Goal: Task Accomplishment & Management: Manage account settings

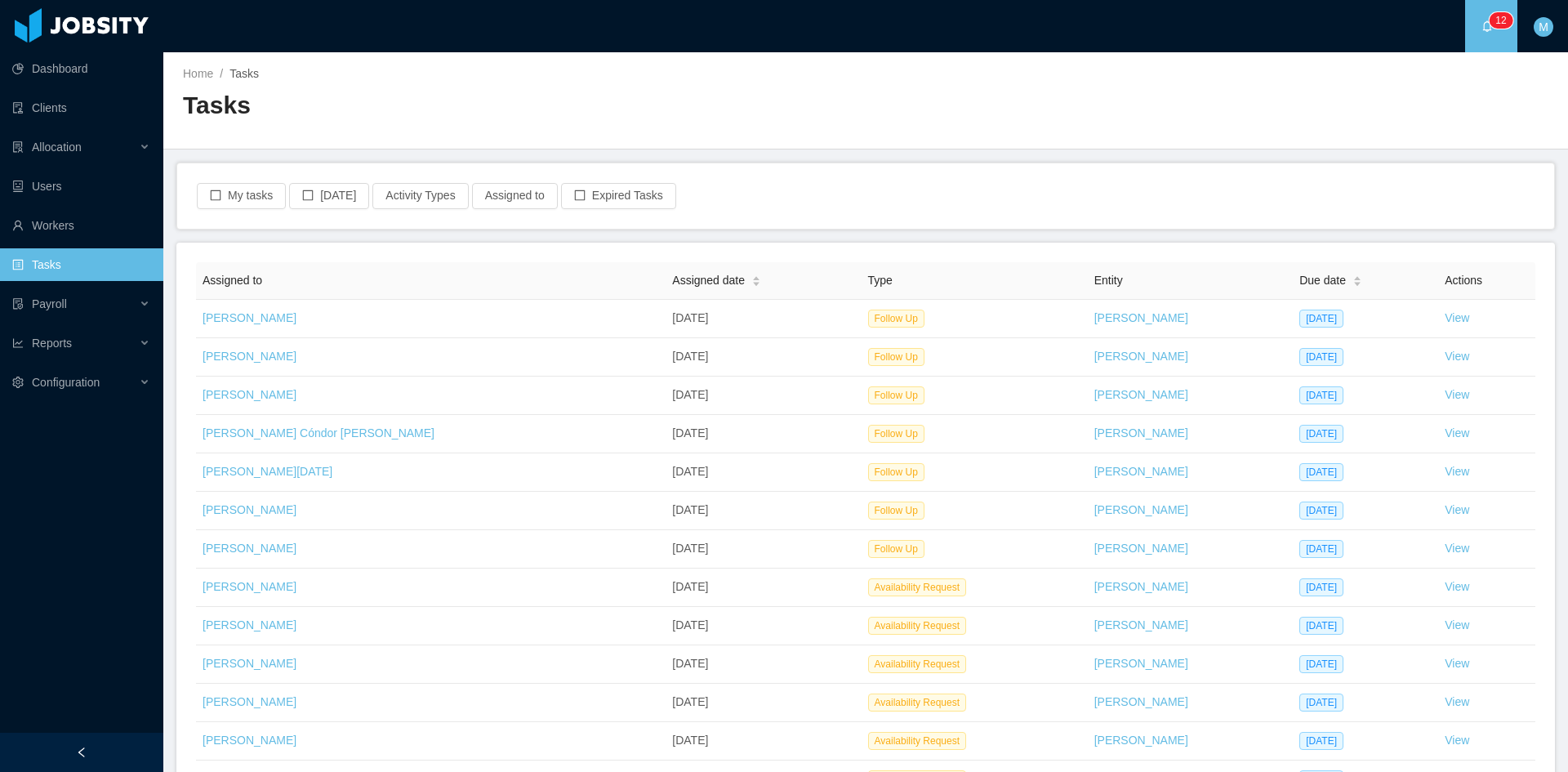
click at [415, 122] on div "Tasks" at bounding box center [524, 111] width 683 height 45
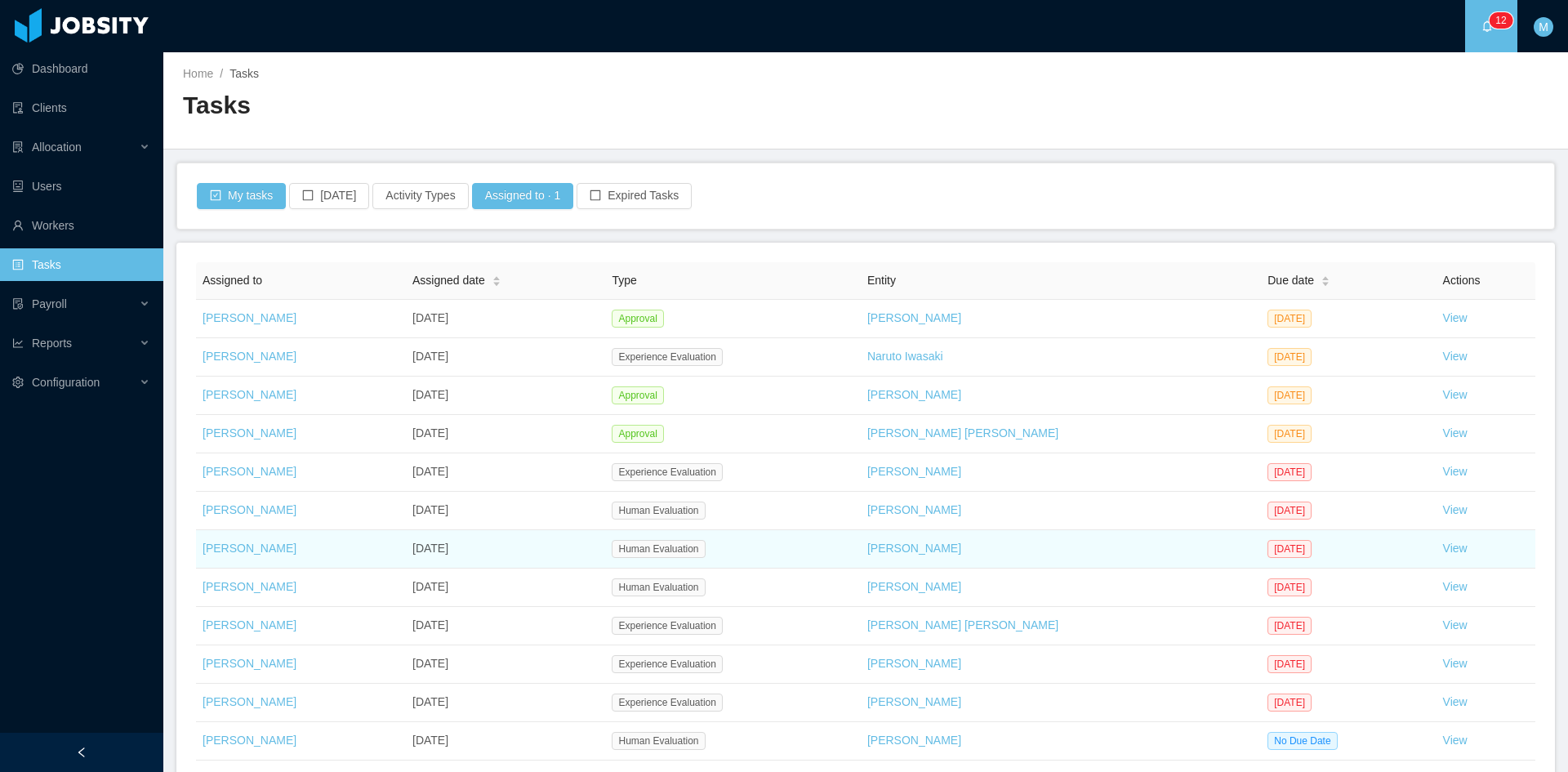
scroll to position [123, 0]
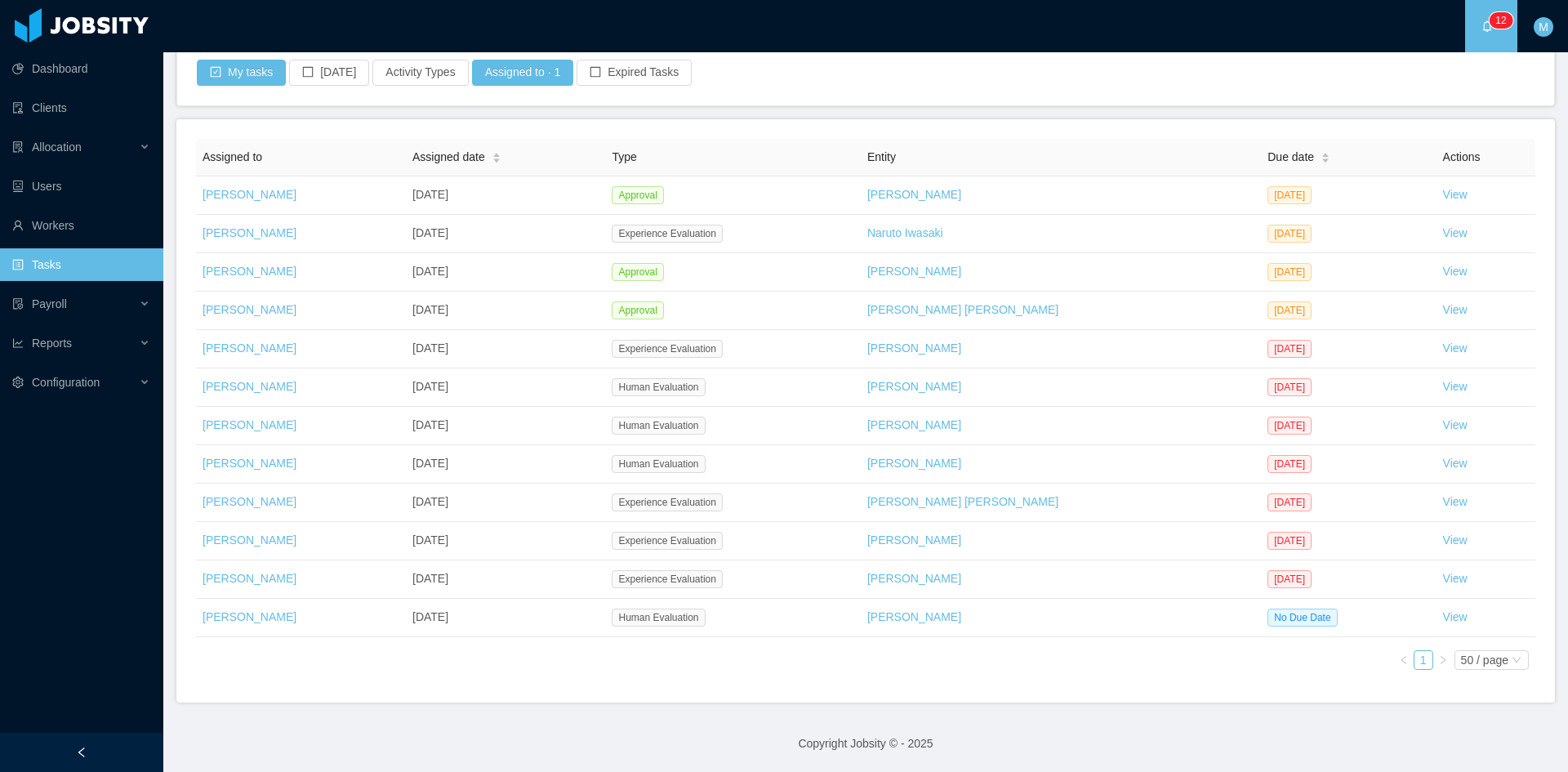
click at [929, 663] on div "Assigned to Assigned date Type Entity Due date Actions Matias Marin Oct 8th, 20…" at bounding box center [866, 411] width 1339 height 544
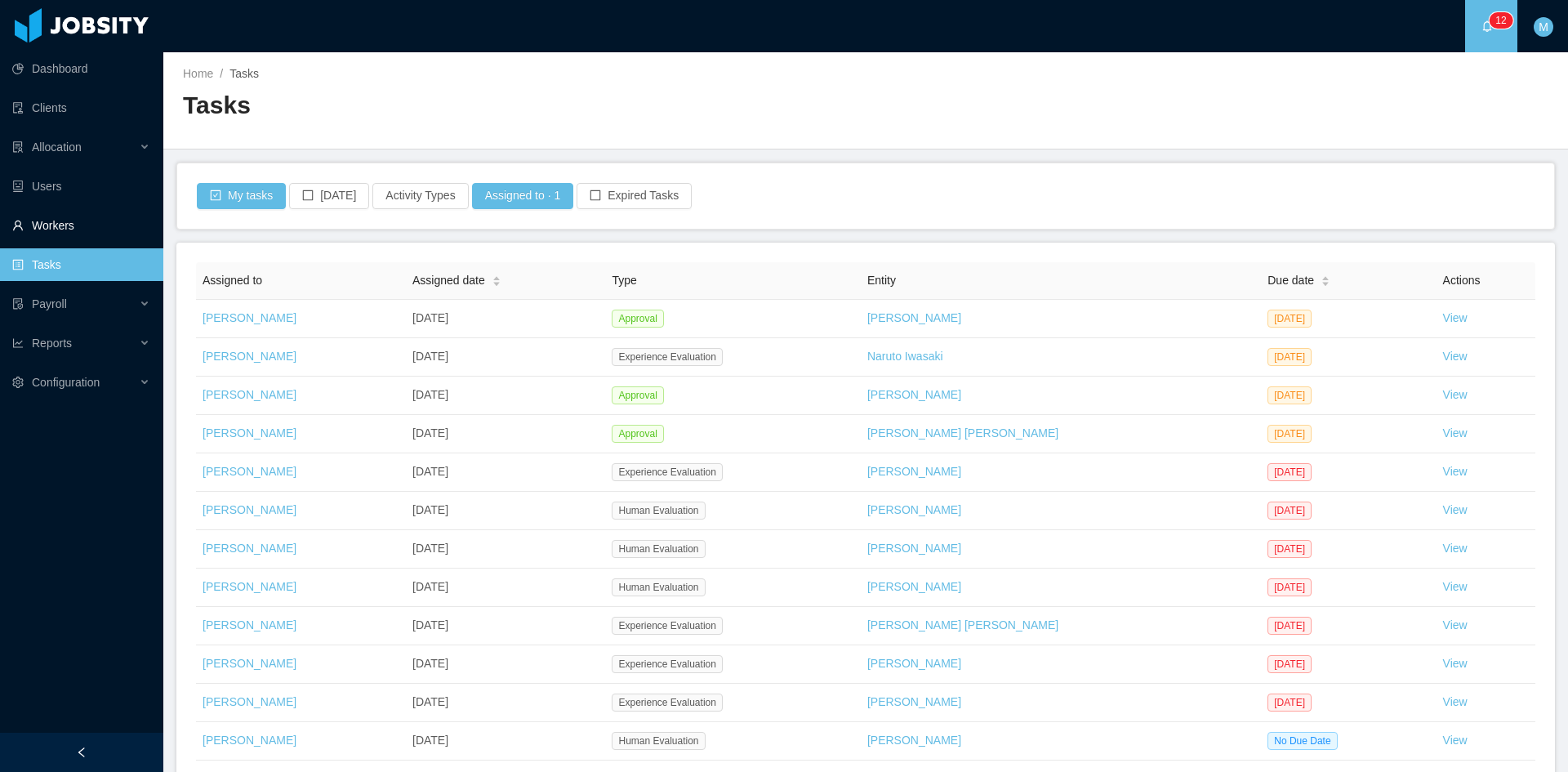
click at [58, 234] on link "Workers" at bounding box center [81, 225] width 138 height 32
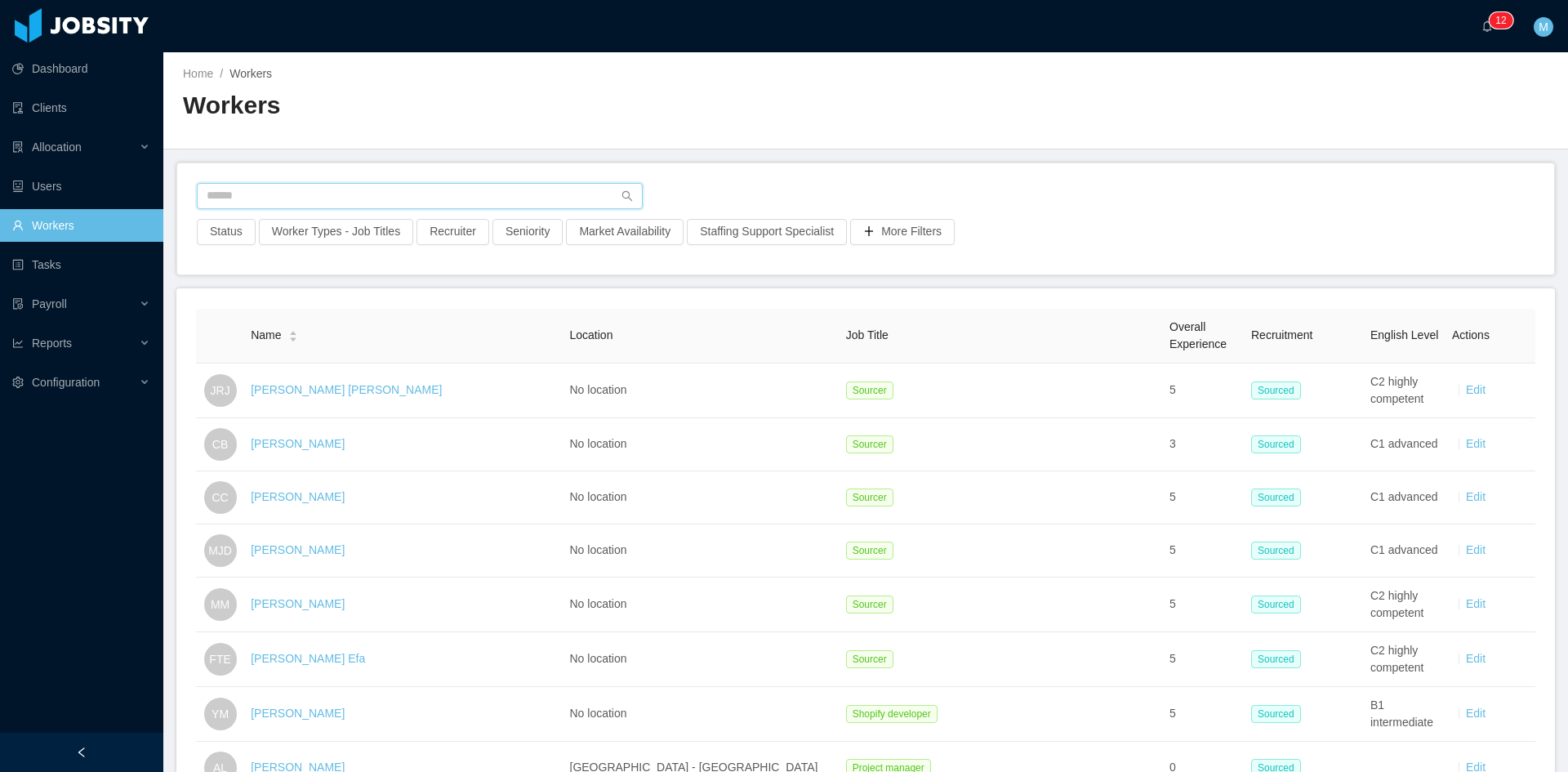
click at [294, 188] on input "text" at bounding box center [420, 196] width 446 height 27
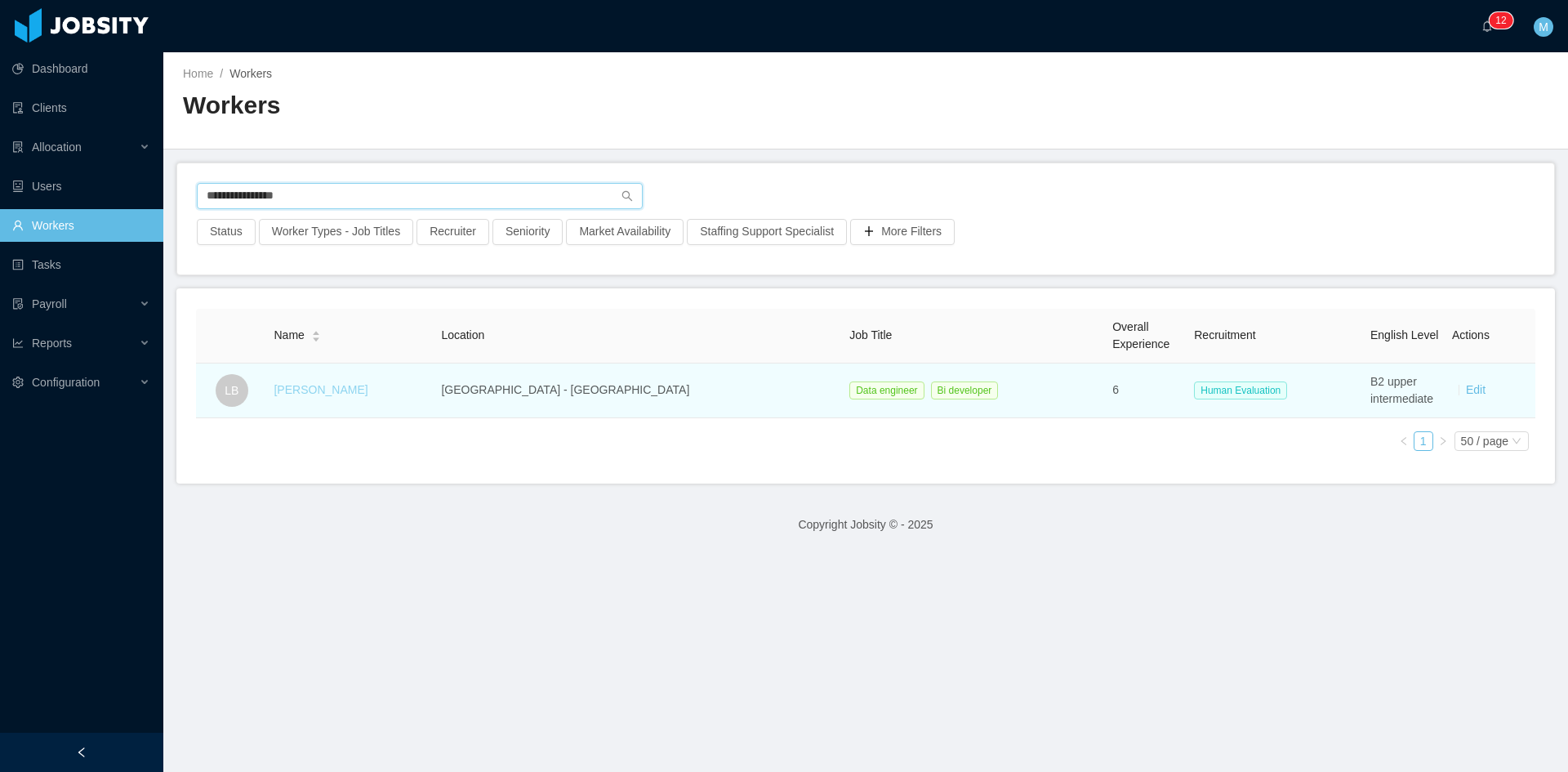
type input "**********"
click at [338, 394] on link "Leonardo Bonilla" at bounding box center [320, 389] width 94 height 13
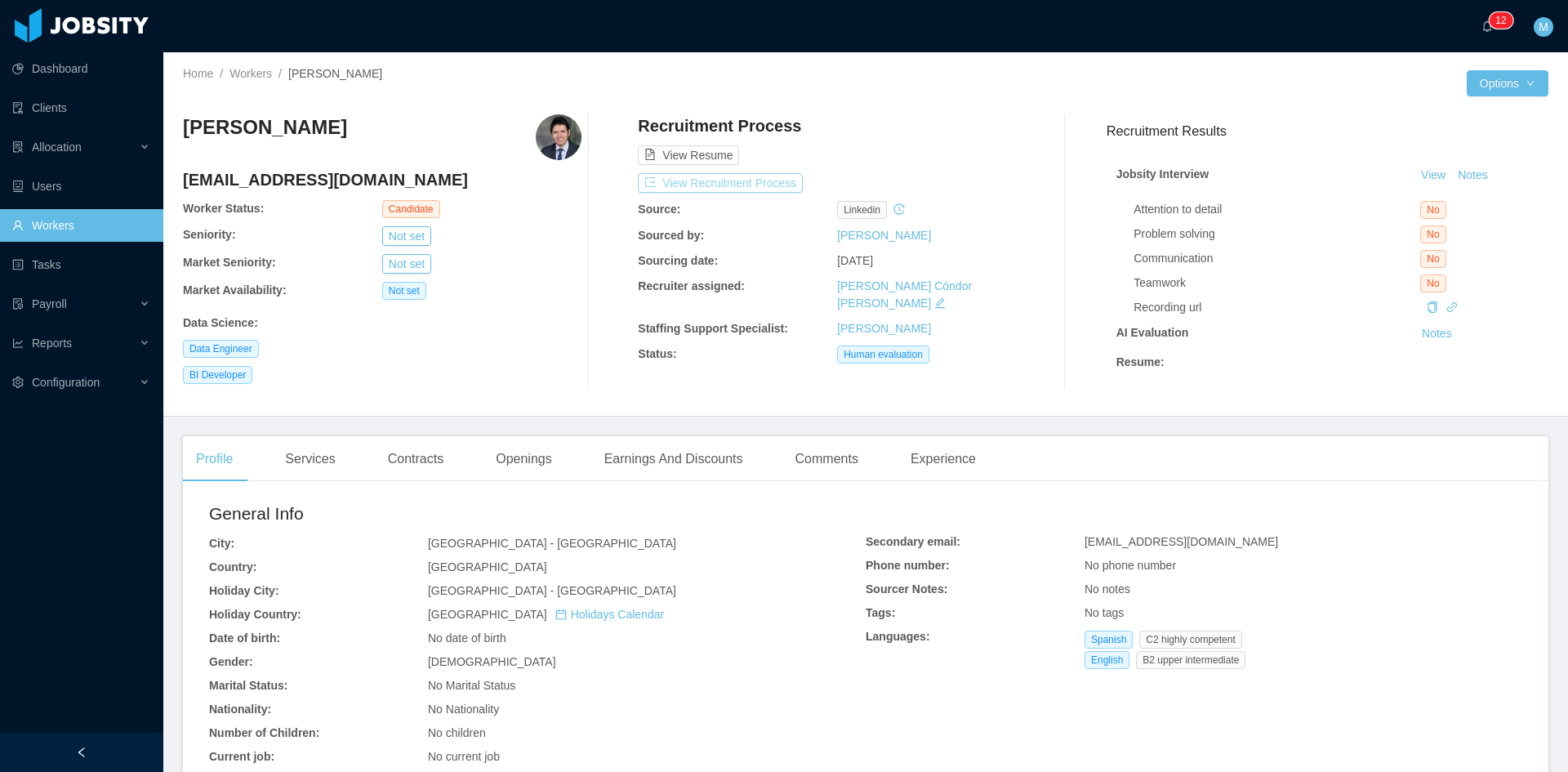
click at [696, 181] on button "View Recruitment Process" at bounding box center [721, 183] width 165 height 20
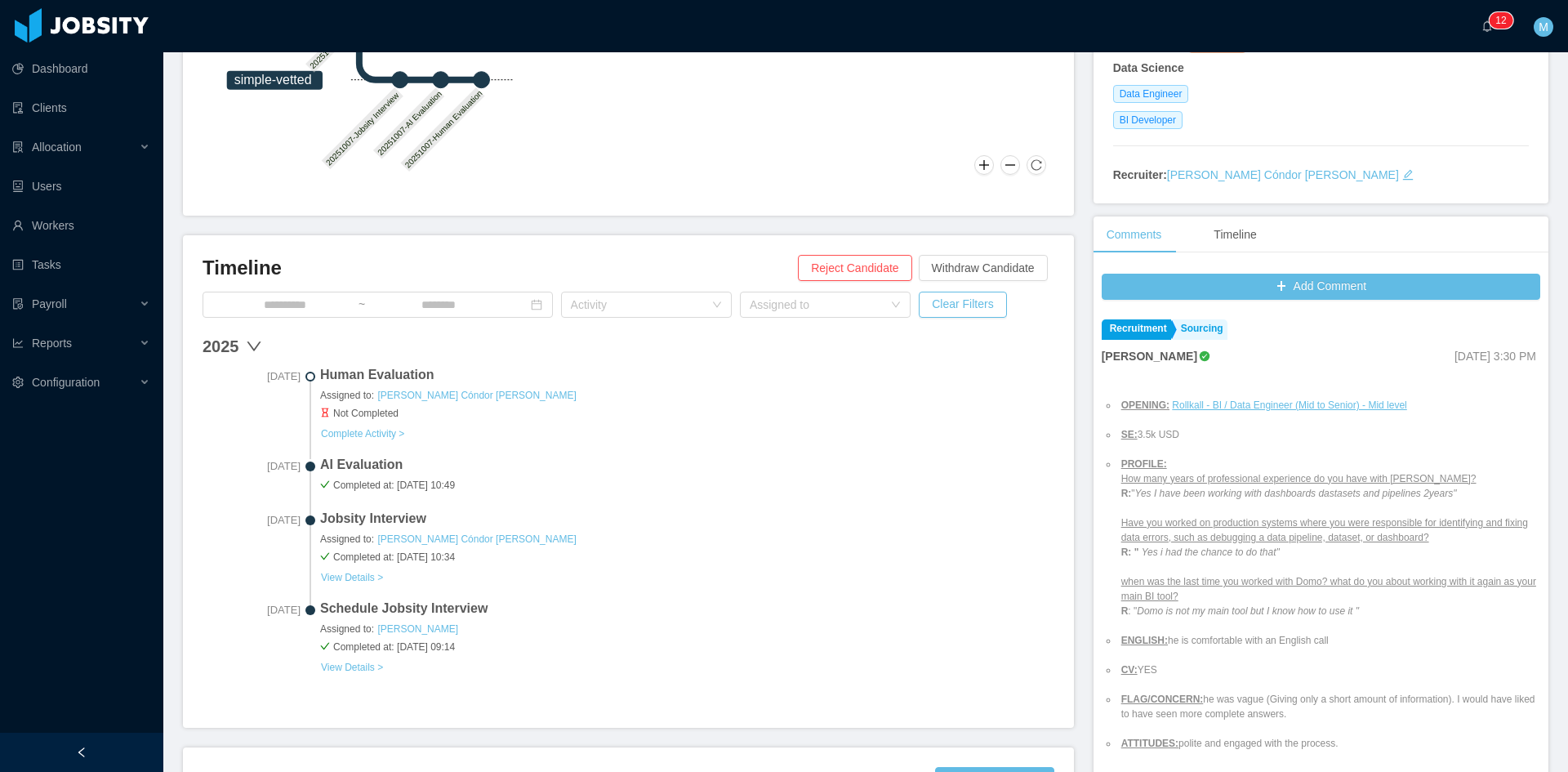
scroll to position [398, 0]
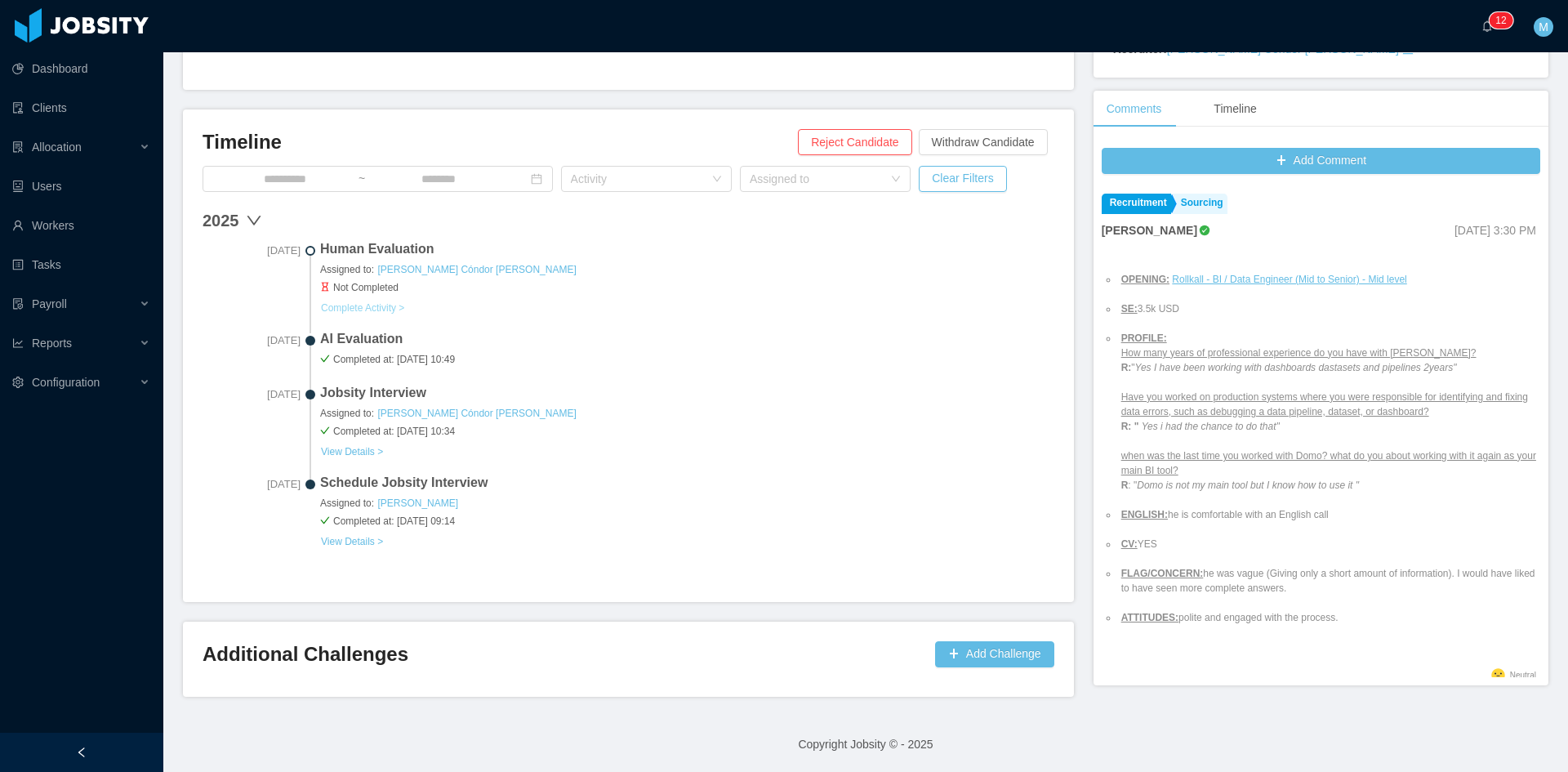
click at [383, 307] on button "Complete Activity >" at bounding box center [362, 307] width 85 height 13
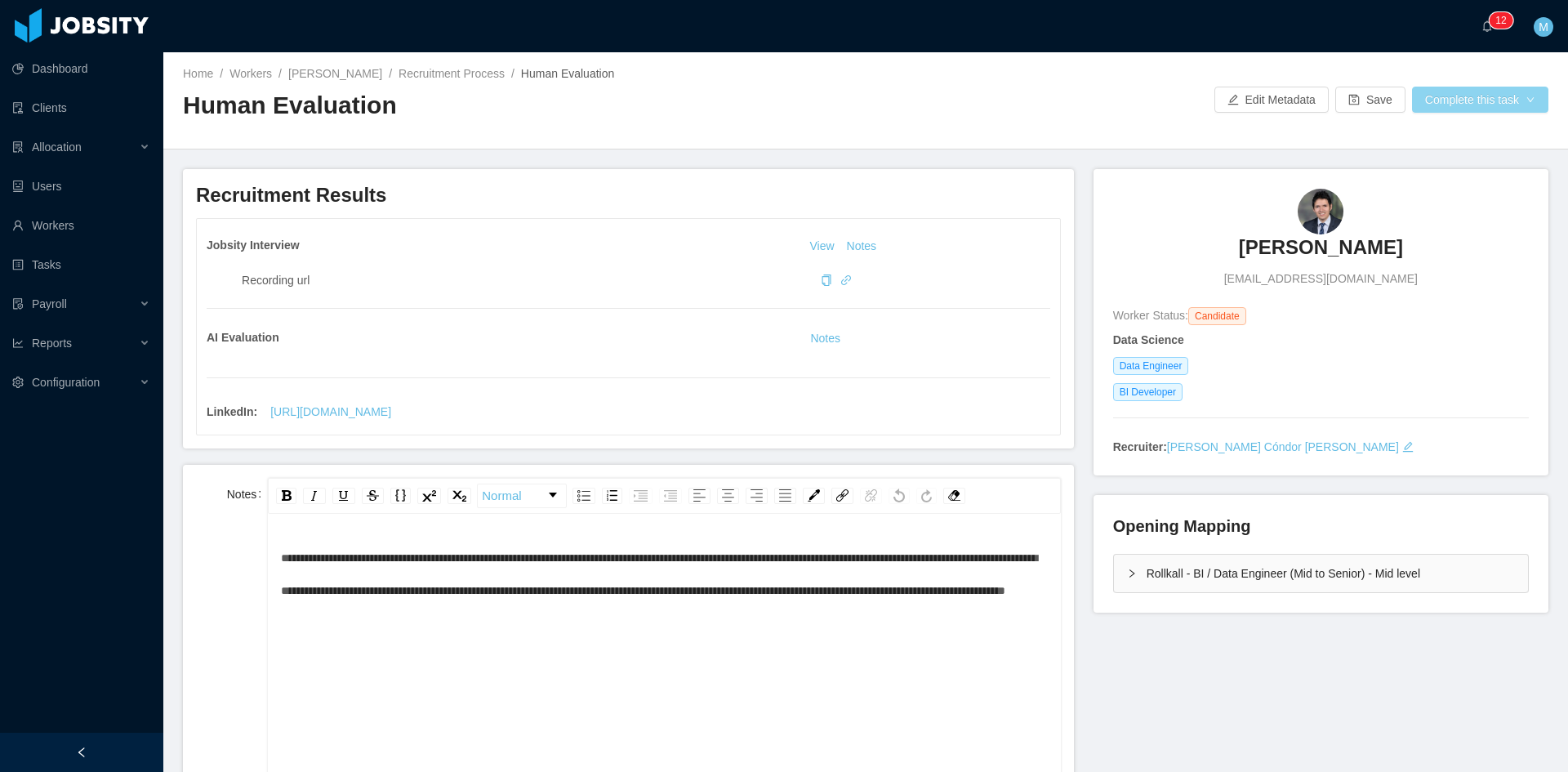
click at [1485, 96] on button "Complete this task" at bounding box center [1480, 99] width 136 height 27
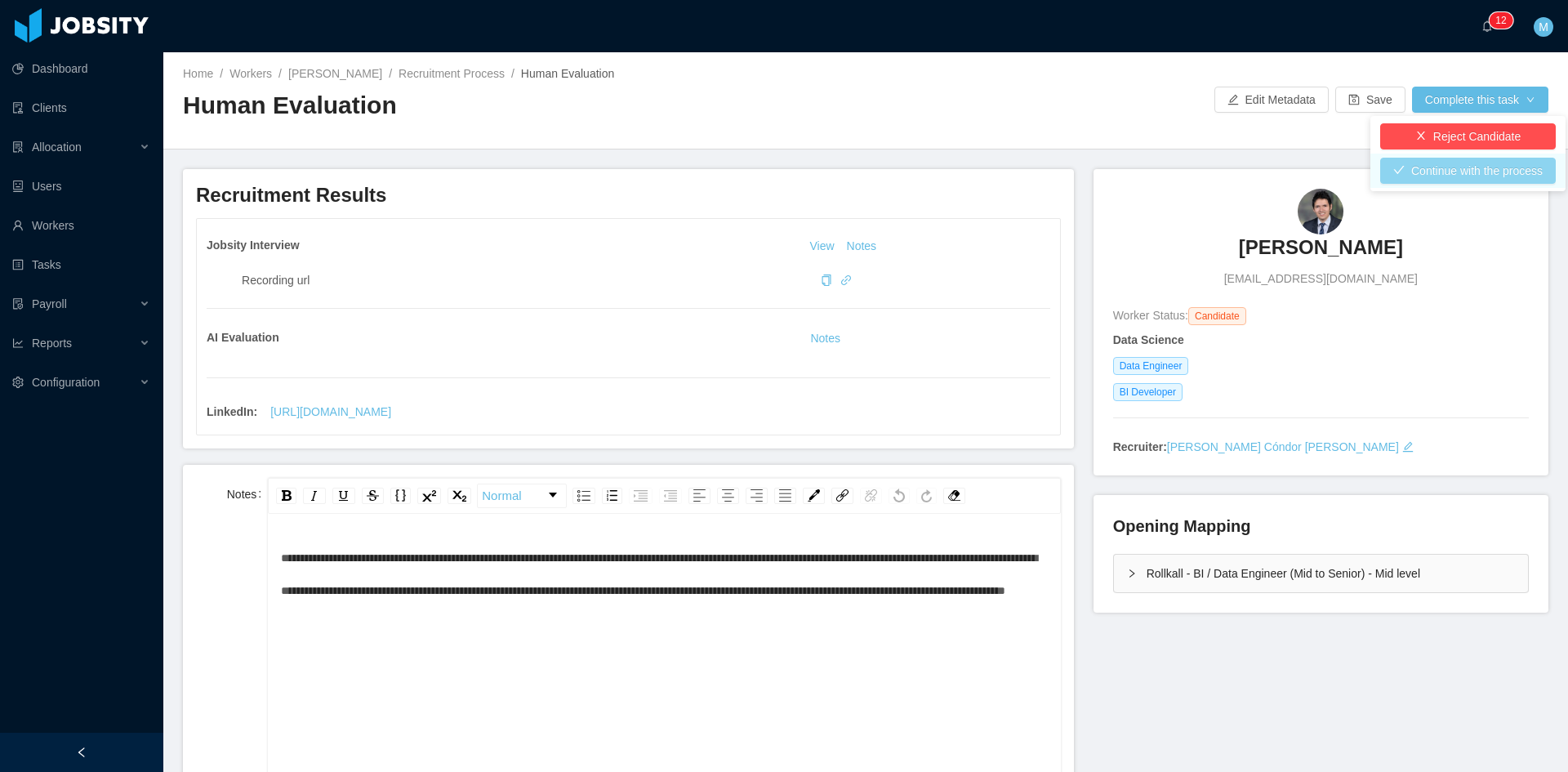
click at [1438, 165] on button "Continue with the process" at bounding box center [1468, 170] width 175 height 27
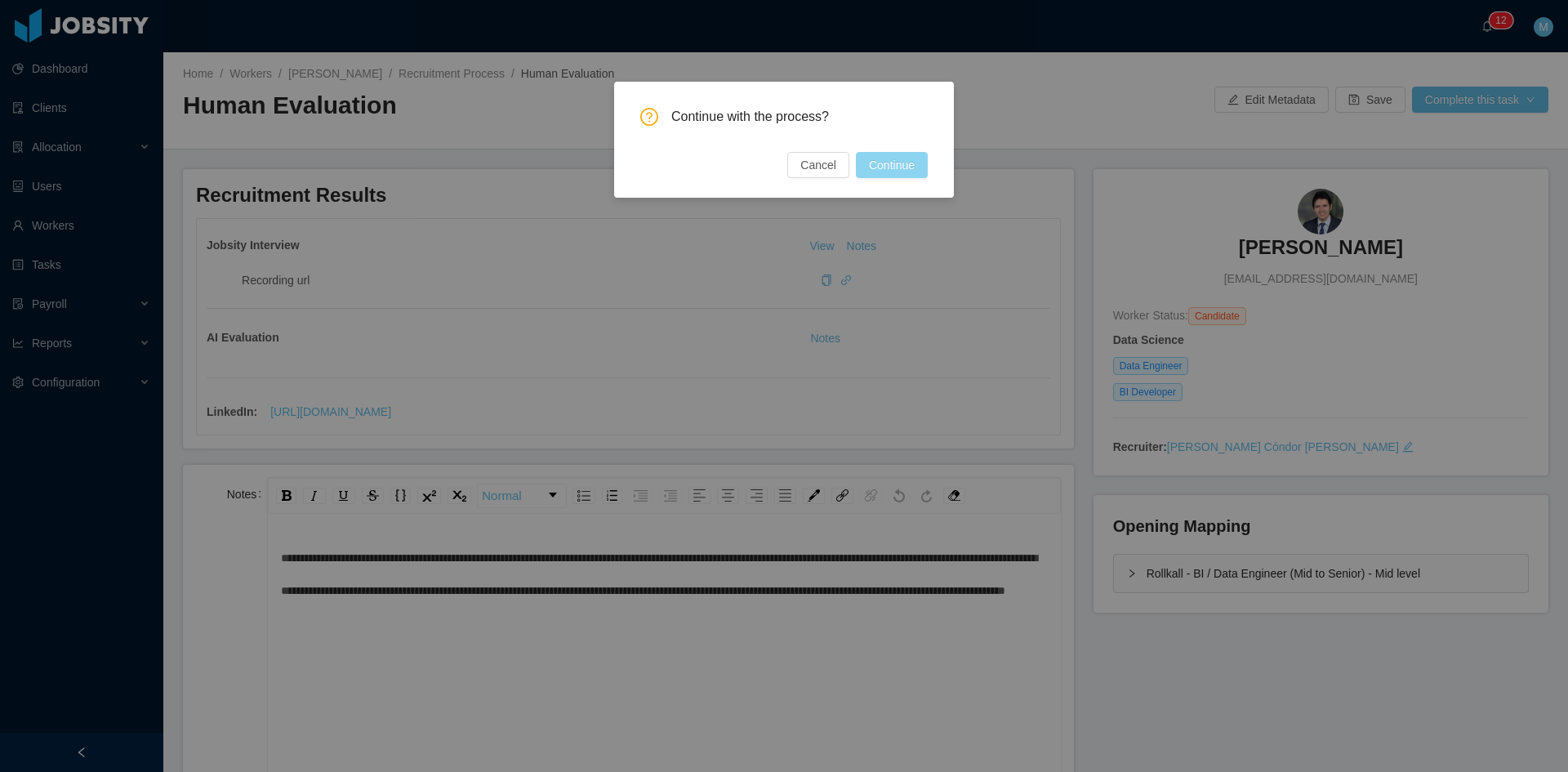
click at [881, 162] on button "Continue" at bounding box center [891, 164] width 72 height 27
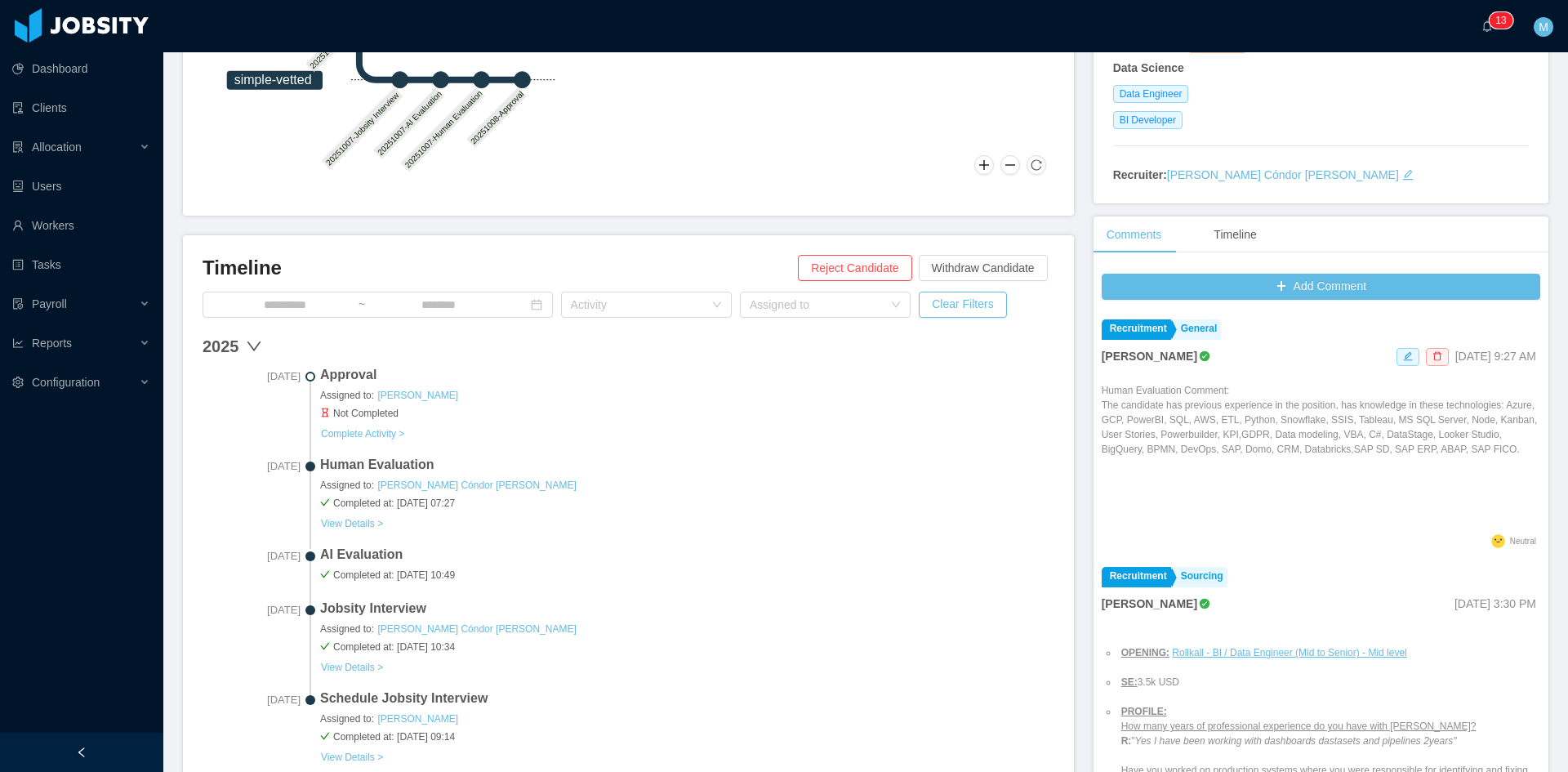
scroll to position [409, 0]
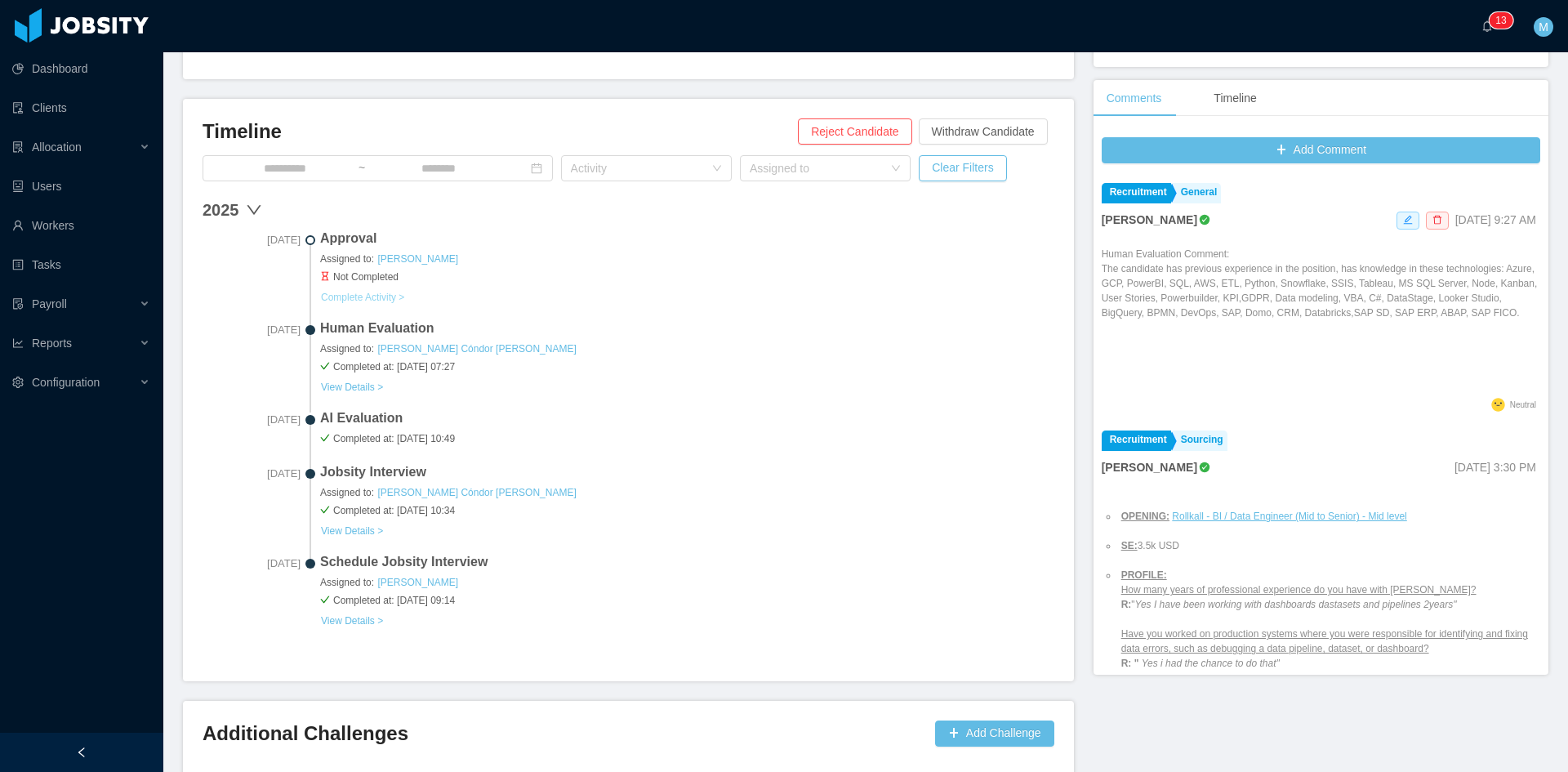
click at [382, 293] on button "Complete Activity >" at bounding box center [362, 296] width 85 height 13
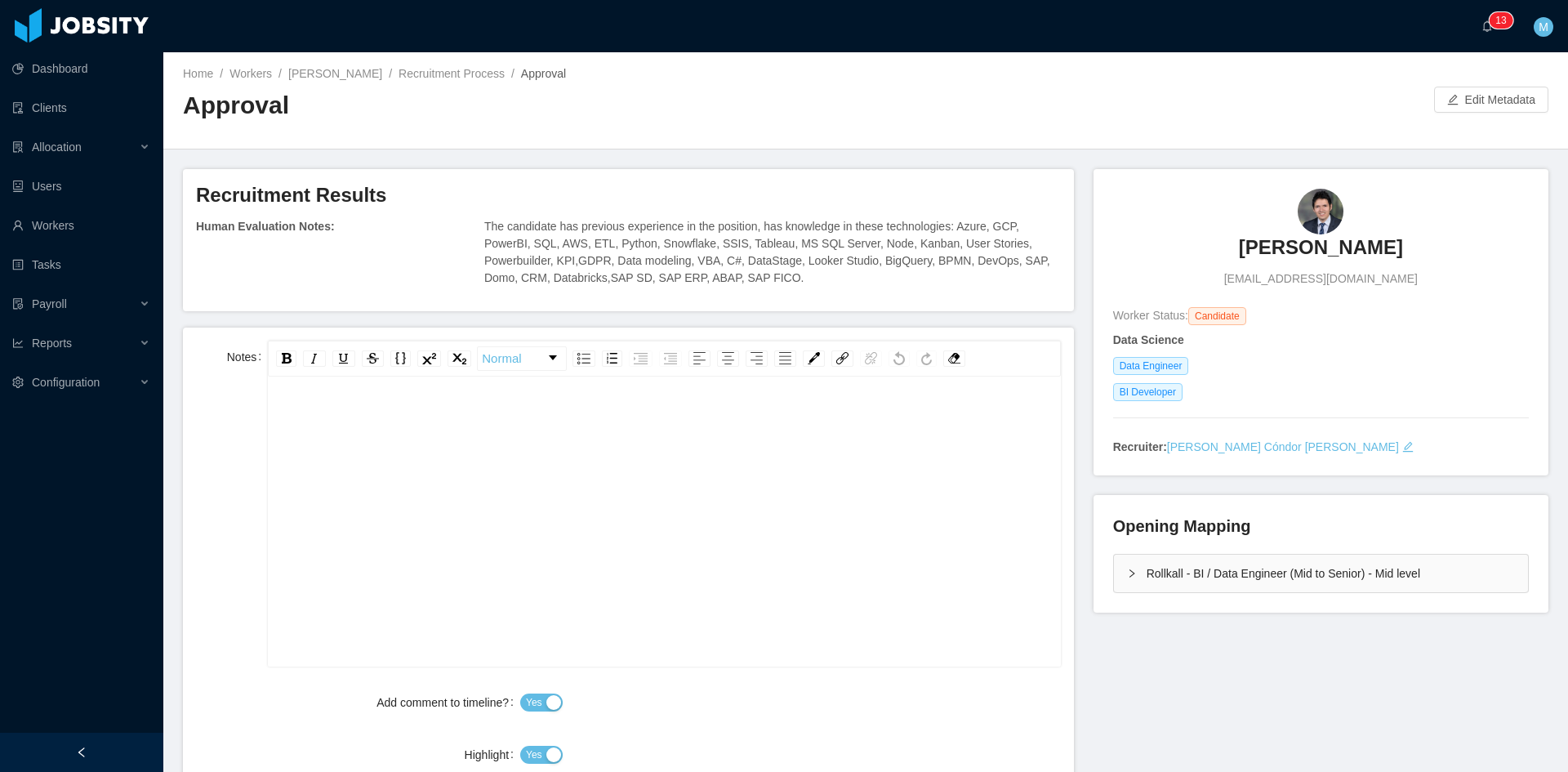
click at [797, 480] on div "rdw-editor" at bounding box center [664, 547] width 767 height 286
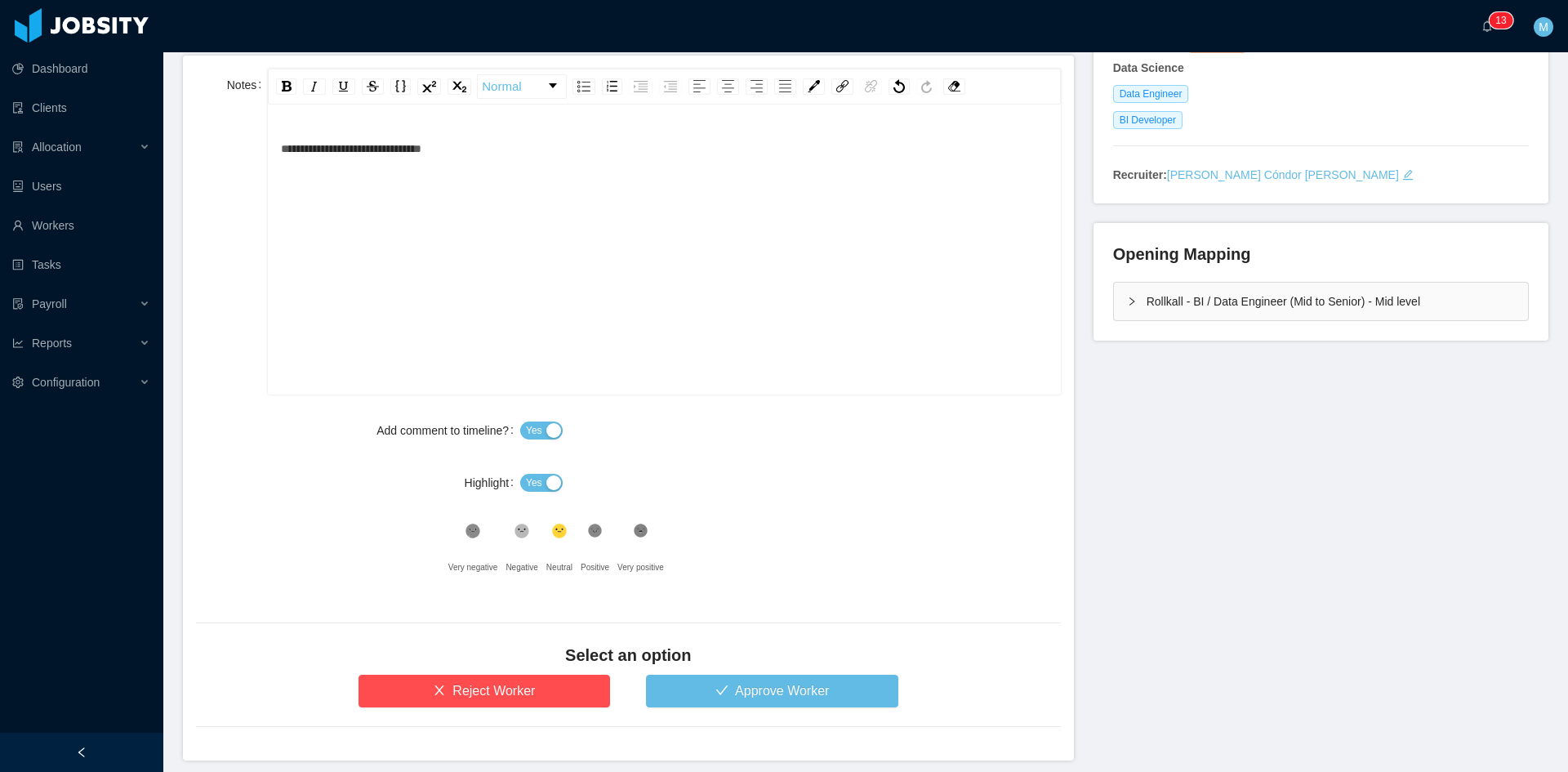
scroll to position [337, 0]
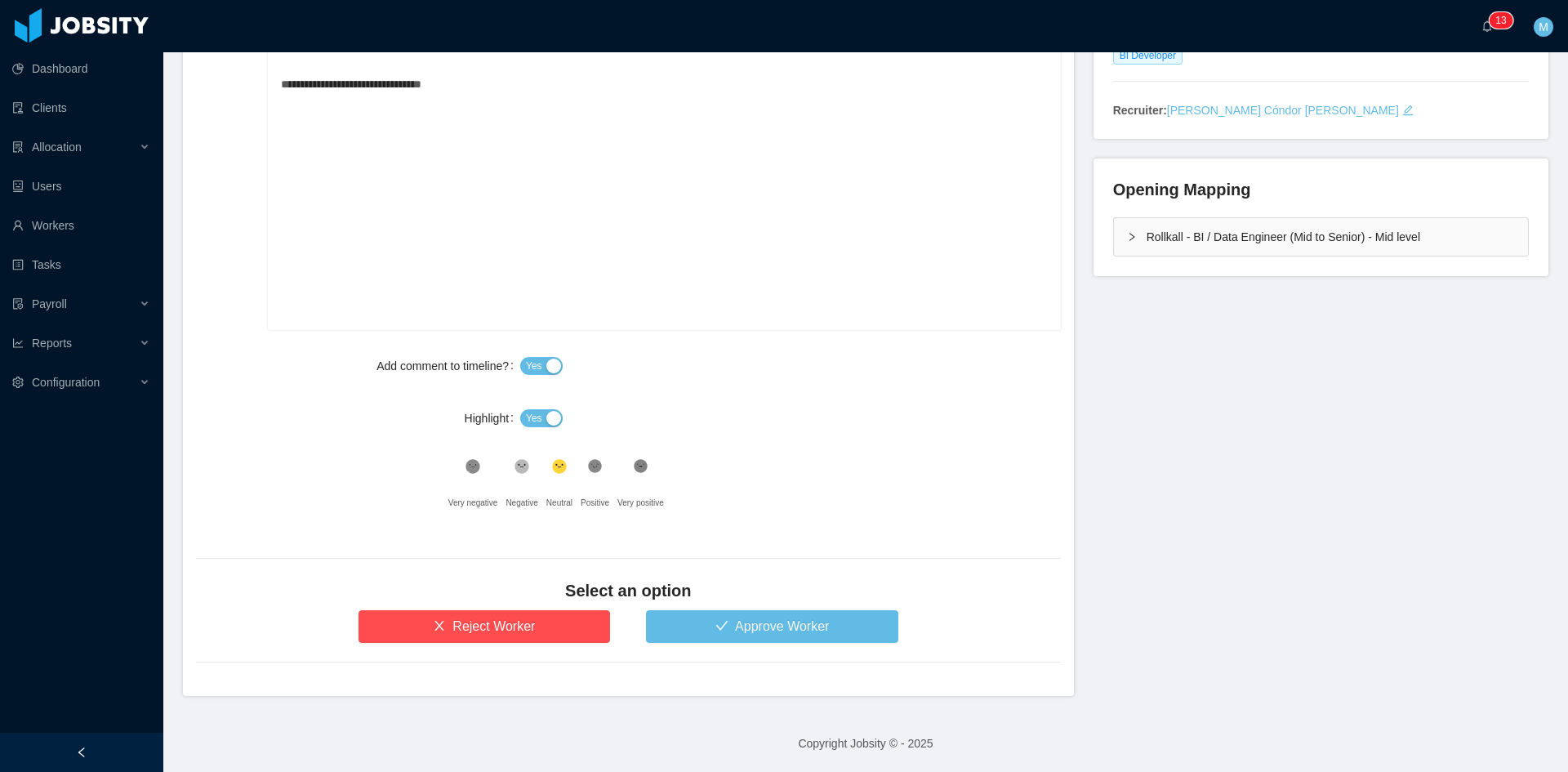
click at [527, 417] on span "Yes" at bounding box center [534, 418] width 17 height 17
click at [733, 627] on button "Approve Worker" at bounding box center [772, 625] width 252 height 32
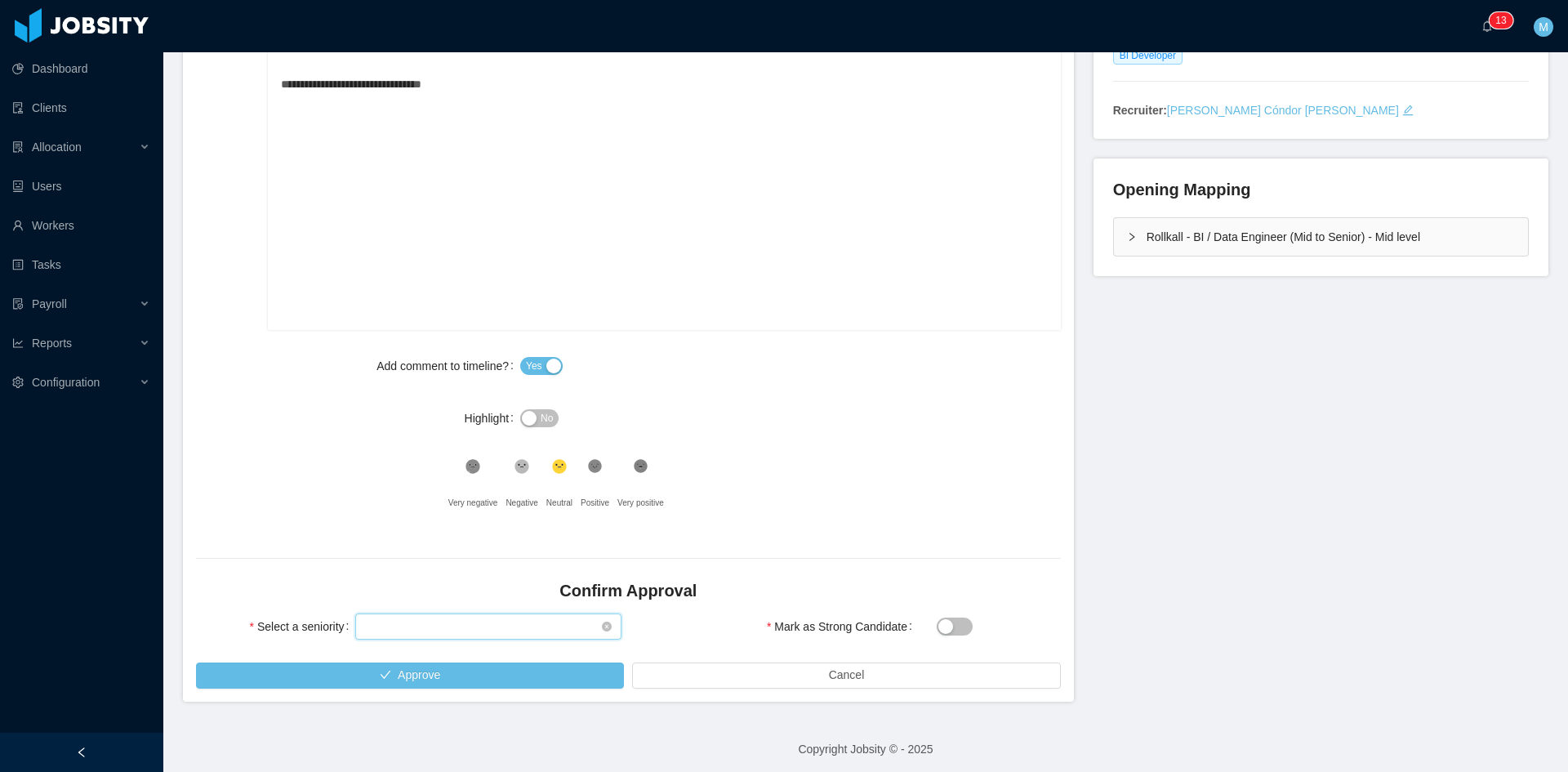
click at [507, 634] on div "Select seniority" at bounding box center [484, 626] width 236 height 25
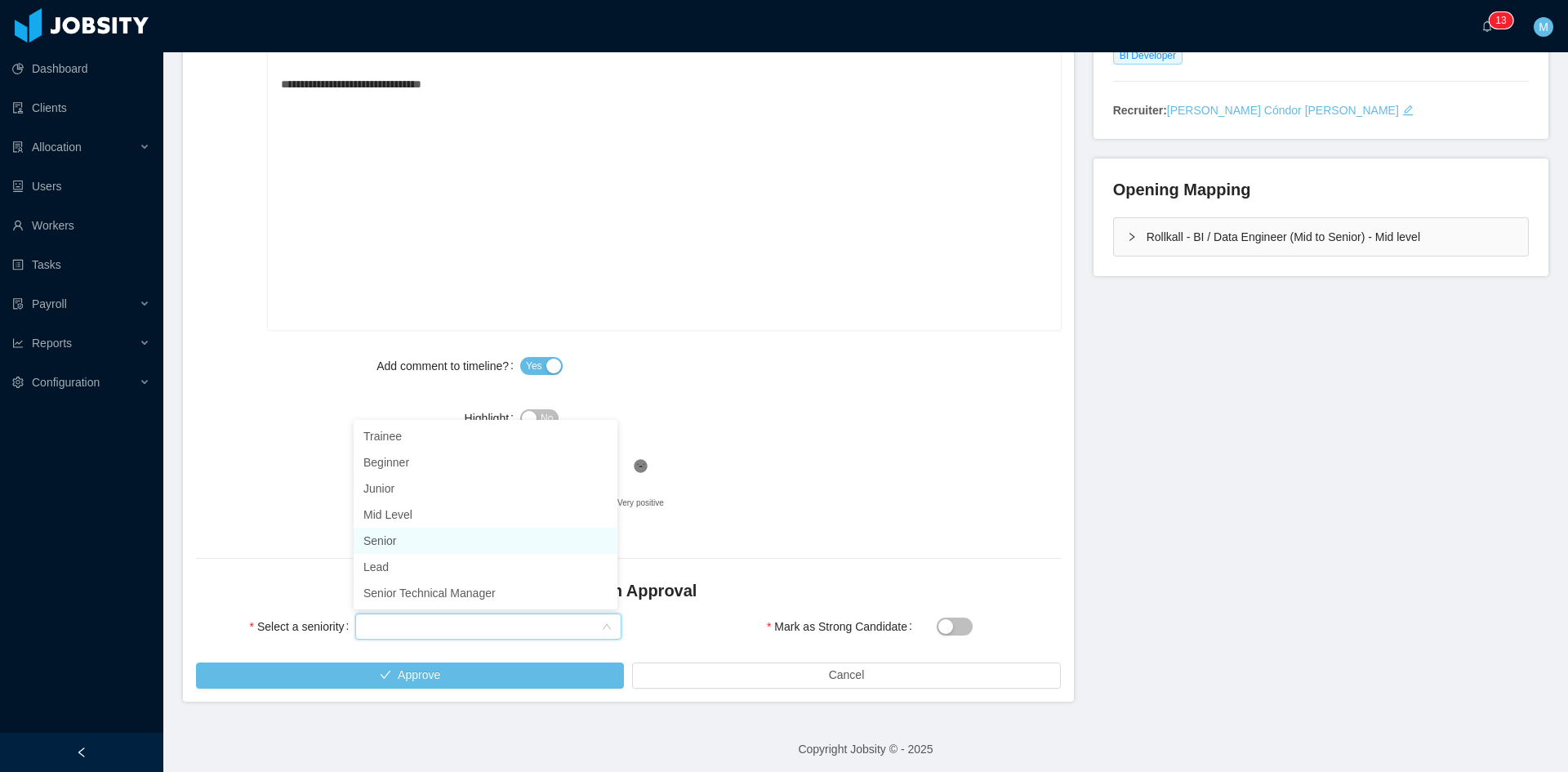
click at [393, 543] on li "Senior" at bounding box center [486, 541] width 264 height 27
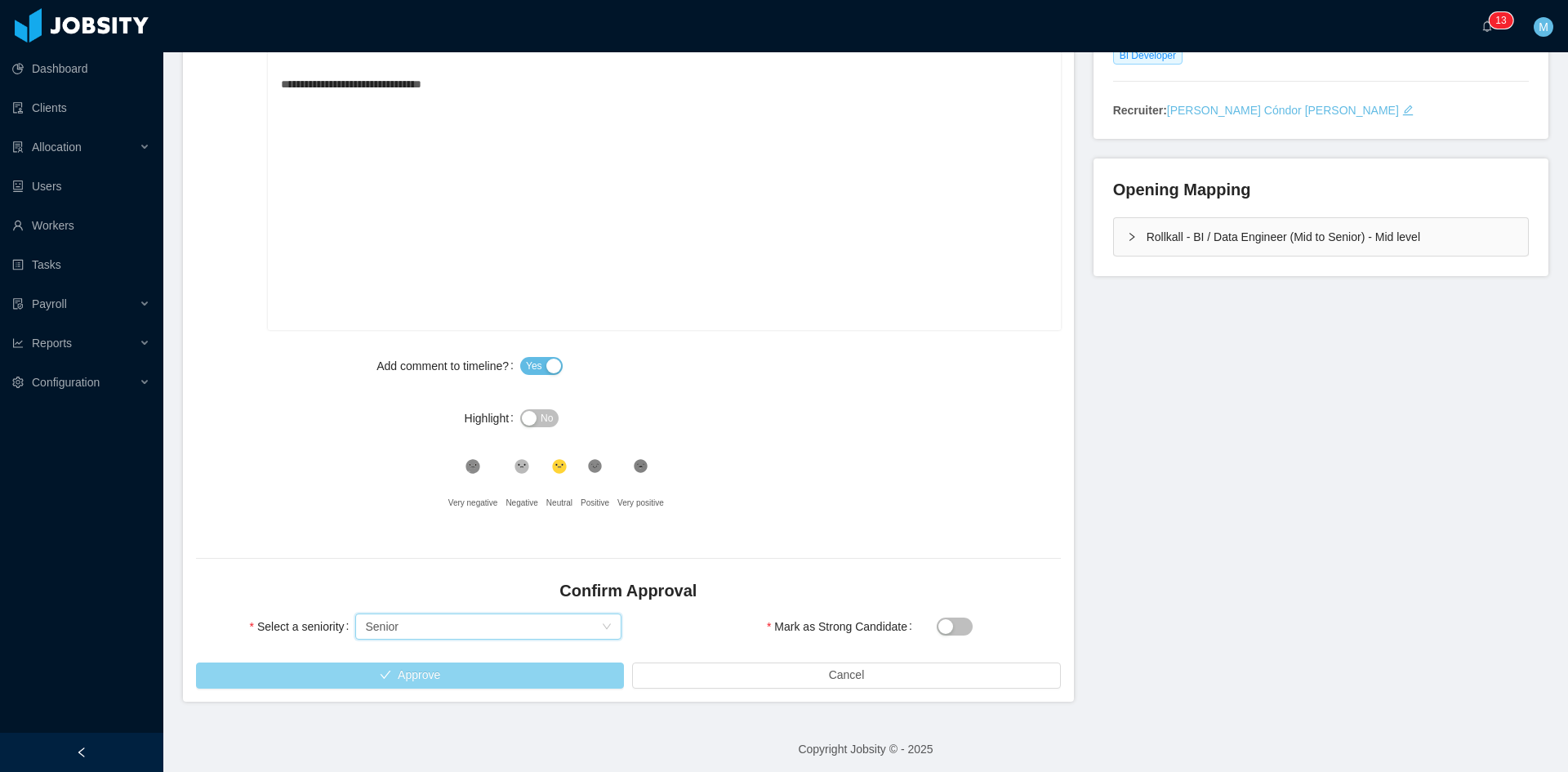
click at [510, 676] on button "Approve" at bounding box center [410, 676] width 428 height 27
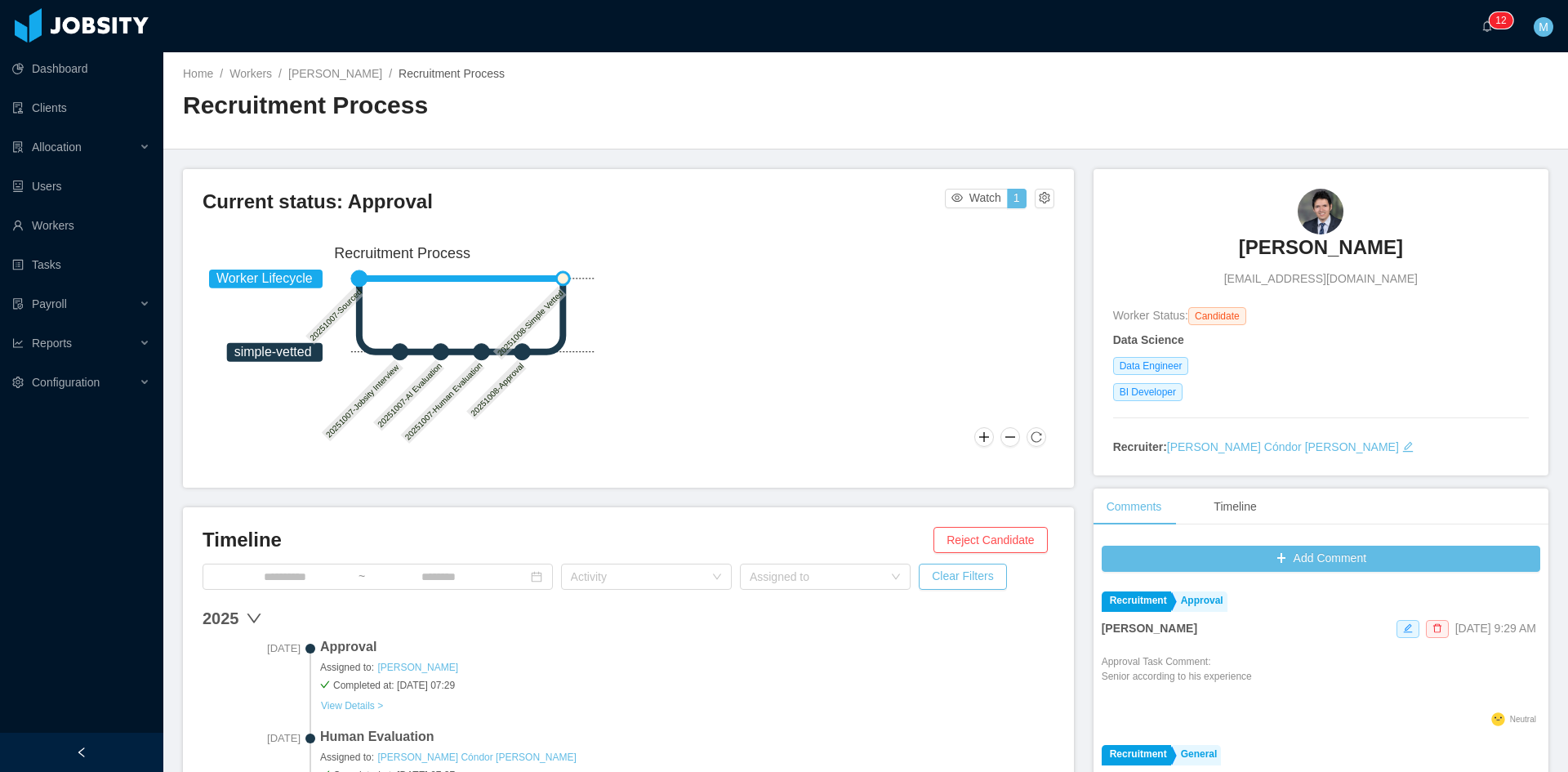
click at [551, 303] on text "20251008-Simple Vetted" at bounding box center [531, 323] width 69 height 69
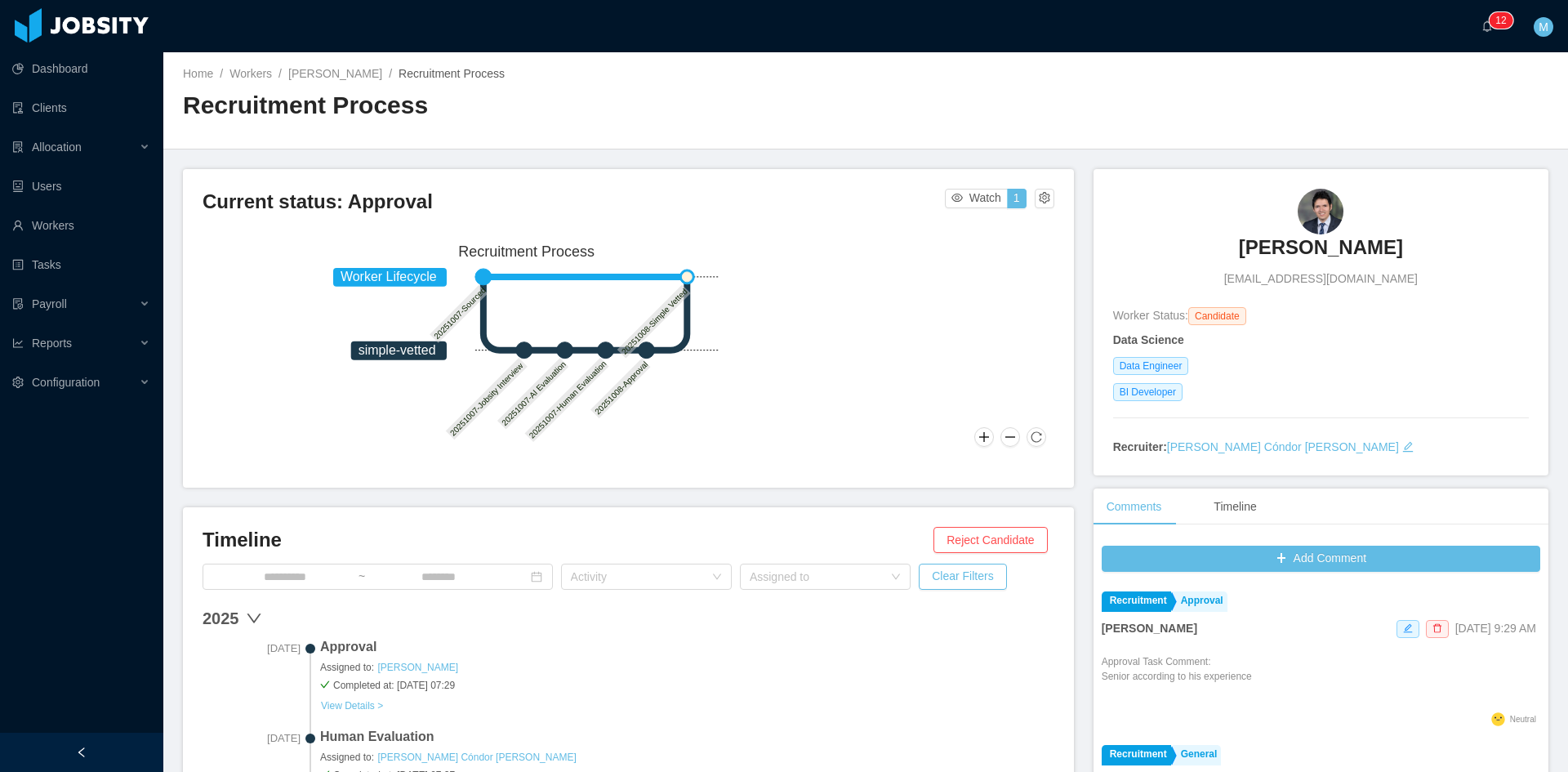
click at [684, 296] on text "20251008-Simple Vetted" at bounding box center [655, 321] width 69 height 69
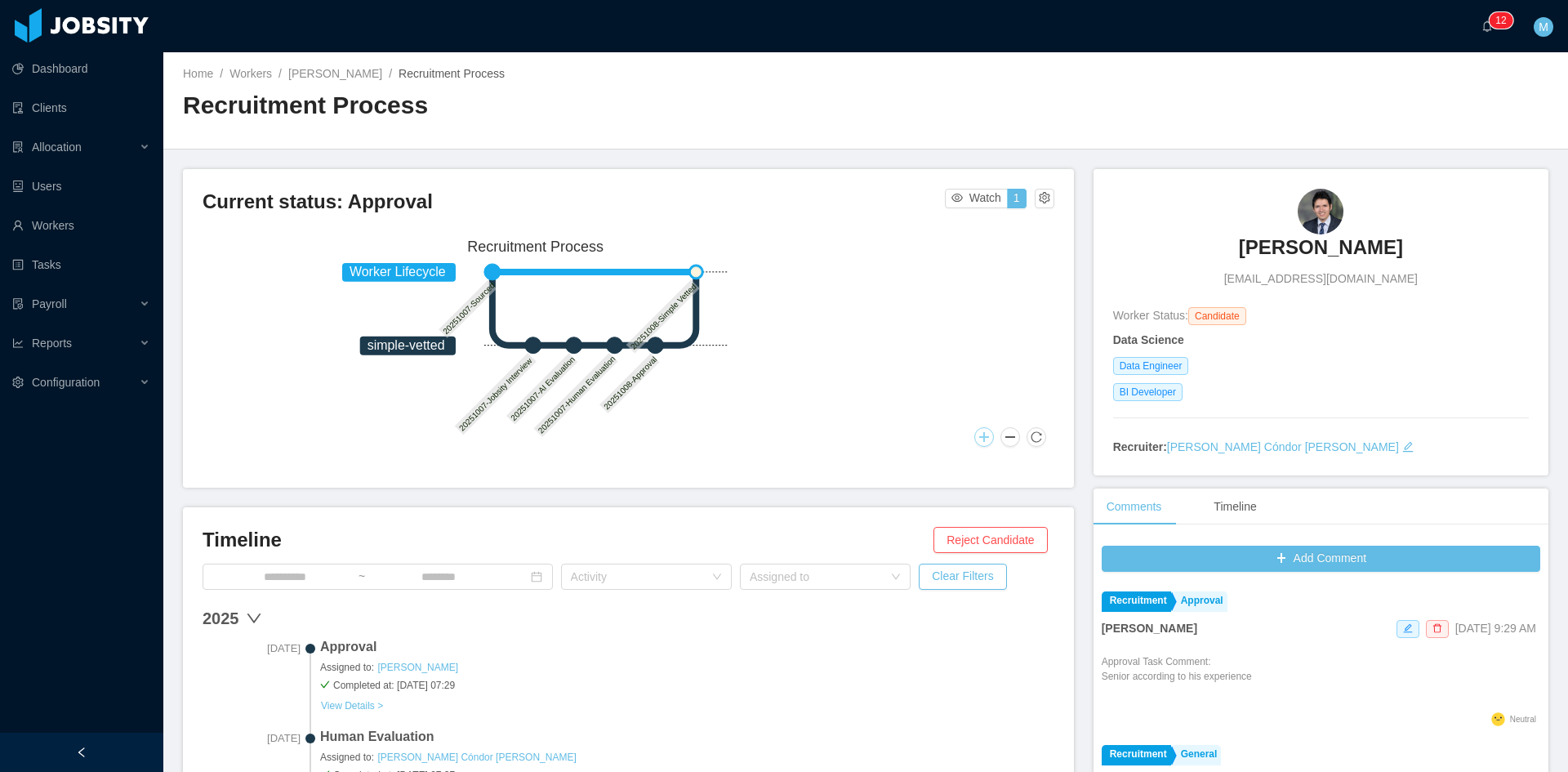
click at [976, 432] on button at bounding box center [984, 437] width 20 height 20
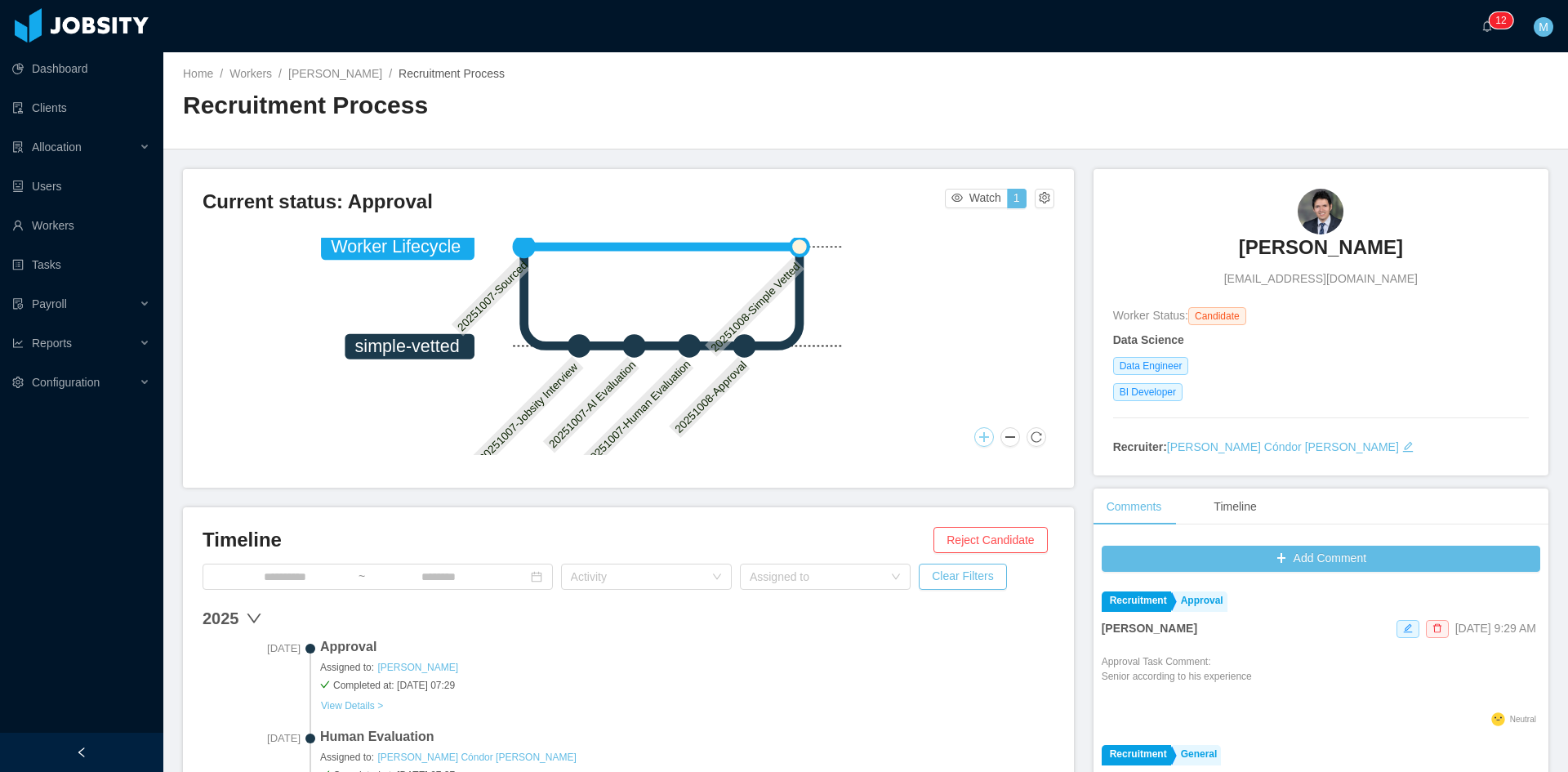
click at [976, 432] on button at bounding box center [984, 437] width 20 height 20
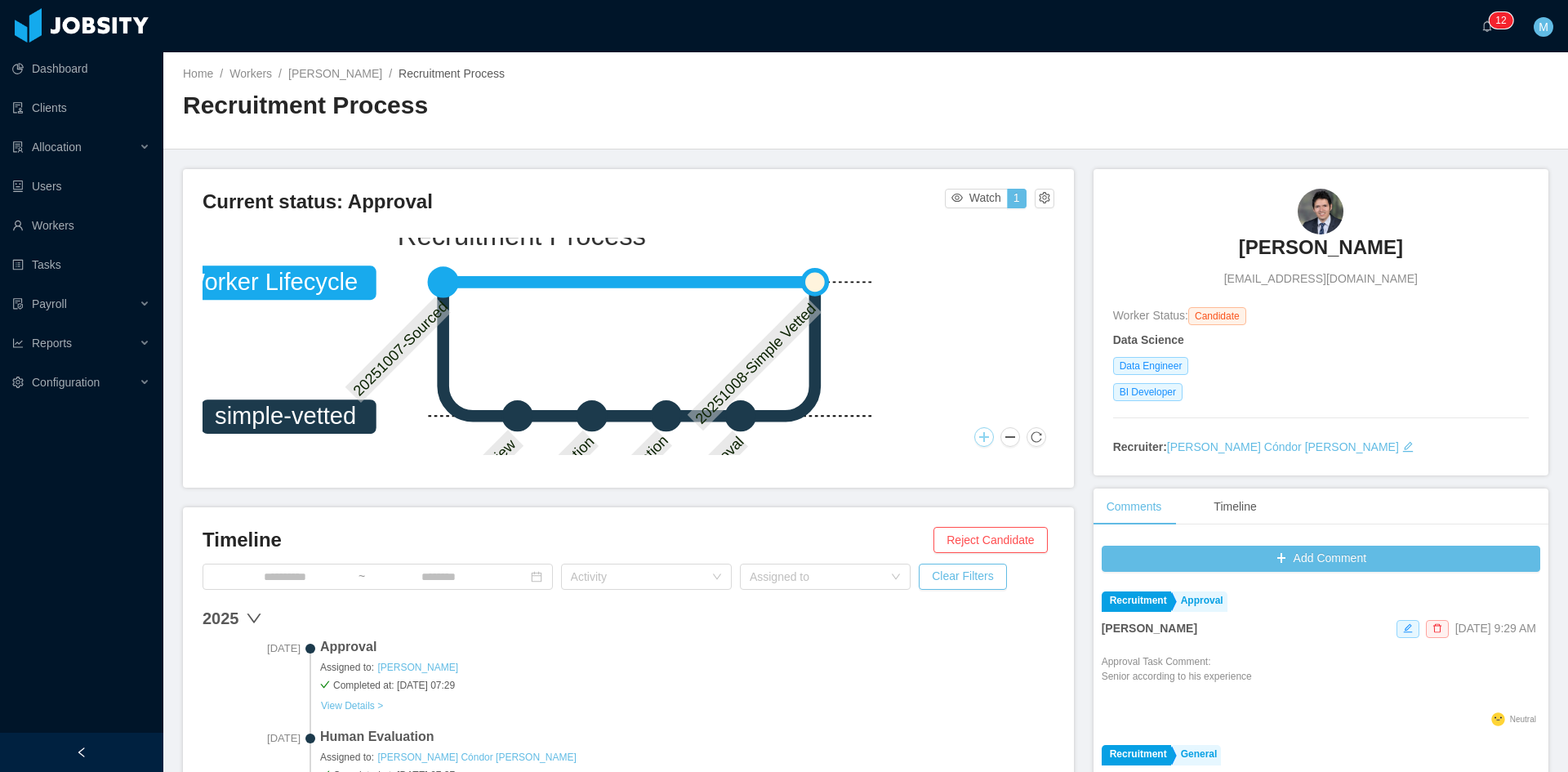
click at [574, 416] on icon at bounding box center [555, 416] width 74 height 0
click at [1013, 431] on div at bounding box center [1010, 437] width 72 height 20
click at [1009, 436] on button at bounding box center [1011, 437] width 20 height 20
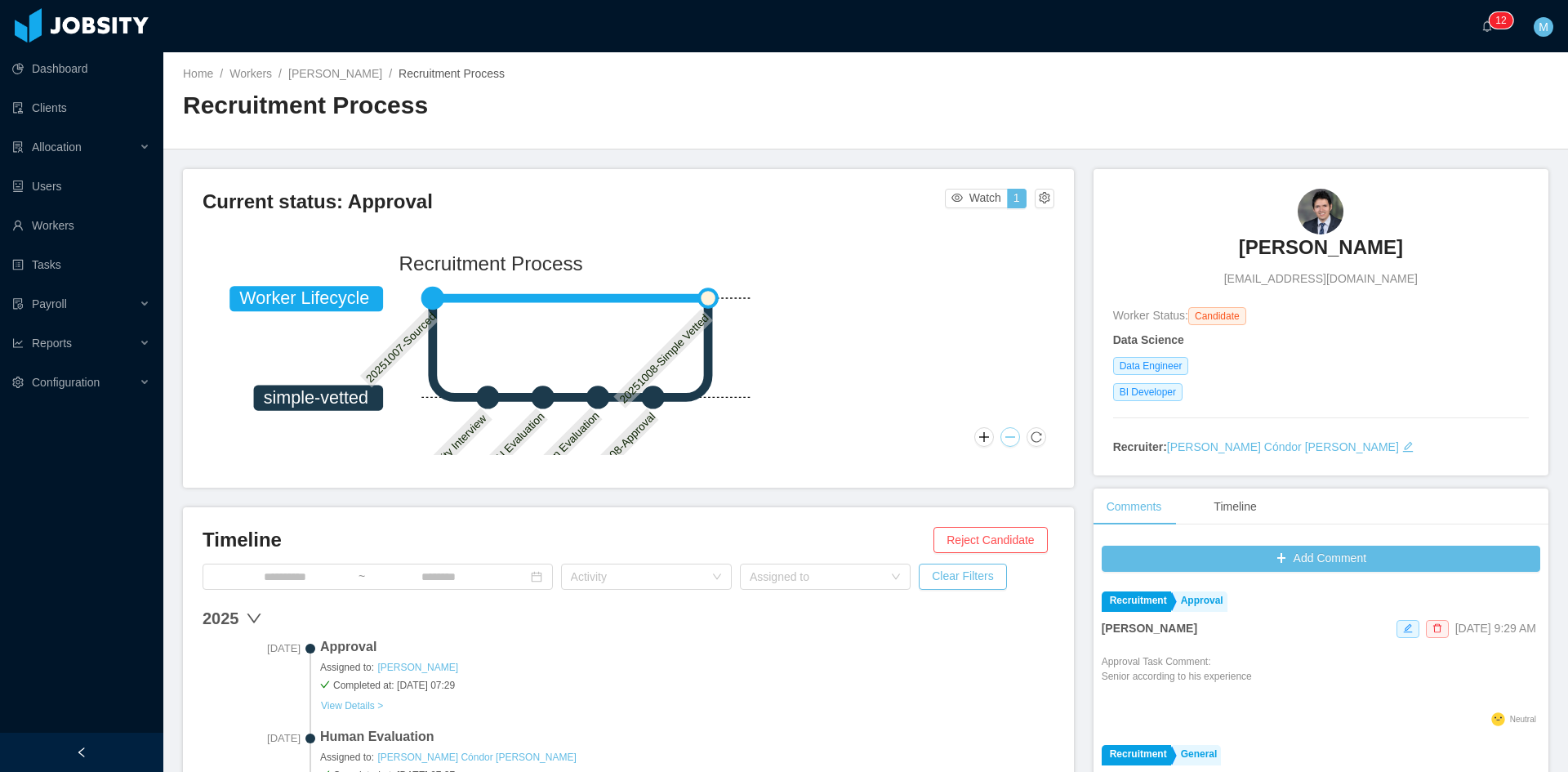
click at [1009, 437] on button at bounding box center [1011, 437] width 20 height 20
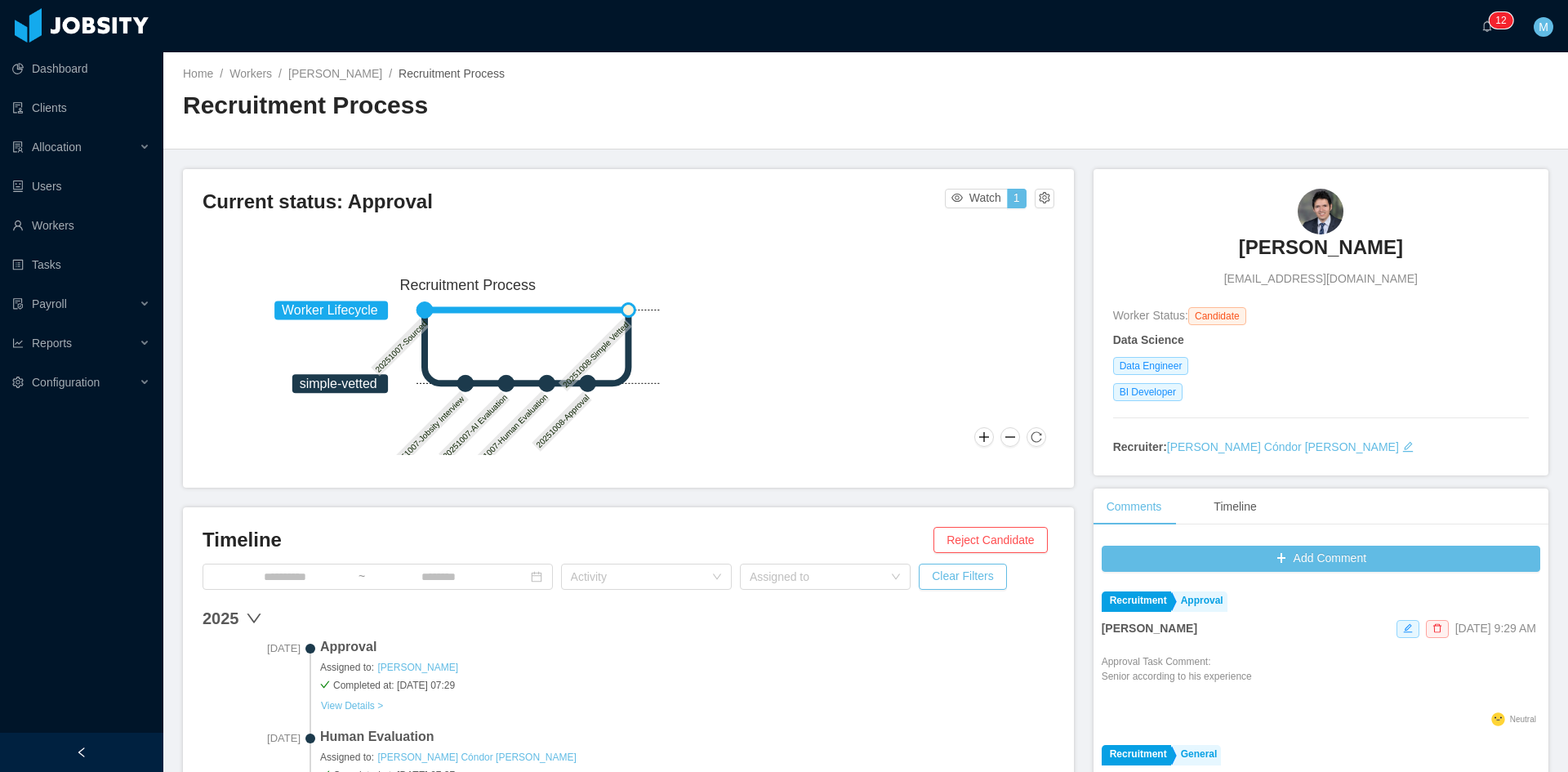
drag, startPoint x: 713, startPoint y: 414, endPoint x: 683, endPoint y: 353, distance: 68.0
click at [683, 353] on div "Worker Lifecycle simple-vetted 20251007-Sourced 20251007-Jobsity Interview 2025…" at bounding box center [628, 346] width 852 height 218
drag, startPoint x: 683, startPoint y: 353, endPoint x: 656, endPoint y: 338, distance: 30.9
click at [658, 338] on div "Worker Lifecycle simple-vetted 20251007-Sourced 20251007-Jobsity Interview 2025…" at bounding box center [628, 346] width 852 height 218
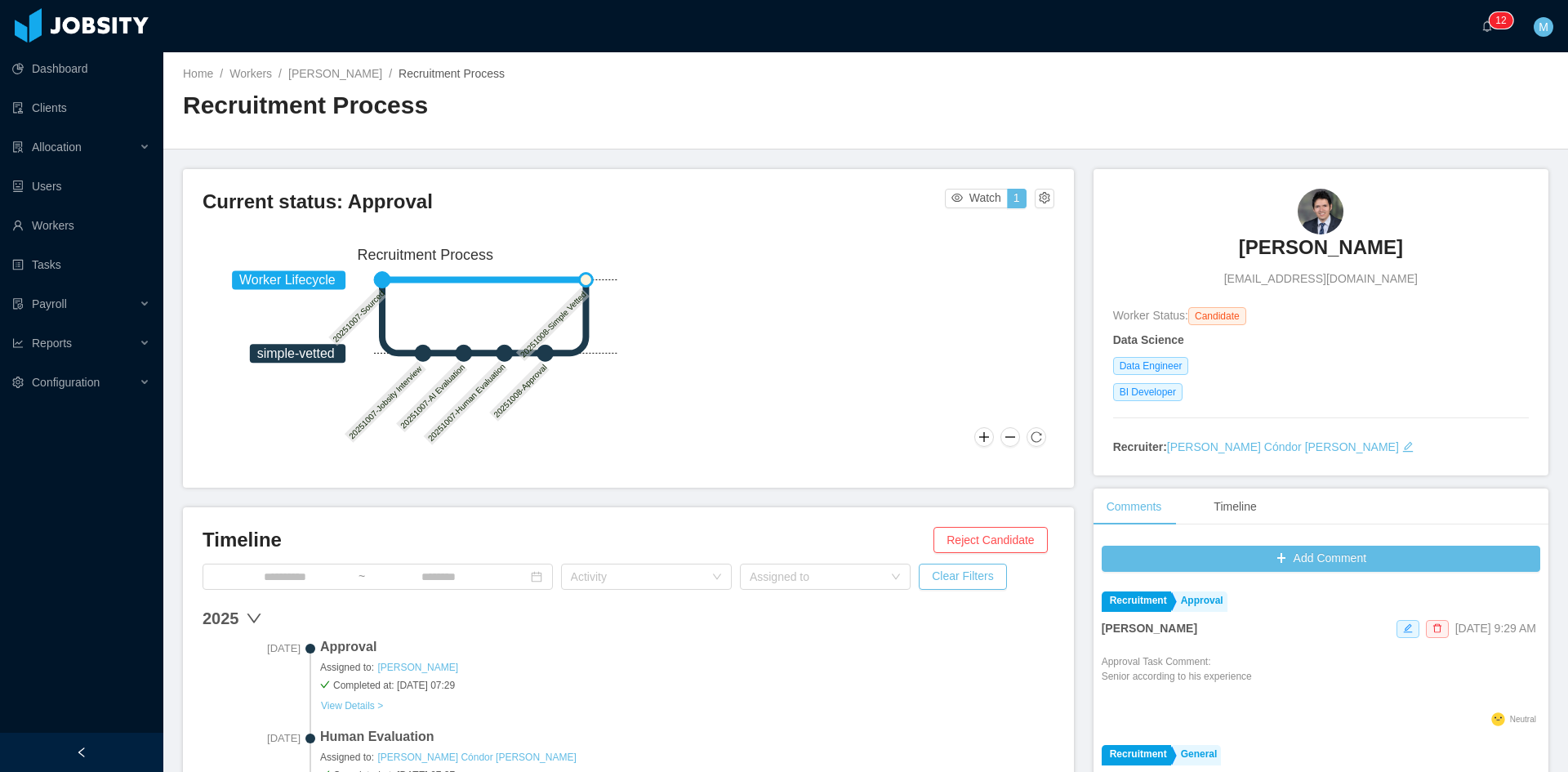
click at [567, 326] on icon "Worker Lifecycle simple-vetted 20251007-Sourced 20251007-Jobsity Interview 2025…" at bounding box center [425, 346] width 400 height 213
click at [1482, 25] on icon "icon: bell" at bounding box center [1487, 27] width 12 height 12
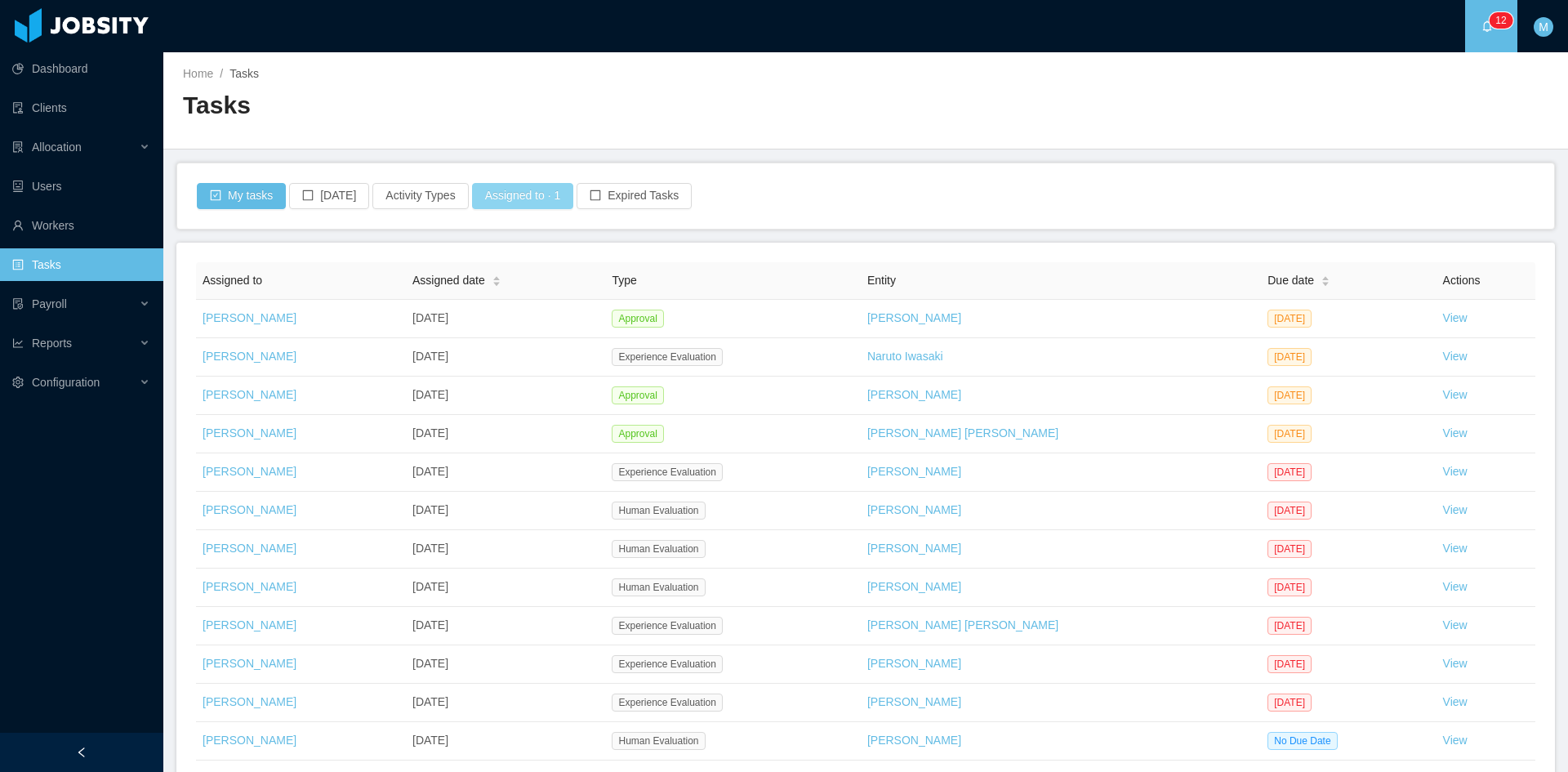
scroll to position [123, 0]
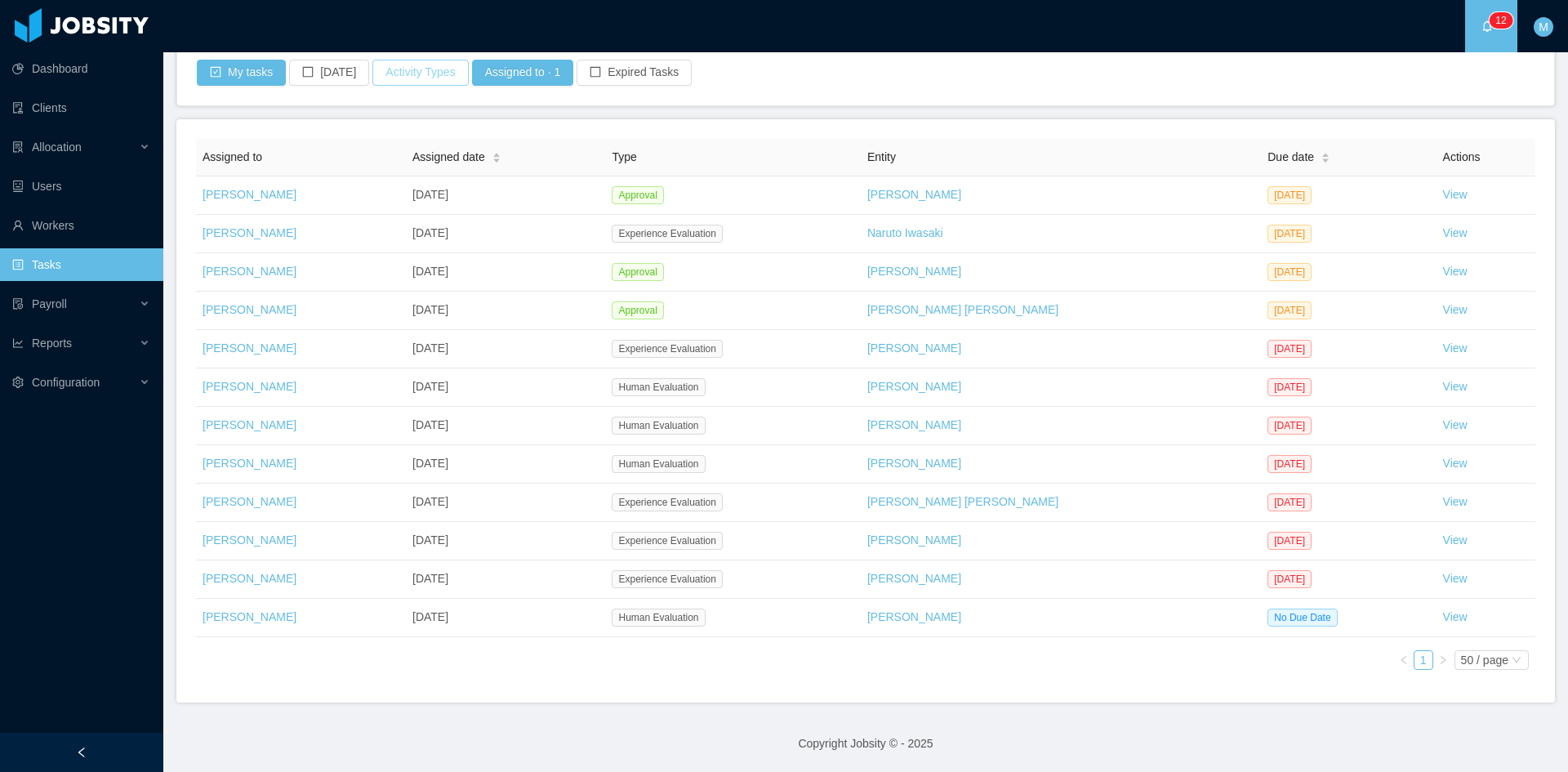
click at [402, 72] on button "Activity Types" at bounding box center [420, 73] width 96 height 27
click at [431, 153] on span "Select activity type" at bounding box center [413, 145] width 228 height 17
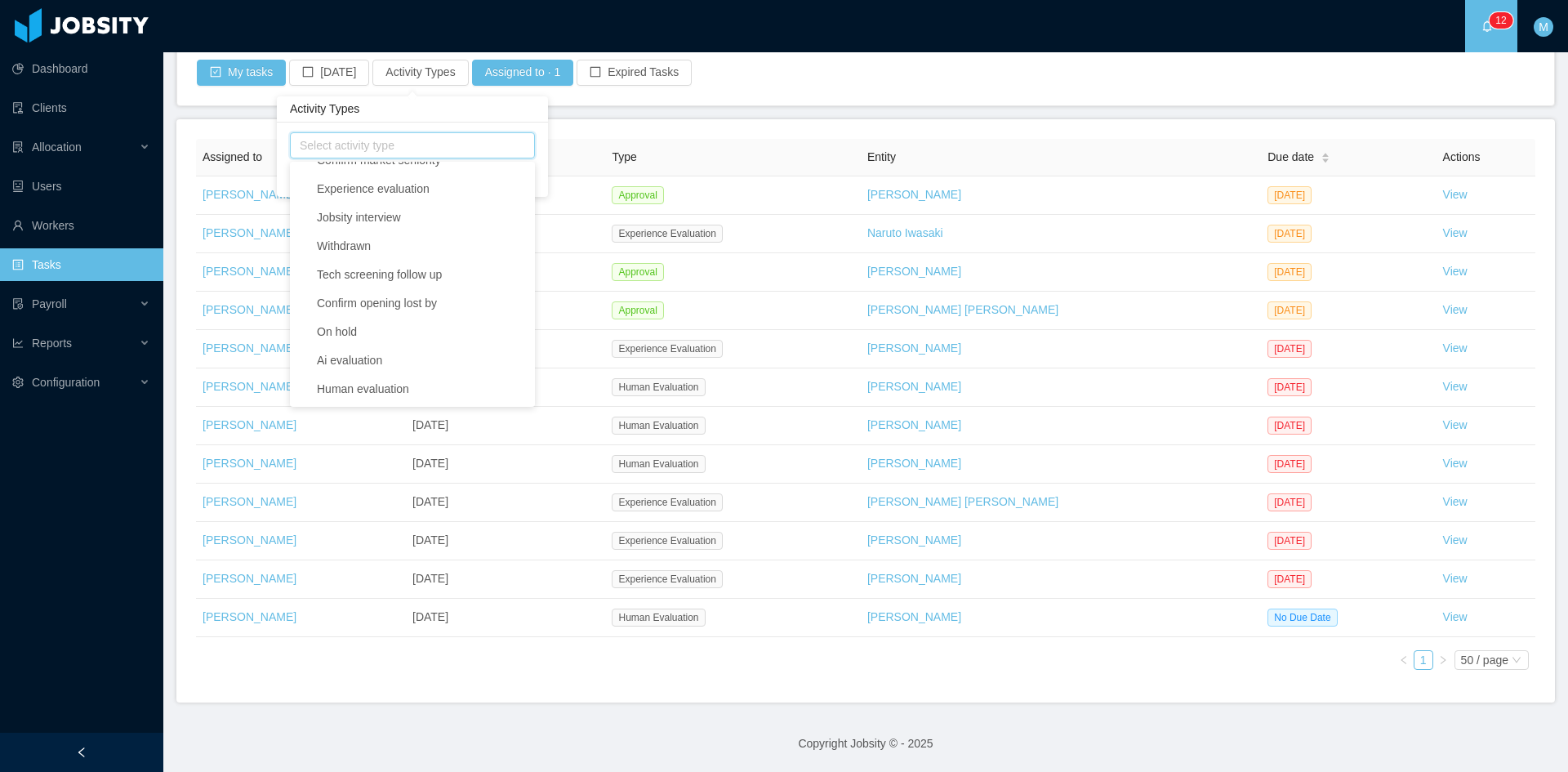
scroll to position [686, 0]
click at [463, 381] on span "Human evaluation" at bounding box center [423, 389] width 219 height 22
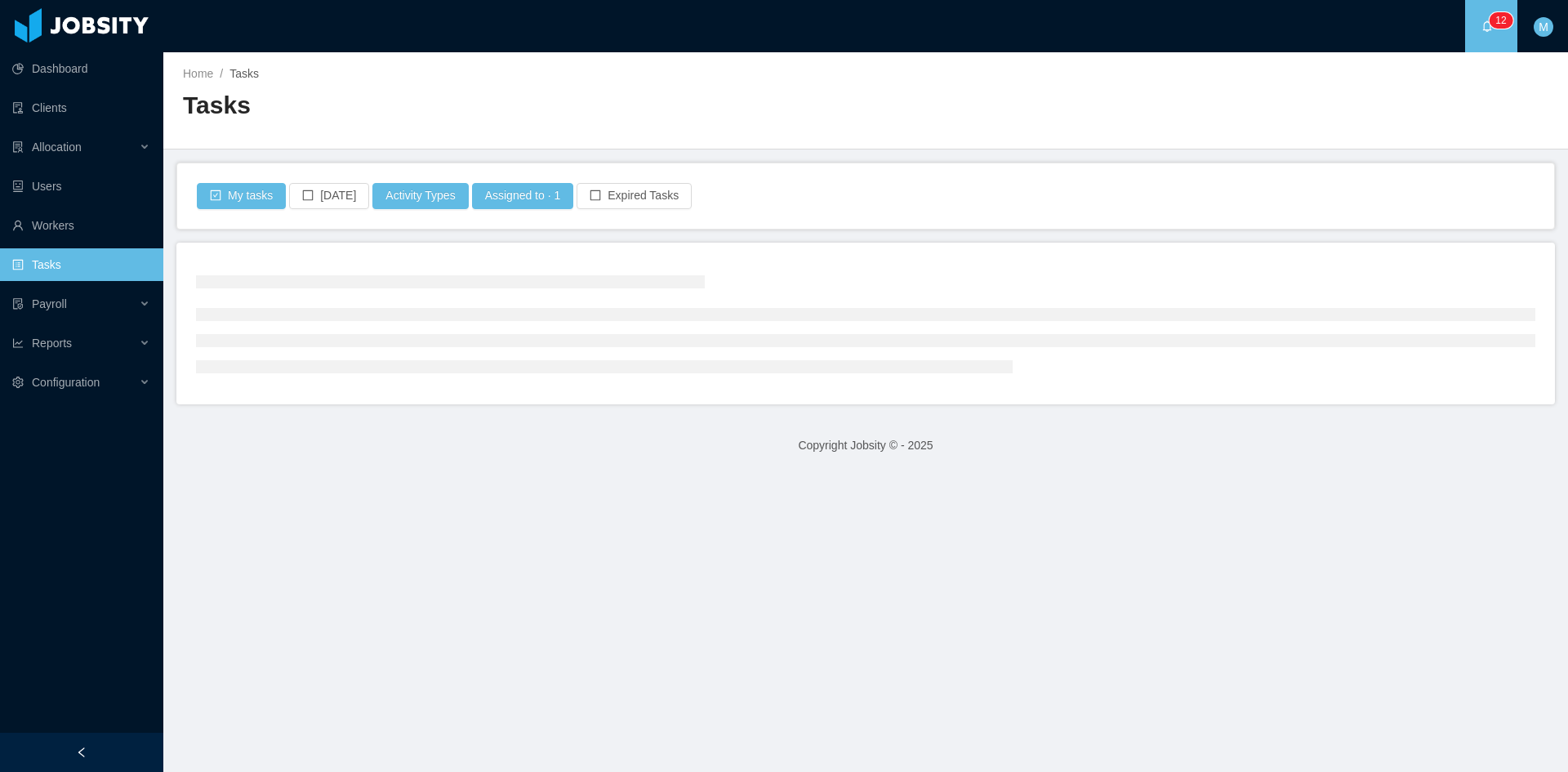
click at [604, 111] on main "Home / Tasks / Tasks My tasks Today Activity Types Assigned to · 1 Expired Task…" at bounding box center [866, 412] width 1405 height 720
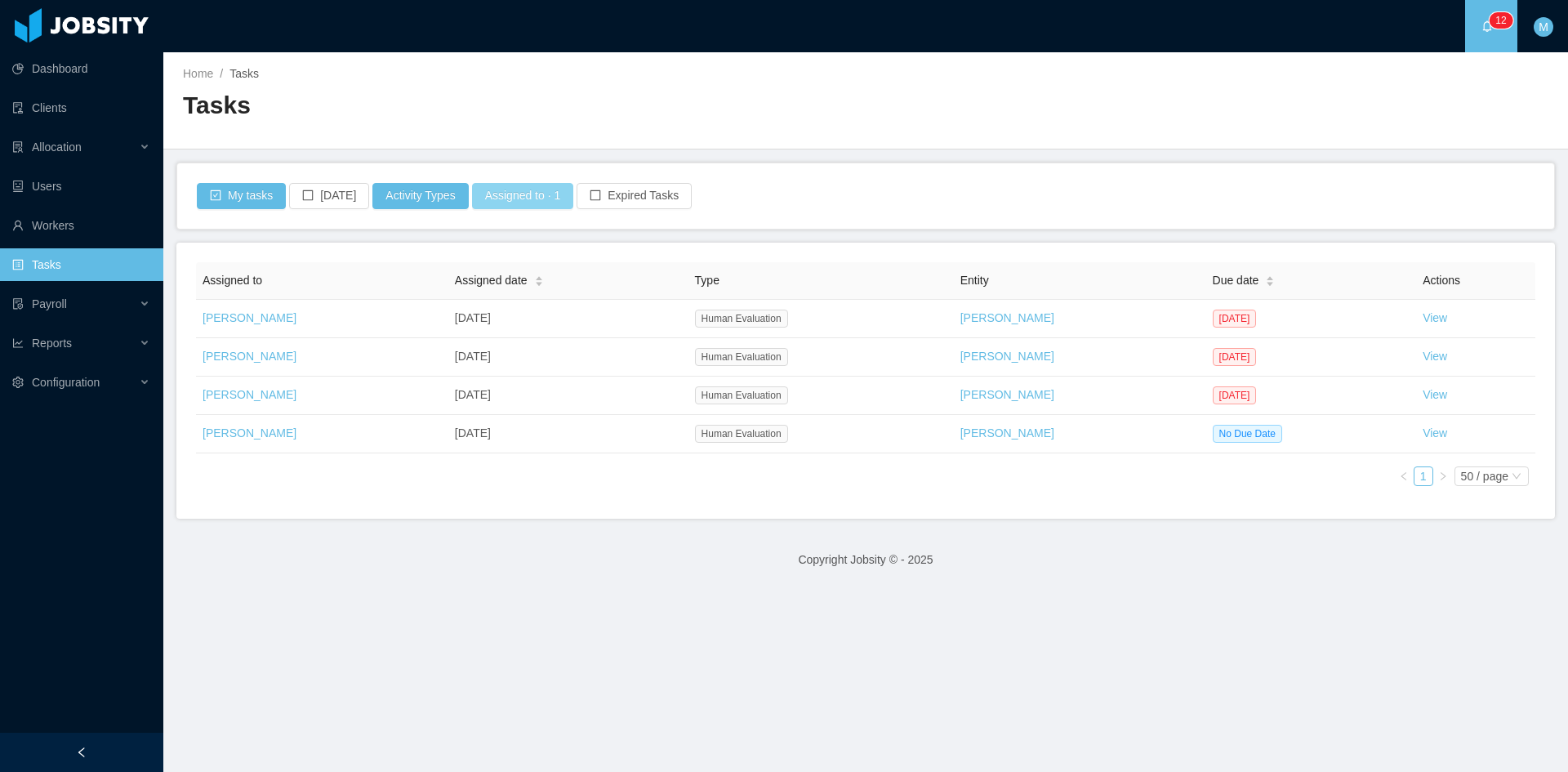
click at [529, 192] on button "Assigned to · 1" at bounding box center [523, 196] width 102 height 27
click at [514, 261] on div "Assigned to Matias Marin" at bounding box center [511, 268] width 230 height 25
click at [503, 268] on icon "icon: close" at bounding box center [507, 269] width 8 height 8
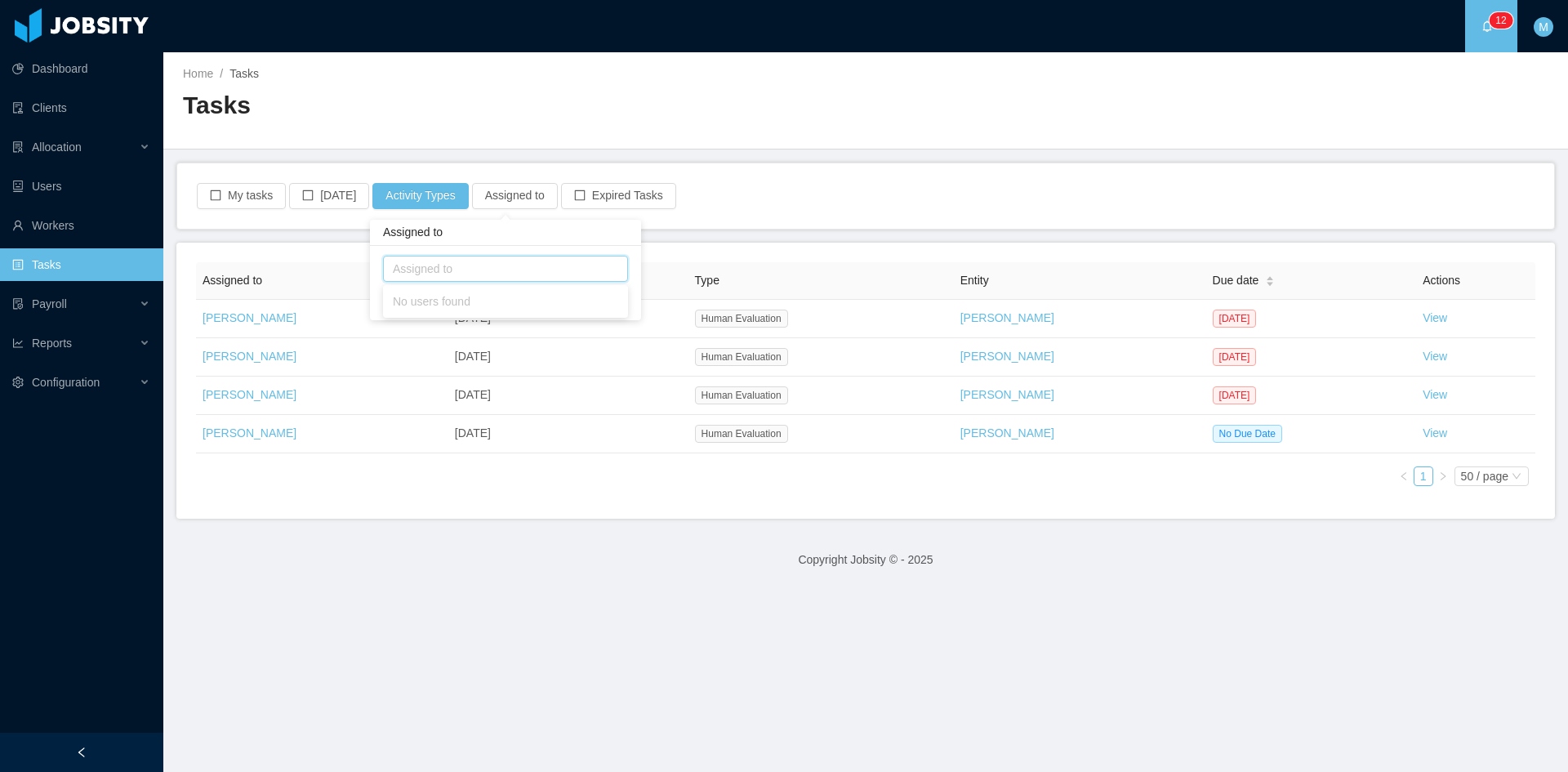
click at [698, 235] on main "Home / Tasks / Tasks My tasks Today Activity Types Assigned to Expired Tasks As…" at bounding box center [866, 412] width 1405 height 720
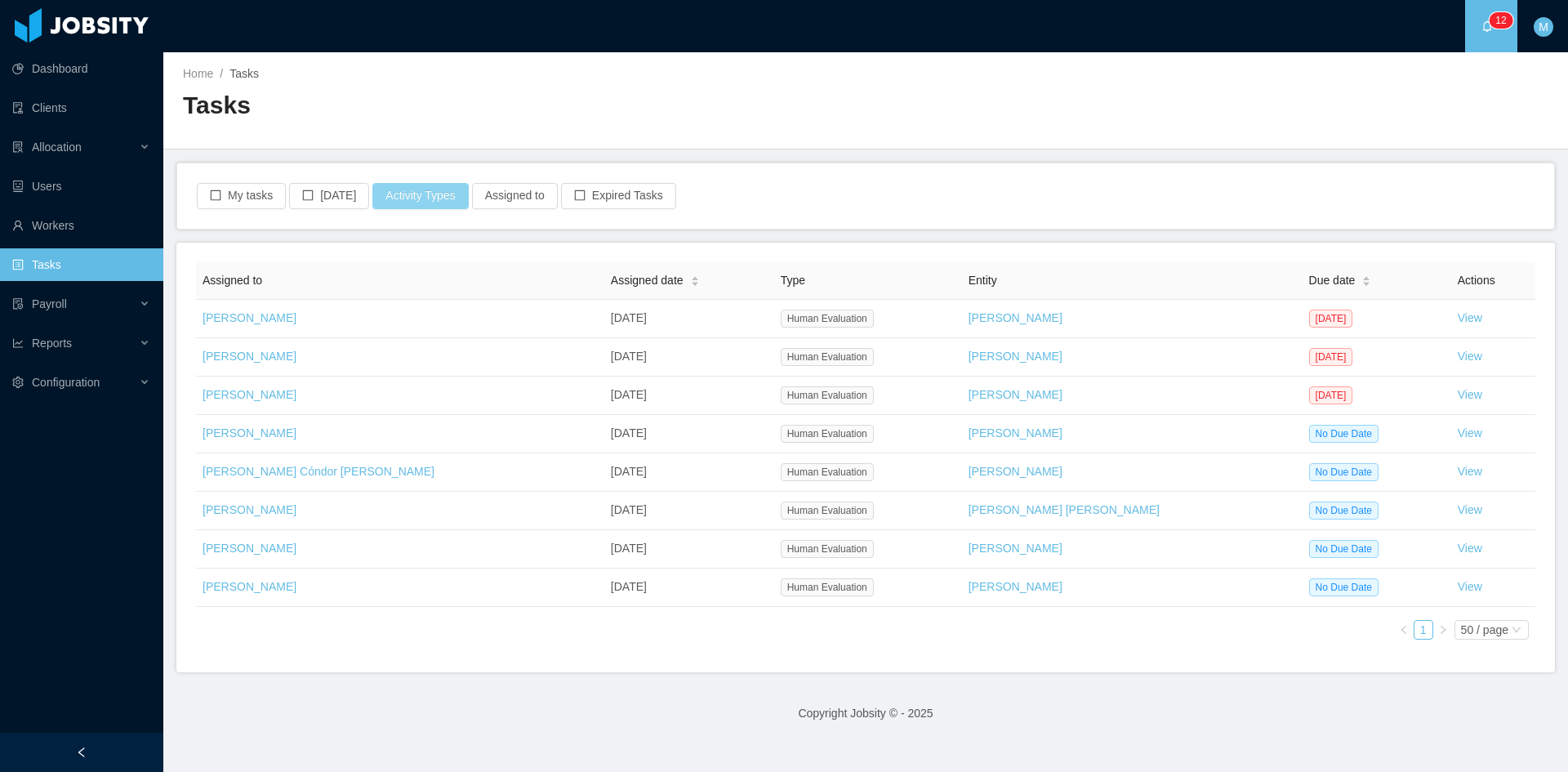
click at [392, 199] on button "Activity Types" at bounding box center [420, 196] width 96 height 27
click at [451, 268] on ul "Human evaluation" at bounding box center [414, 268] width 239 height 25
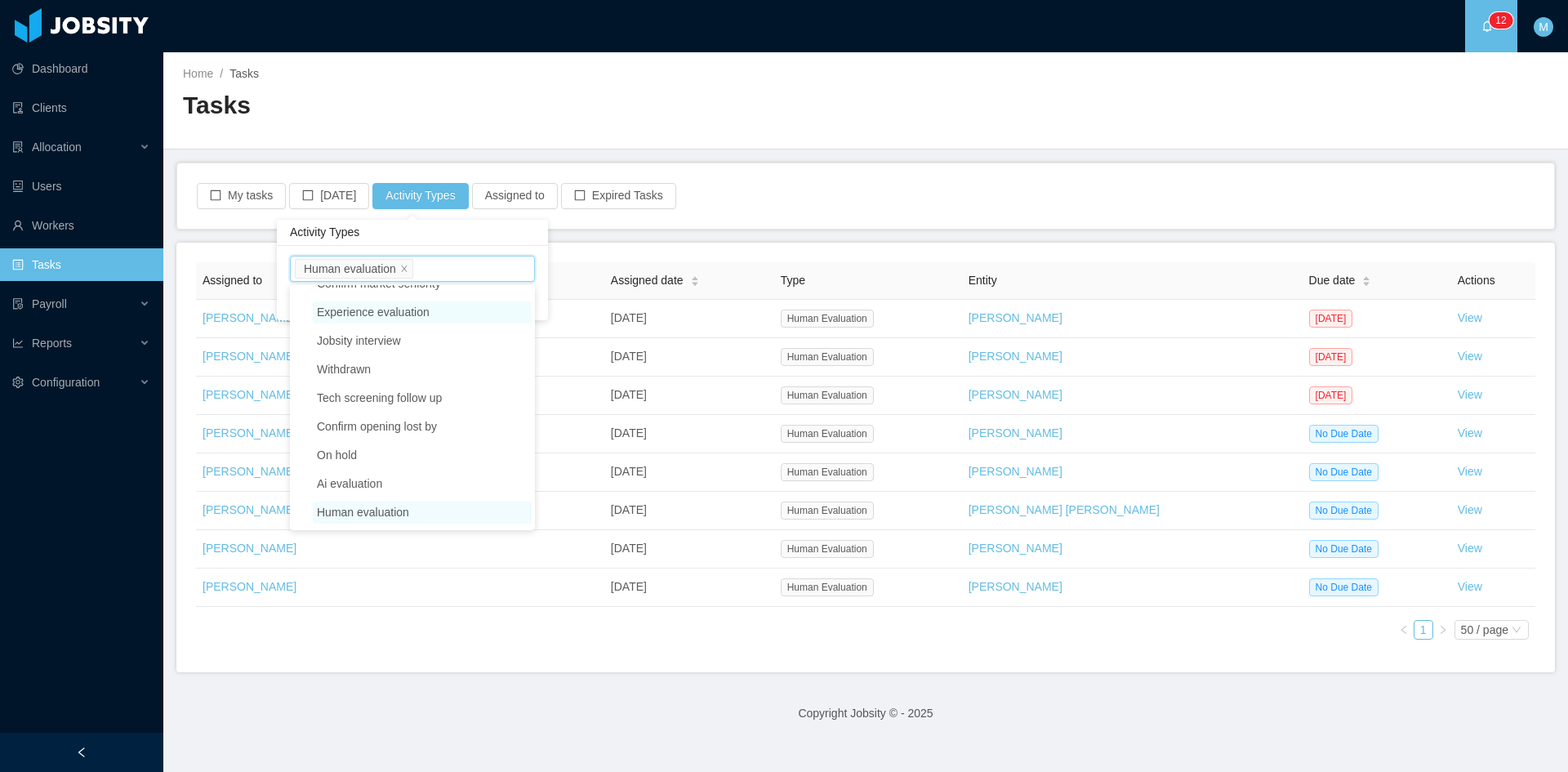
click at [448, 311] on span "Experience evaluation" at bounding box center [423, 312] width 219 height 22
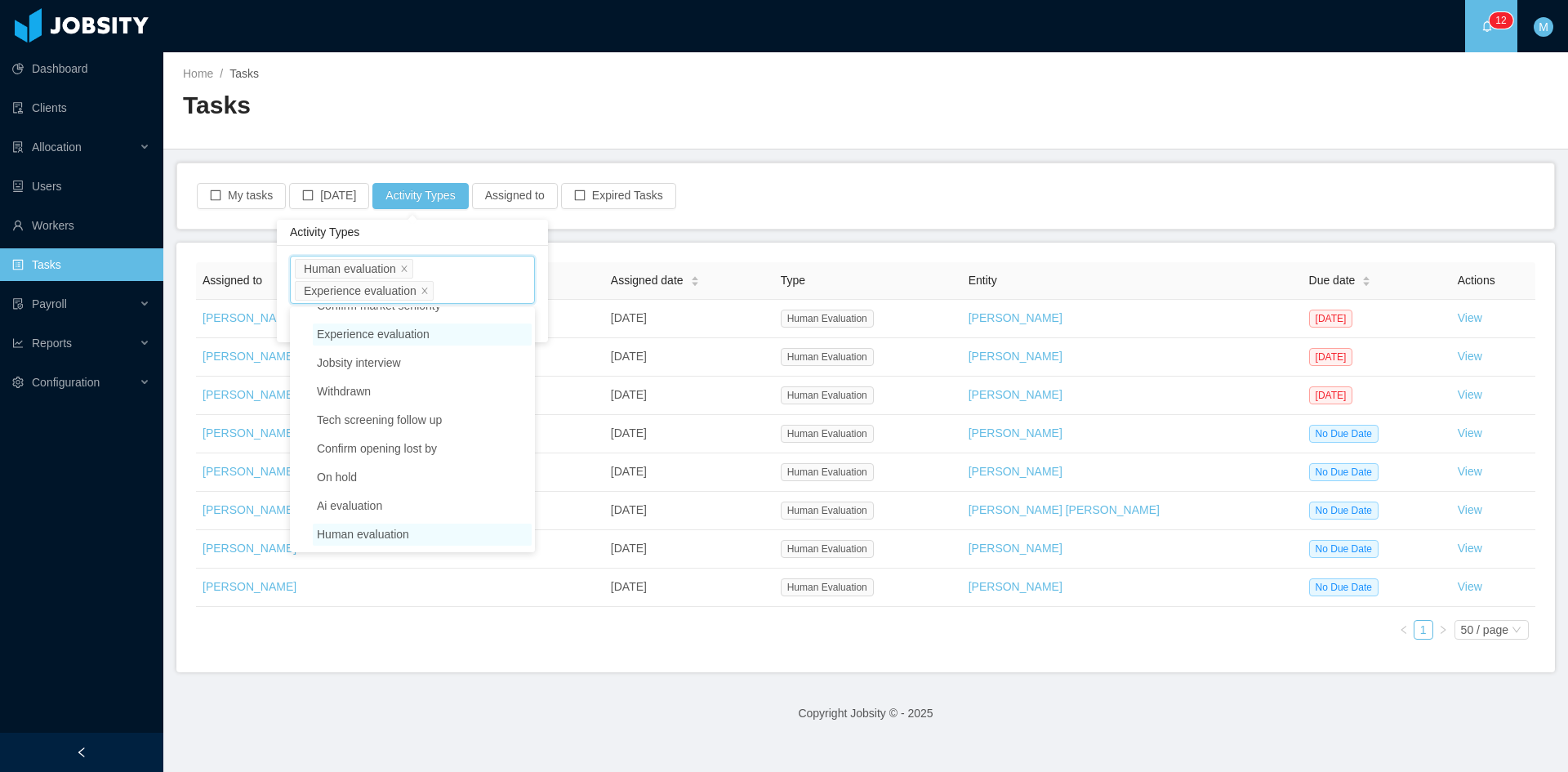
click at [481, 284] on span "Human evaluation Experience evaluation Select activity type" at bounding box center [412, 280] width 245 height 48
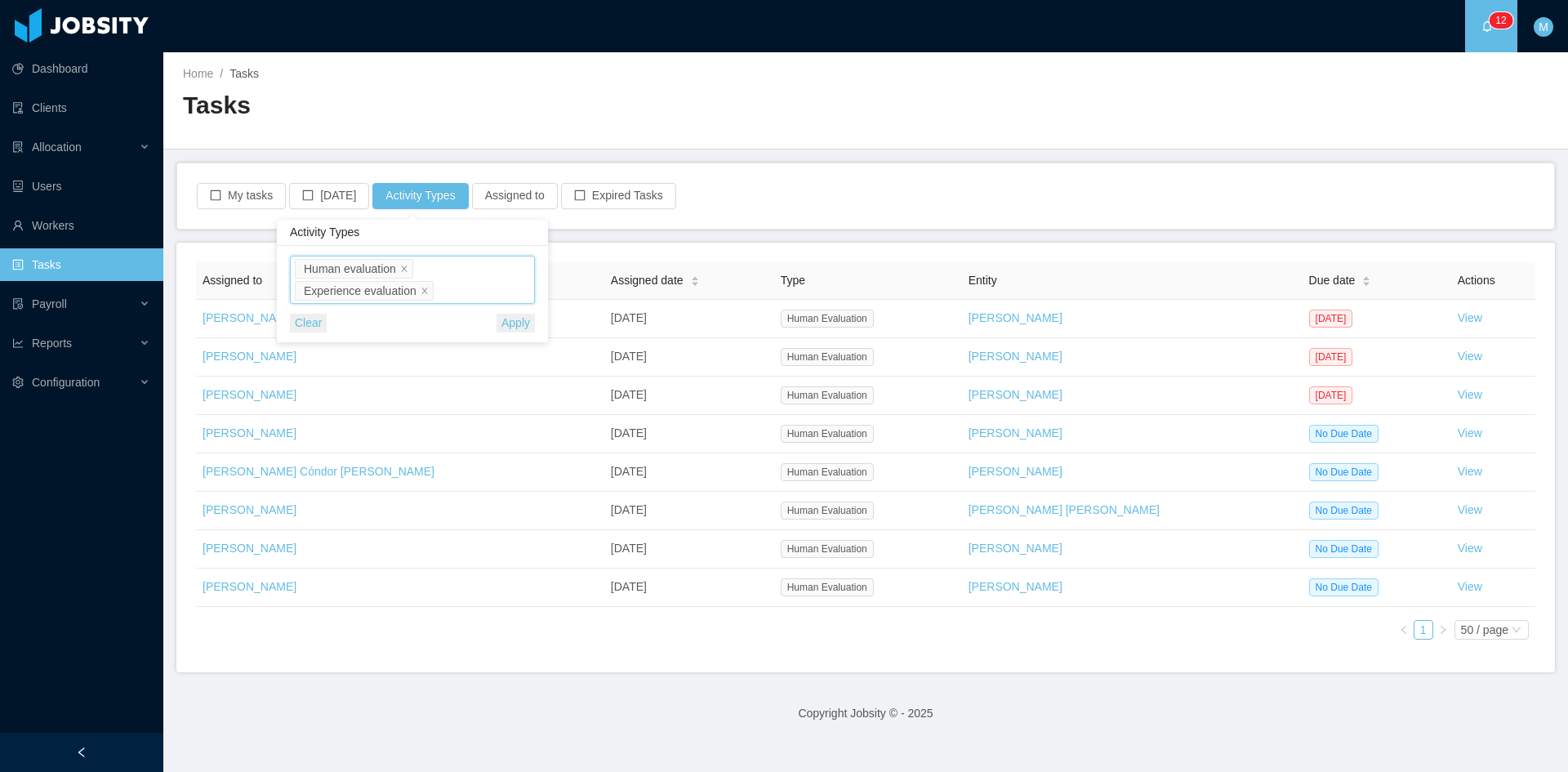
click at [463, 287] on span "Human evaluation Experience evaluation Select activity type" at bounding box center [412, 280] width 245 height 48
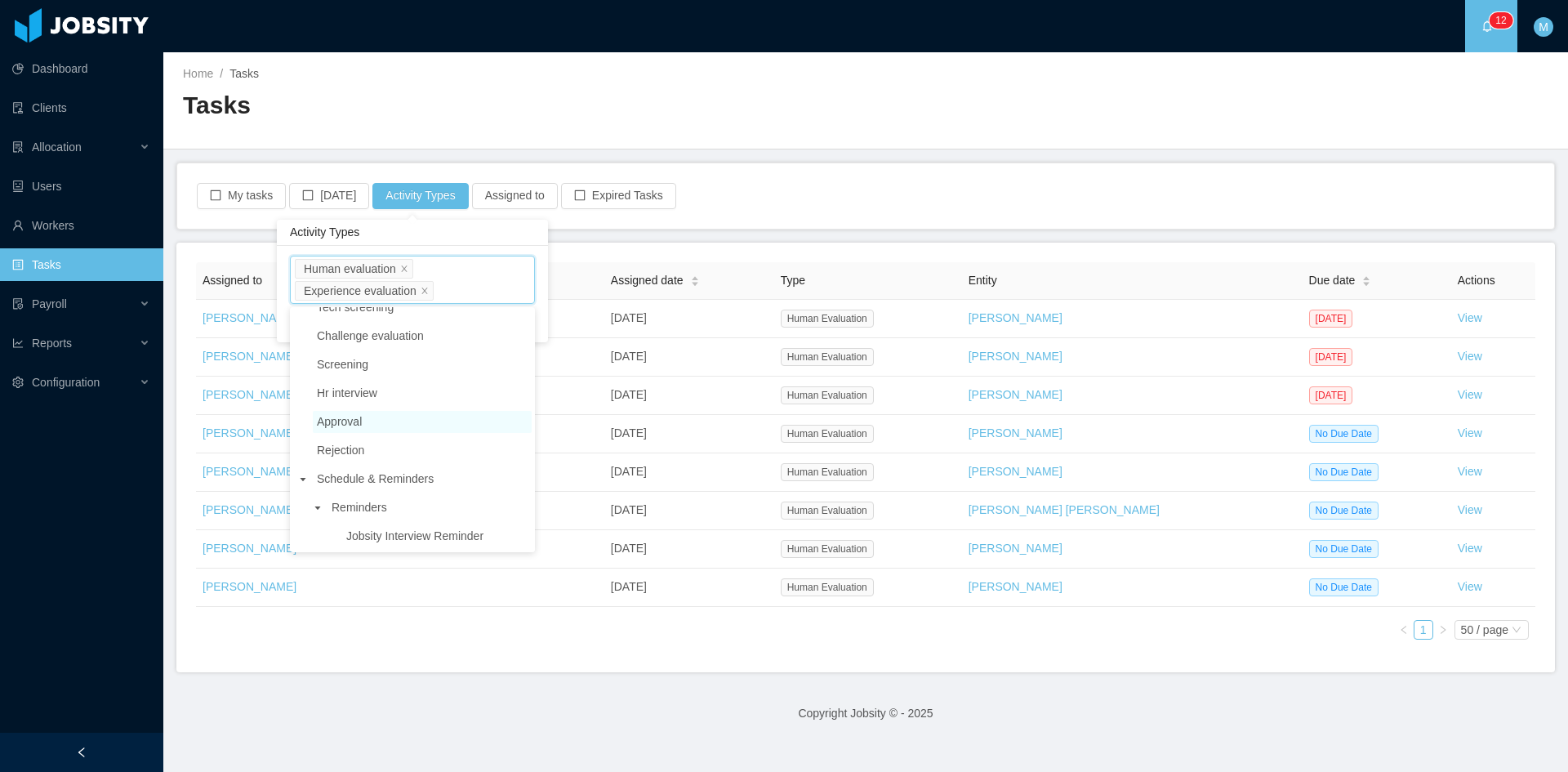
click at [407, 419] on span "Approval" at bounding box center [423, 421] width 219 height 22
click at [646, 256] on div "Assigned to Assigned date Type Entity Due date Actions Matias Marin Oct 7th, 20…" at bounding box center [866, 457] width 1379 height 429
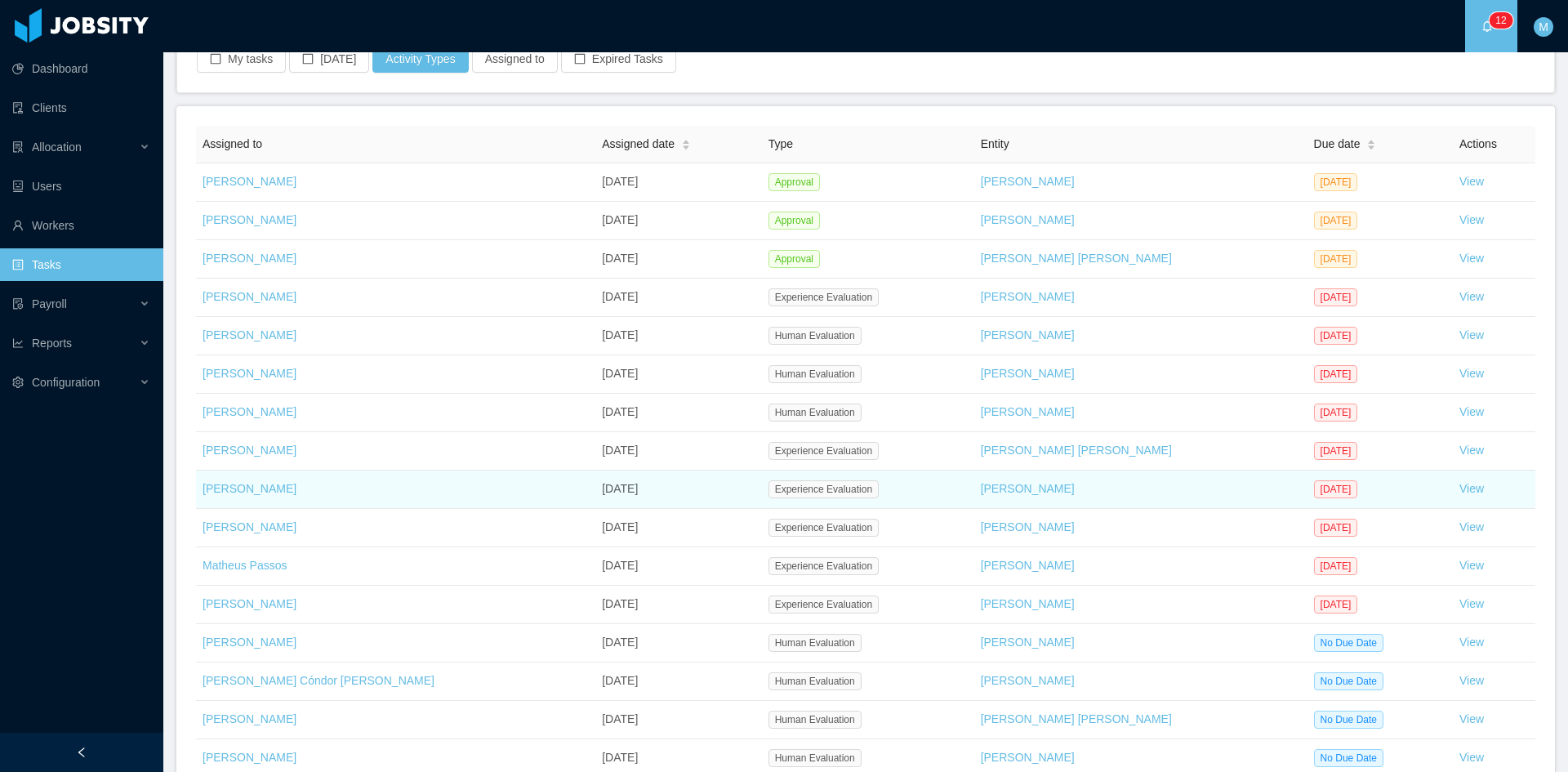
scroll to position [272, 0]
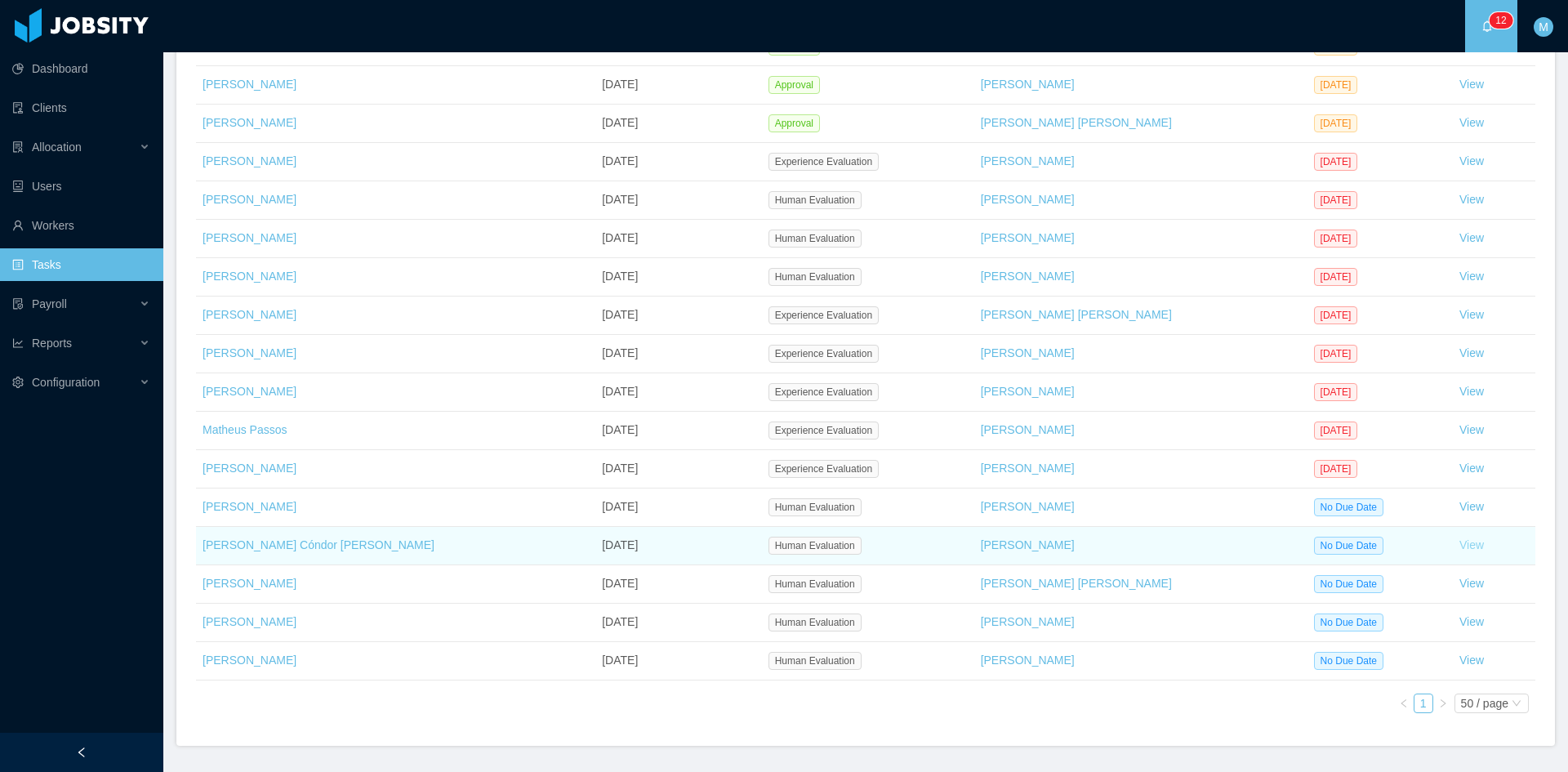
click at [1460, 547] on link "View" at bounding box center [1471, 544] width 25 height 13
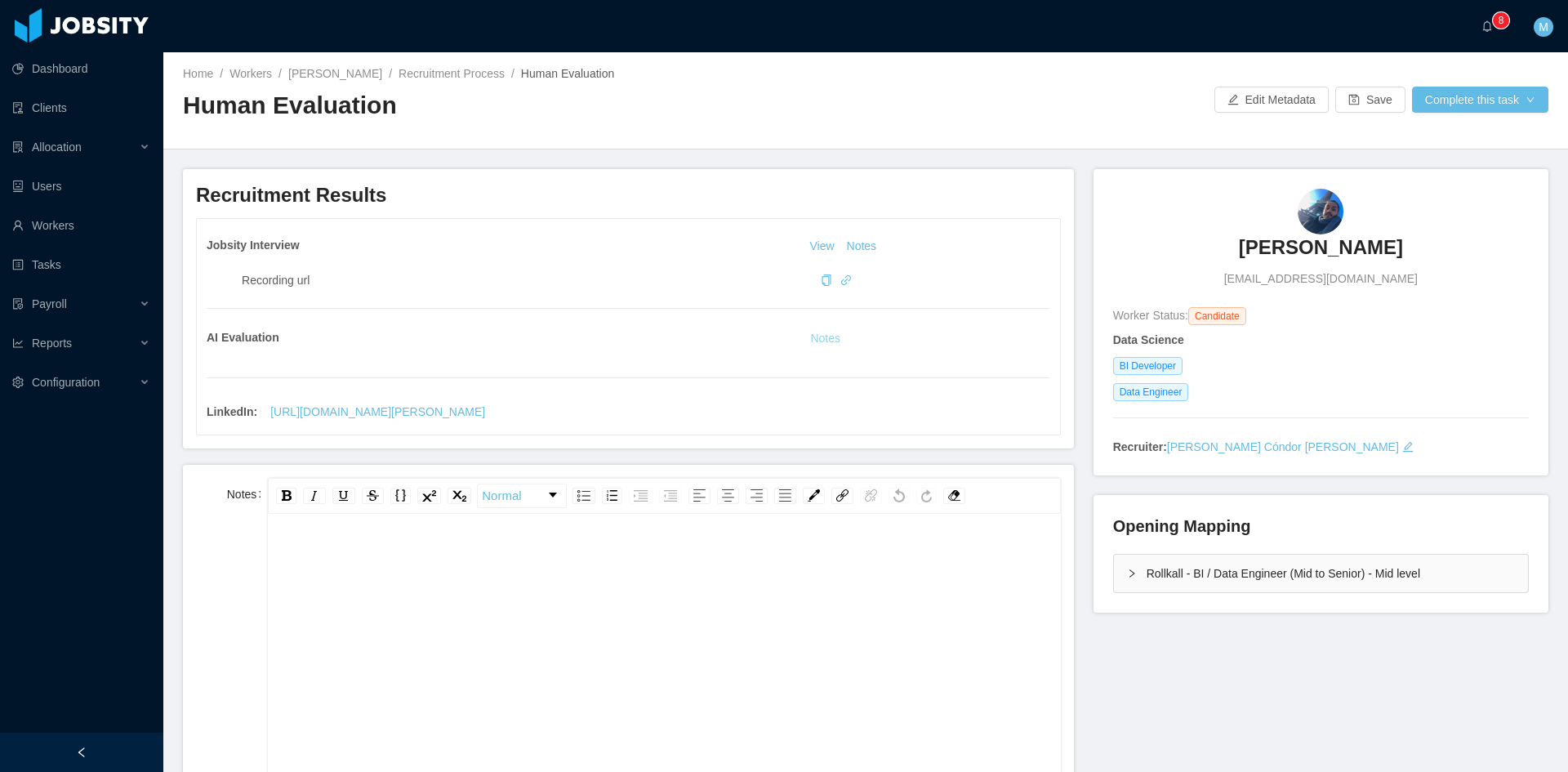
click at [818, 339] on button "Notes" at bounding box center [825, 339] width 43 height 20
click at [679, 634] on div "rdw-editor" at bounding box center [664, 684] width 767 height 286
click at [552, 558] on div "**********" at bounding box center [664, 557] width 767 height 32
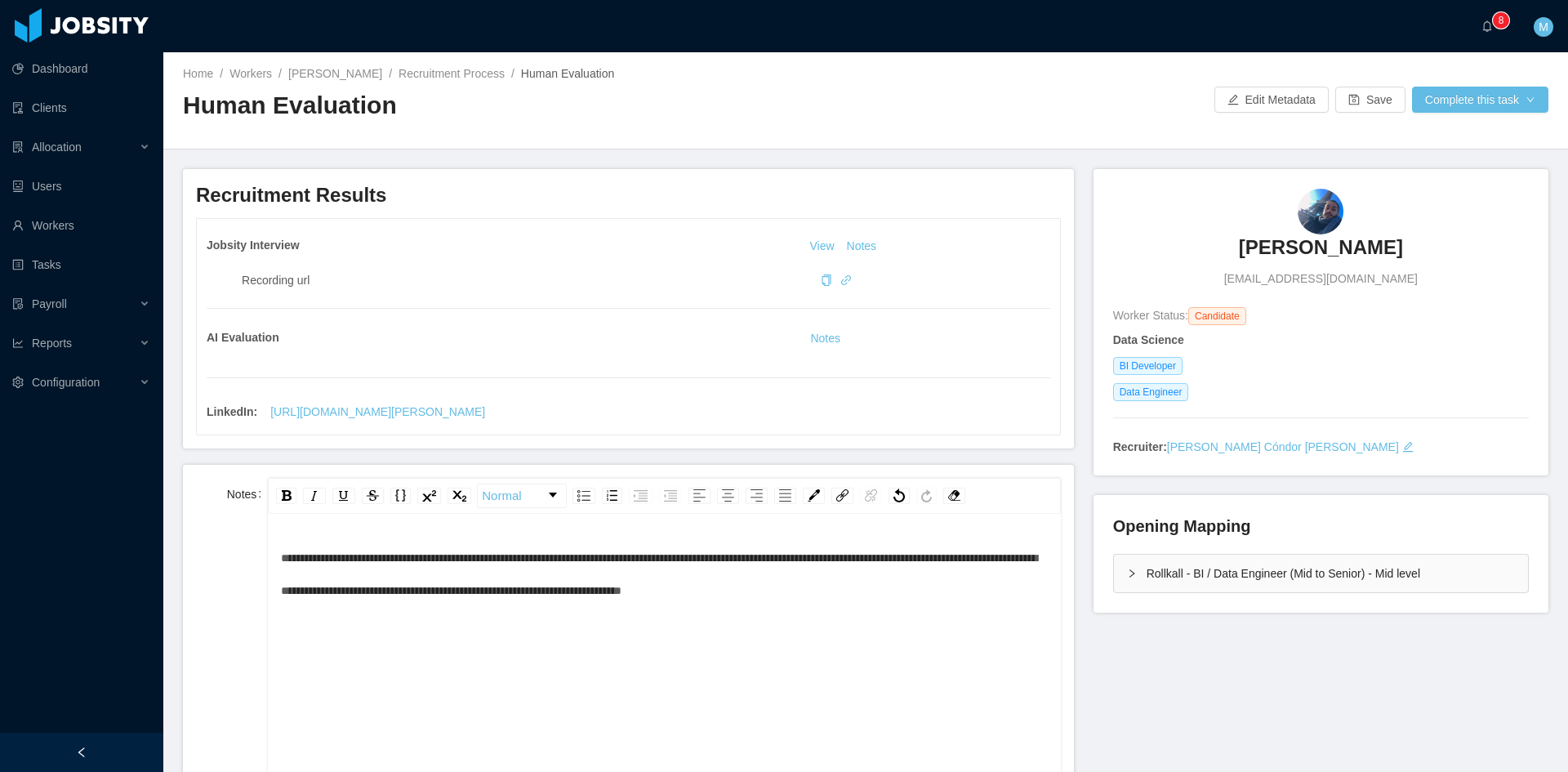
click at [285, 557] on span "**********" at bounding box center [659, 574] width 756 height 44
click at [811, 341] on button "Notes" at bounding box center [825, 339] width 43 height 20
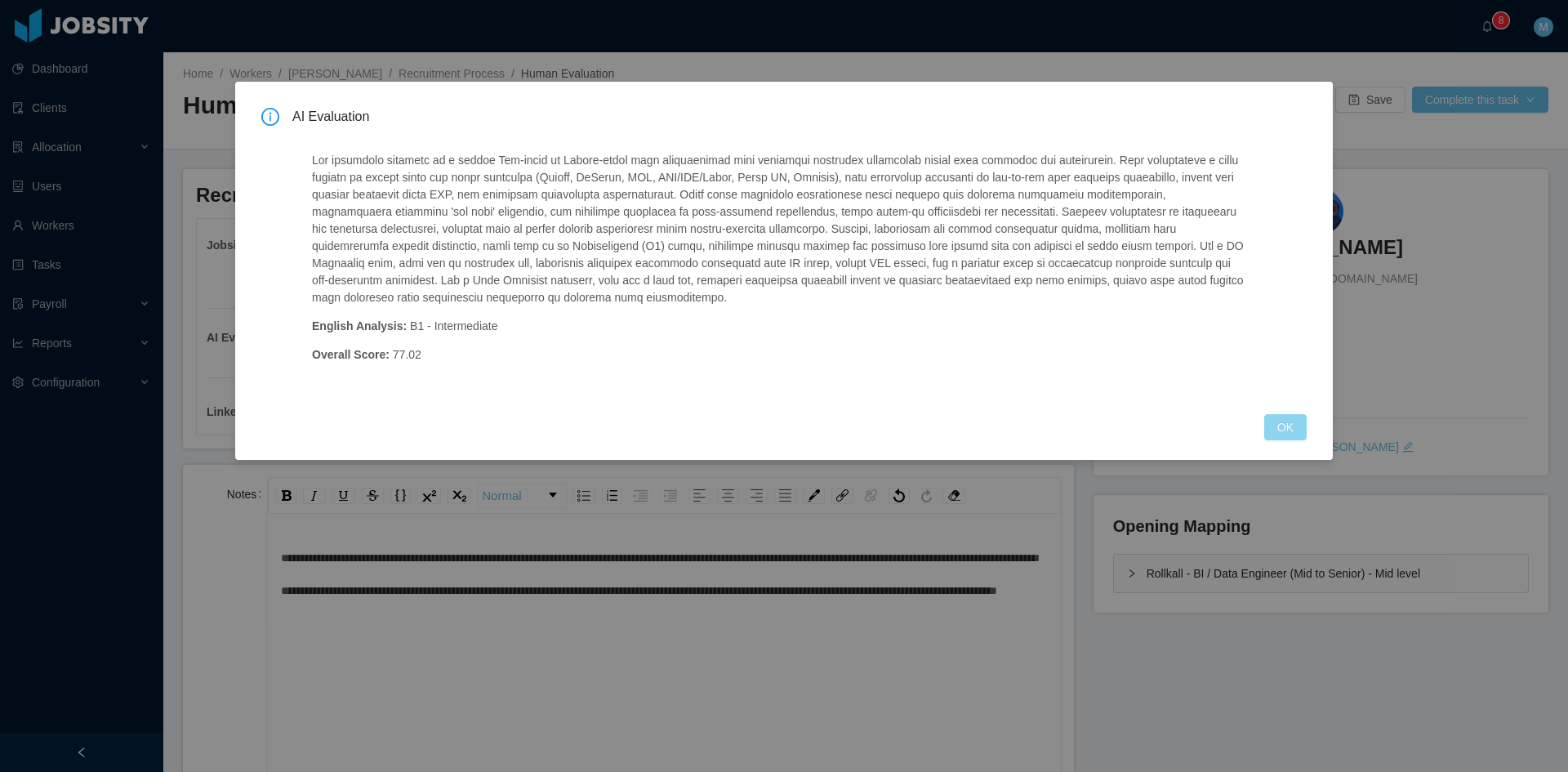
click at [1294, 433] on button "OK" at bounding box center [1285, 426] width 42 height 27
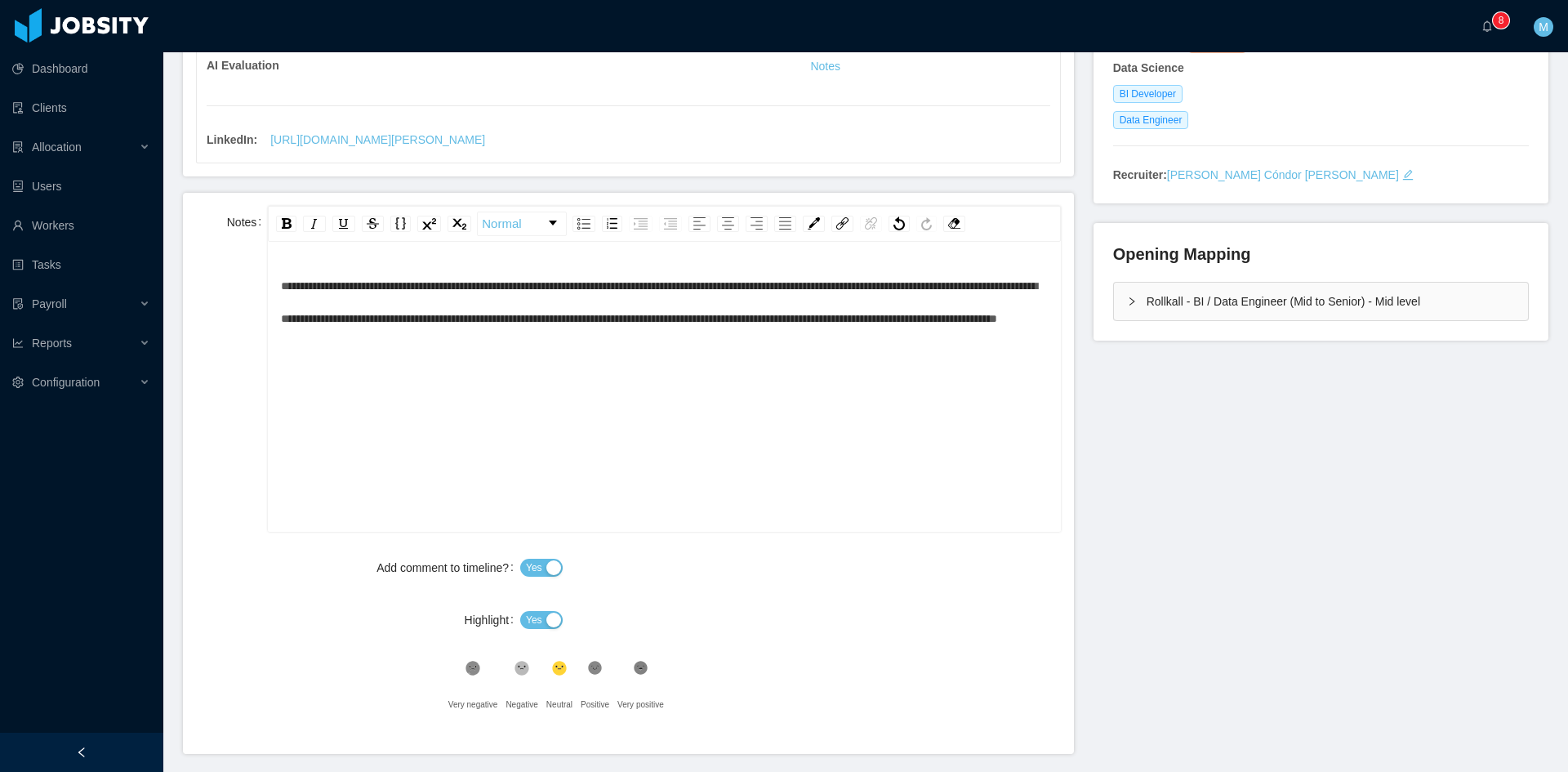
scroll to position [330, 0]
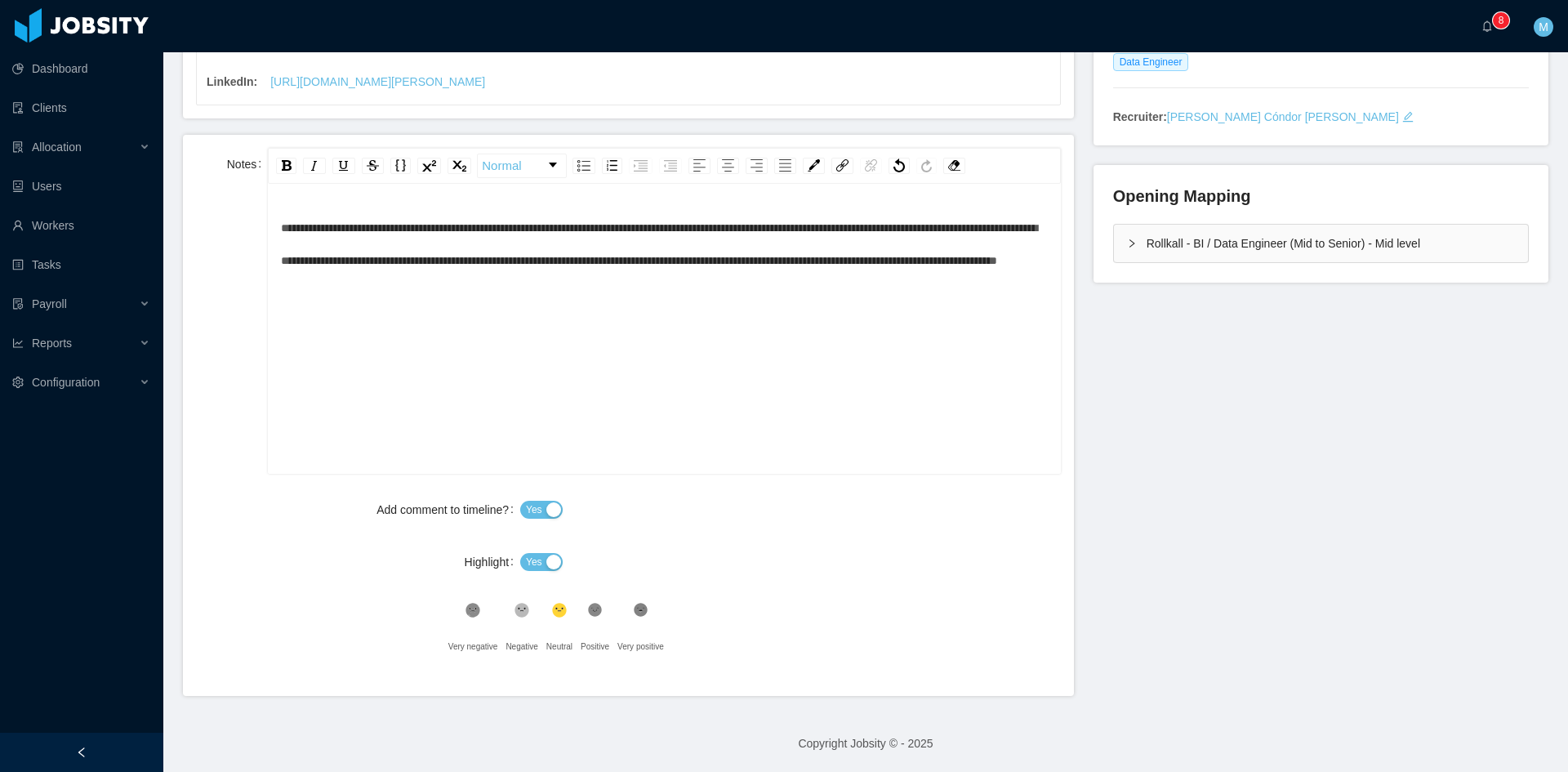
click at [541, 556] on button "Yes" at bounding box center [541, 561] width 42 height 18
click at [591, 609] on icon at bounding box center [595, 611] width 14 height 14
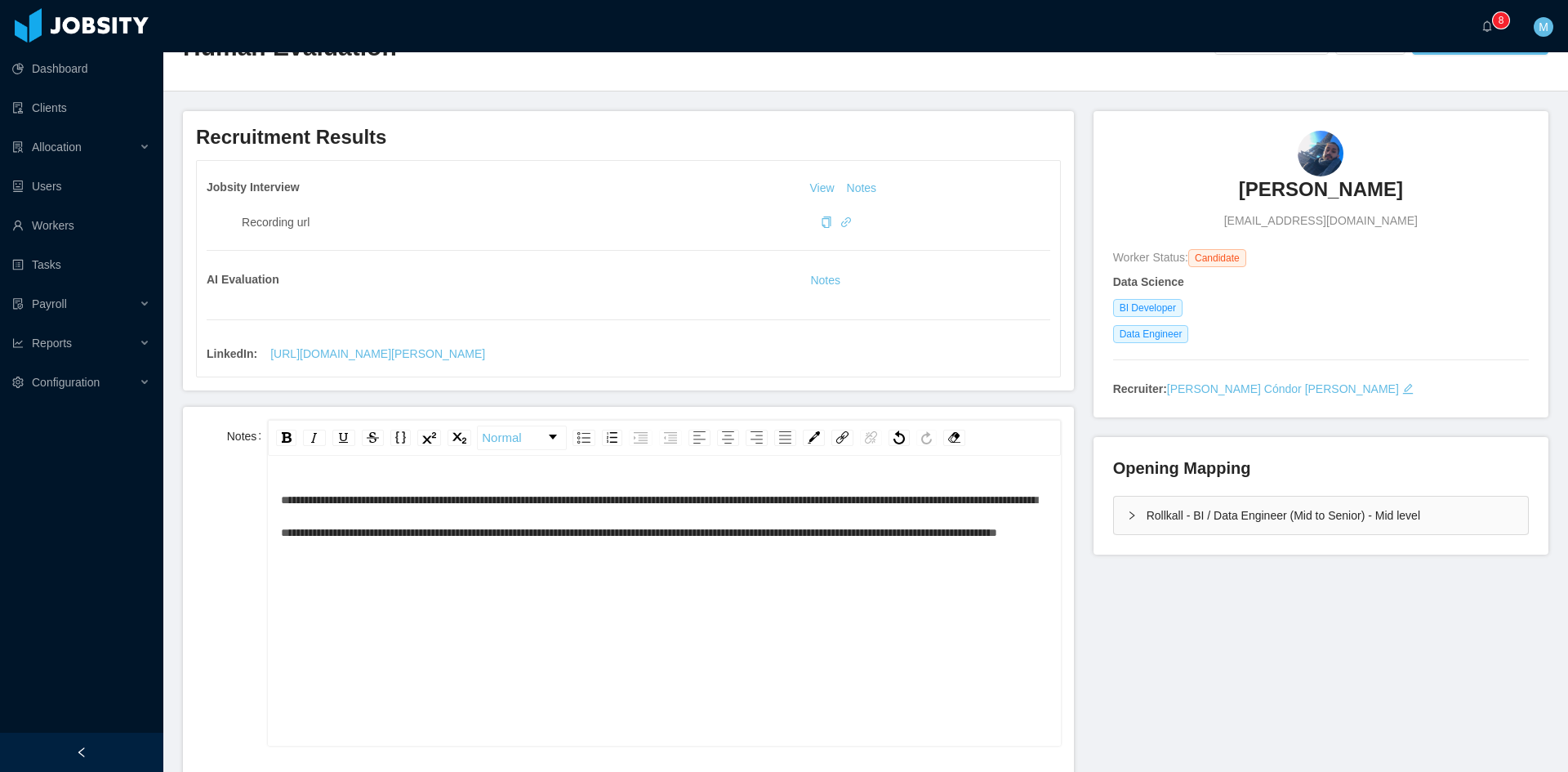
scroll to position [0, 0]
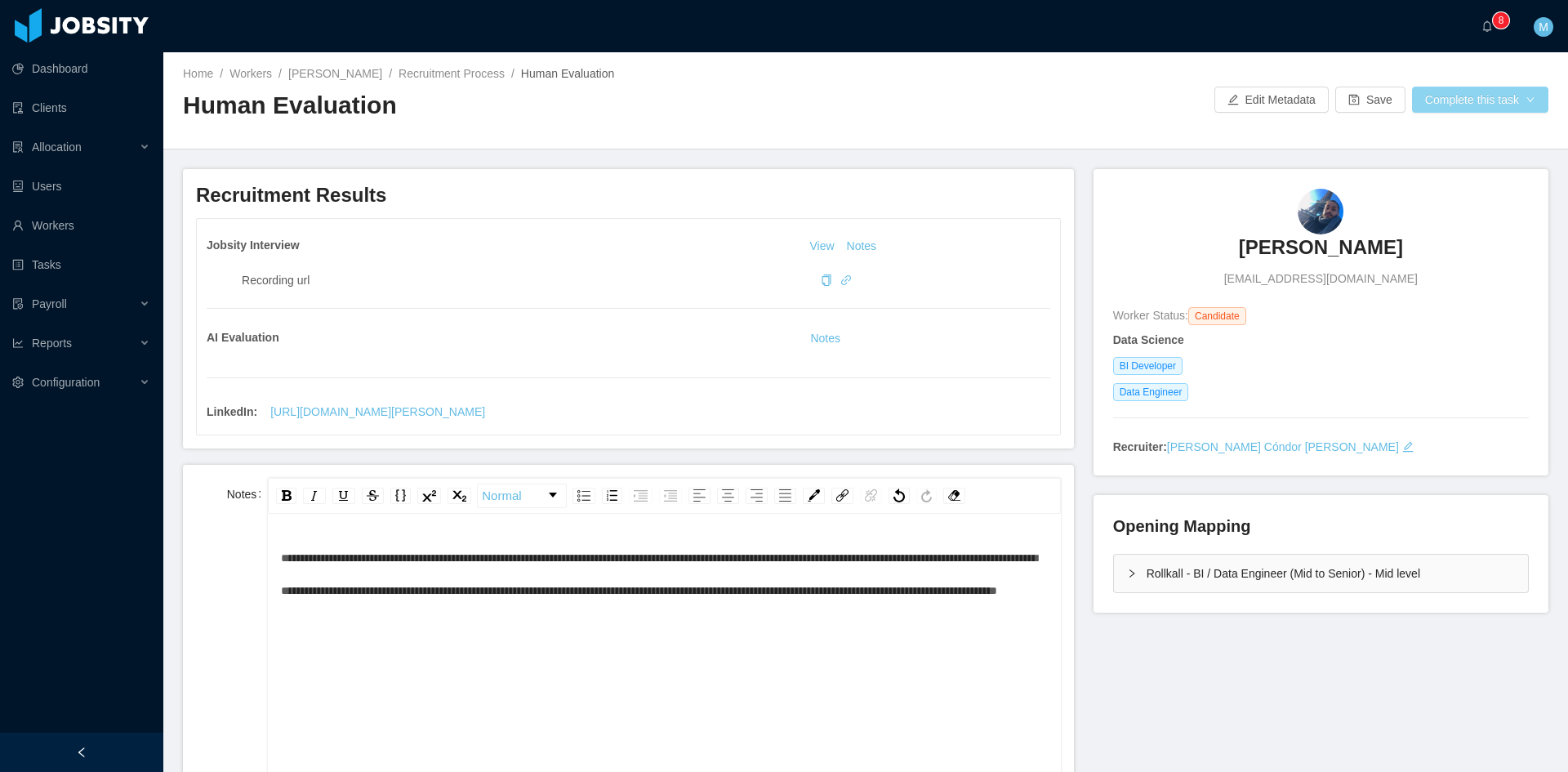
click at [1520, 94] on button "Complete this task" at bounding box center [1480, 99] width 136 height 27
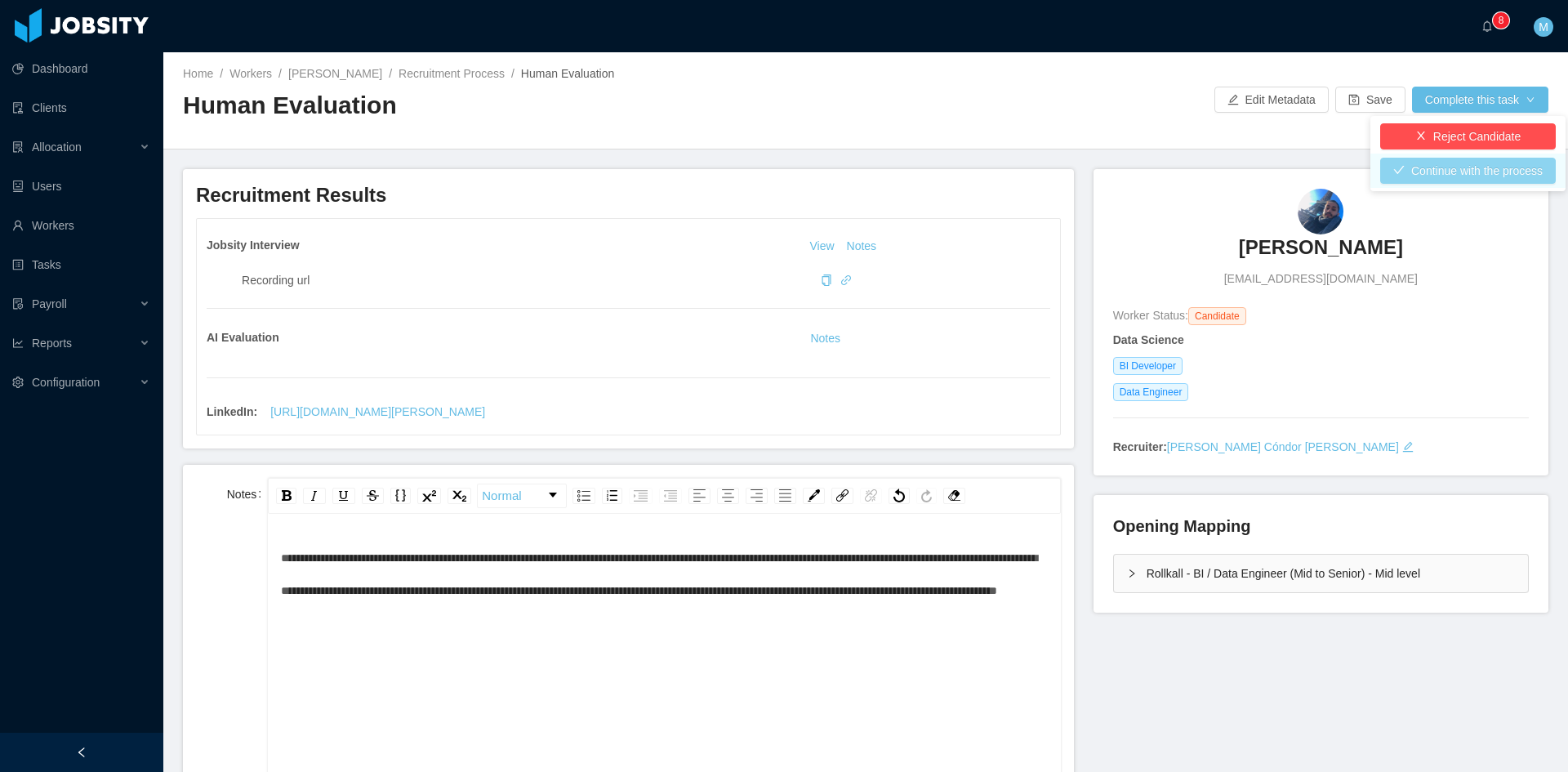
click at [1500, 169] on button "Continue with the process" at bounding box center [1468, 170] width 175 height 27
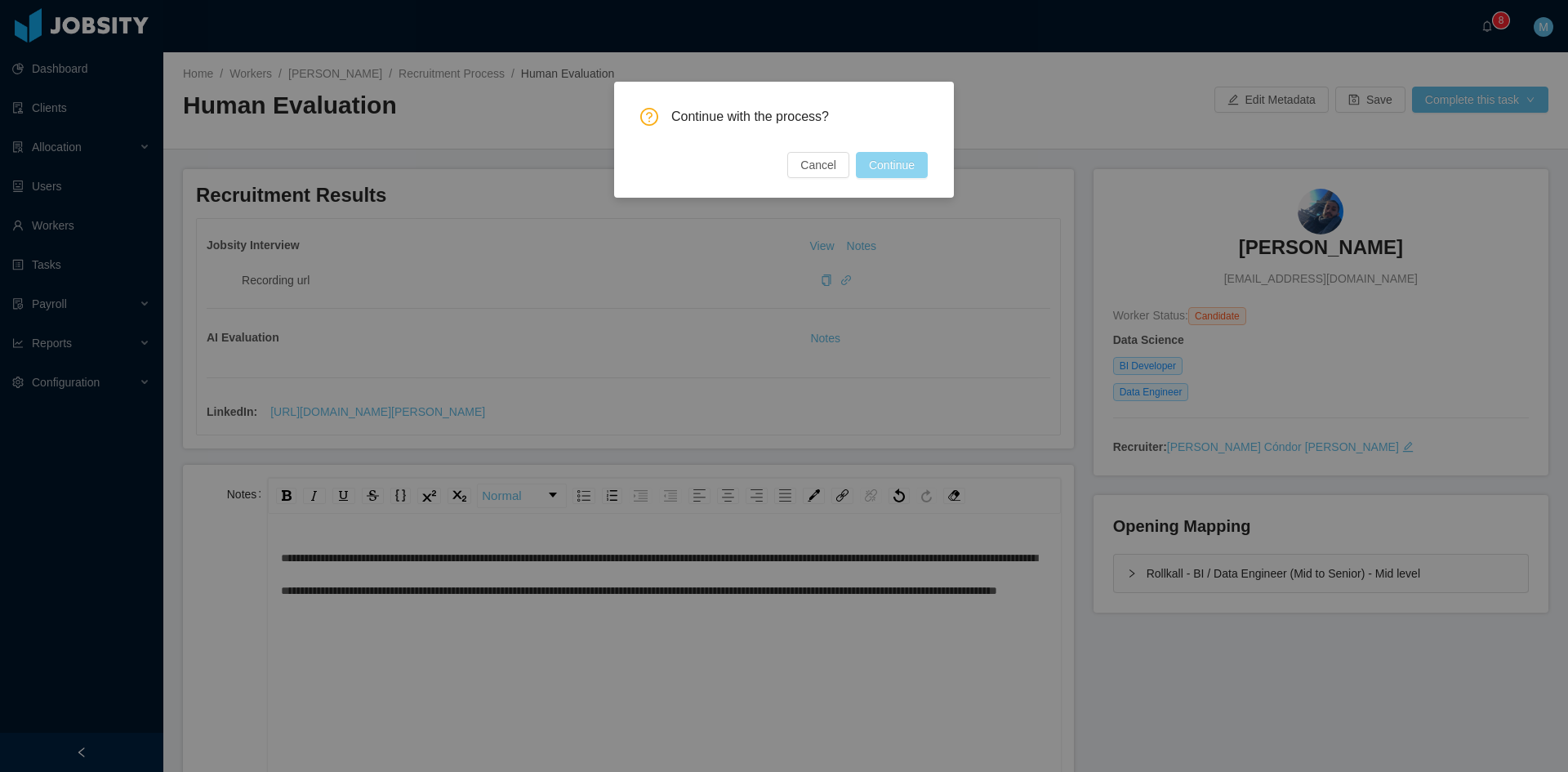
click at [891, 161] on button "Continue" at bounding box center [891, 164] width 72 height 27
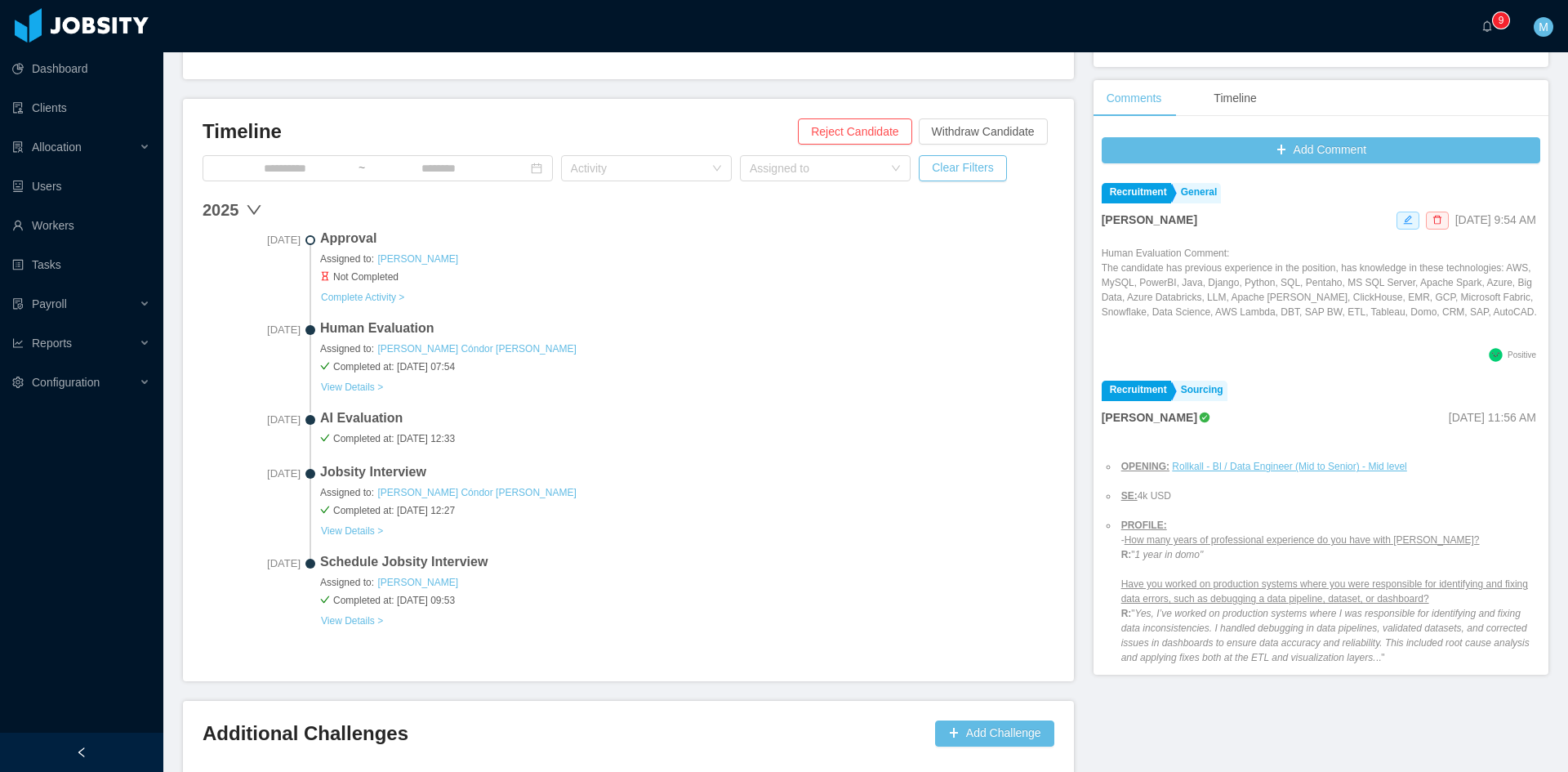
scroll to position [487, 0]
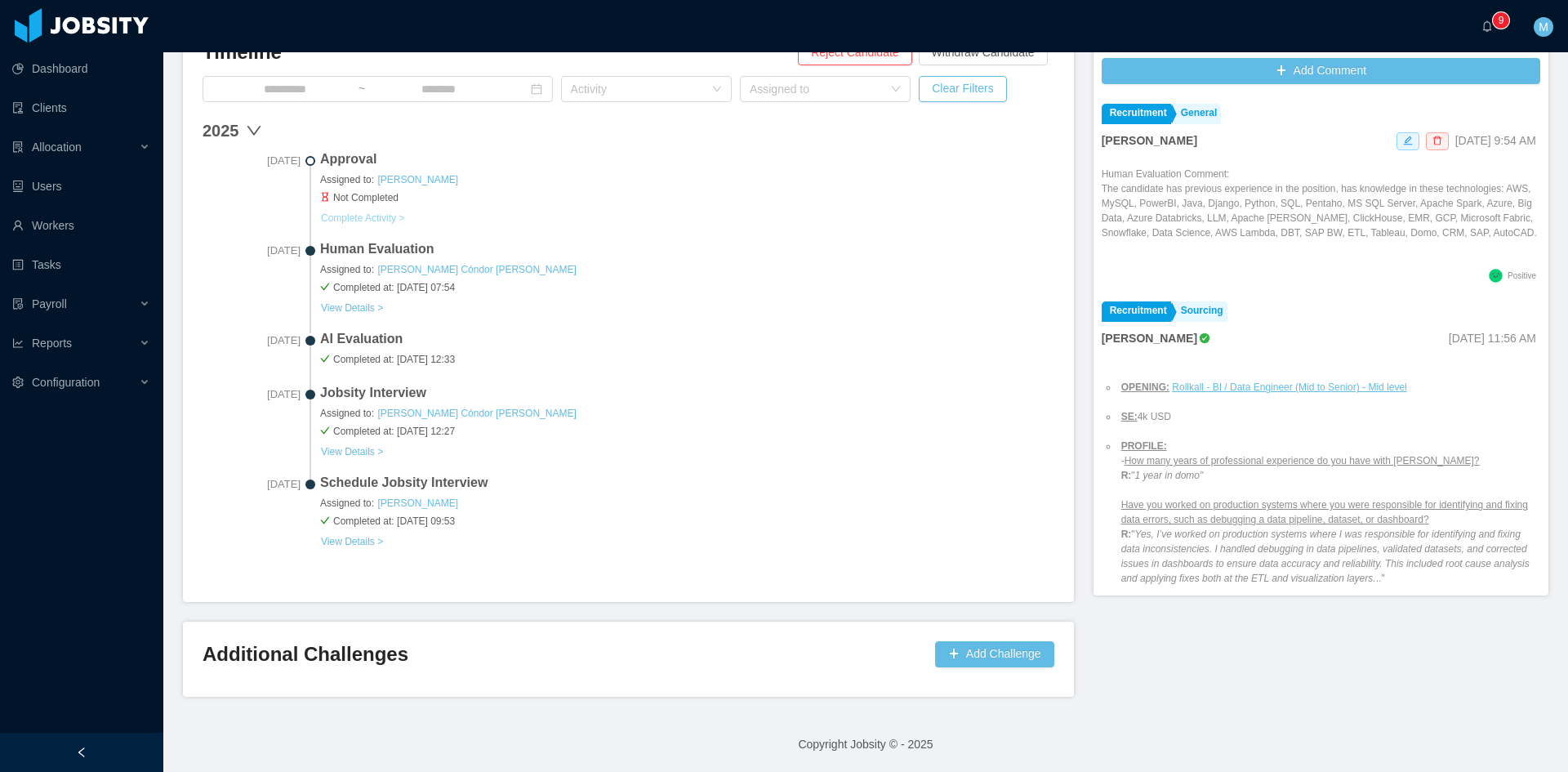
click at [362, 221] on button "Complete Activity >" at bounding box center [362, 218] width 85 height 13
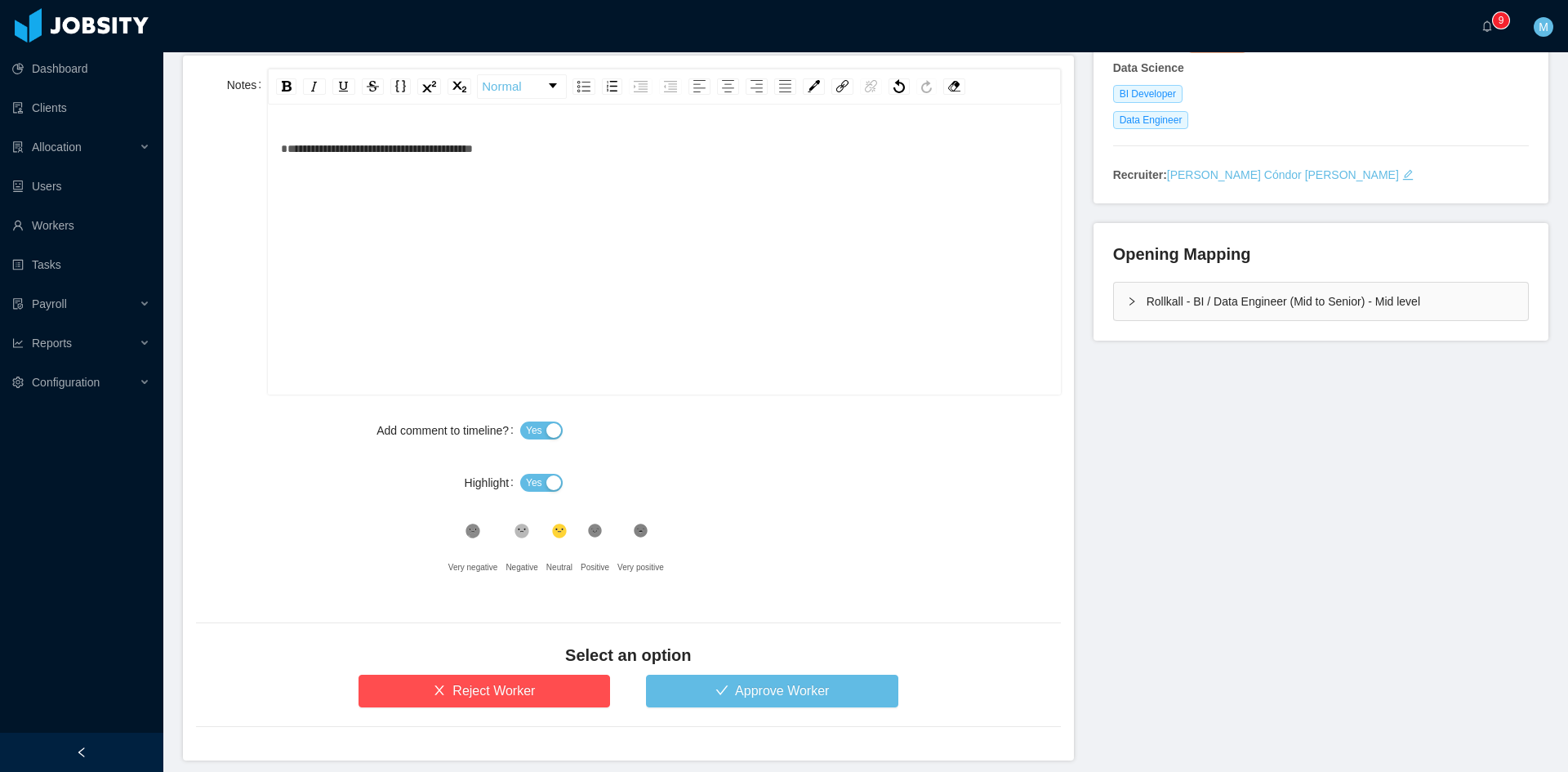
scroll to position [337, 0]
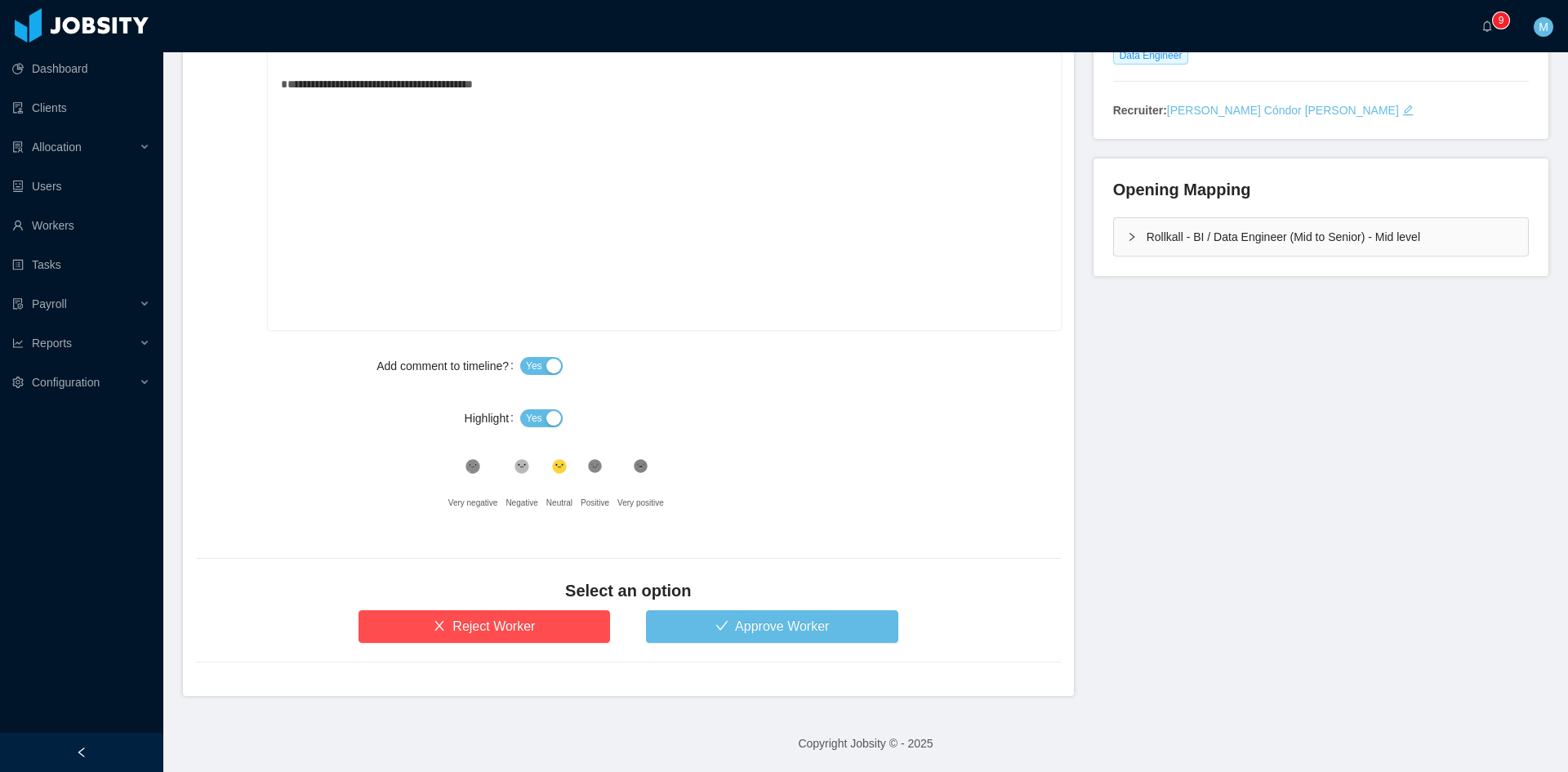
click at [586, 457] on div ".st1{fill:#232323}" at bounding box center [595, 470] width 29 height 32
click at [534, 418] on span "Yes" at bounding box center [534, 418] width 17 height 17
click at [745, 625] on button "Approve Worker" at bounding box center [772, 625] width 252 height 32
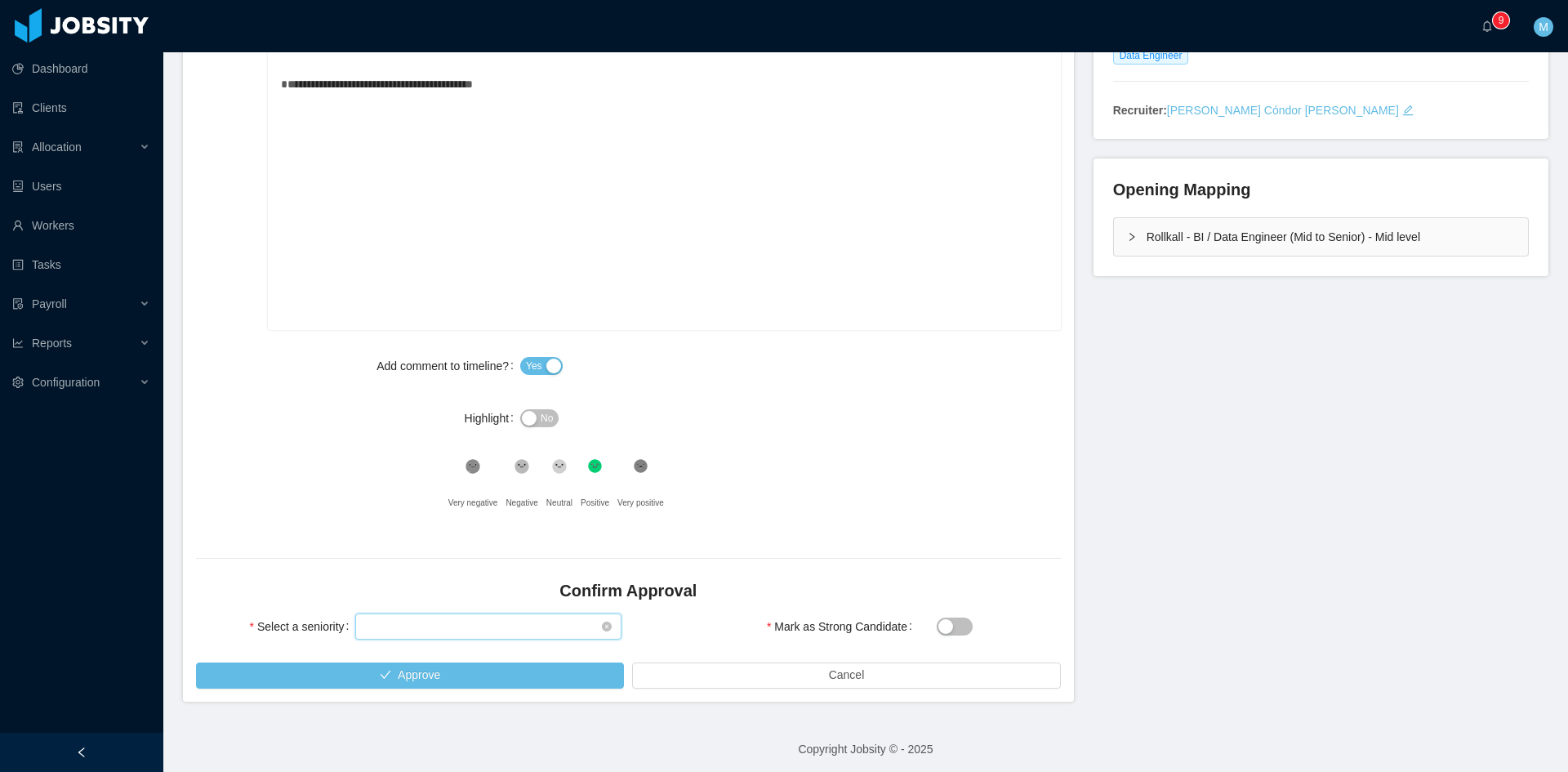
click at [394, 614] on div "Select seniority" at bounding box center [484, 626] width 236 height 25
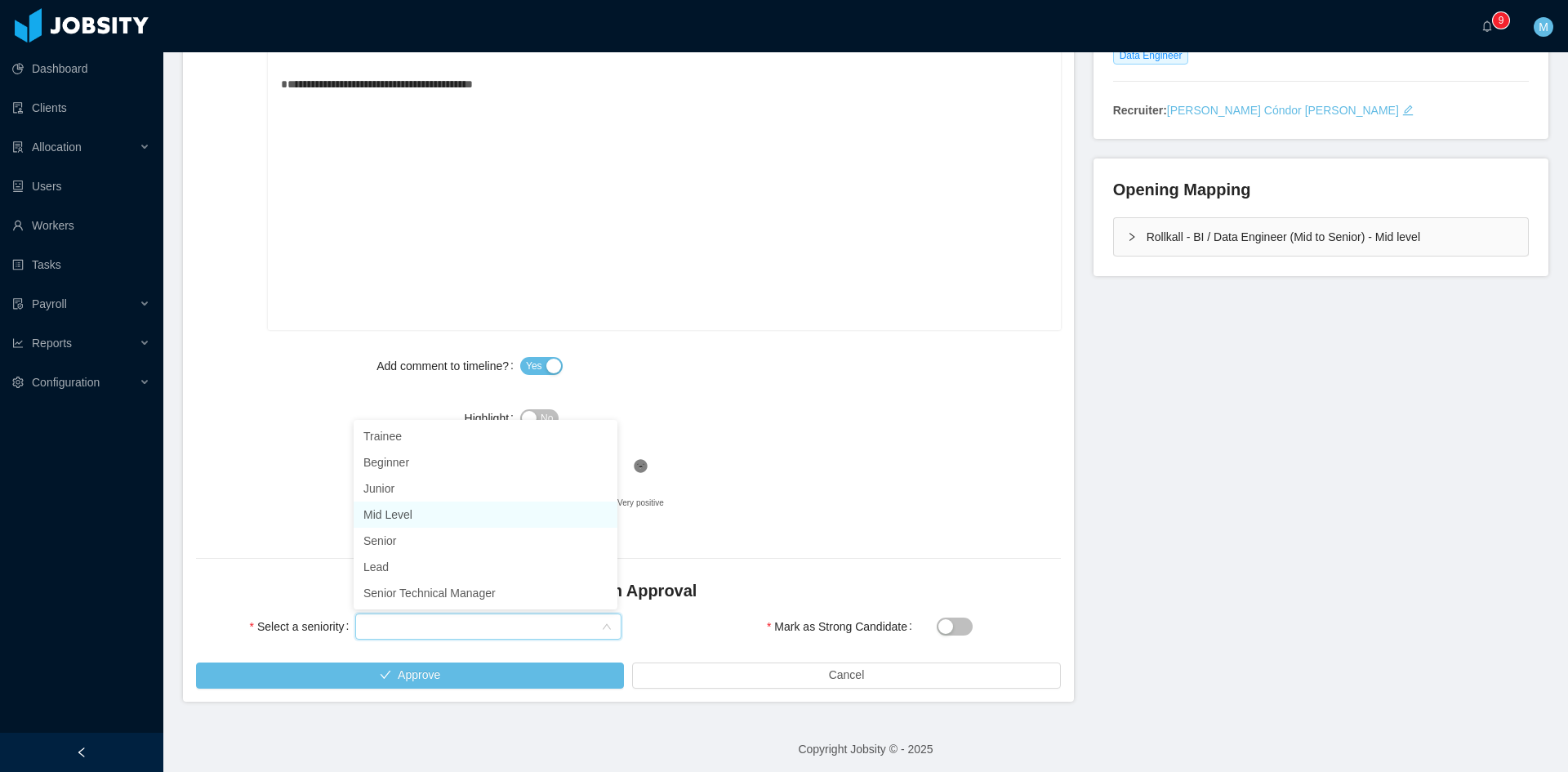
click at [405, 514] on li "Mid Level" at bounding box center [486, 514] width 264 height 27
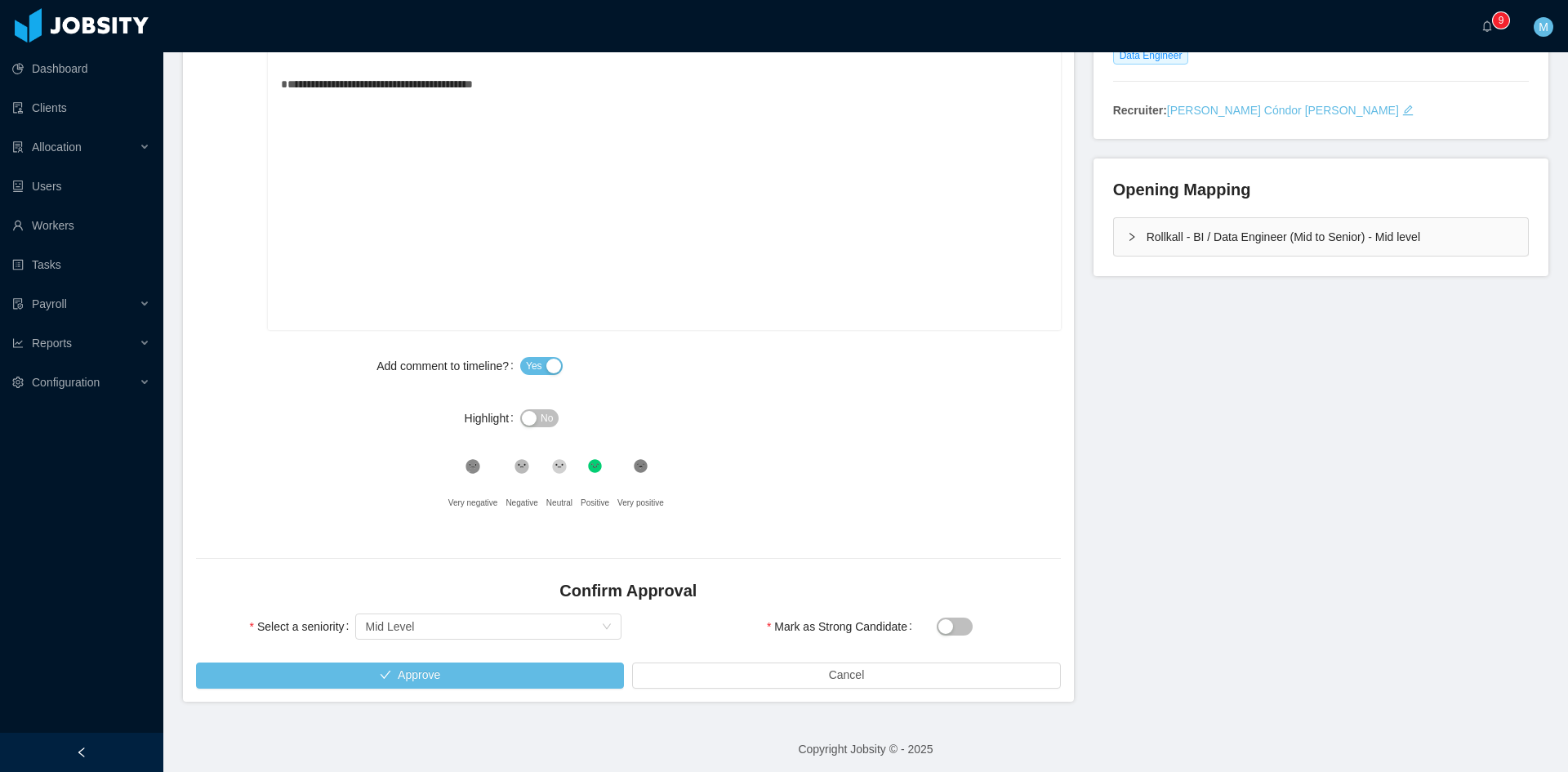
click at [1113, 243] on div "Rollkall - BI / Data Engineer (Mid to Senior) - Mid level" at bounding box center [1321, 237] width 416 height 39
click at [1114, 244] on div "Rollkall - BI / Data Engineer (Mid to Senior) - Mid level" at bounding box center [1321, 236] width 414 height 37
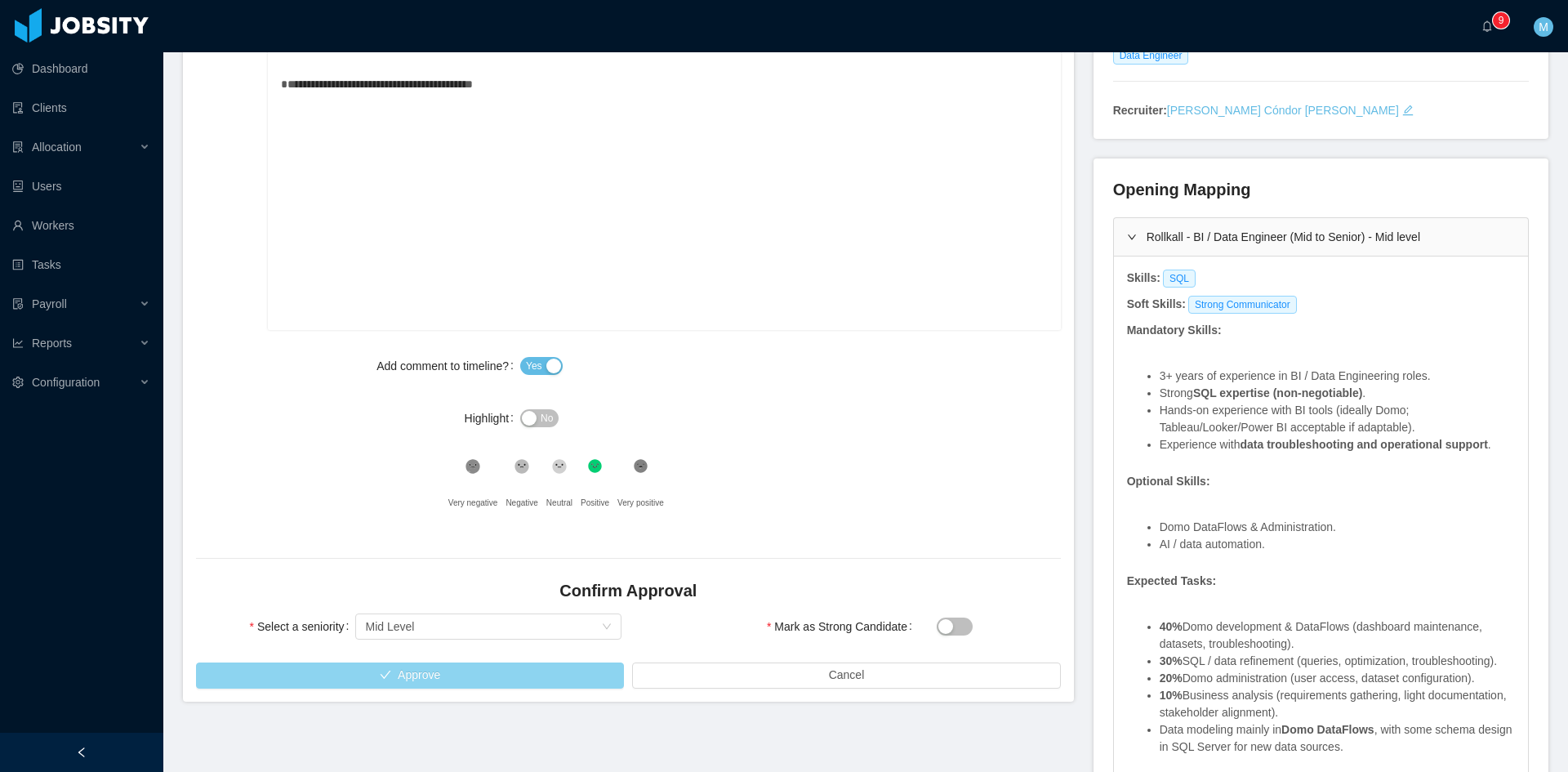
click at [578, 680] on button "Approve" at bounding box center [410, 676] width 428 height 27
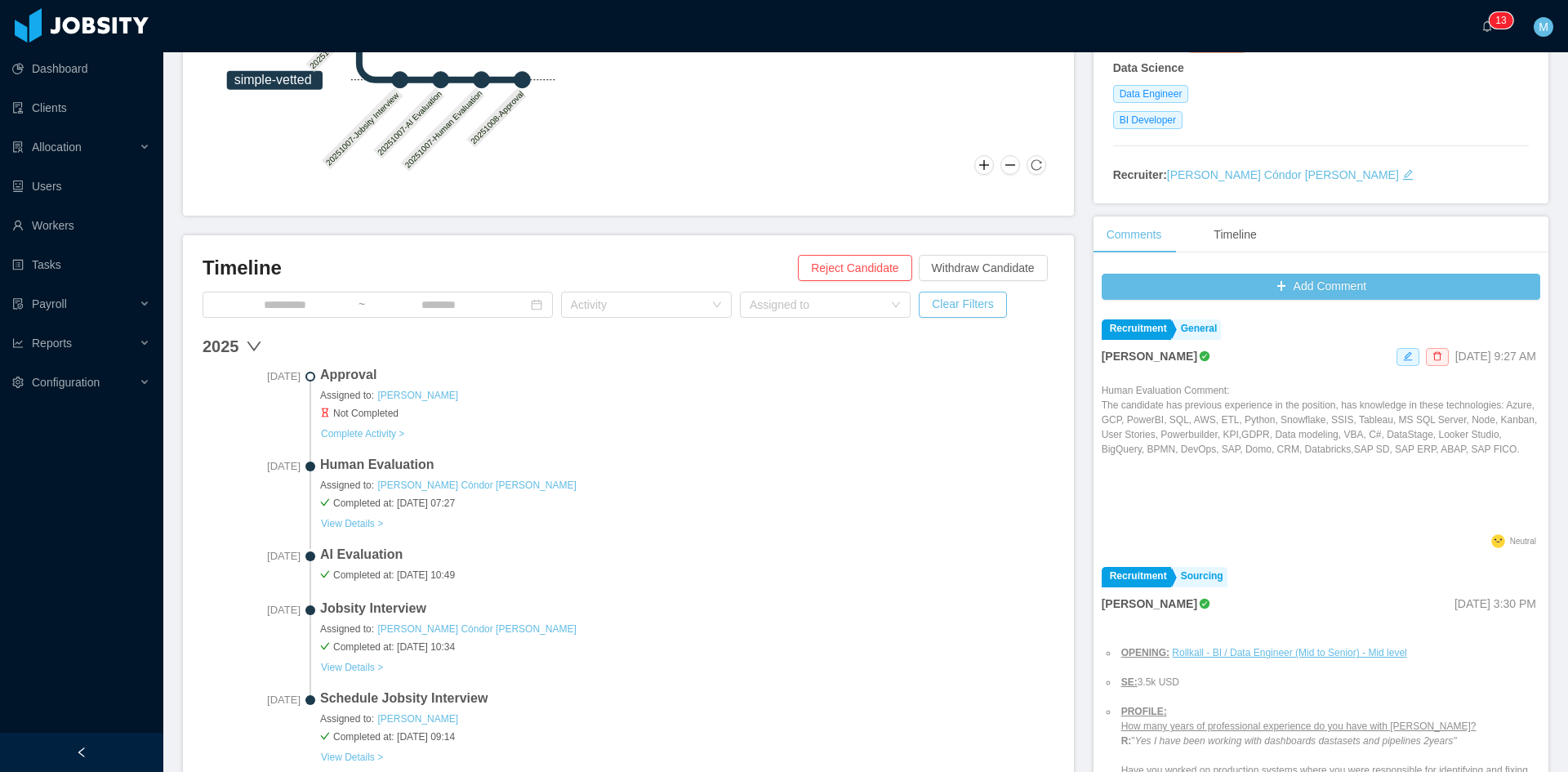
scroll to position [409, 0]
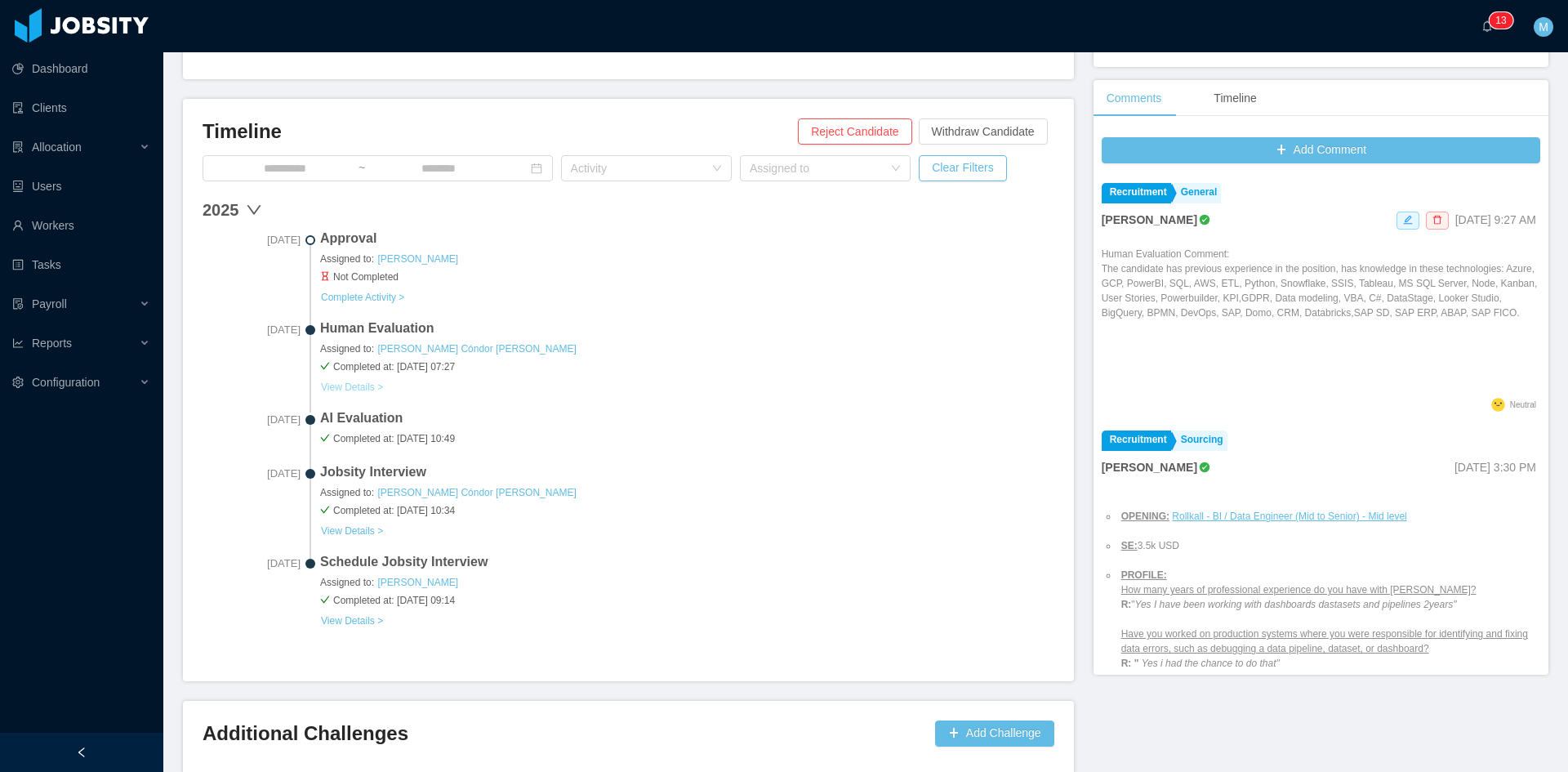
click at [339, 386] on button "View Details >" at bounding box center [352, 386] width 64 height 13
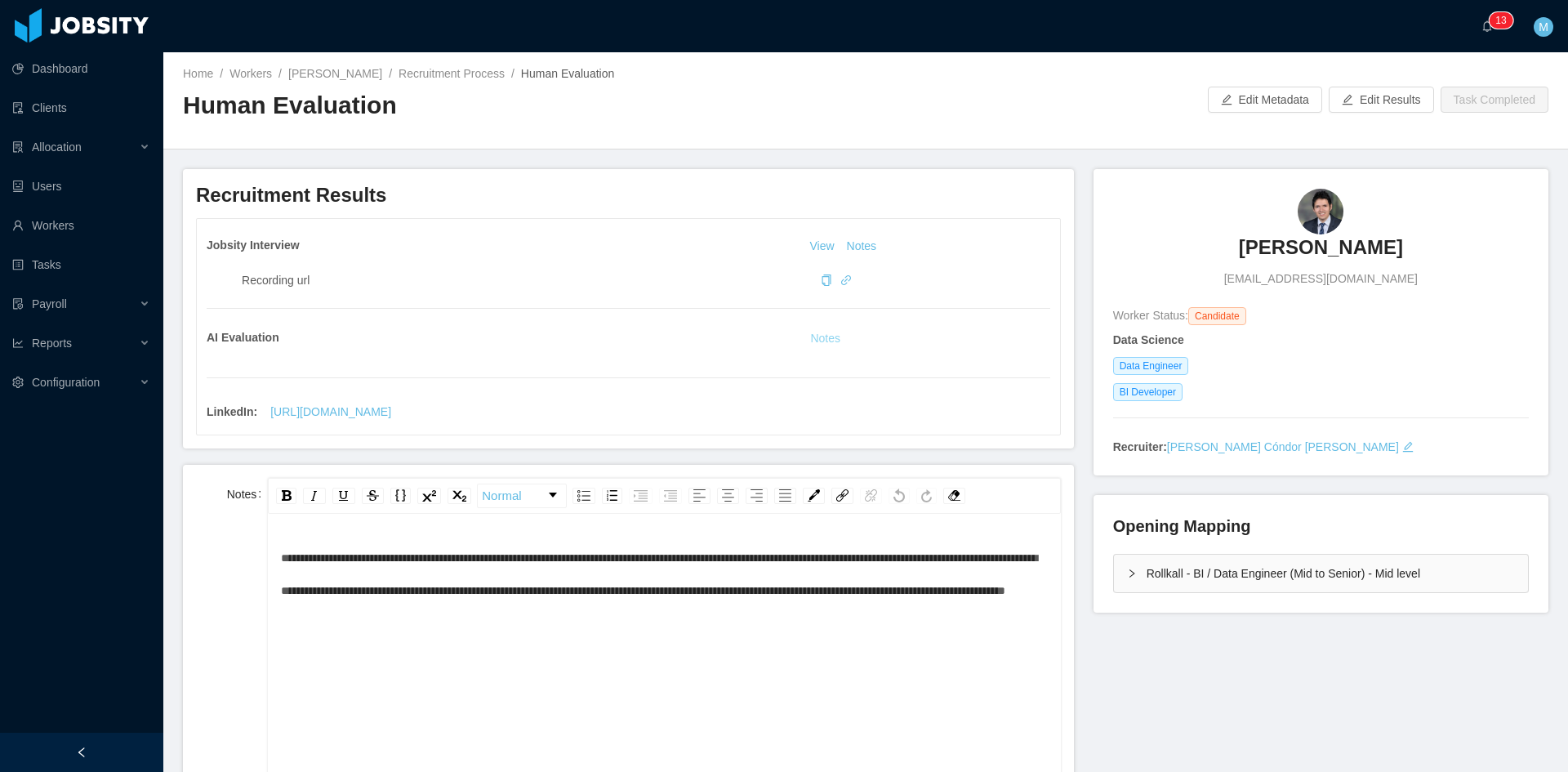
click at [820, 342] on button "Notes" at bounding box center [825, 339] width 43 height 20
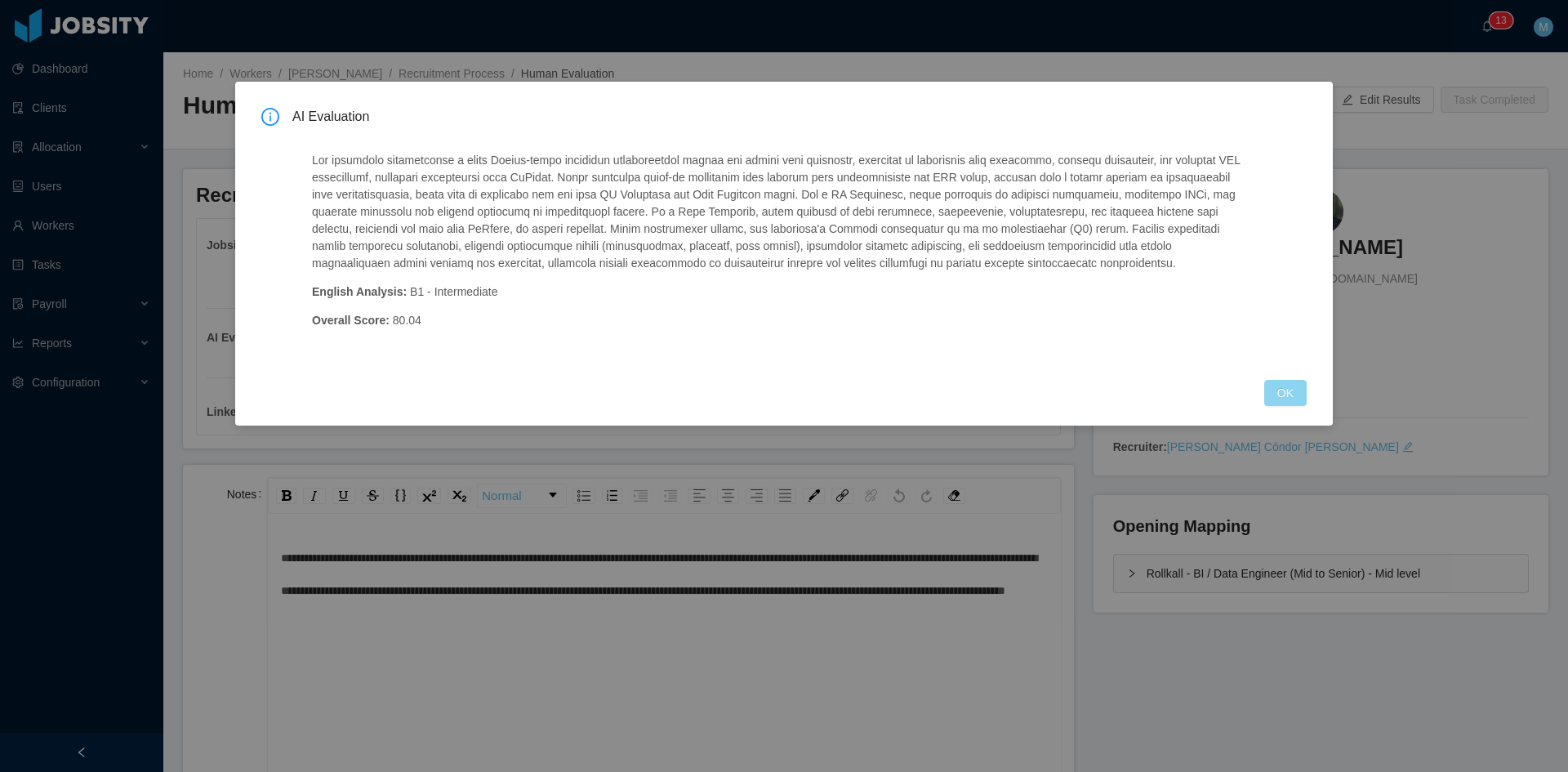
click at [1290, 392] on button "OK" at bounding box center [1285, 393] width 42 height 27
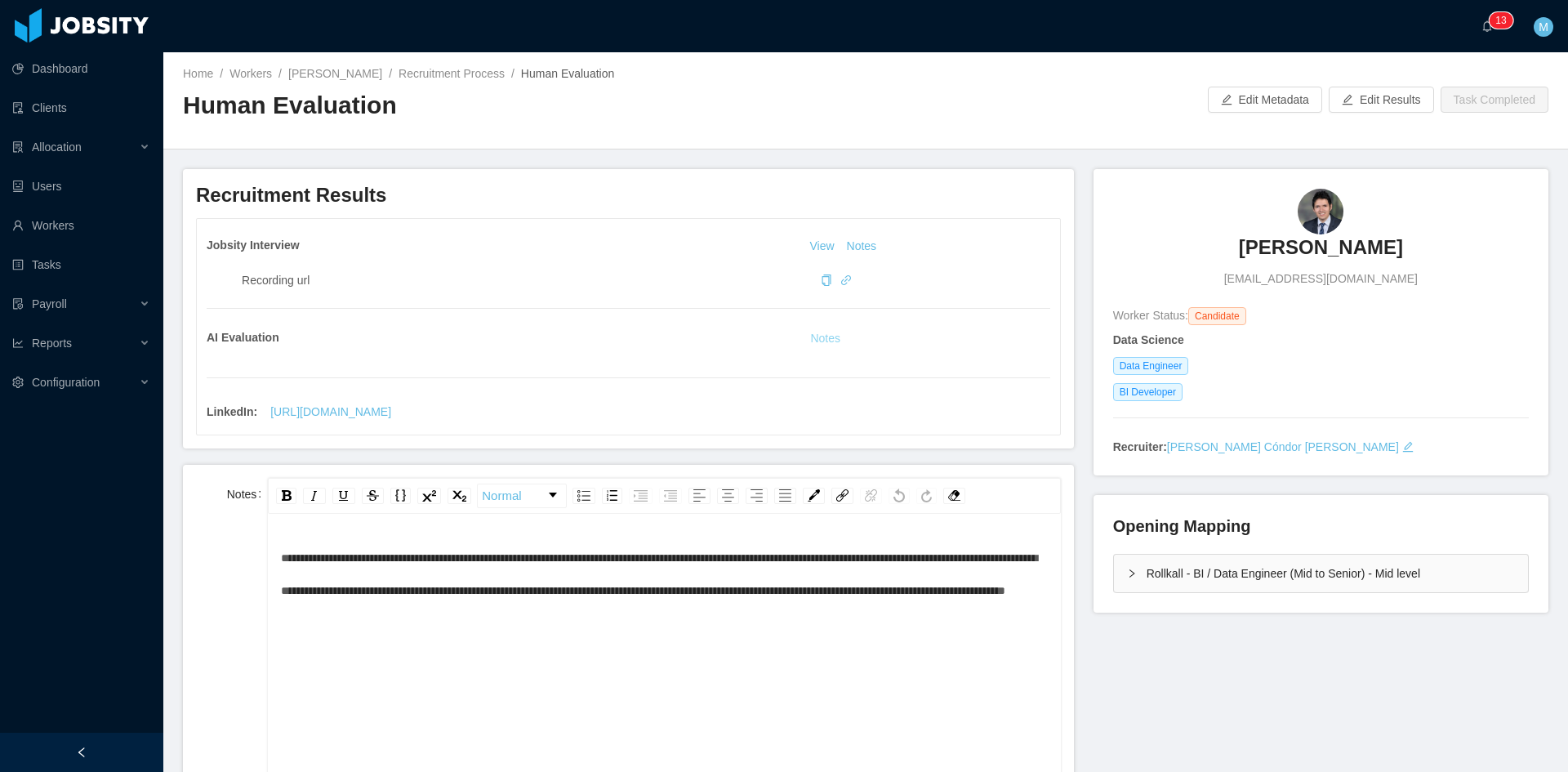
scroll to position [35, 0]
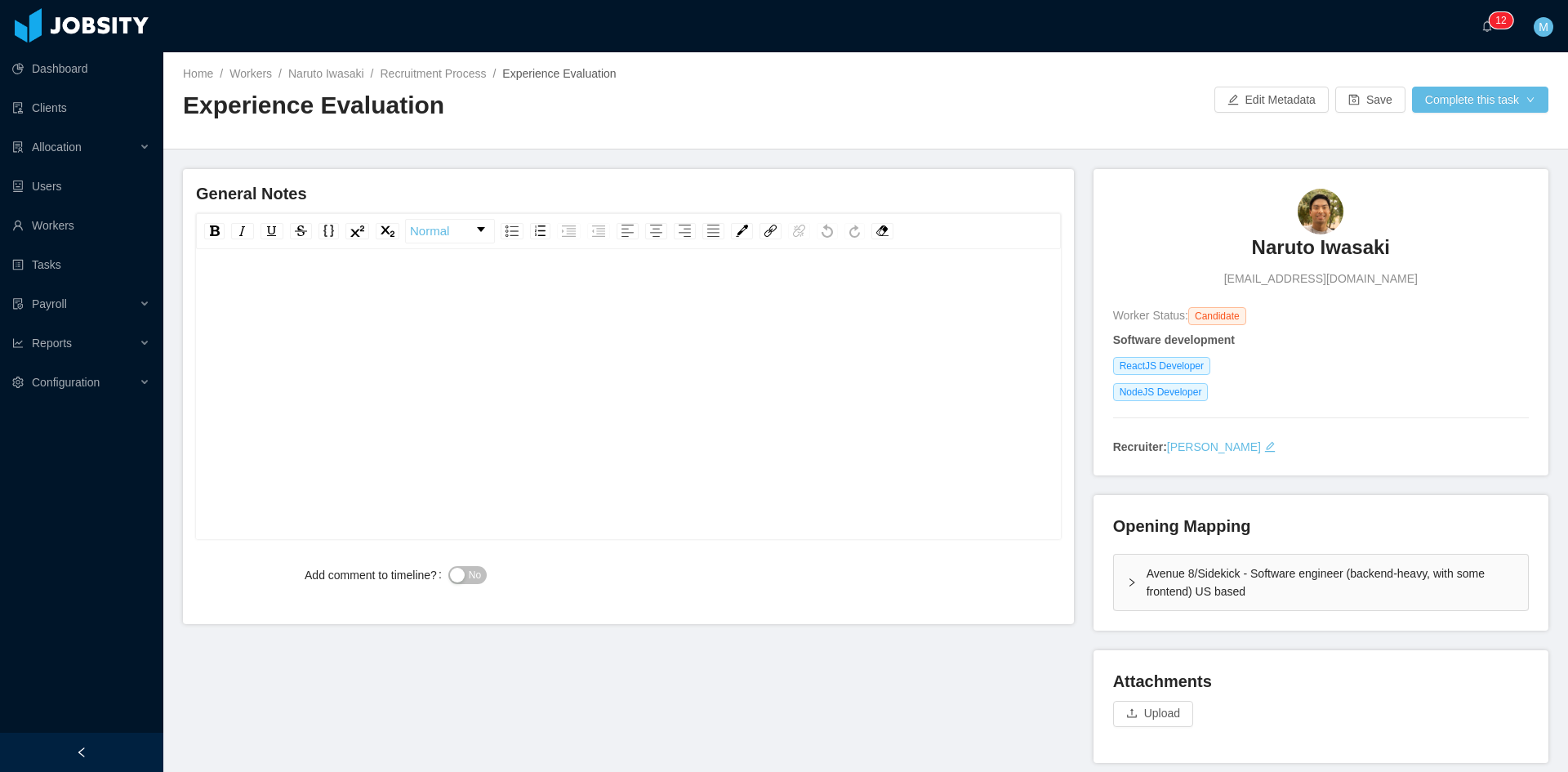
click at [813, 400] on div "rdw-editor" at bounding box center [628, 419] width 840 height 286
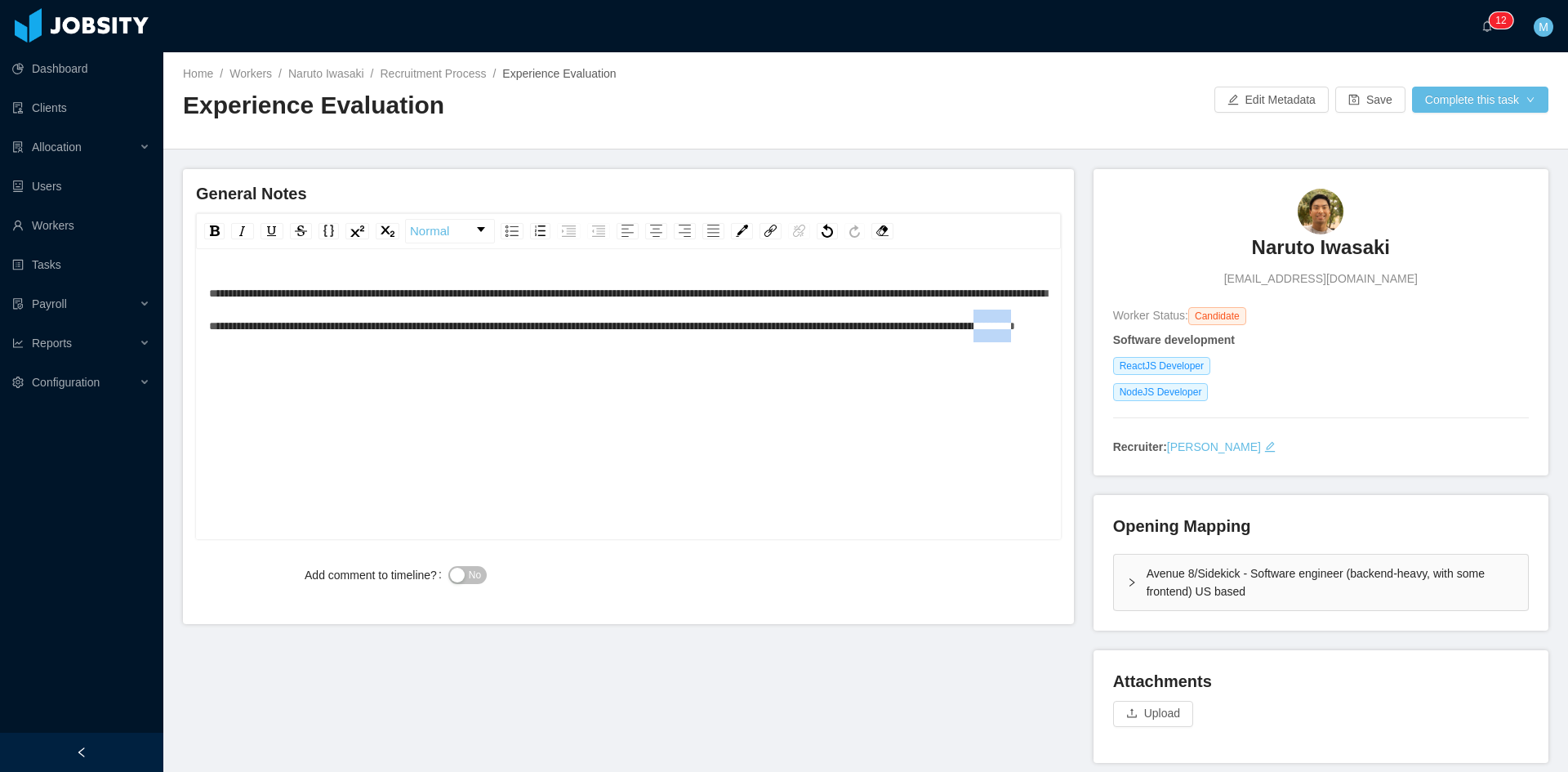
copy span "*********"
click at [748, 342] on div "**********" at bounding box center [628, 309] width 840 height 65
click at [463, 570] on button "No" at bounding box center [467, 575] width 38 height 18
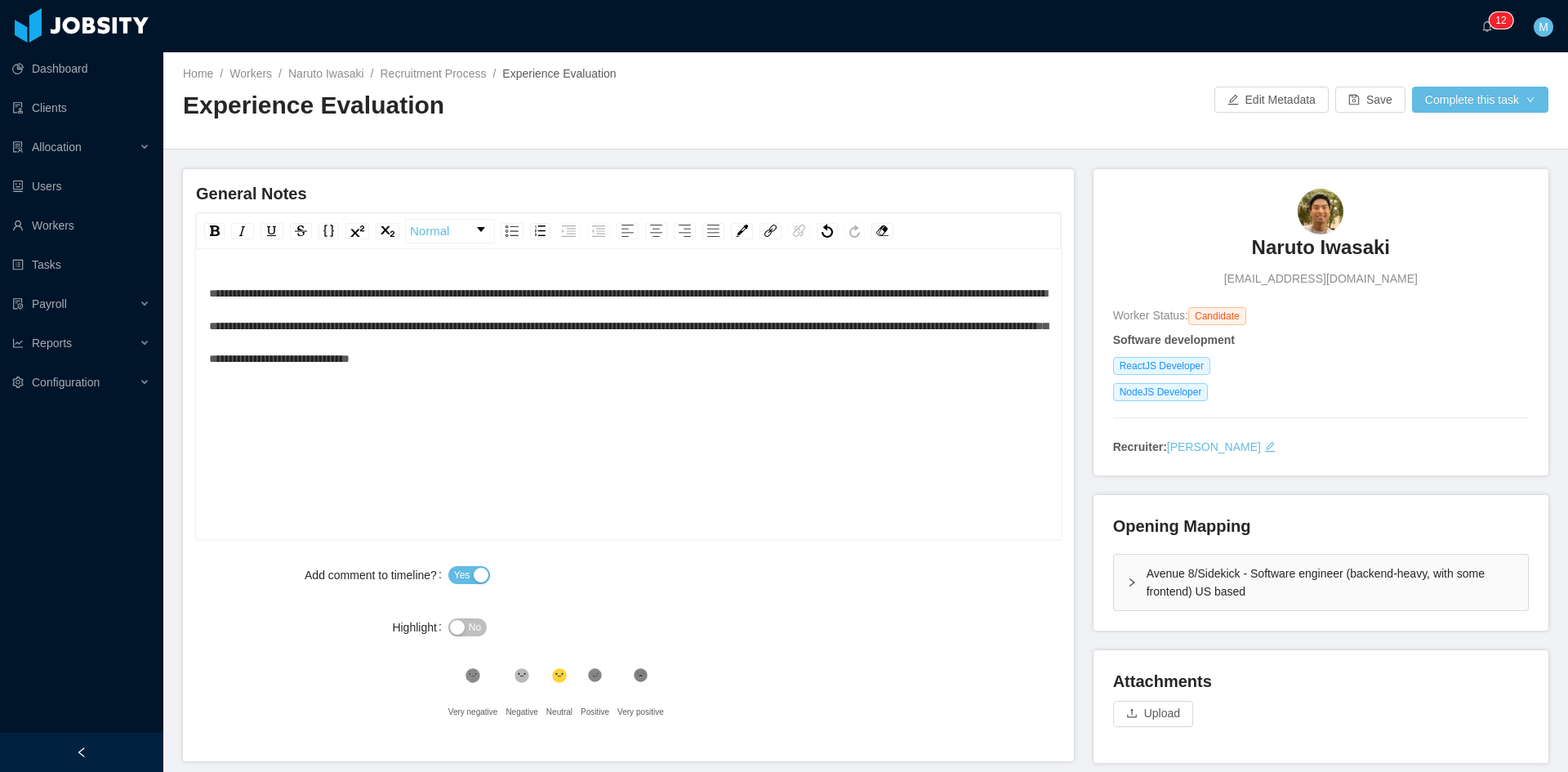
click at [209, 295] on span "**********" at bounding box center [628, 326] width 839 height 77
click at [1122, 595] on div "Avenue 8/Sidekick - Software engineer (backend-heavy, with some frontend) US ba…" at bounding box center [1321, 582] width 414 height 55
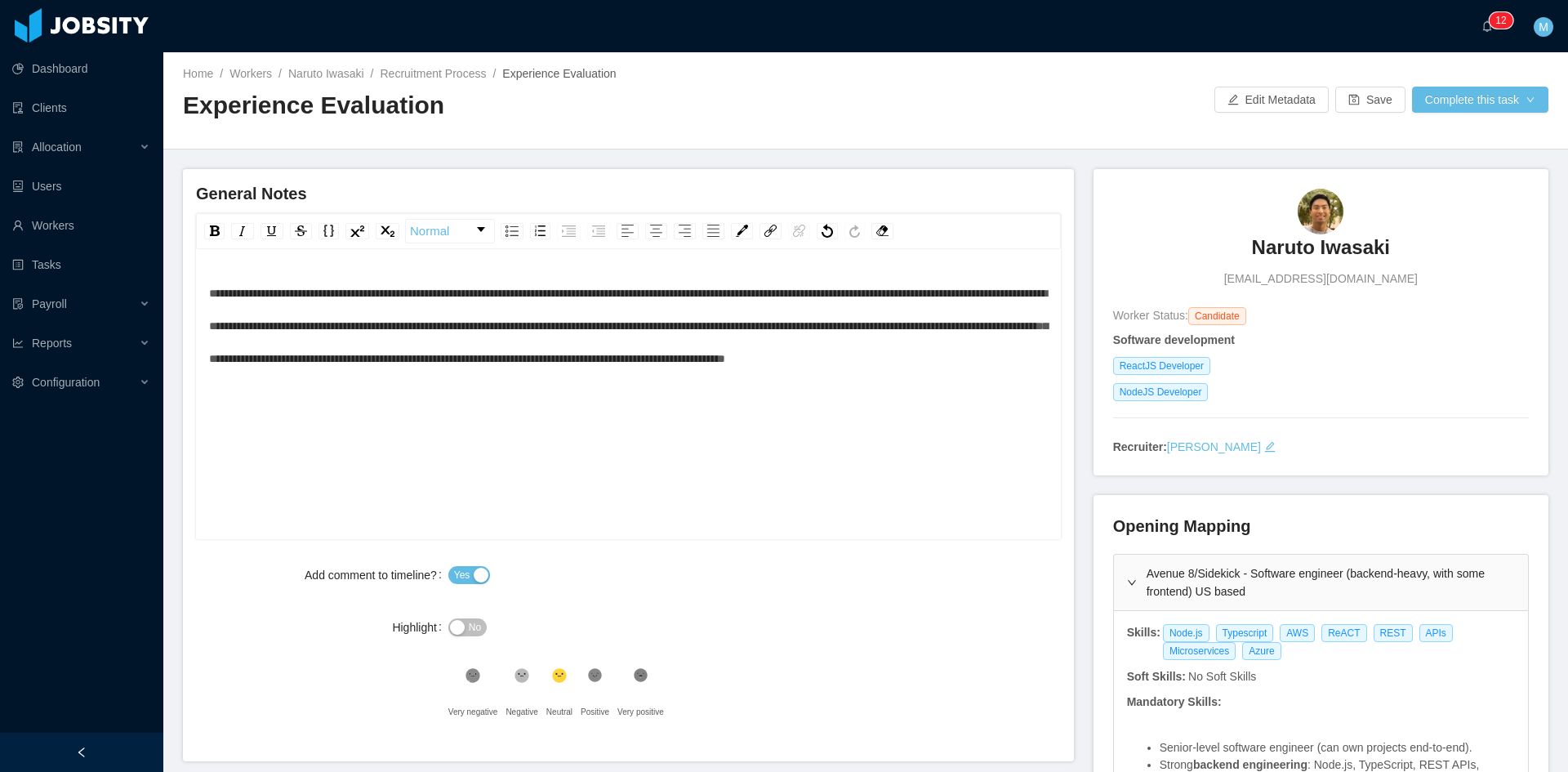
click at [595, 668] on icon ".st1{fill:#232323}" at bounding box center [595, 676] width 17 height 17
click at [1483, 102] on button "Complete this task" at bounding box center [1480, 99] width 136 height 27
click at [1468, 139] on button "Save Evaluation" at bounding box center [1470, 136] width 127 height 27
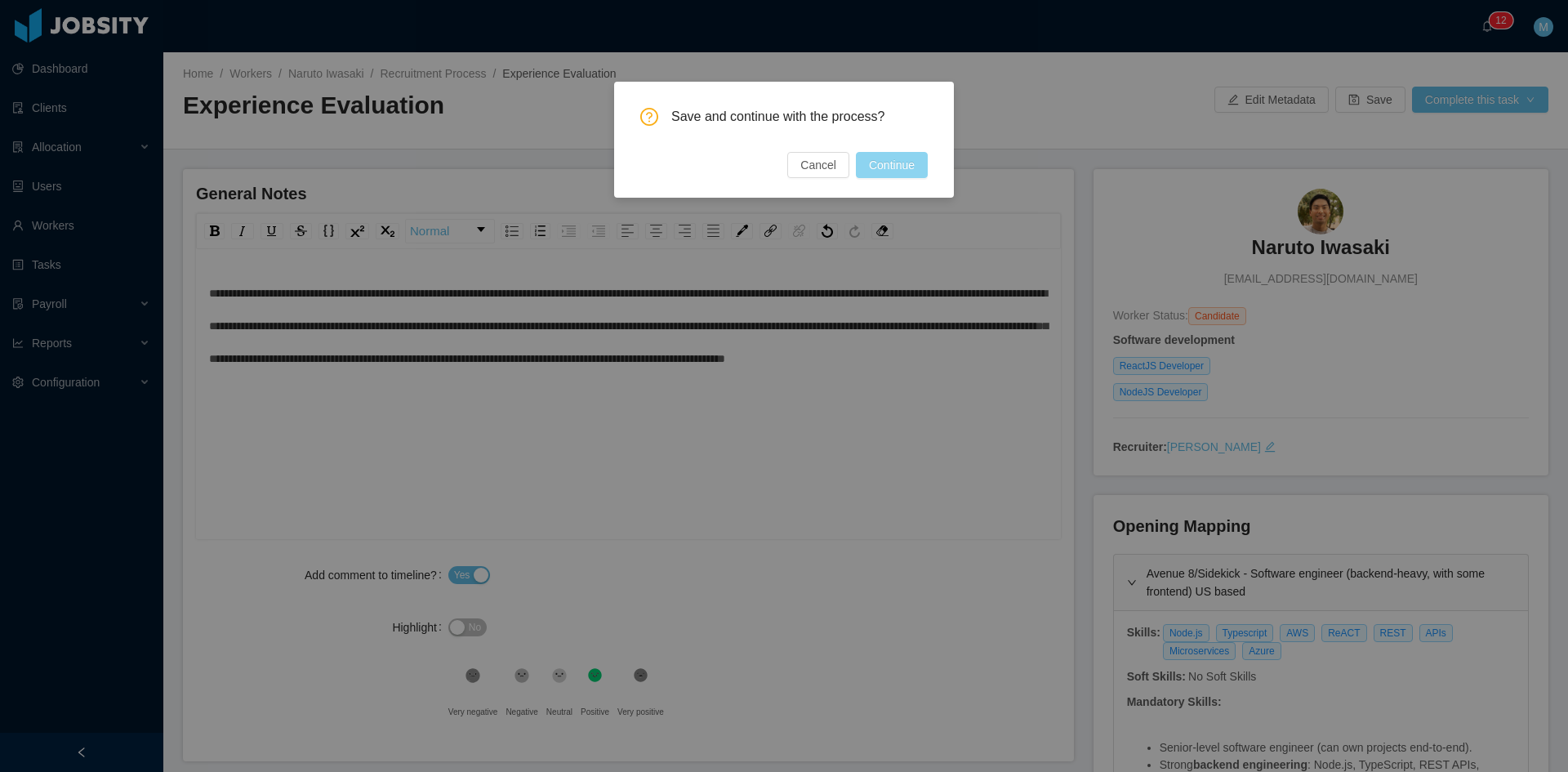
click at [904, 166] on button "Continue" at bounding box center [891, 164] width 72 height 27
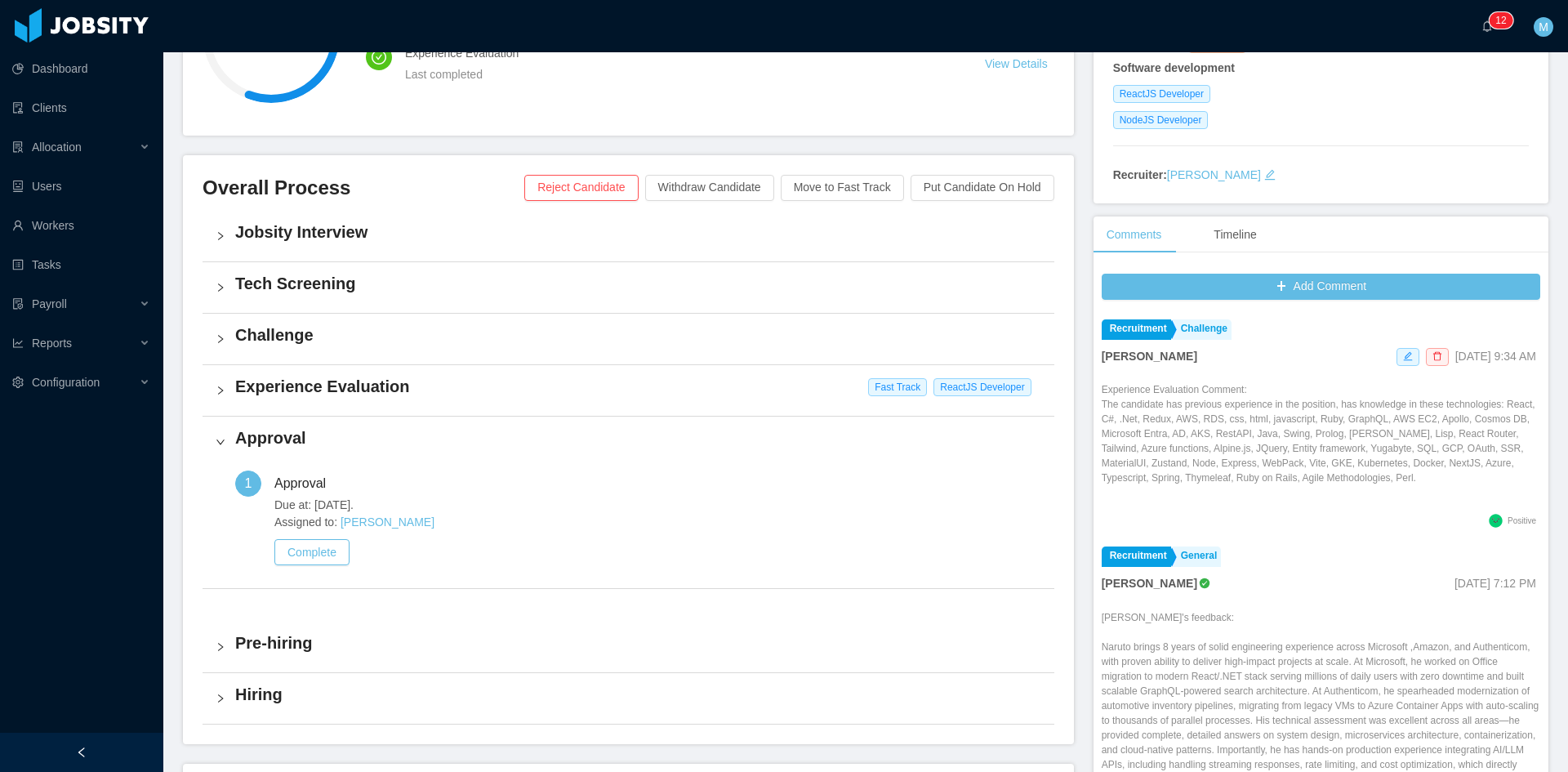
scroll to position [409, 0]
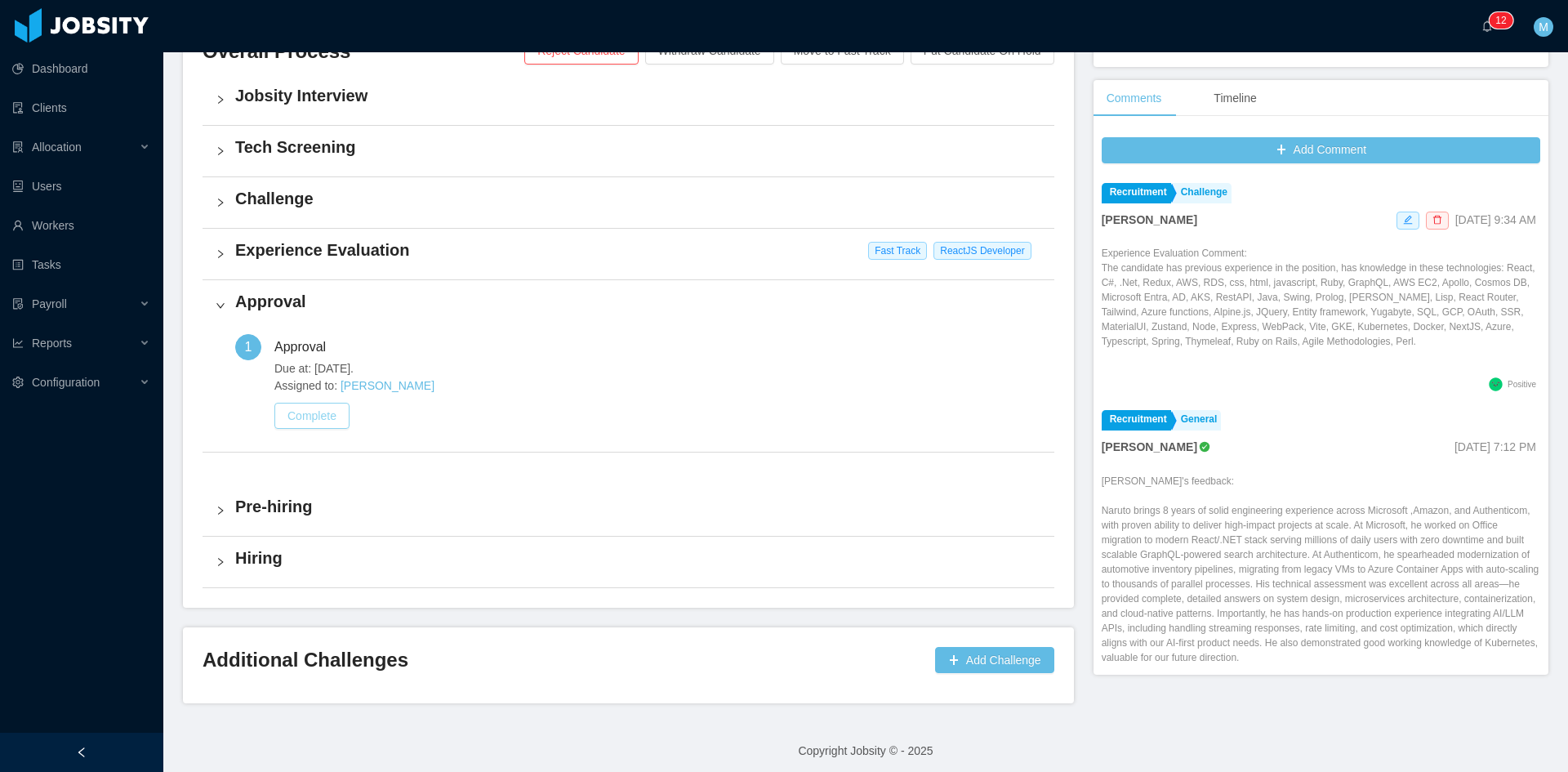
click at [338, 420] on button "Complete" at bounding box center [312, 416] width 75 height 27
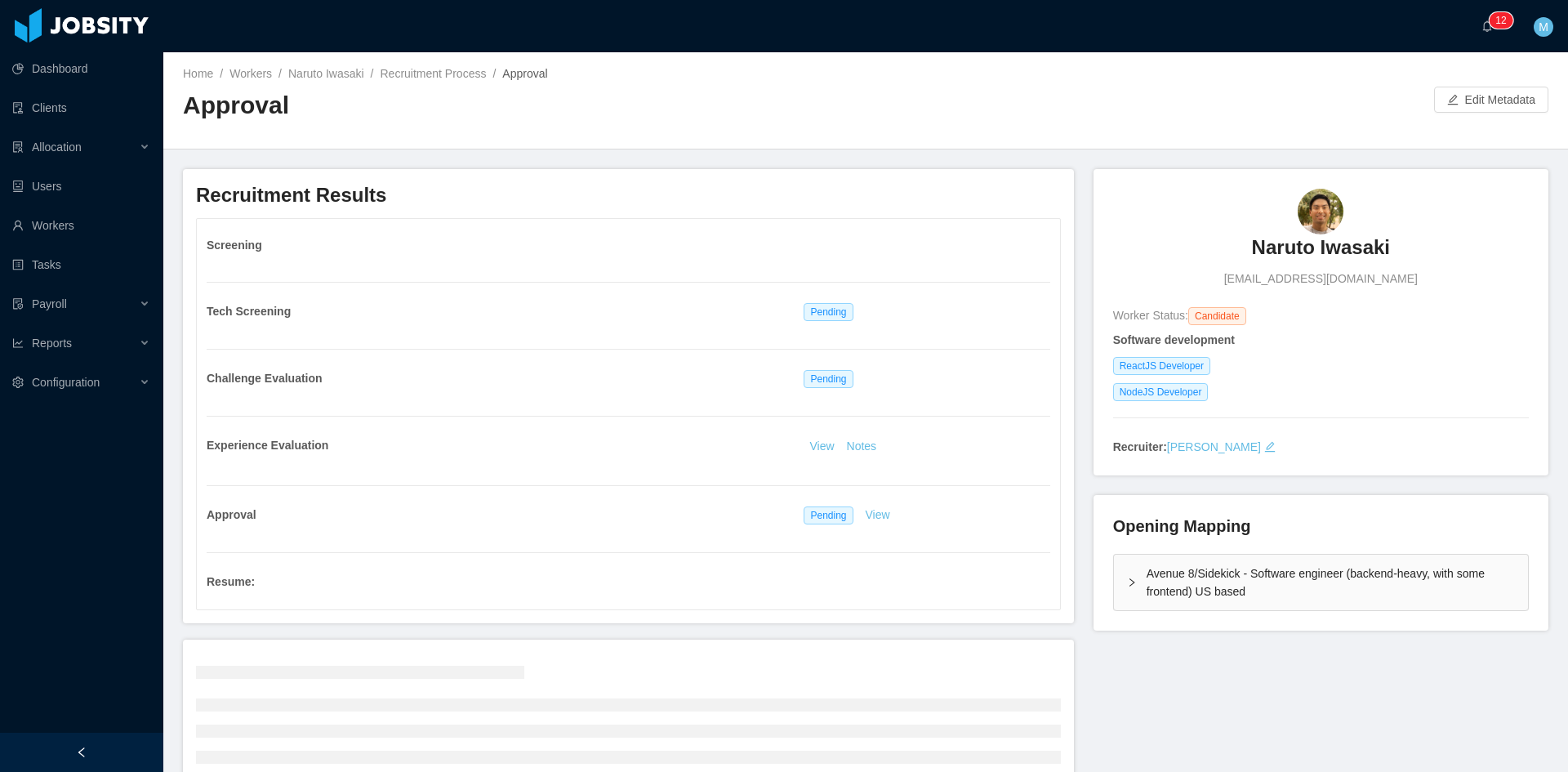
scroll to position [136, 0]
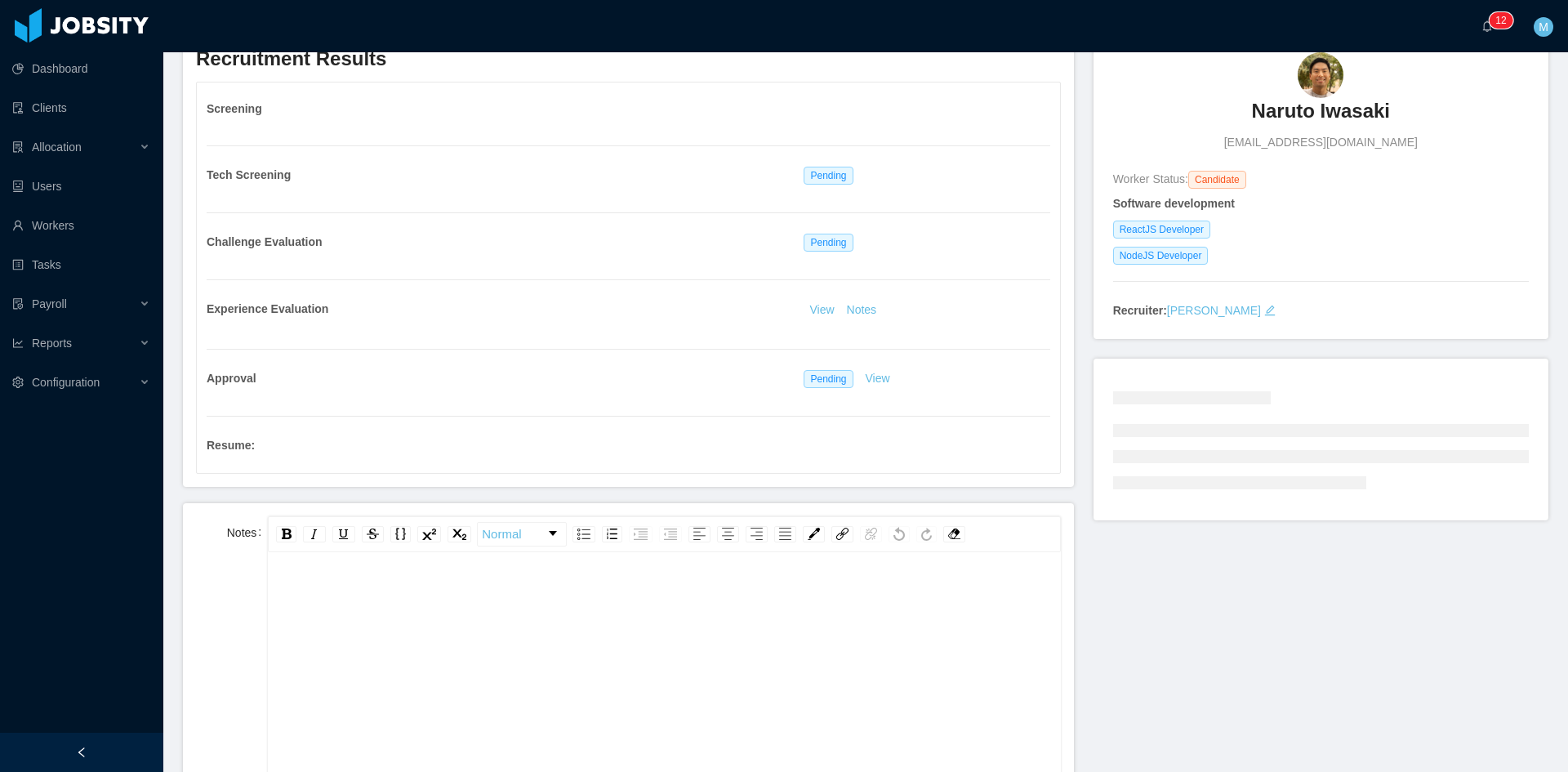
click at [451, 591] on div "rdw-editor" at bounding box center [664, 596] width 767 height 32
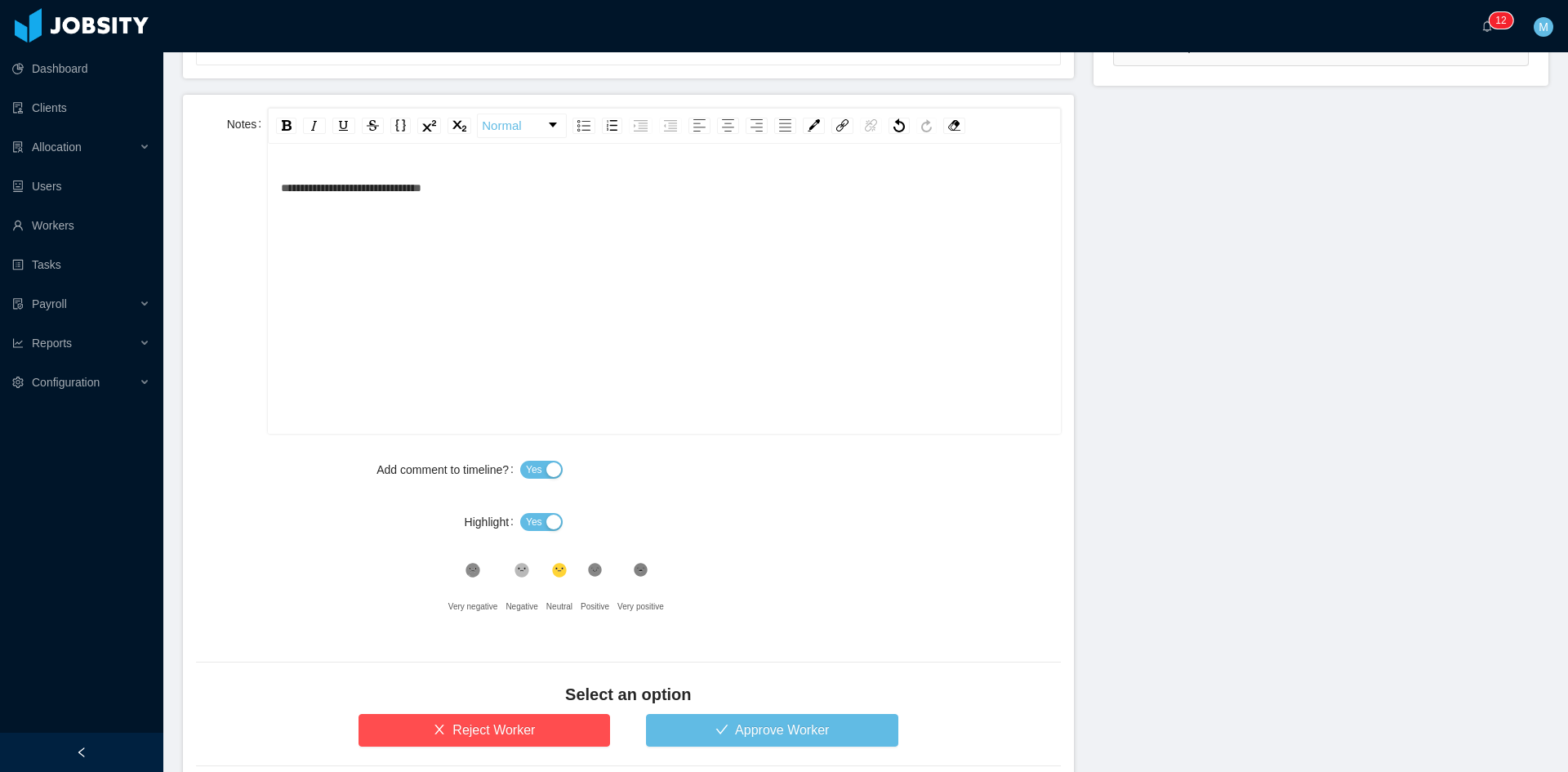
scroll to position [648, 0]
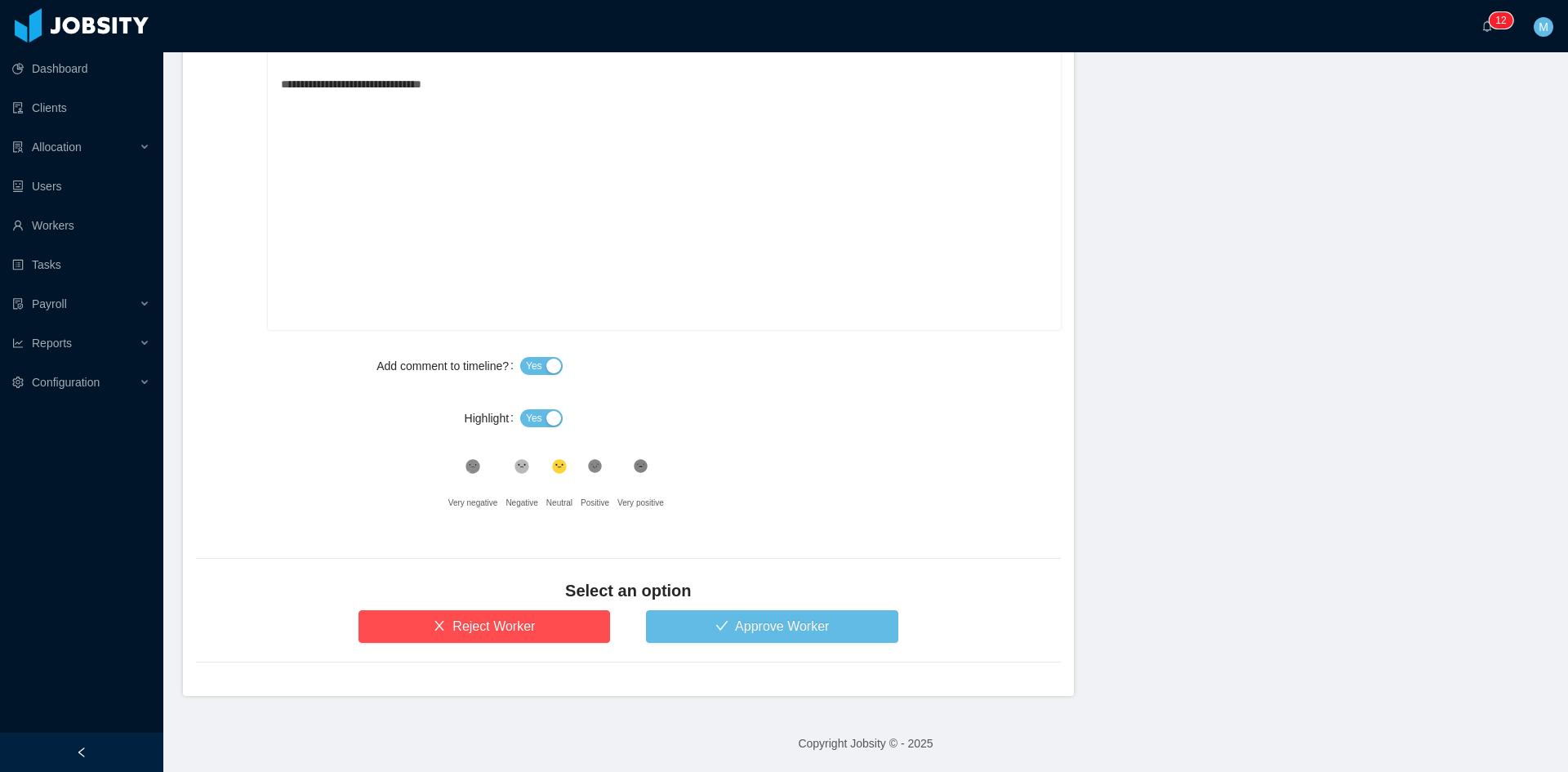
click at [532, 418] on span "Yes" at bounding box center [534, 418] width 17 height 17
click at [591, 466] on icon at bounding box center [595, 467] width 14 height 14
click at [674, 605] on div "Select an option" at bounding box center [628, 595] width 865 height 32
click at [682, 621] on button "Approve Worker" at bounding box center [772, 625] width 252 height 32
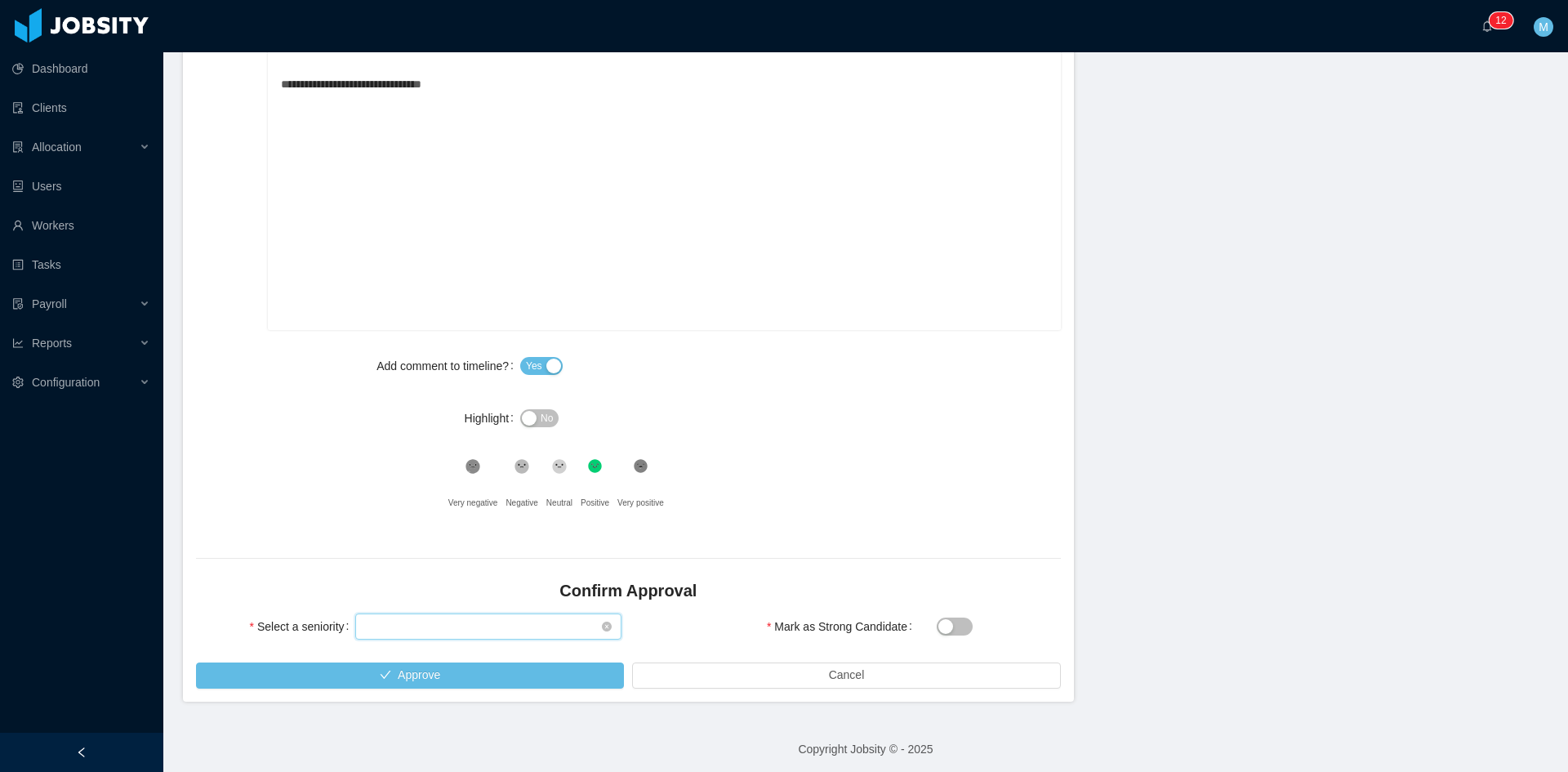
click at [491, 614] on div "Select seniority" at bounding box center [484, 626] width 236 height 25
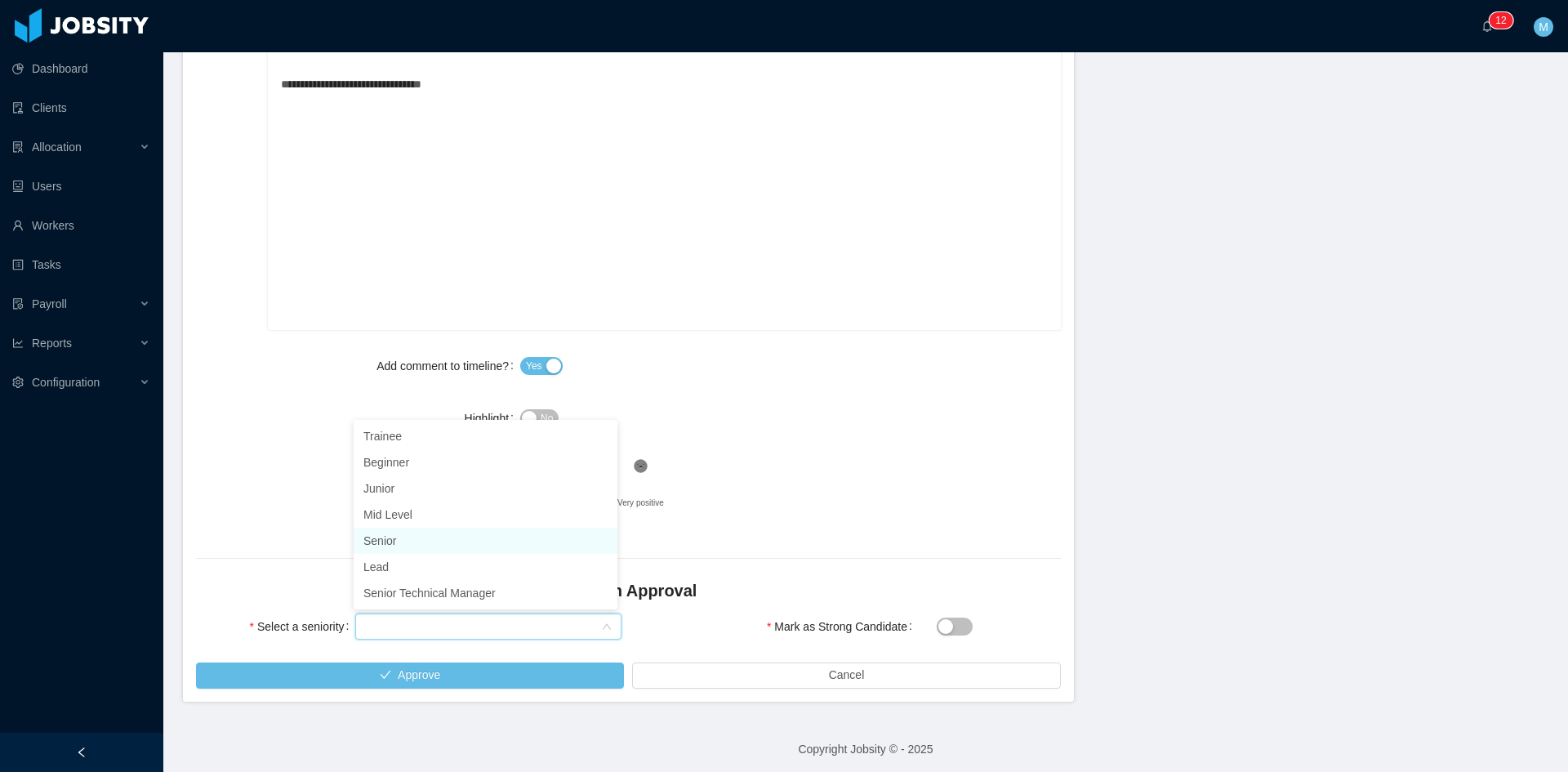
click at [406, 545] on li "Senior" at bounding box center [486, 541] width 264 height 27
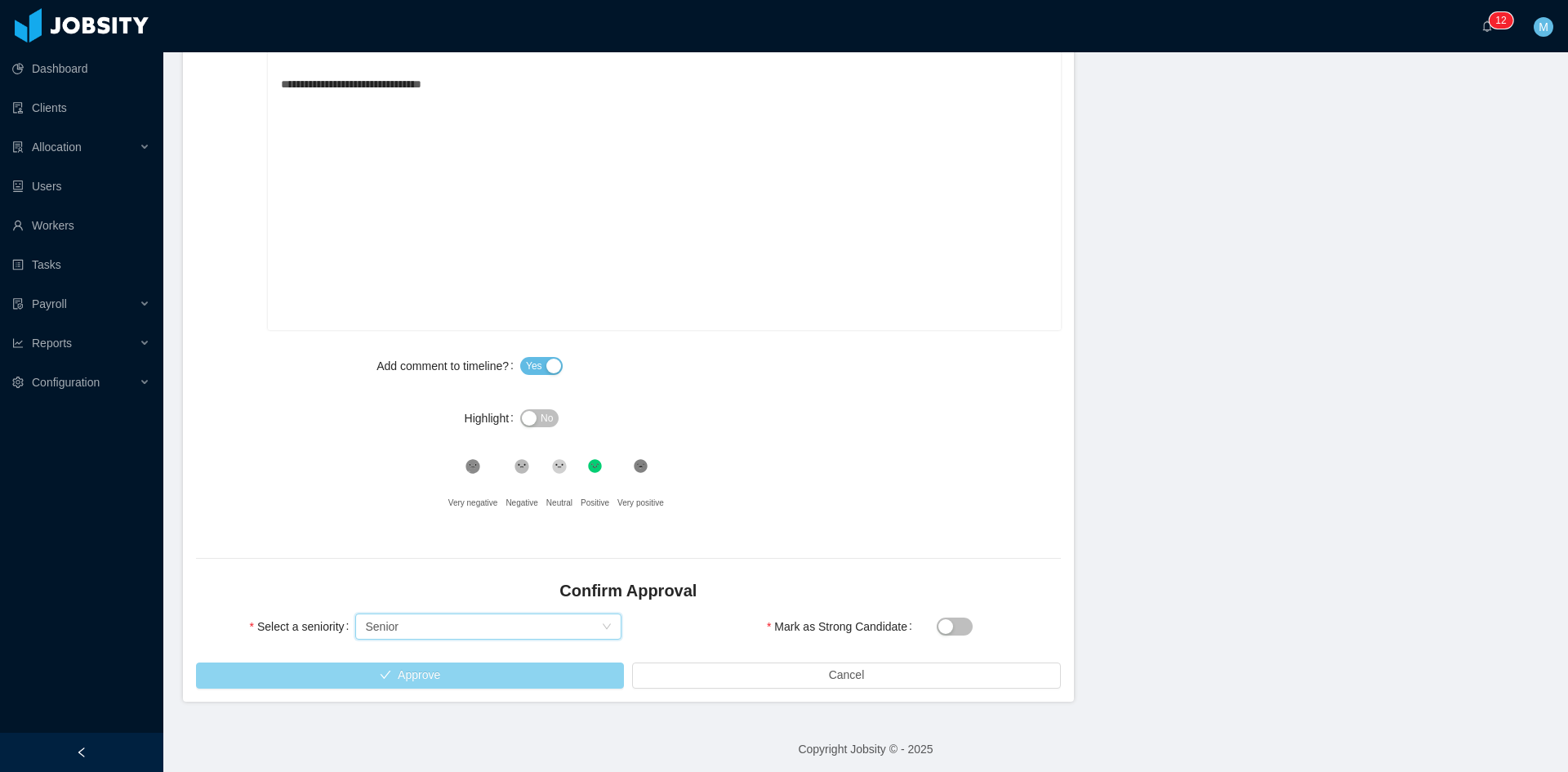
click at [438, 668] on button "Approve" at bounding box center [410, 676] width 428 height 27
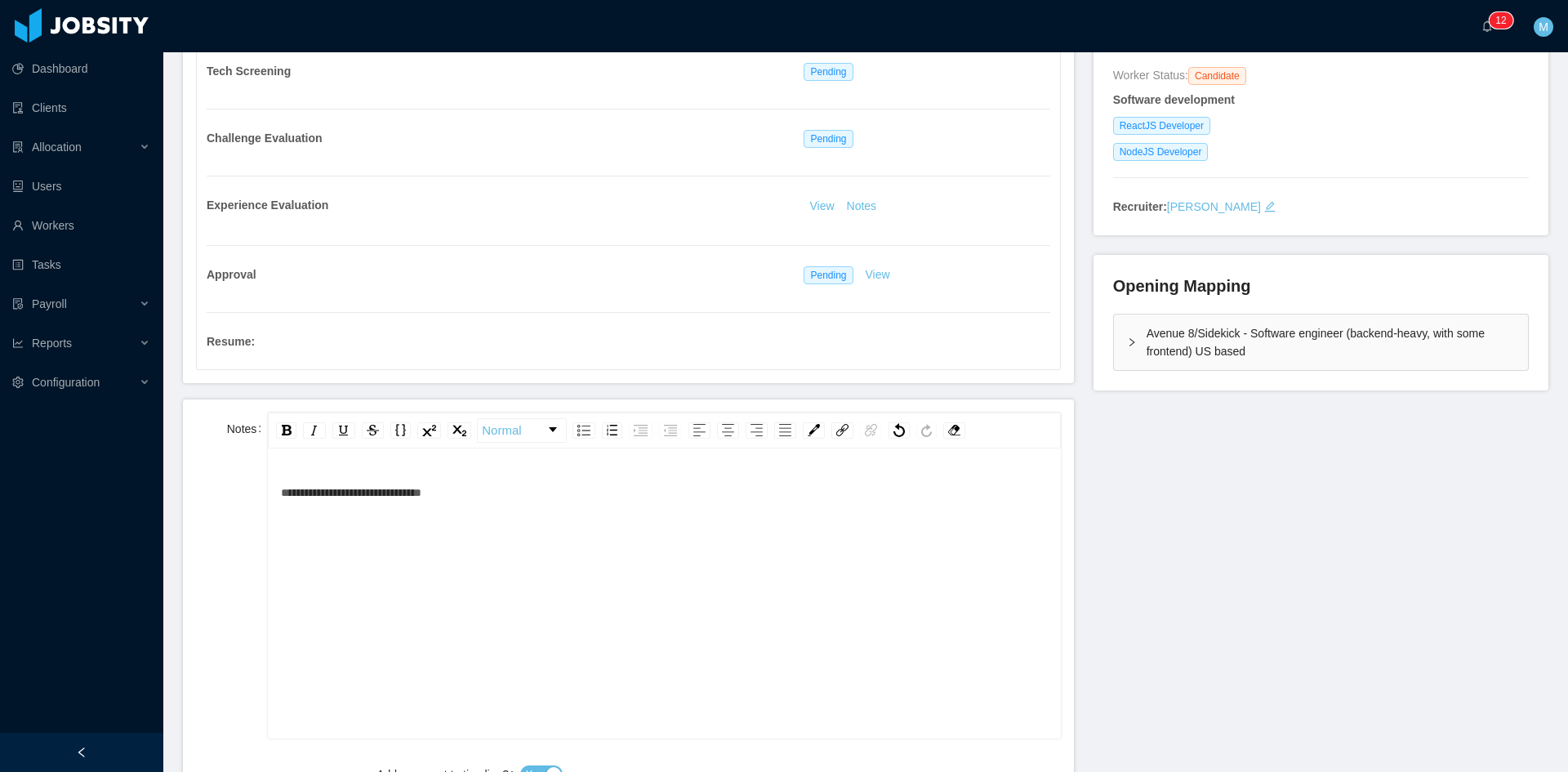
scroll to position [0, 0]
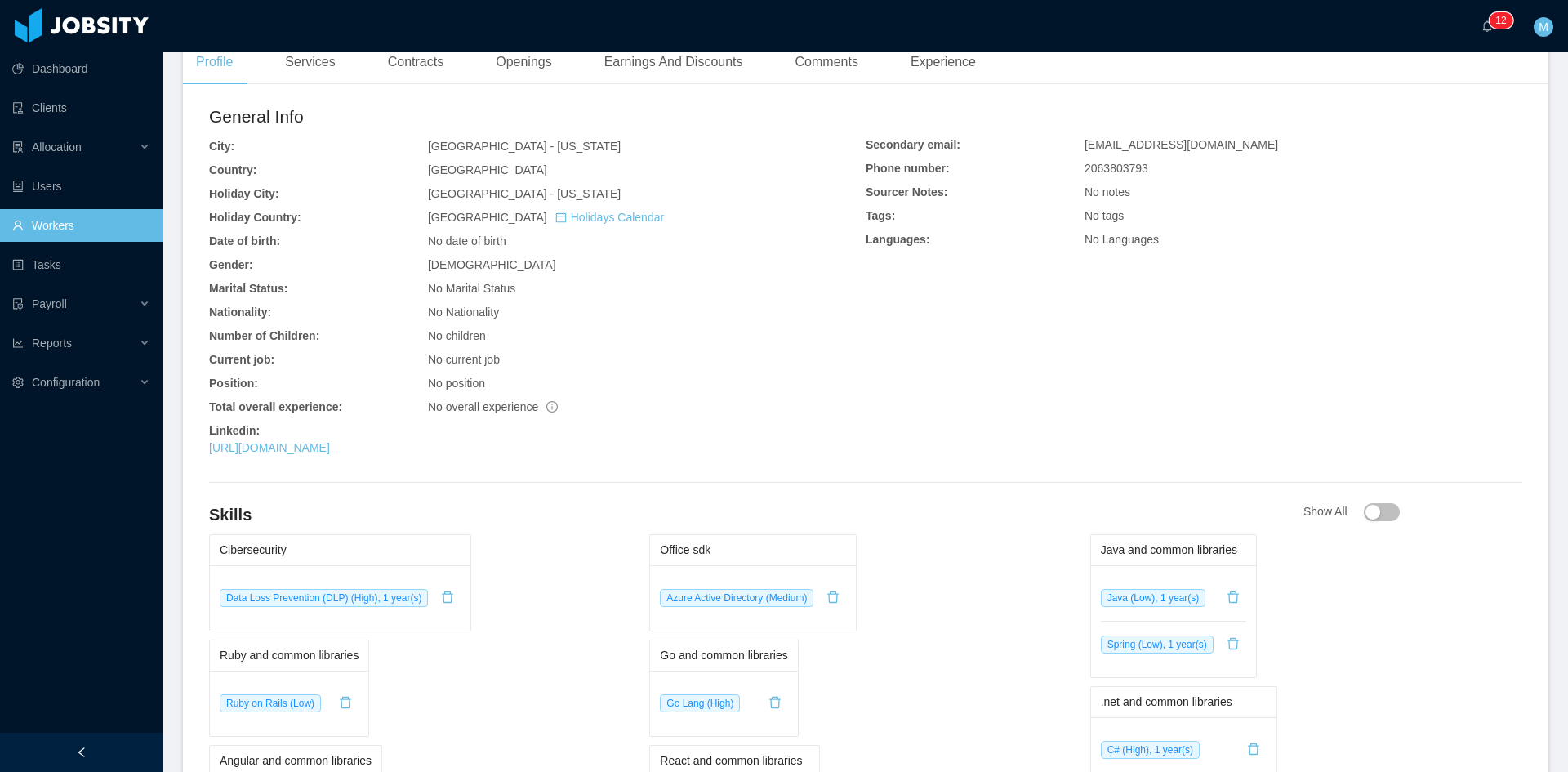
scroll to position [545, 0]
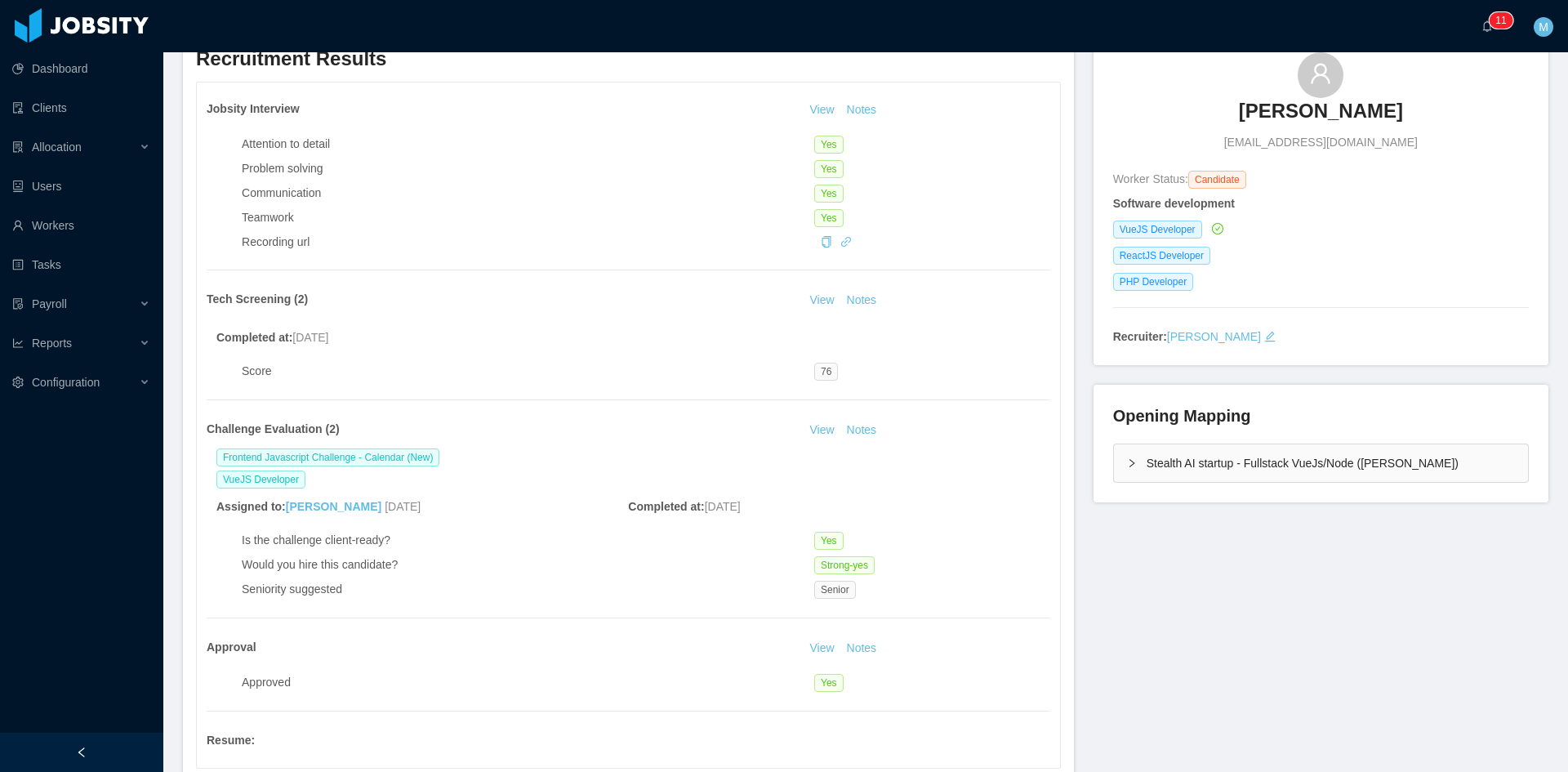
scroll to position [272, 0]
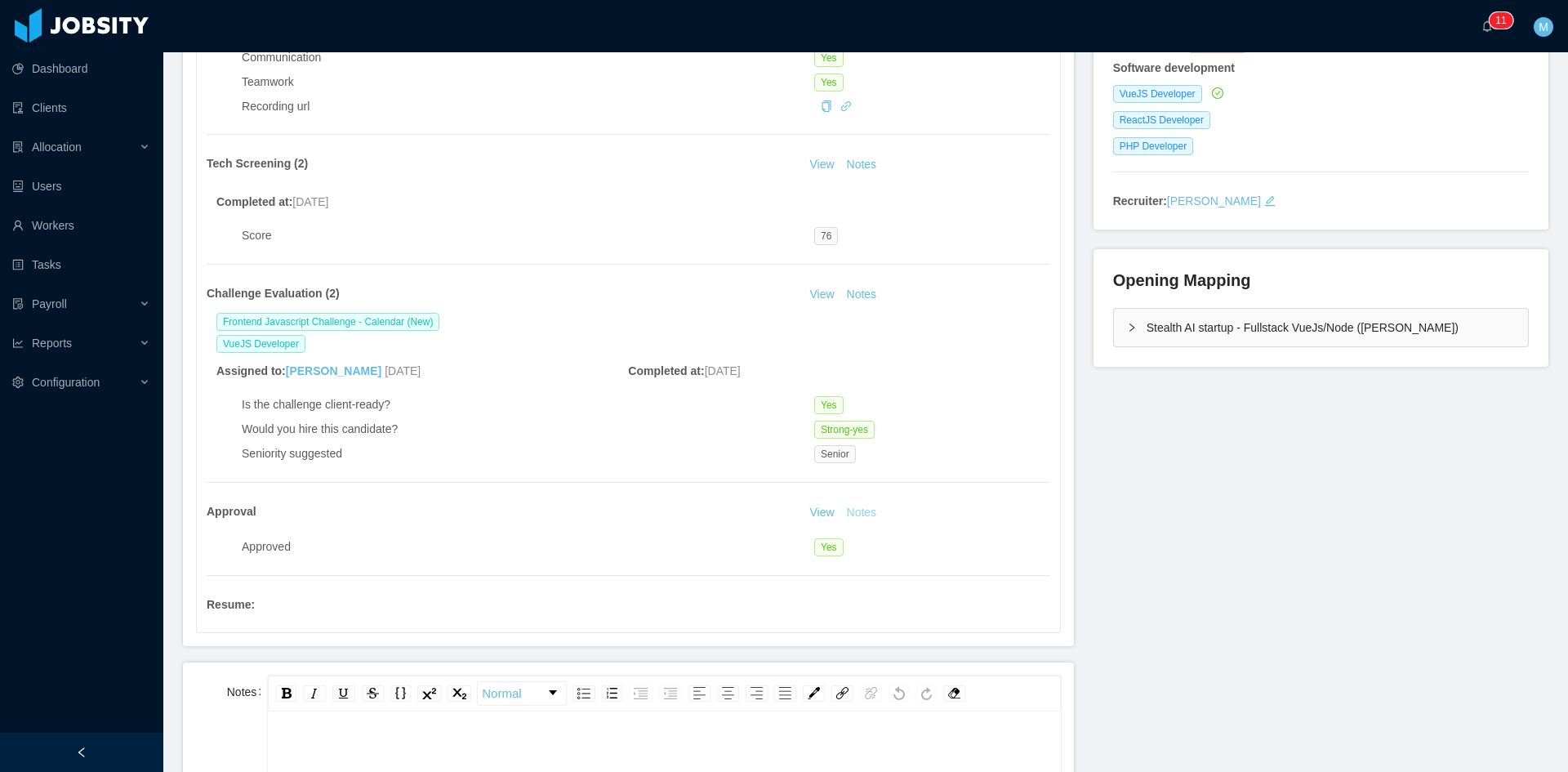
click at [854, 512] on button "Notes" at bounding box center [862, 513] width 43 height 20
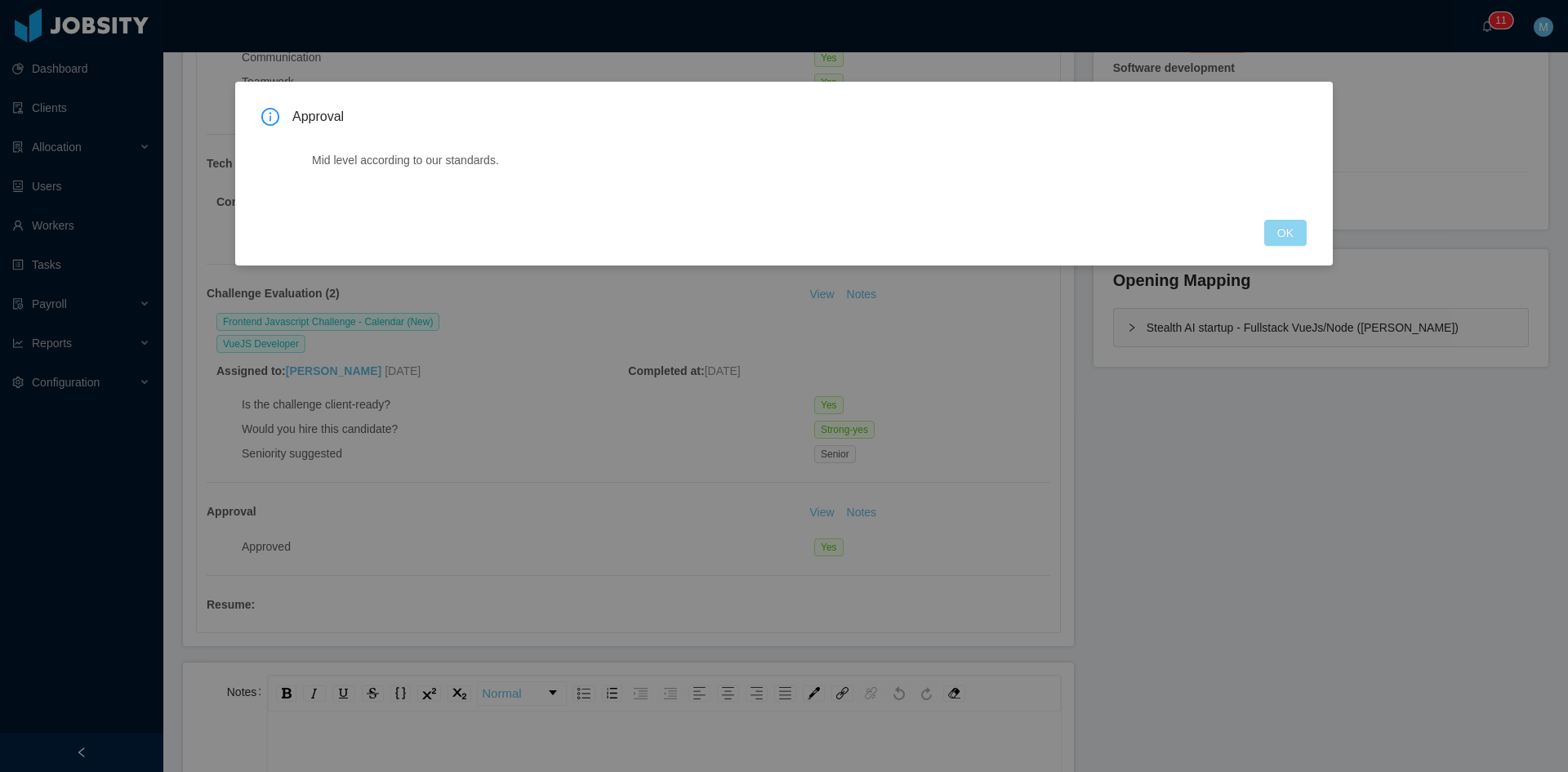
click at [1275, 240] on button "OK" at bounding box center [1285, 232] width 42 height 27
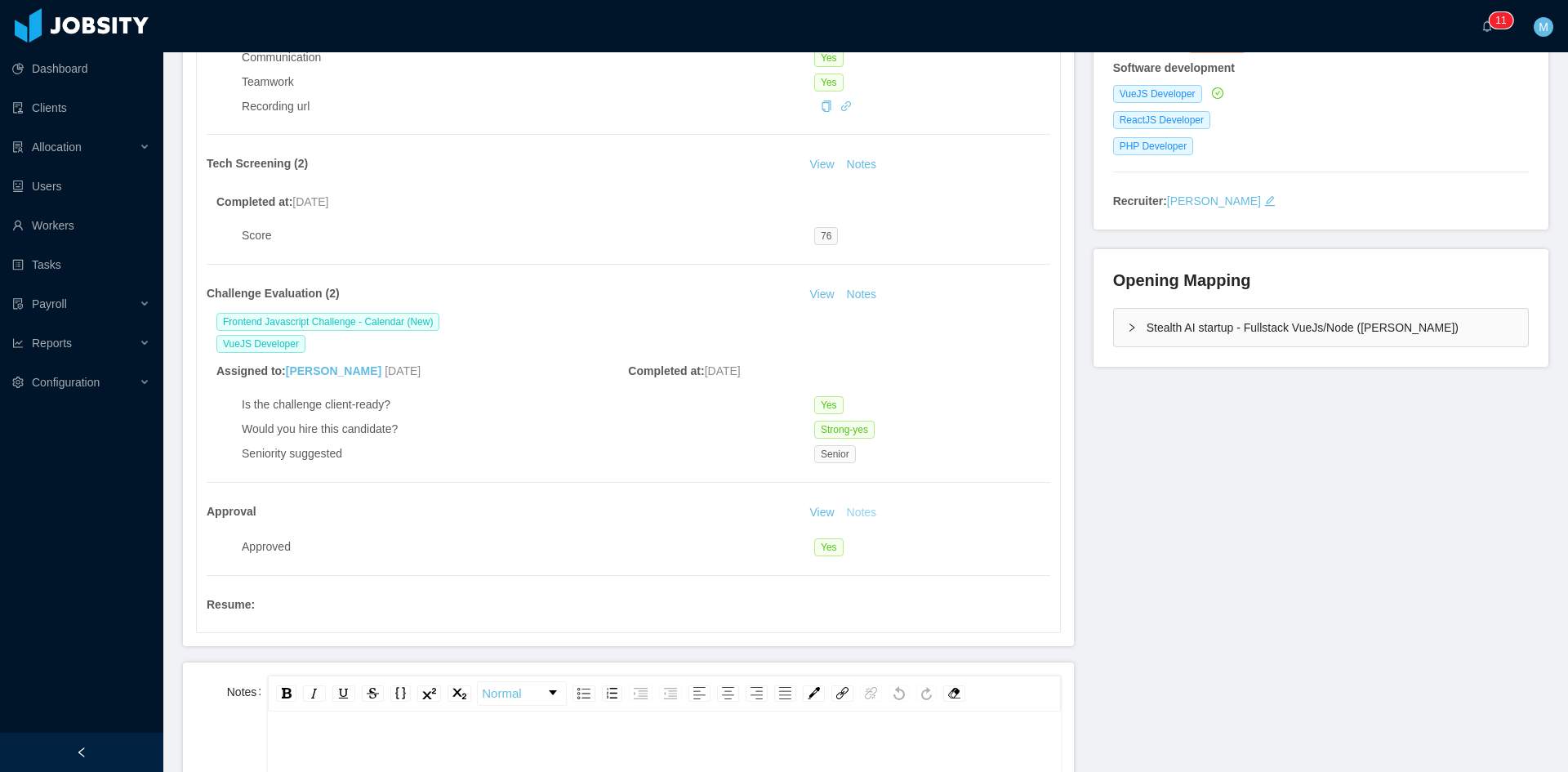
scroll to position [409, 0]
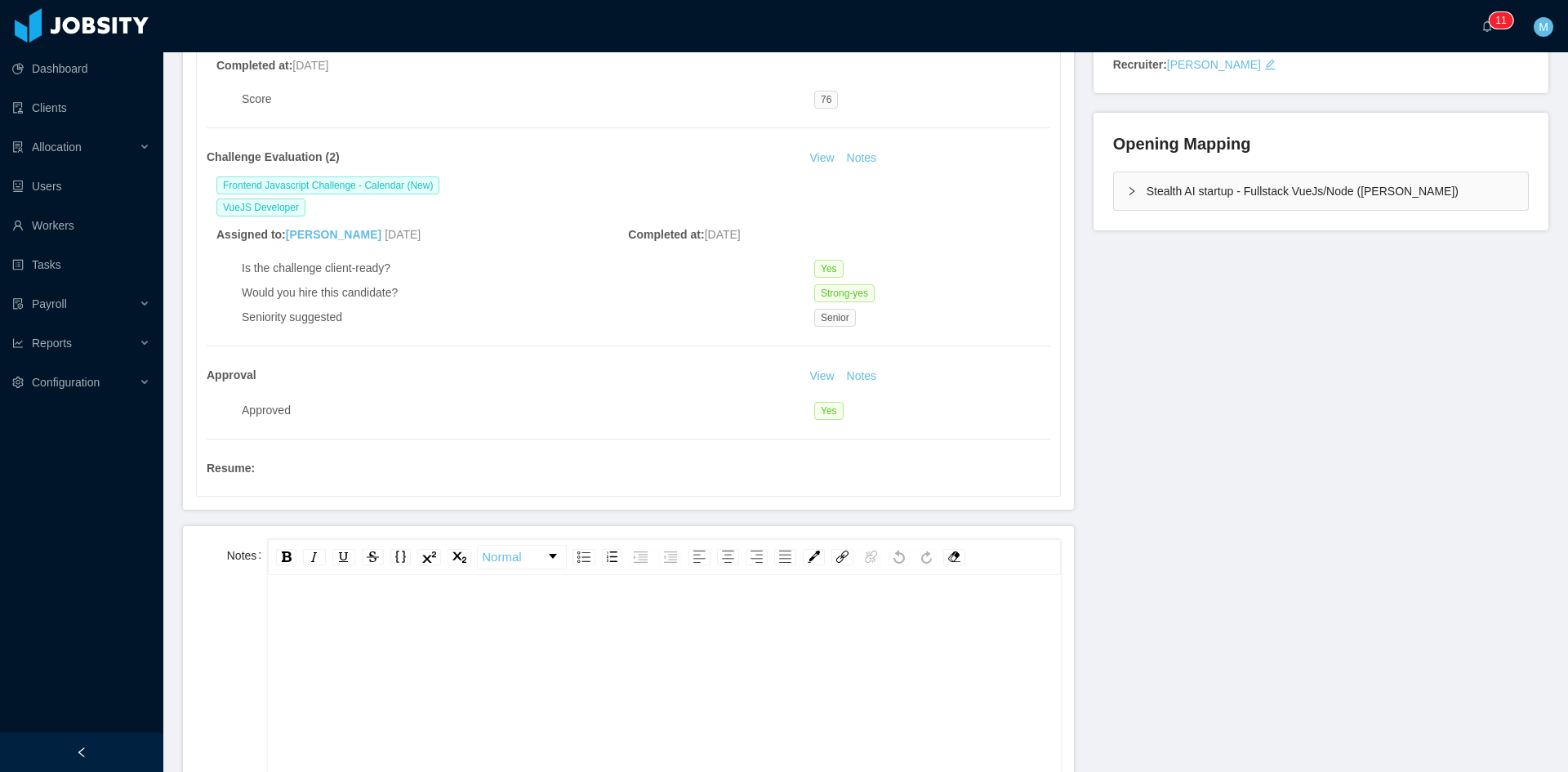
click at [515, 679] on div "rdw-editor" at bounding box center [664, 745] width 767 height 286
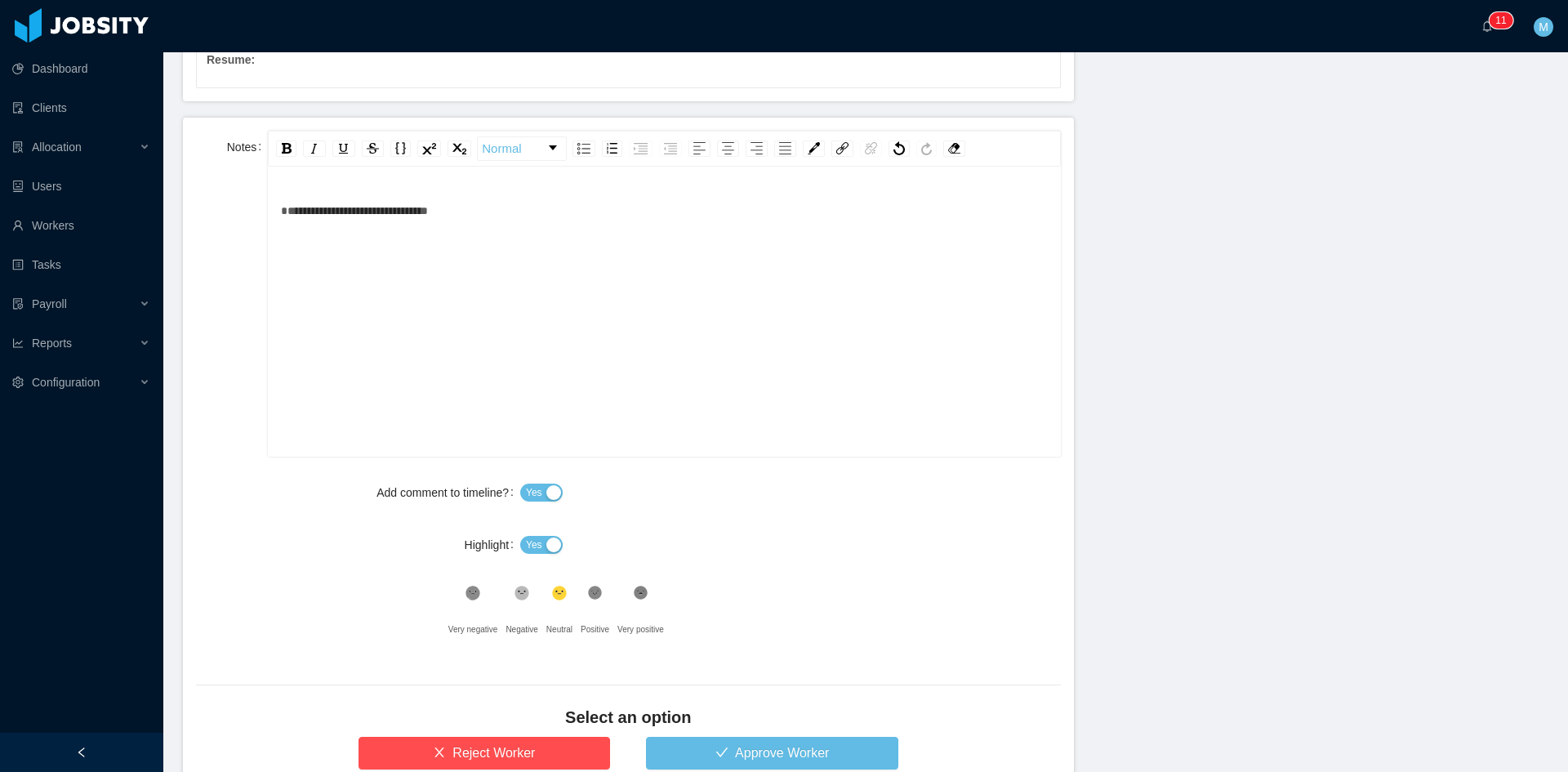
scroll to position [943, 0]
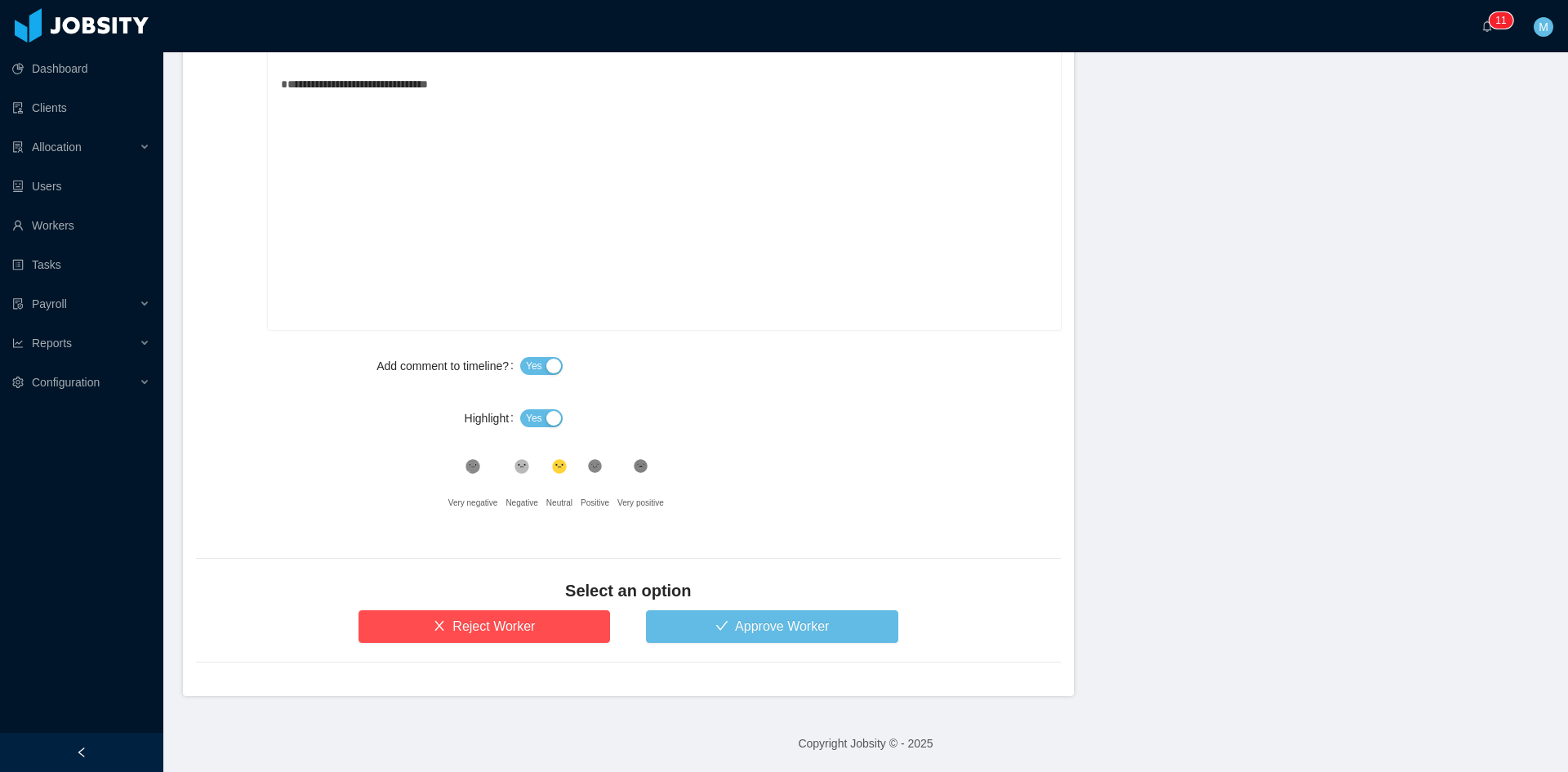
click at [547, 423] on button "Yes" at bounding box center [541, 418] width 42 height 18
click at [714, 650] on form "**********" at bounding box center [628, 344] width 891 height 705
click at [738, 623] on button "Approve Worker" at bounding box center [772, 625] width 252 height 32
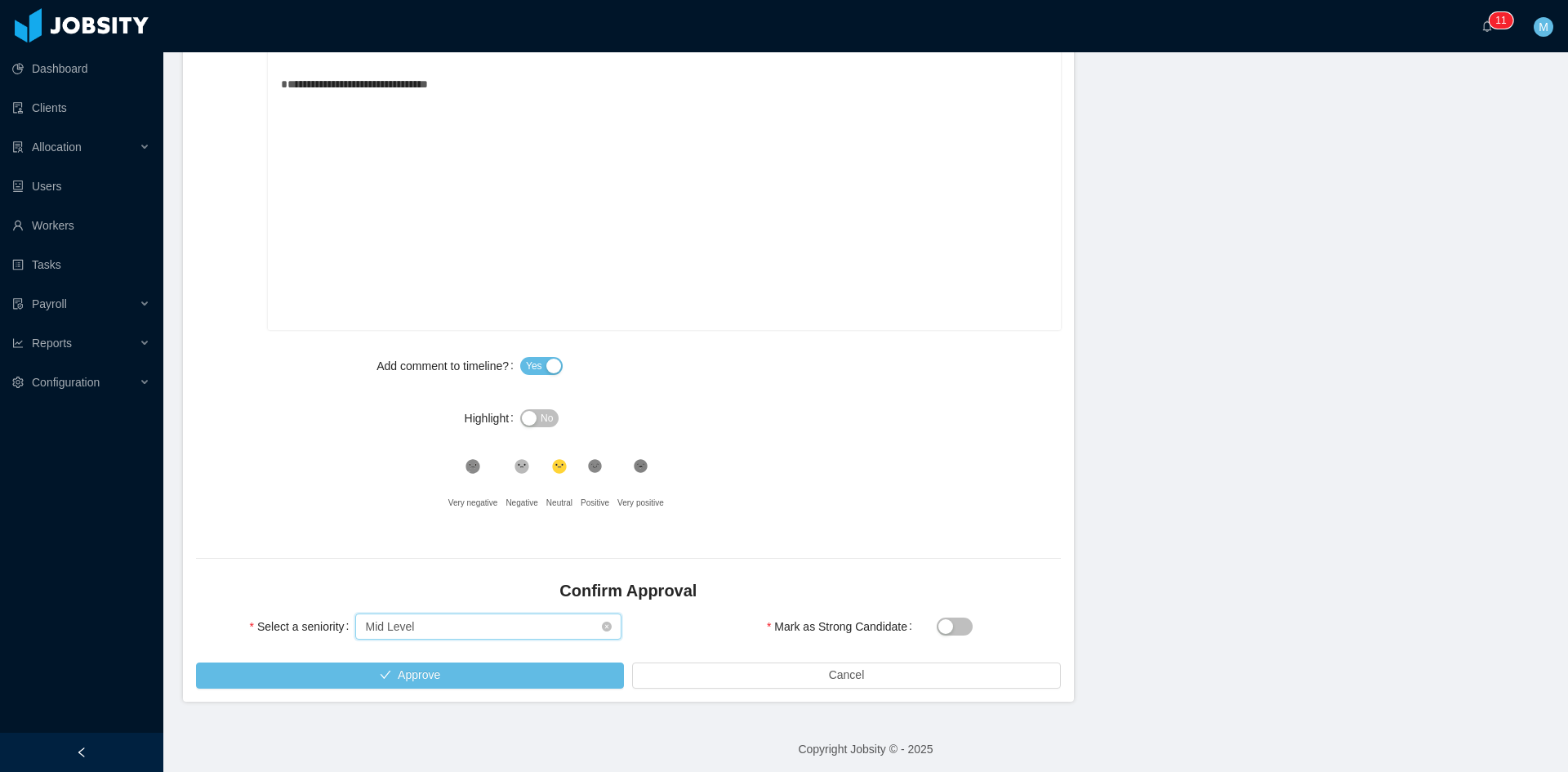
click at [437, 621] on div "Select seniority Mid Level" at bounding box center [484, 626] width 236 height 25
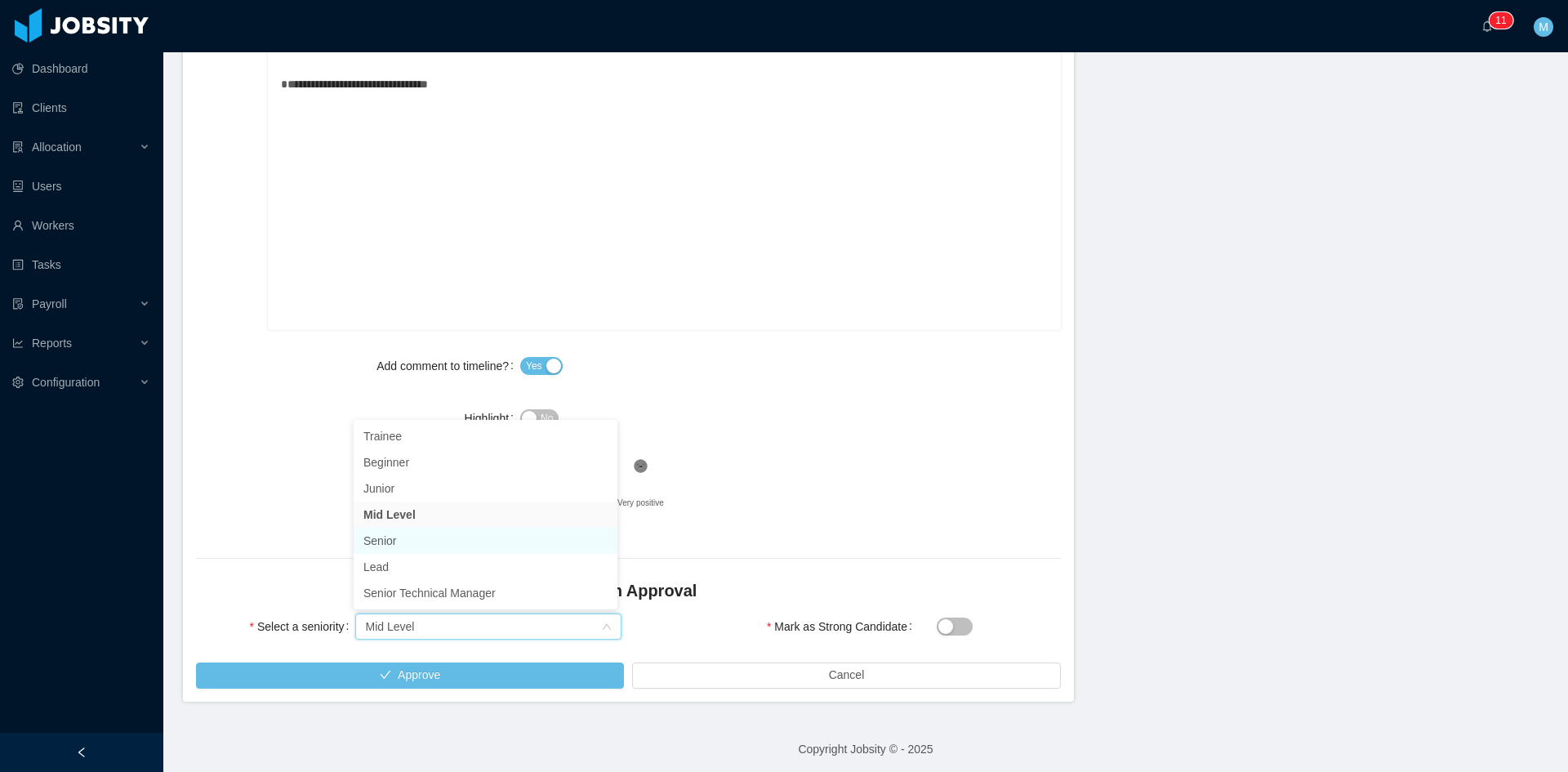
click at [393, 547] on li "Senior" at bounding box center [486, 541] width 264 height 27
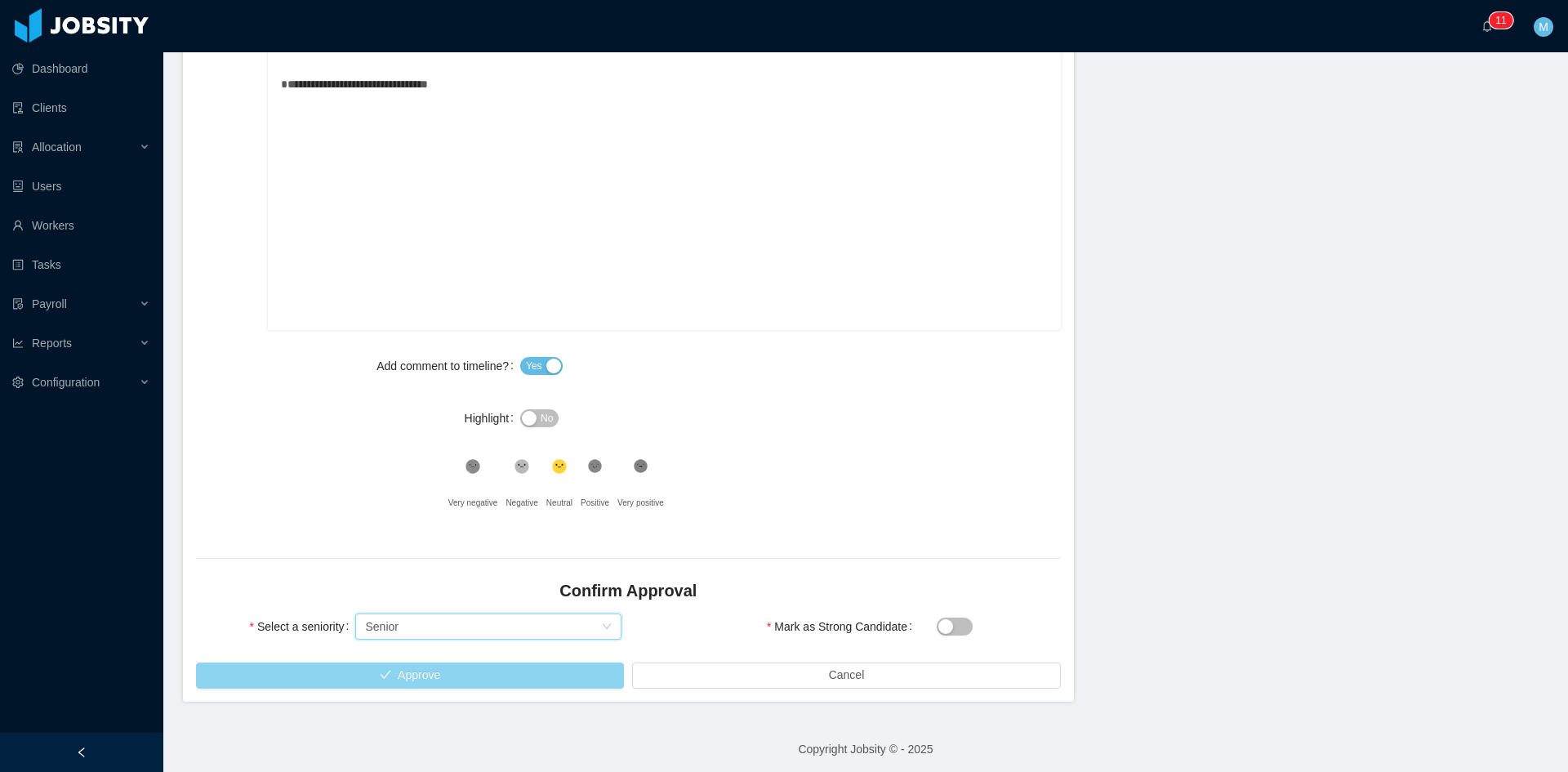
click at [449, 673] on button "Approve" at bounding box center [410, 676] width 428 height 27
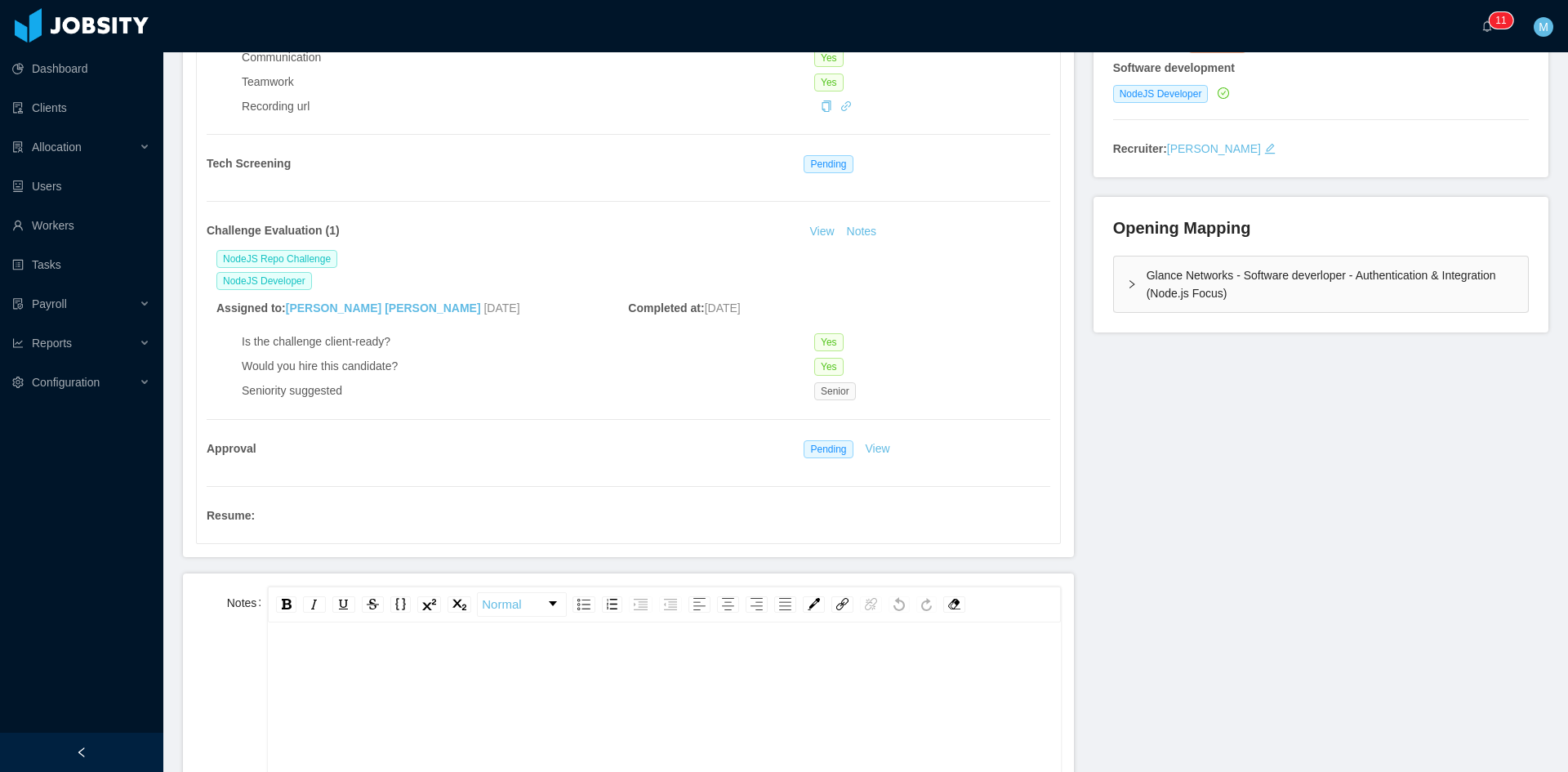
scroll to position [409, 0]
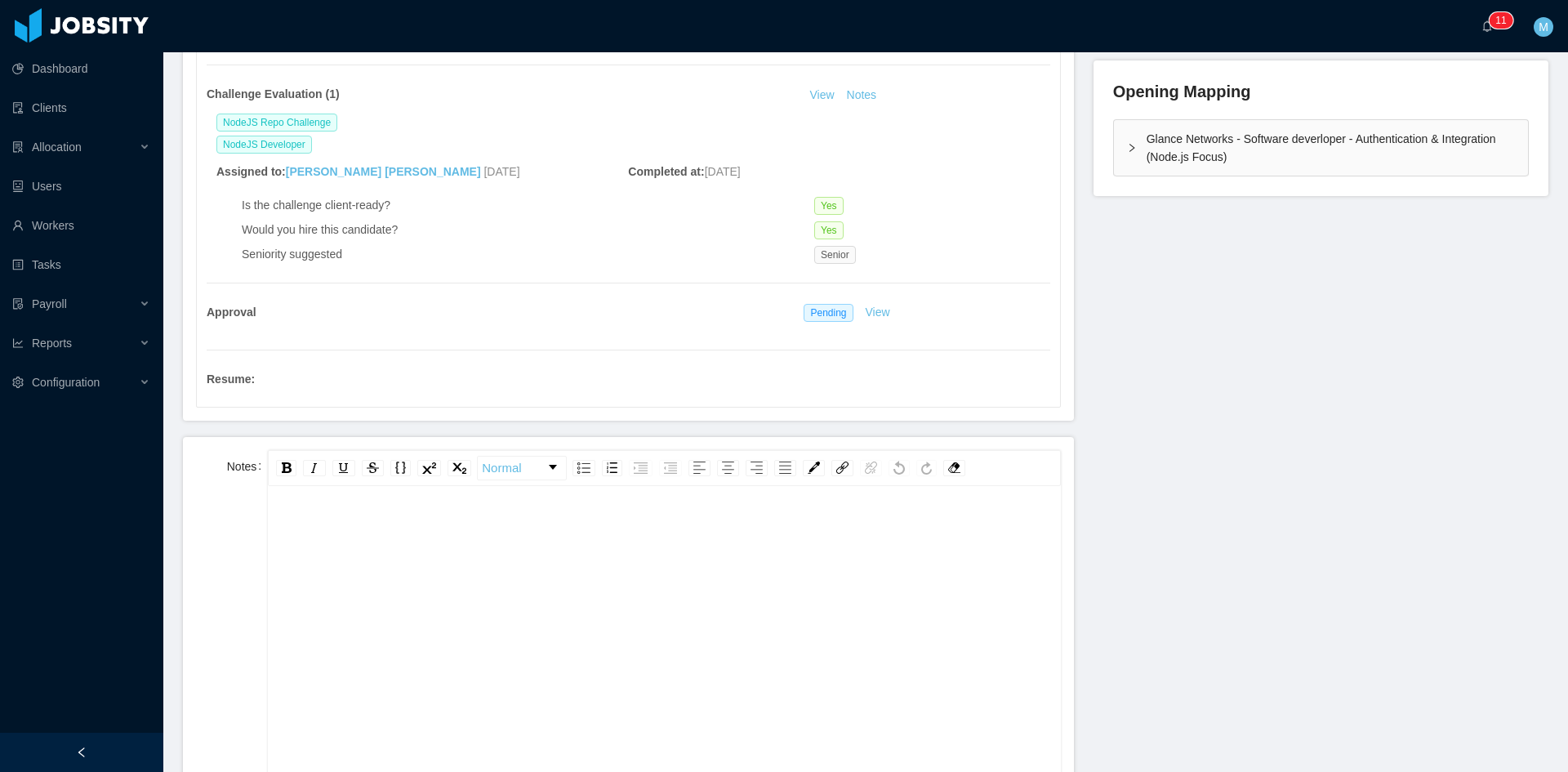
click at [500, 586] on div "rdw-editor" at bounding box center [664, 657] width 767 height 286
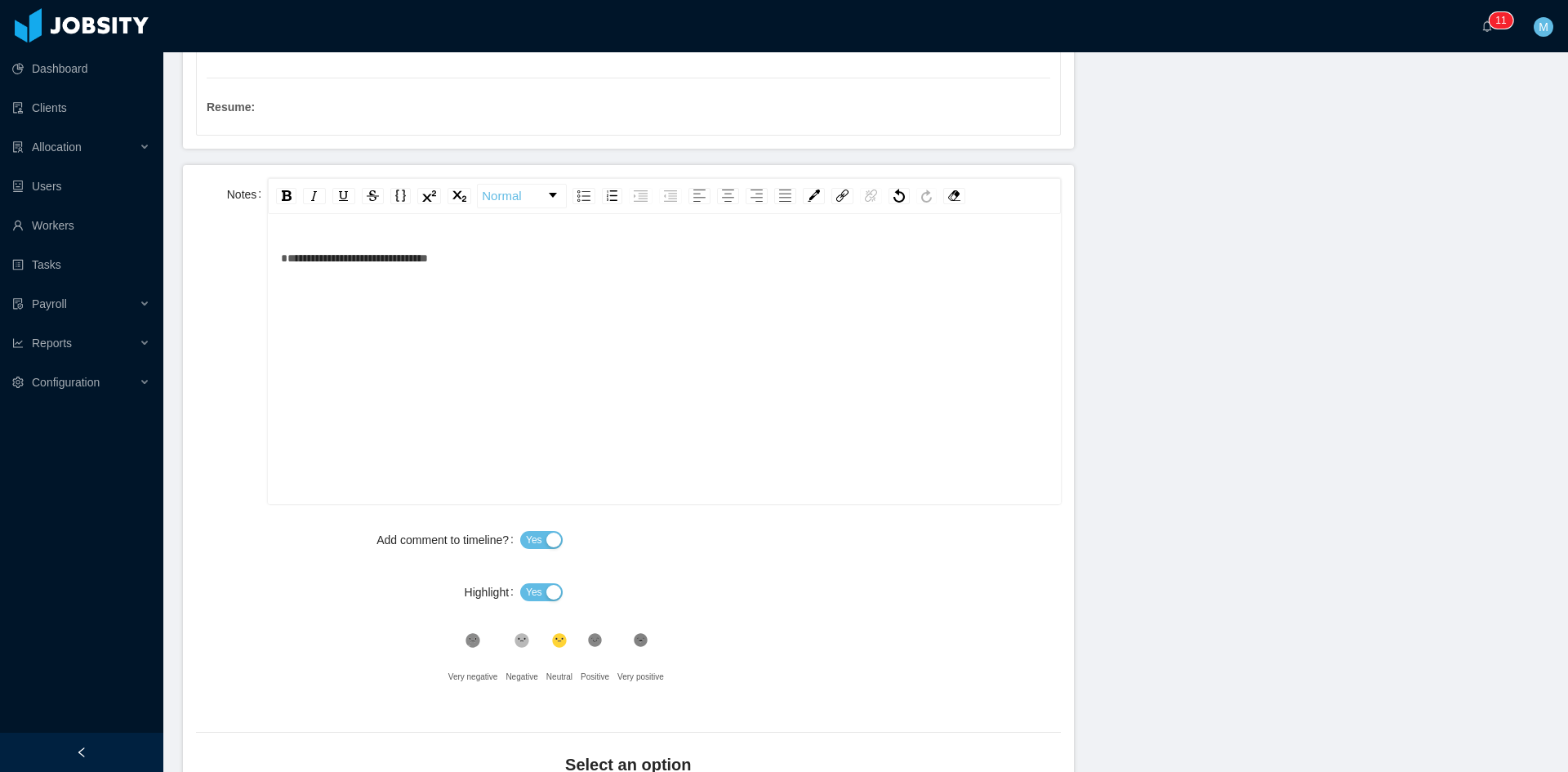
scroll to position [816, 0]
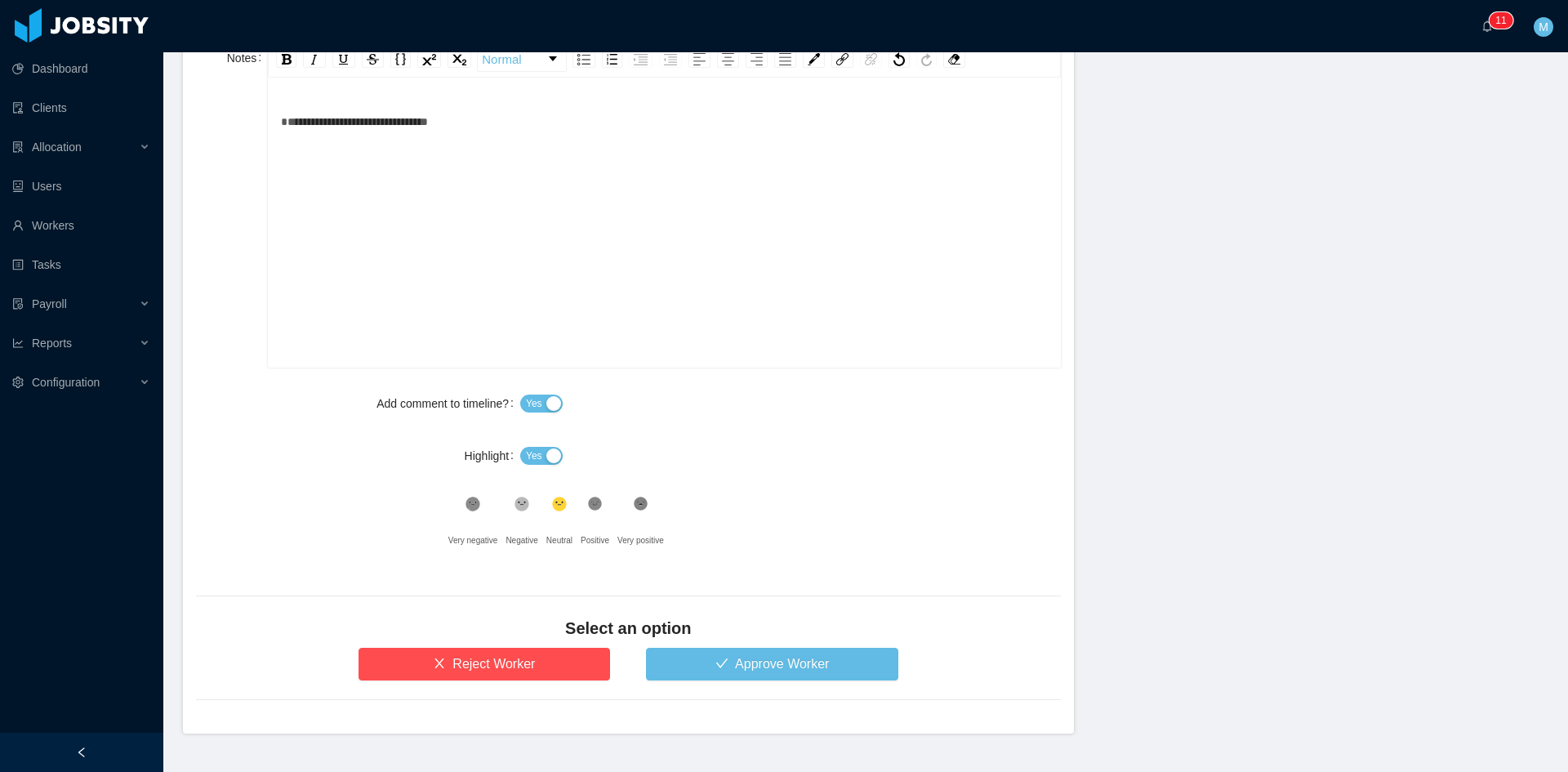
click at [534, 459] on span "Yes" at bounding box center [534, 455] width 17 height 17
click at [594, 510] on icon at bounding box center [595, 504] width 14 height 14
click at [688, 662] on button "Approve Worker" at bounding box center [772, 664] width 252 height 32
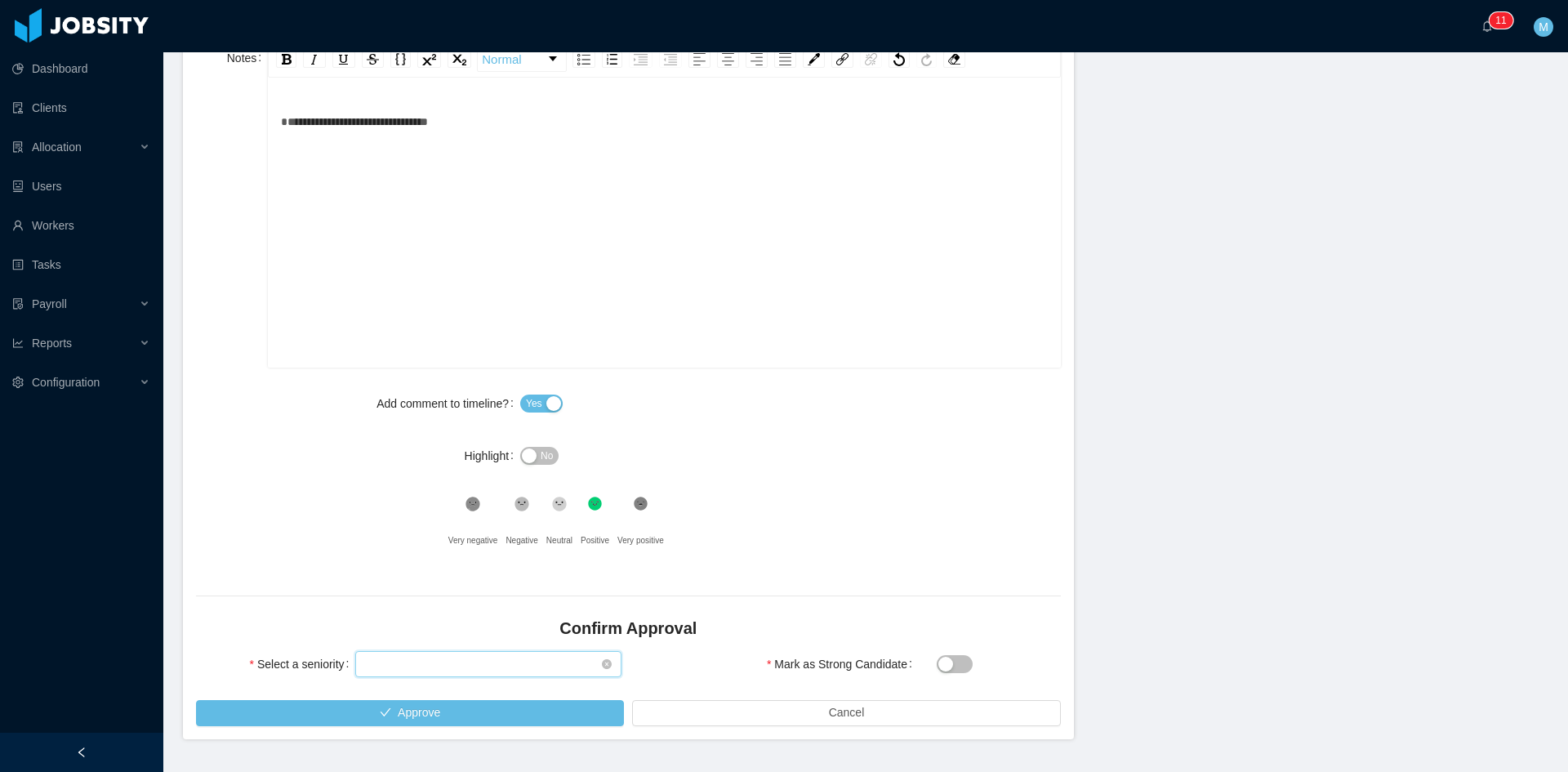
click at [468, 661] on div "Select seniority" at bounding box center [484, 664] width 236 height 25
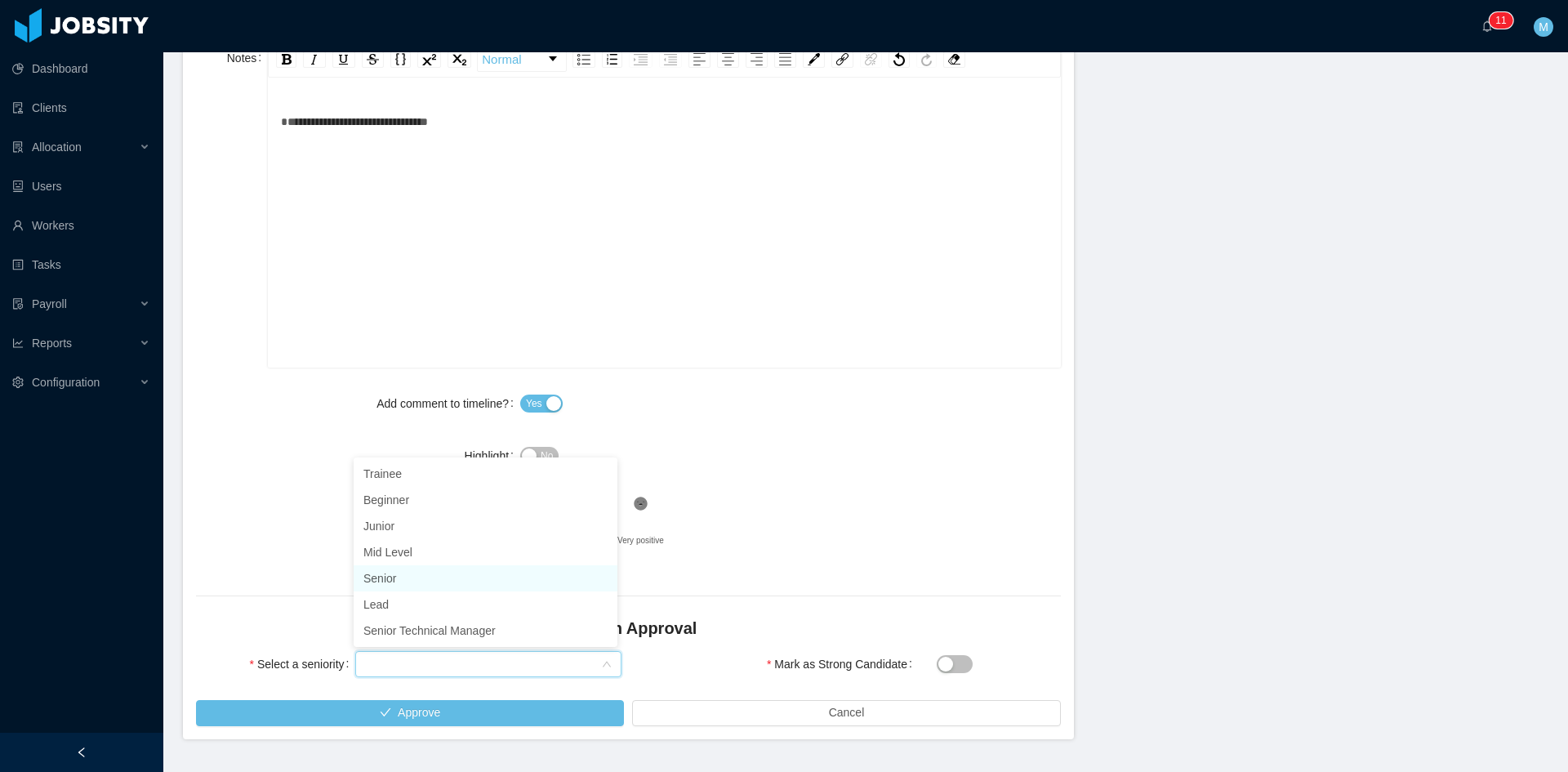
click at [407, 572] on li "Senior" at bounding box center [486, 578] width 264 height 27
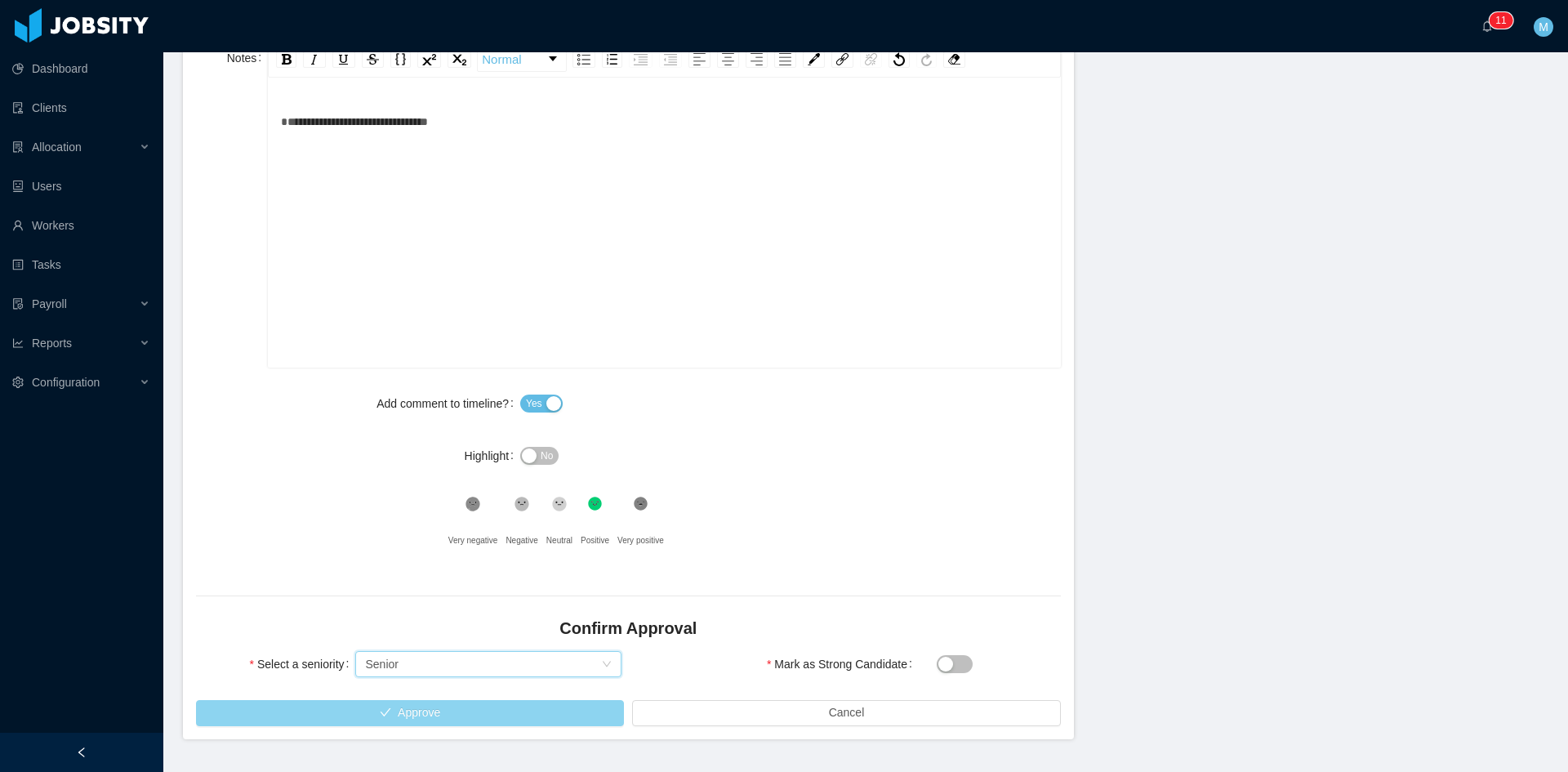
click at [488, 719] on button "Approve" at bounding box center [410, 713] width 428 height 27
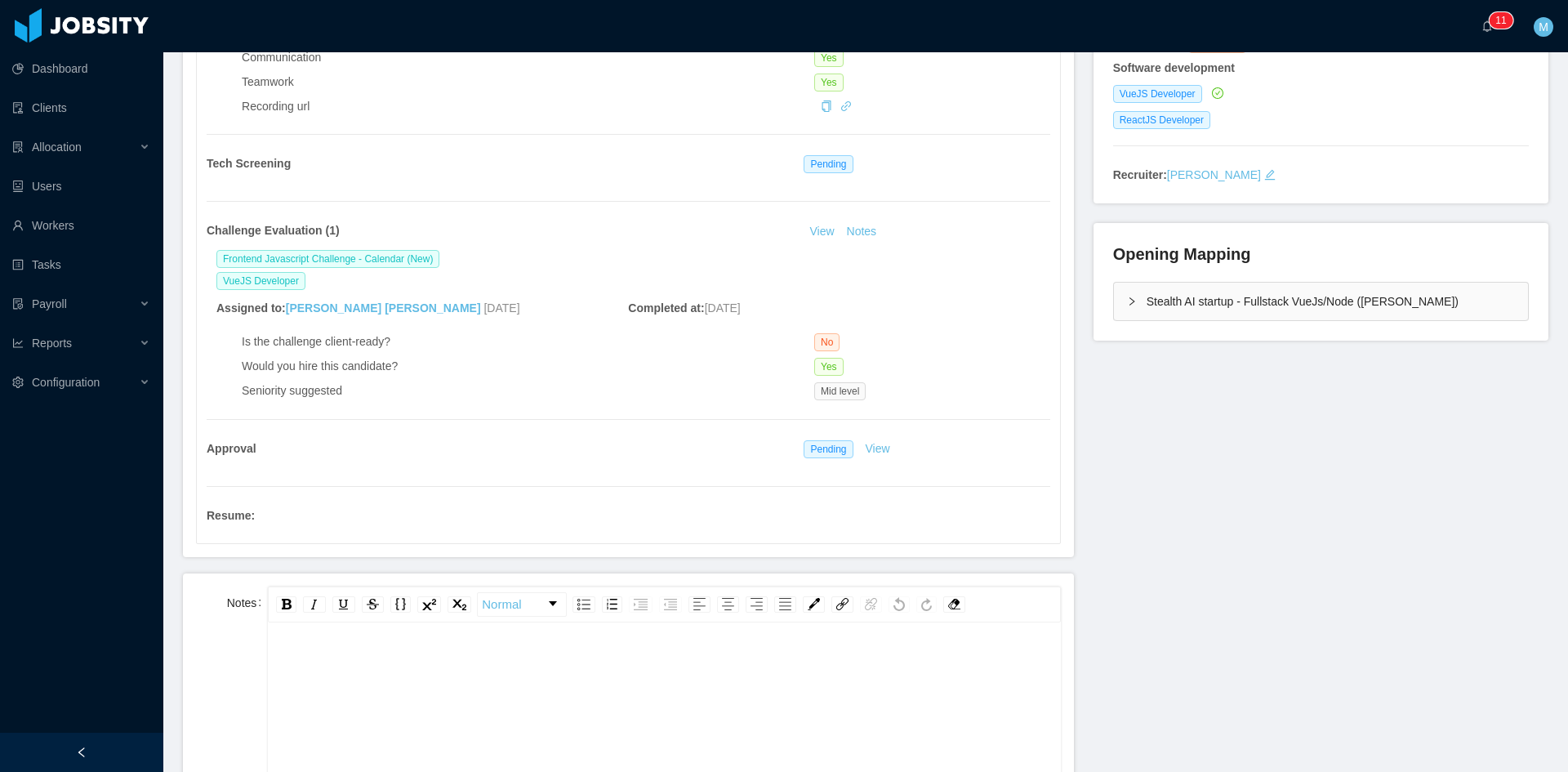
scroll to position [35, 0]
click at [404, 684] on div "rdw-editor" at bounding box center [664, 757] width 767 height 286
paste div "rdw-editor"
drag, startPoint x: 318, startPoint y: 635, endPoint x: 255, endPoint y: 624, distance: 64.0
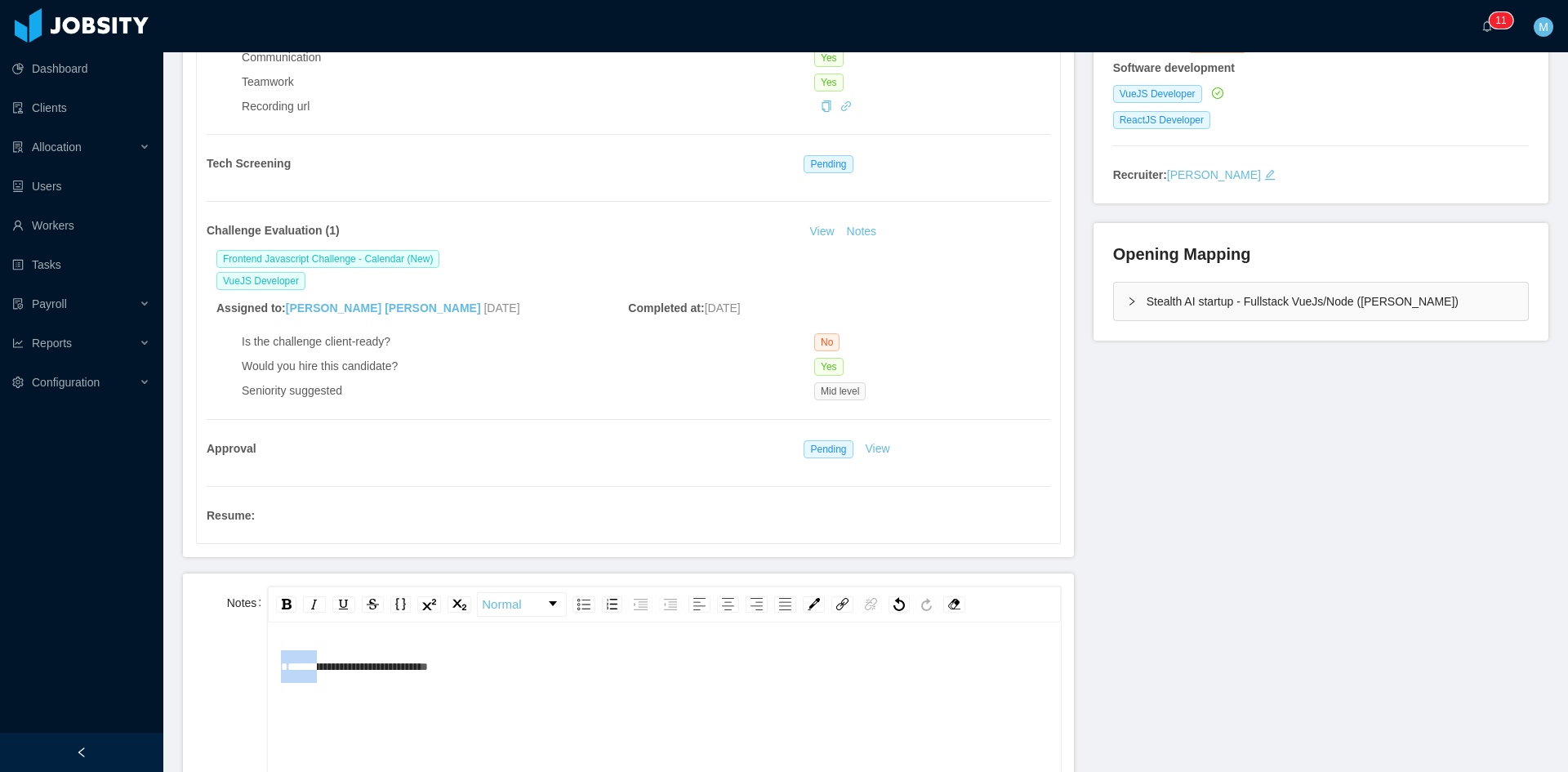
click at [255, 624] on div "**********" at bounding box center [628, 748] width 865 height 326
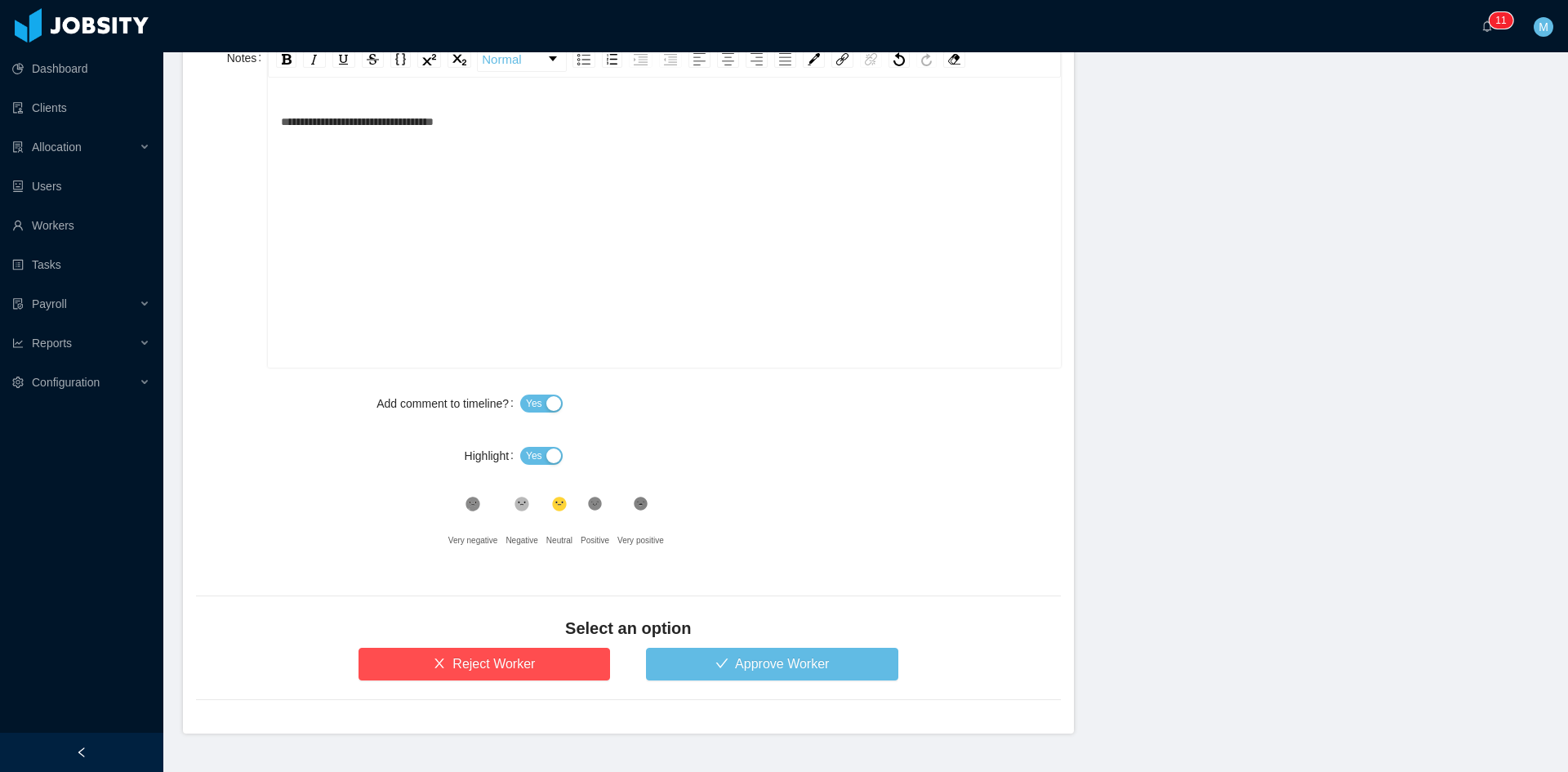
scroll to position [854, 0]
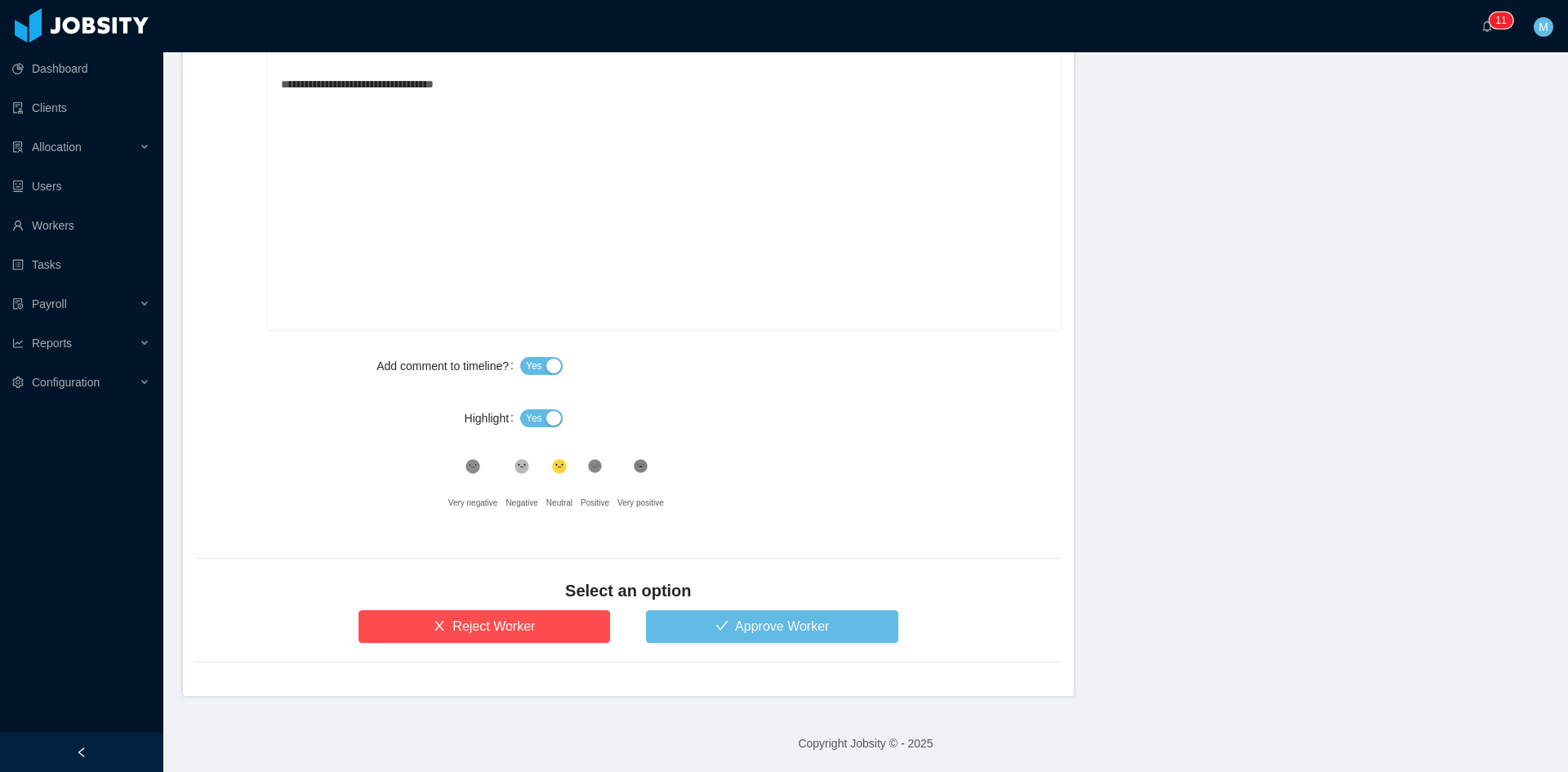
click at [546, 415] on button "Yes" at bounding box center [541, 418] width 42 height 18
click at [713, 623] on button "Approve Worker" at bounding box center [772, 625] width 252 height 32
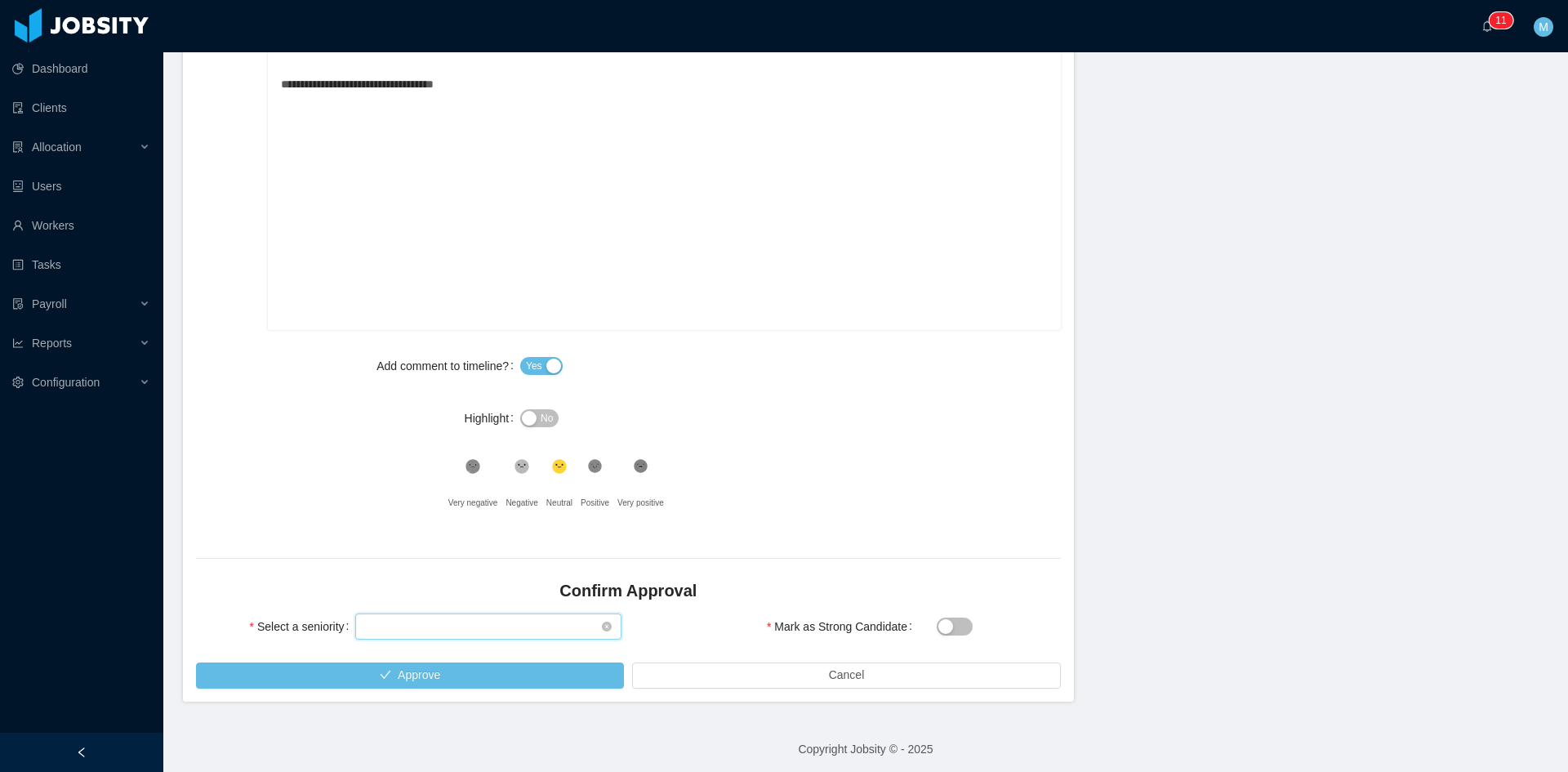
click at [447, 630] on div "Select seniority" at bounding box center [484, 626] width 236 height 25
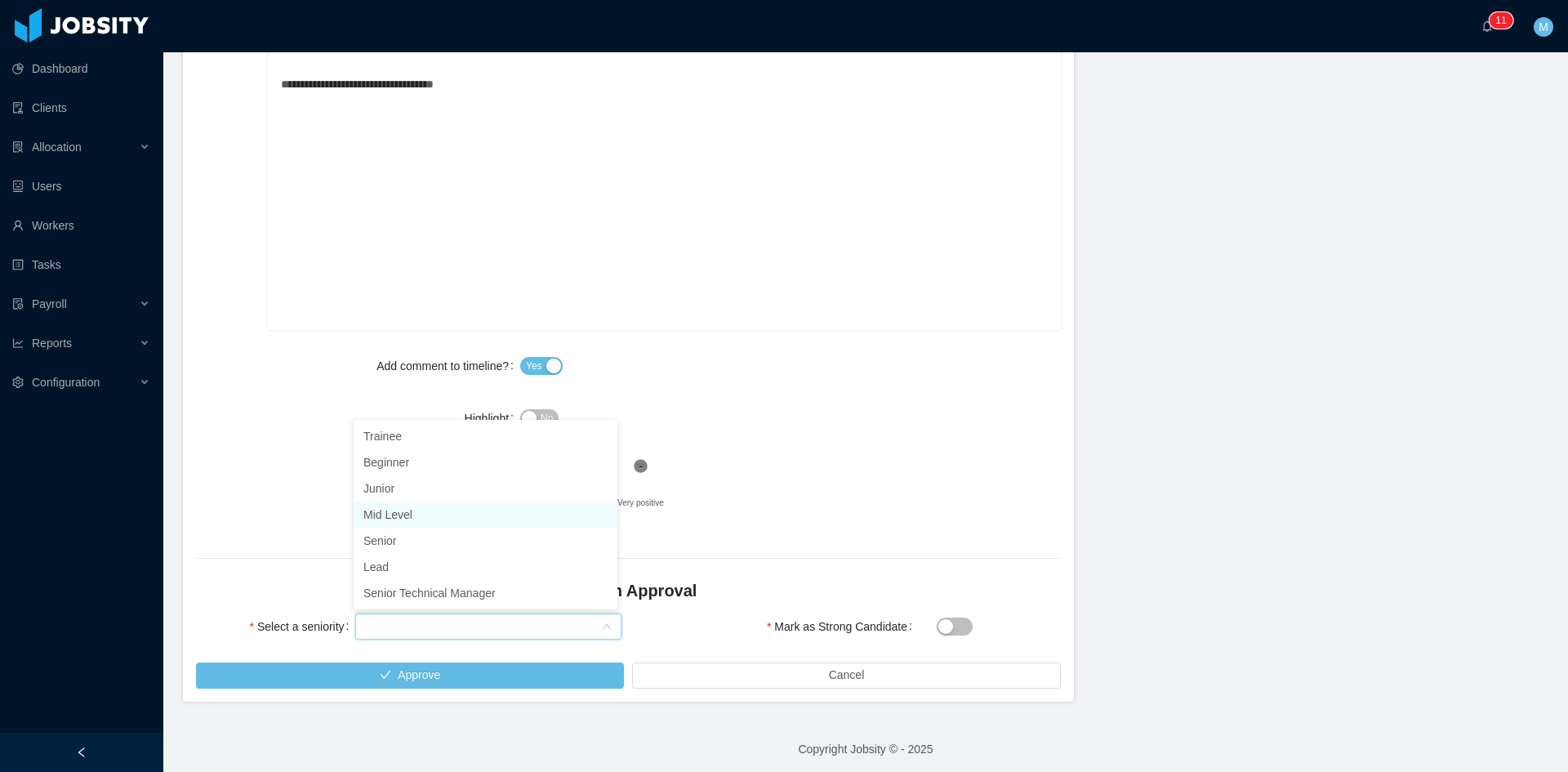
click at [405, 517] on li "Mid Level" at bounding box center [486, 514] width 264 height 27
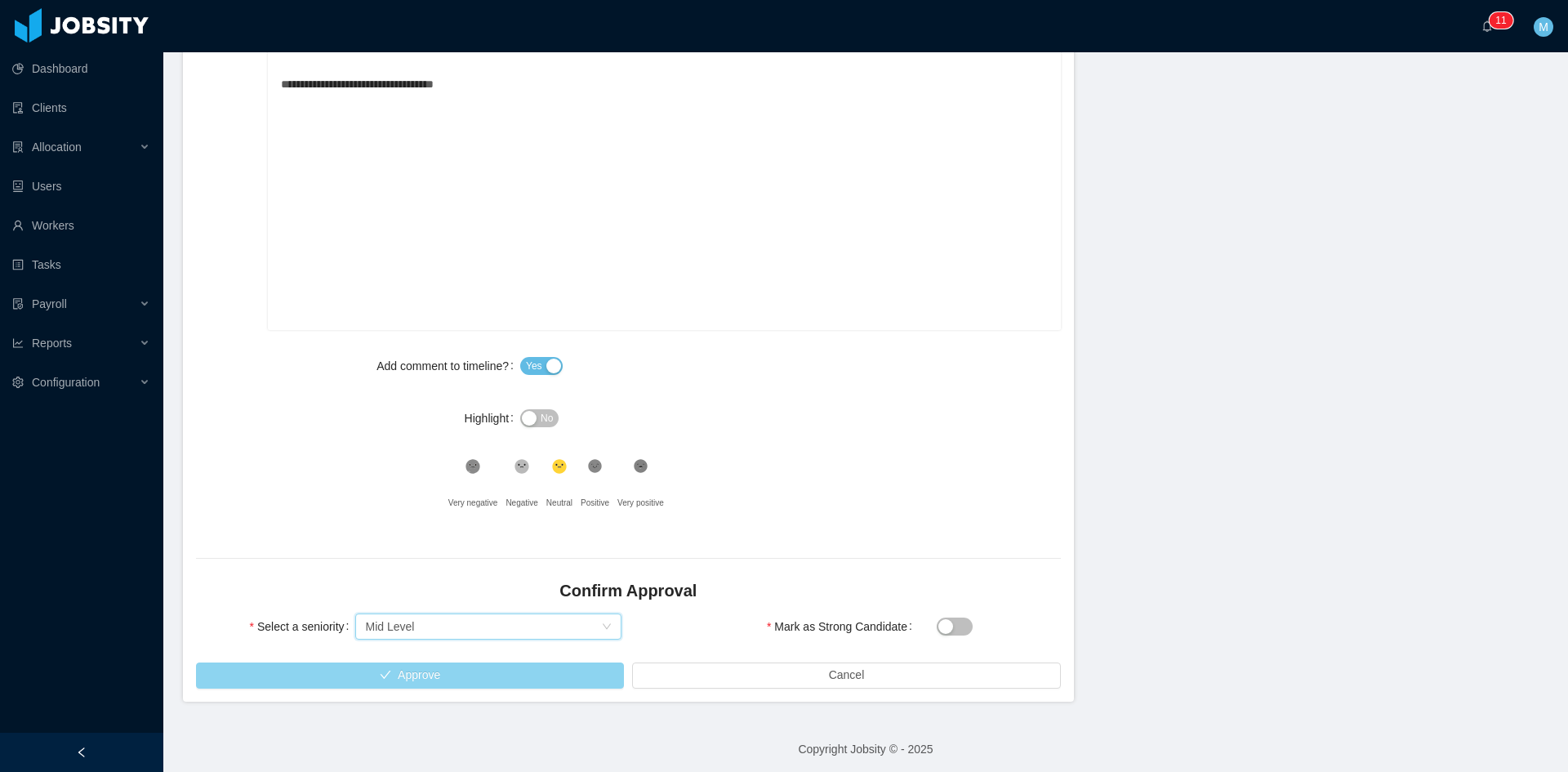
click at [473, 673] on button "Approve" at bounding box center [410, 676] width 428 height 27
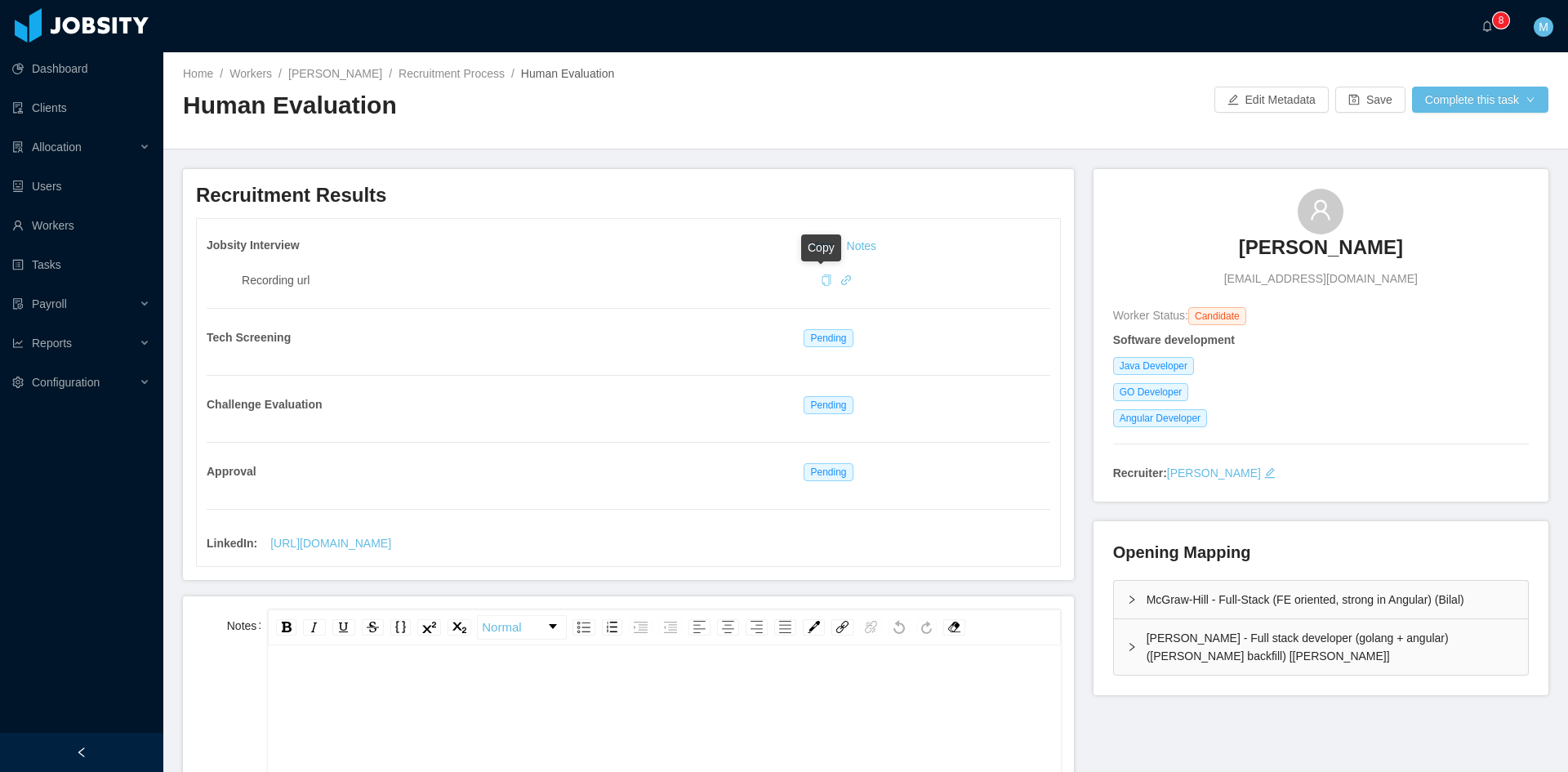
click at [823, 279] on icon "icon: copy" at bounding box center [825, 281] width 9 height 12
click at [832, 282] on div "Recording url" at bounding box center [645, 280] width 809 height 17
click at [840, 285] on icon "icon: link" at bounding box center [846, 281] width 12 height 12
click at [1520, 94] on button "Complete this task" at bounding box center [1480, 99] width 136 height 27
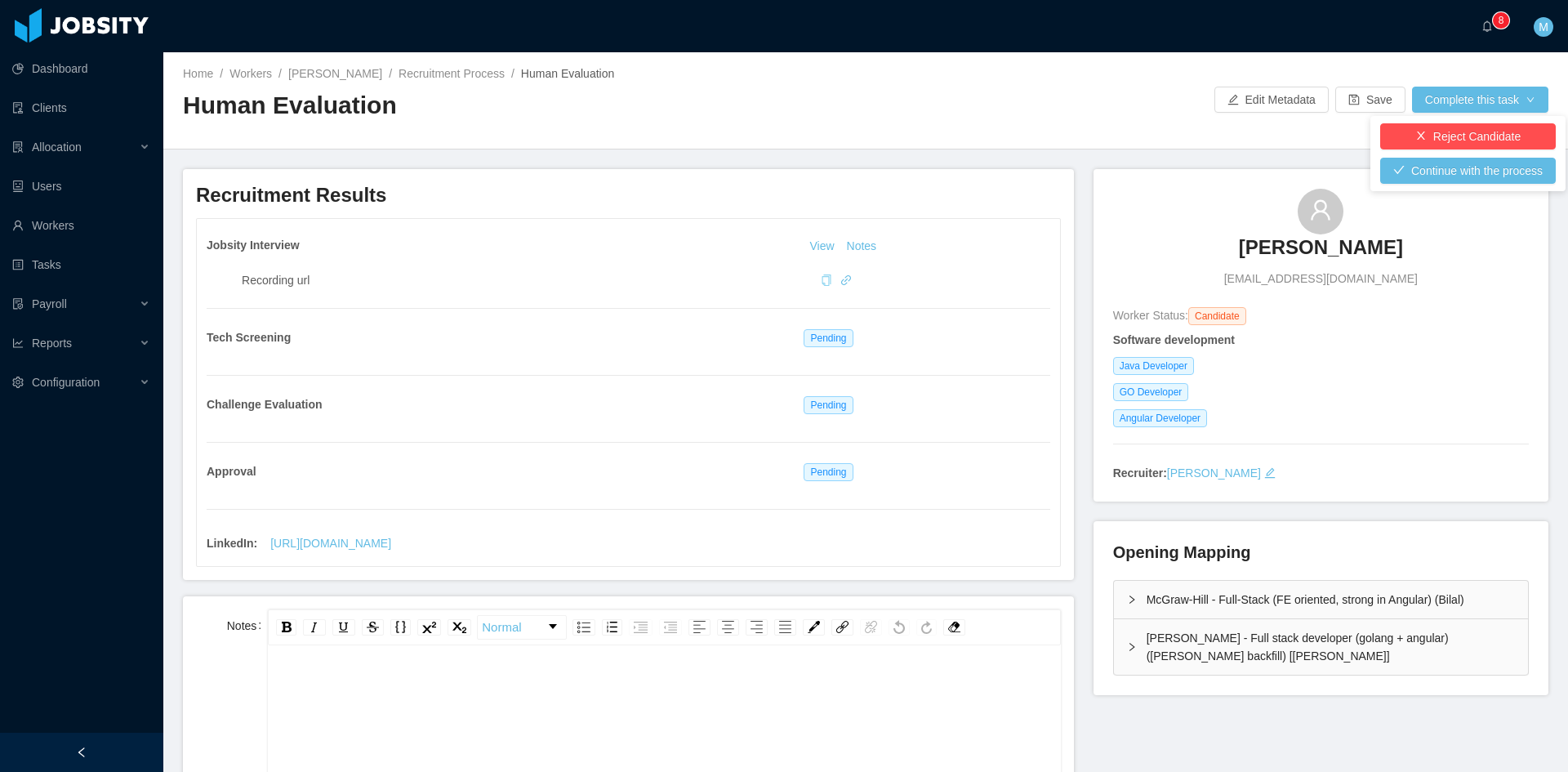
click at [844, 109] on h2 "Human Evaluation" at bounding box center [524, 105] width 683 height 33
click at [290, 446] on div "Jobsity Interview View Notes Recording url Tech Screening Pending Challenge Eva…" at bounding box center [628, 392] width 864 height 347
click at [1495, 32] on span "0 1 2 3 4 5 6 7 8 9 0 1 2 3 4 5 6 7 8 9 0 1 2 3 4 5 6 7 8 9" at bounding box center [1491, 27] width 20 height 12
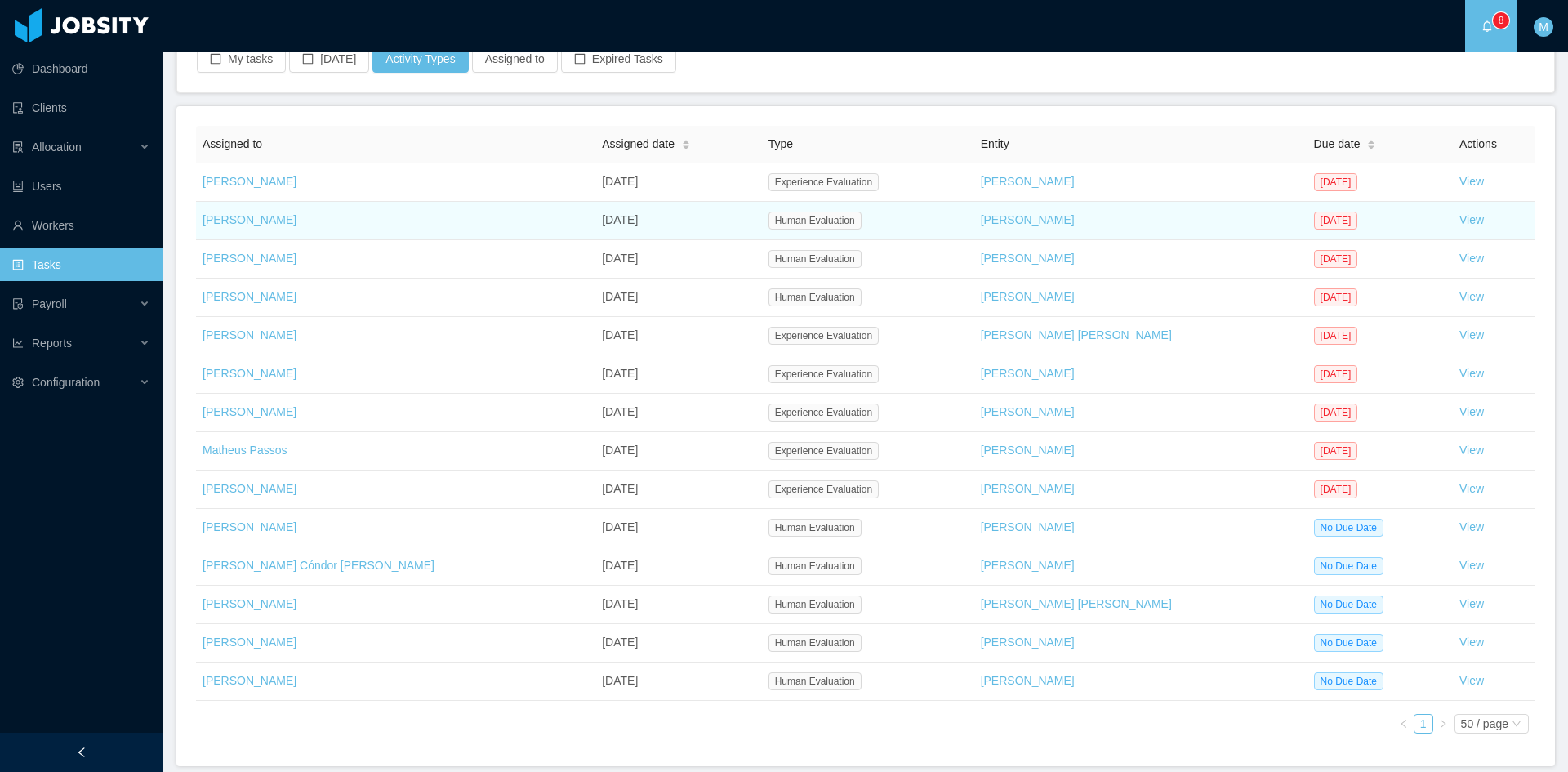
scroll to position [200, 0]
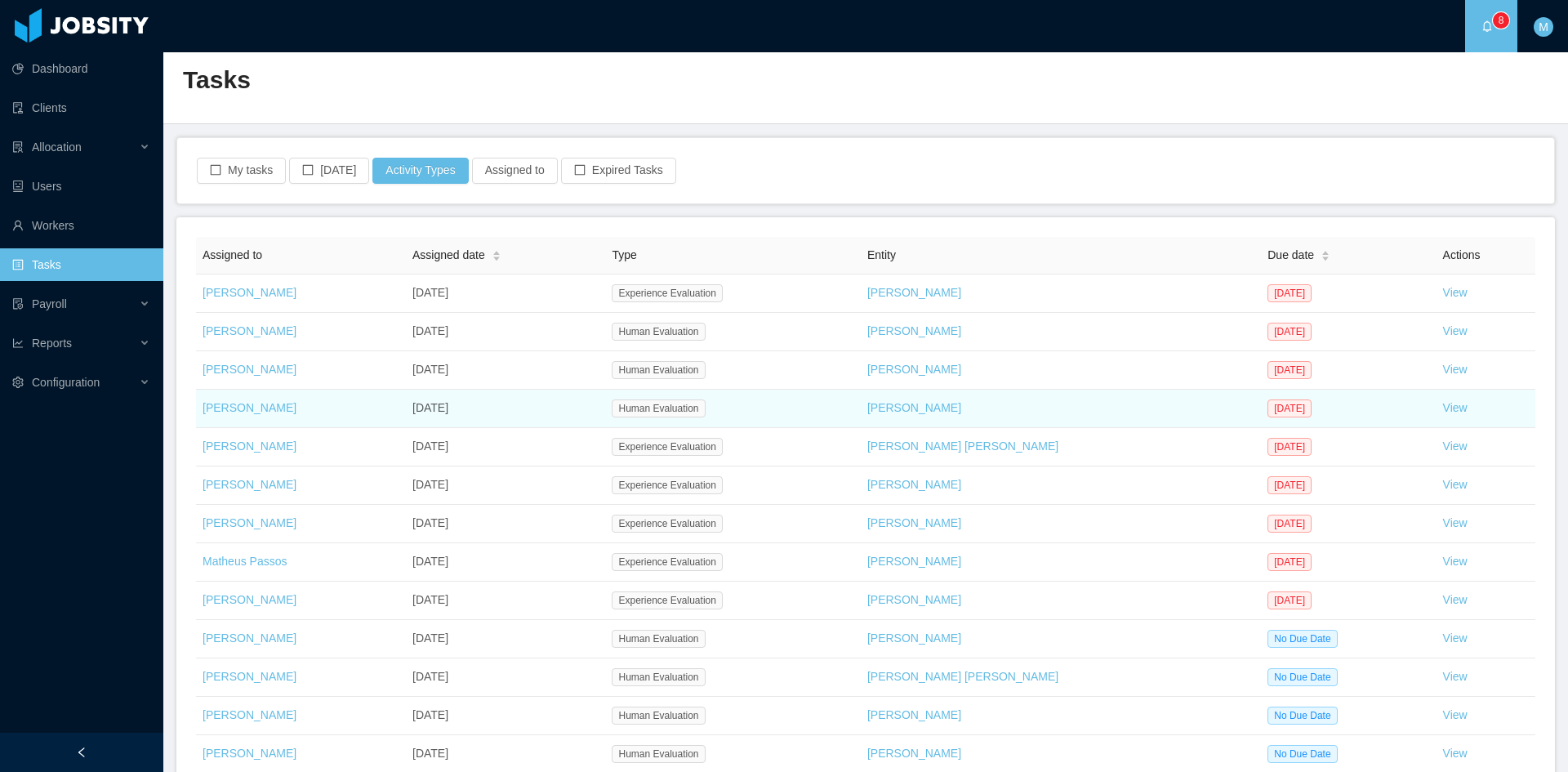
scroll to position [161, 0]
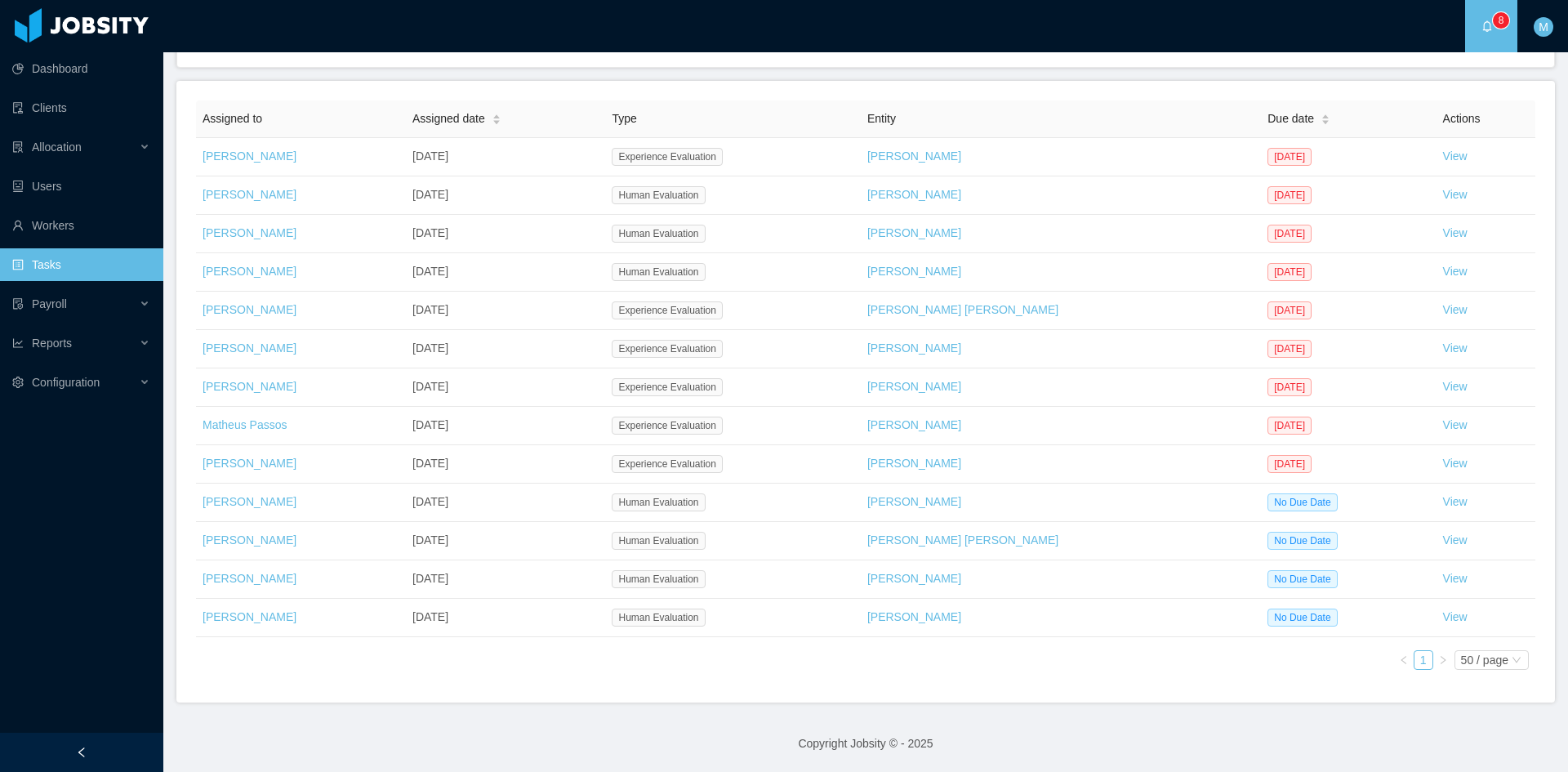
click at [870, 676] on div "Assigned to Assigned date Type Entity Due date Actions Matias Marin Oct 6th, 20…" at bounding box center [866, 391] width 1339 height 582
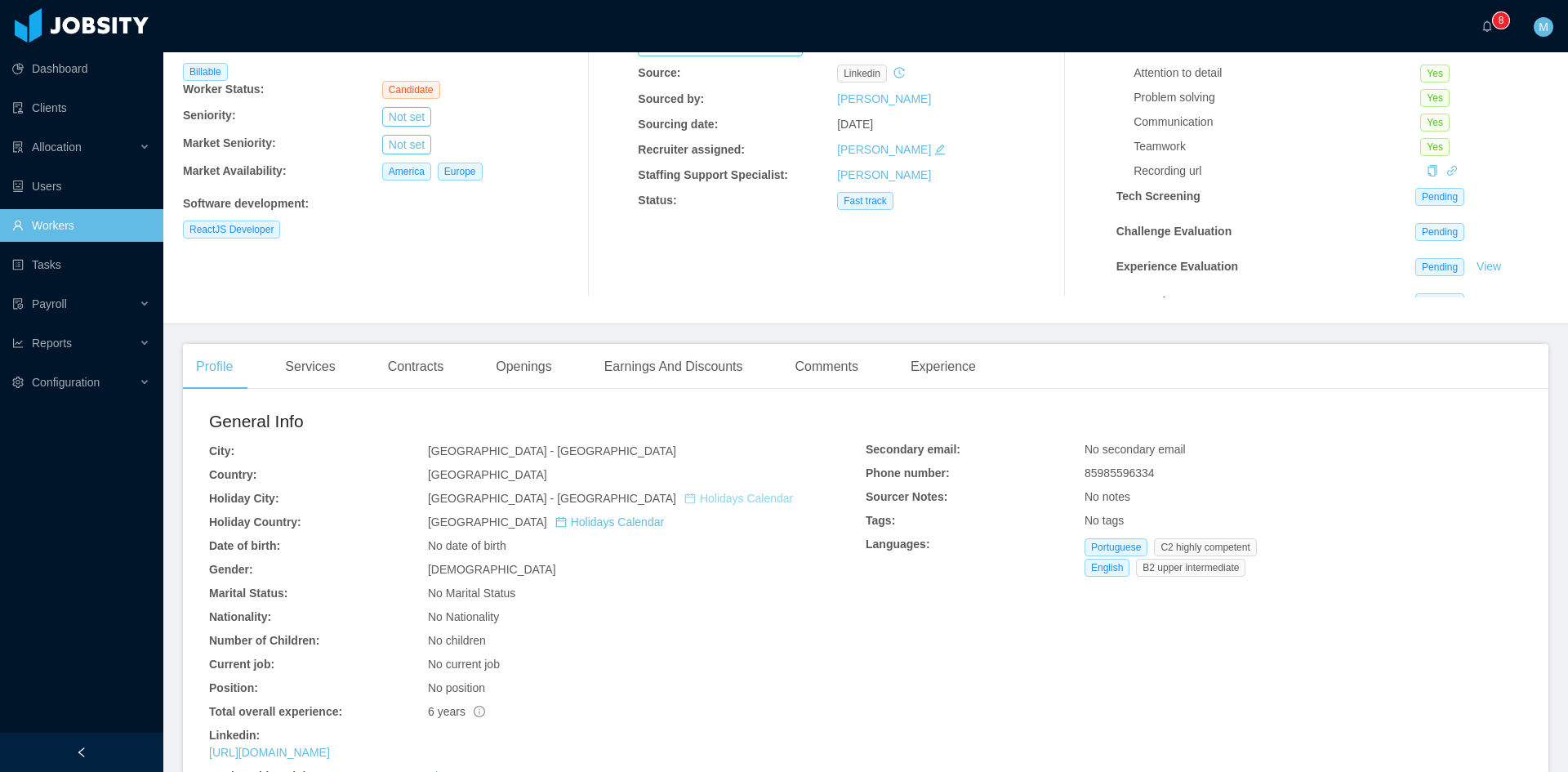
scroll to position [272, 0]
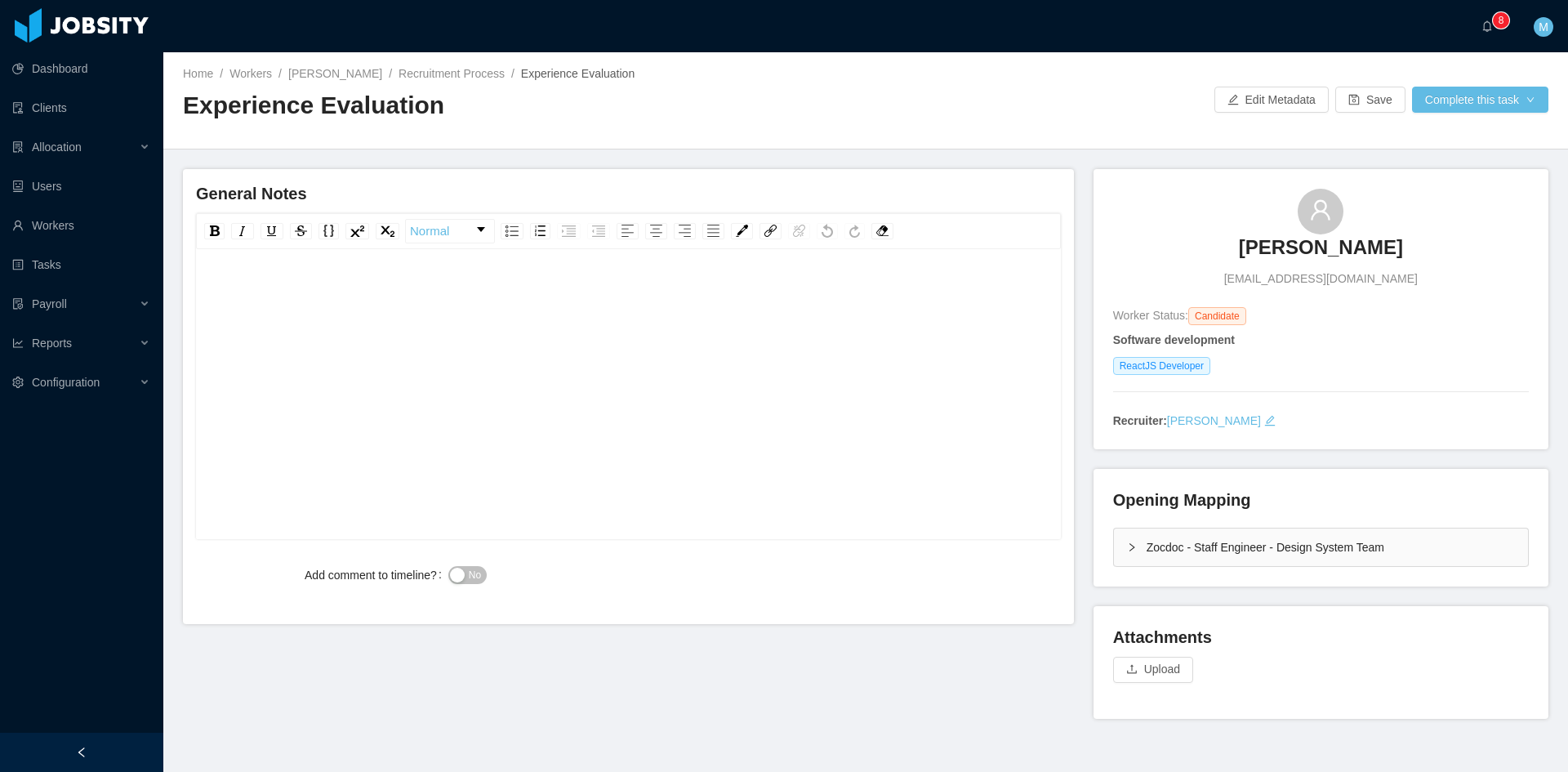
click at [612, 492] on div "rdw-editor" at bounding box center [628, 419] width 840 height 286
click at [563, 407] on div "rdw-editor" at bounding box center [628, 419] width 840 height 286
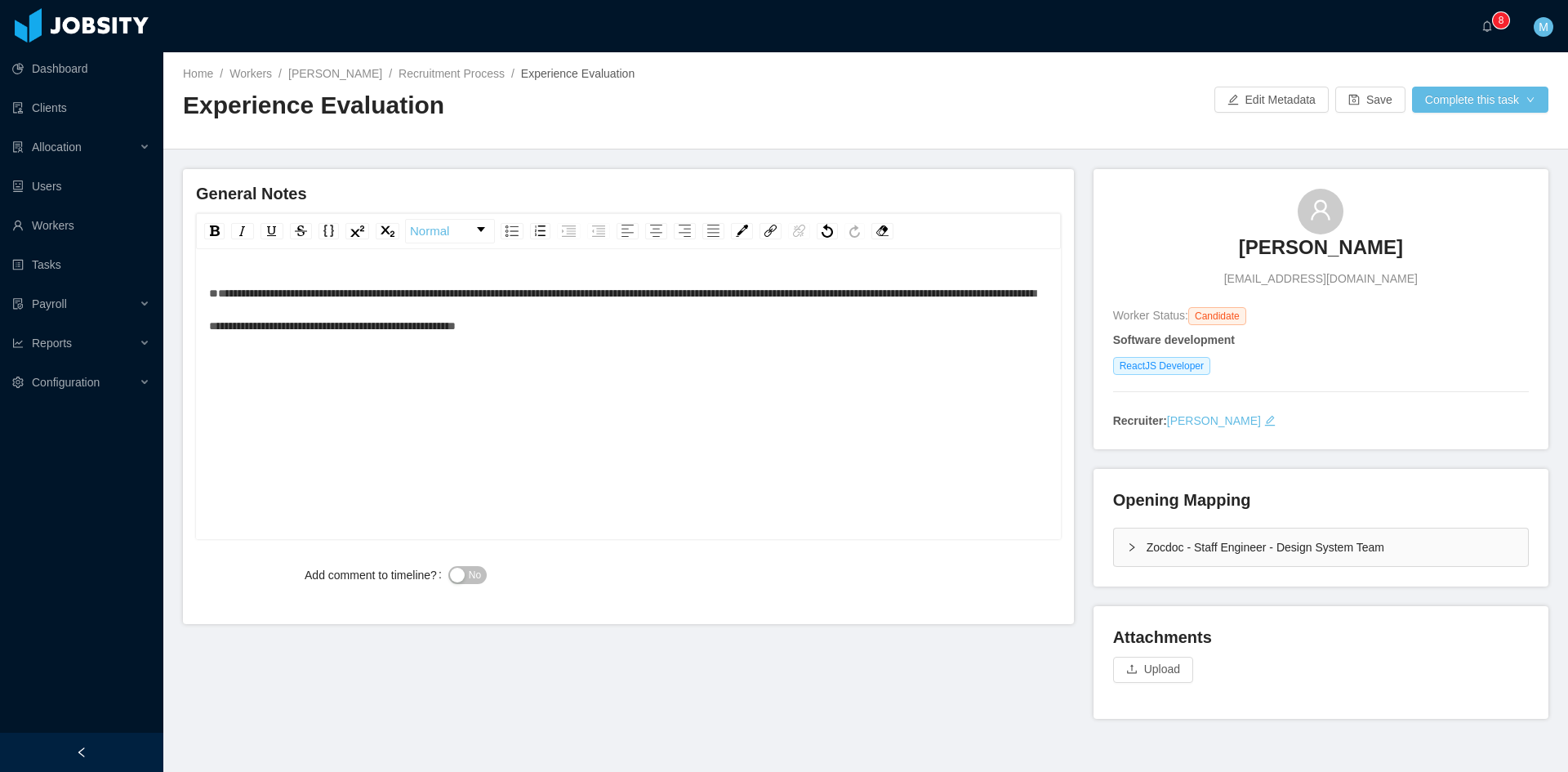
click at [215, 290] on span "**********" at bounding box center [621, 309] width 826 height 44
click at [765, 328] on div "**********" at bounding box center [628, 309] width 840 height 65
click at [797, 322] on div "**********" at bounding box center [628, 309] width 840 height 65
click at [840, 321] on div "**********" at bounding box center [628, 309] width 840 height 65
click at [211, 293] on span "**********" at bounding box center [627, 309] width 838 height 44
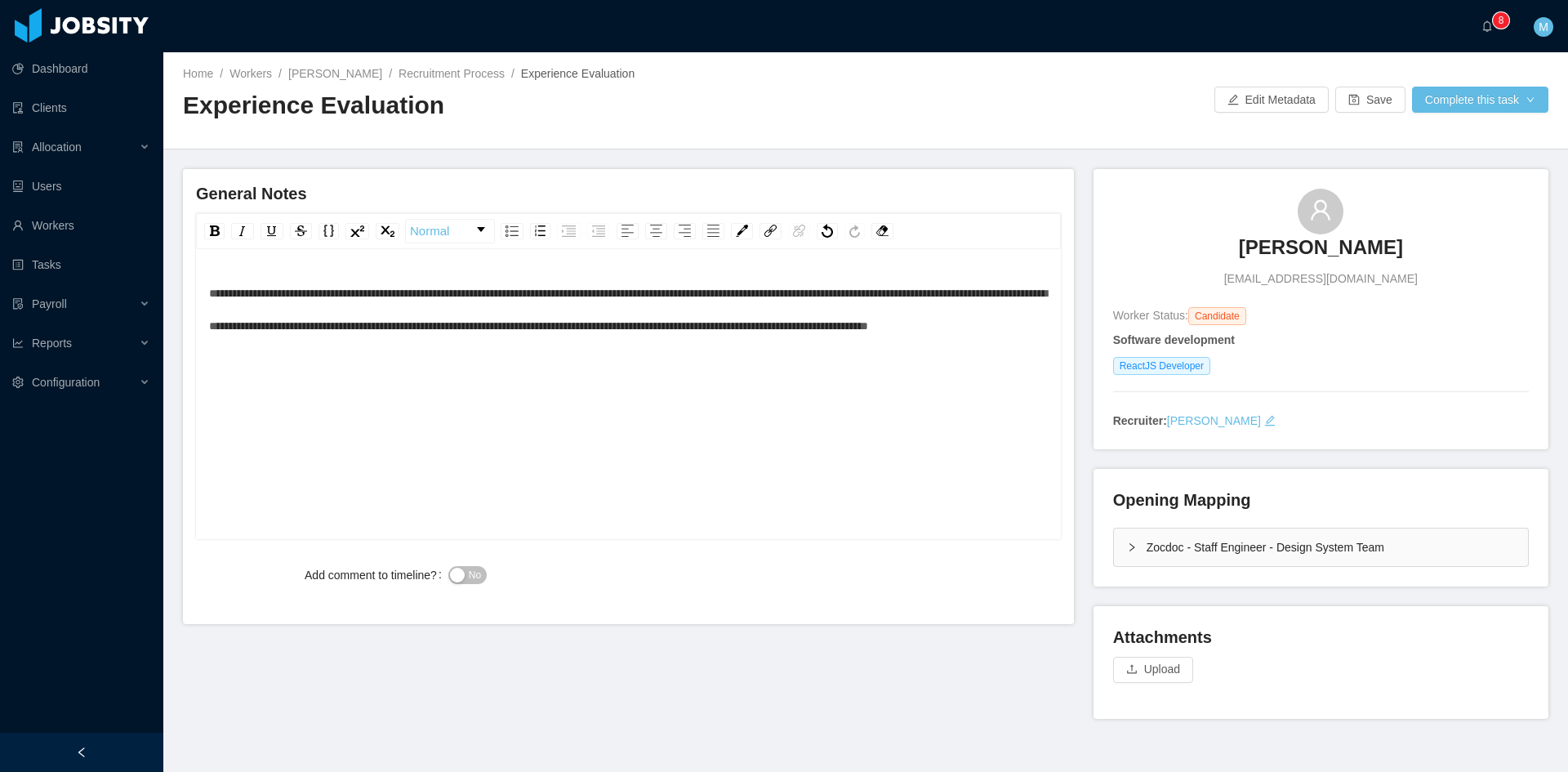
click at [464, 571] on button "No" at bounding box center [467, 575] width 38 height 18
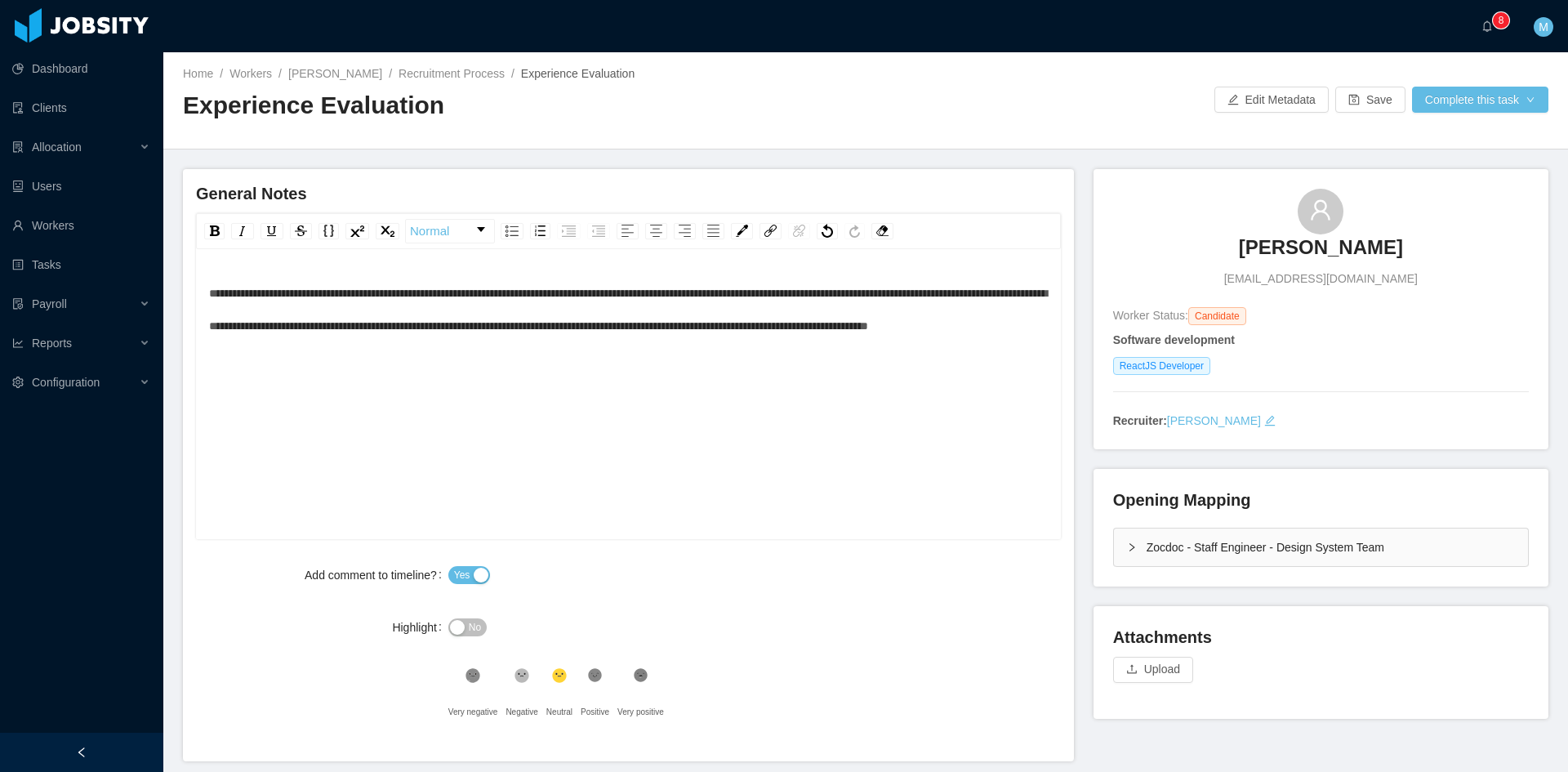
click at [472, 342] on div "**********" at bounding box center [628, 309] width 840 height 65
click at [1488, 98] on button "Complete this task" at bounding box center [1480, 99] width 136 height 27
click at [1472, 133] on button "Save Evaluation" at bounding box center [1470, 136] width 127 height 27
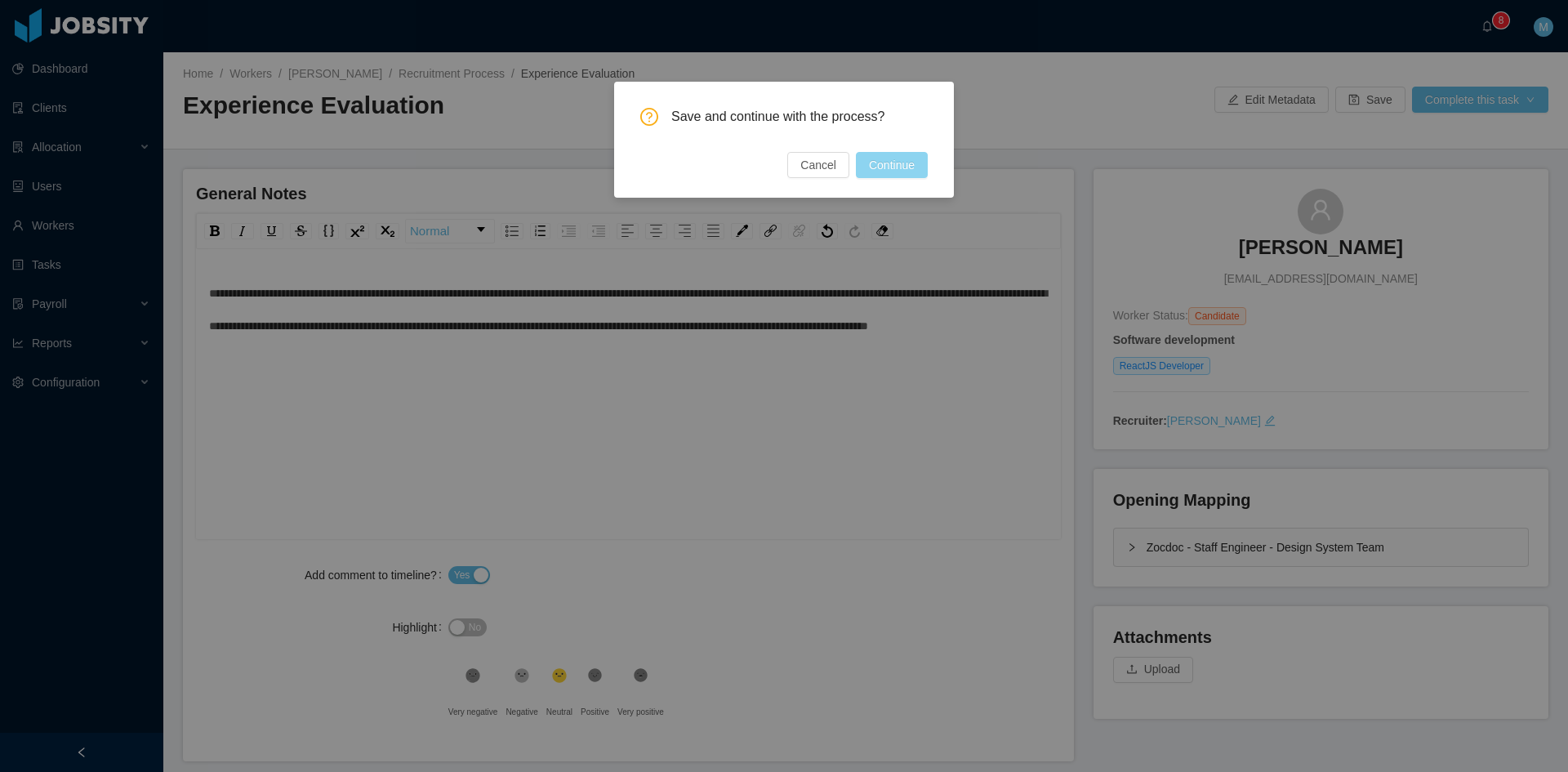
click at [878, 169] on button "Continue" at bounding box center [891, 164] width 72 height 27
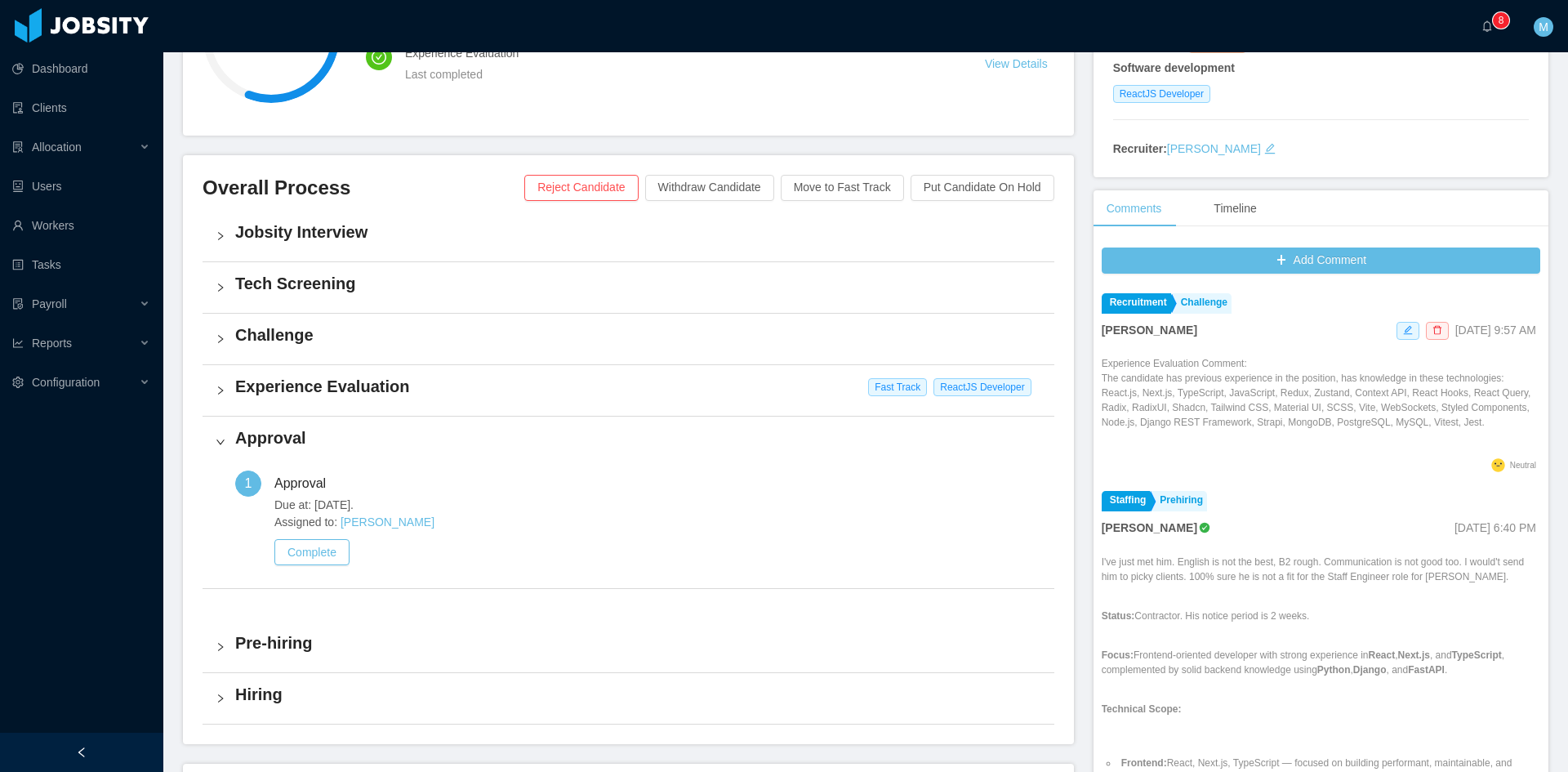
scroll to position [409, 0]
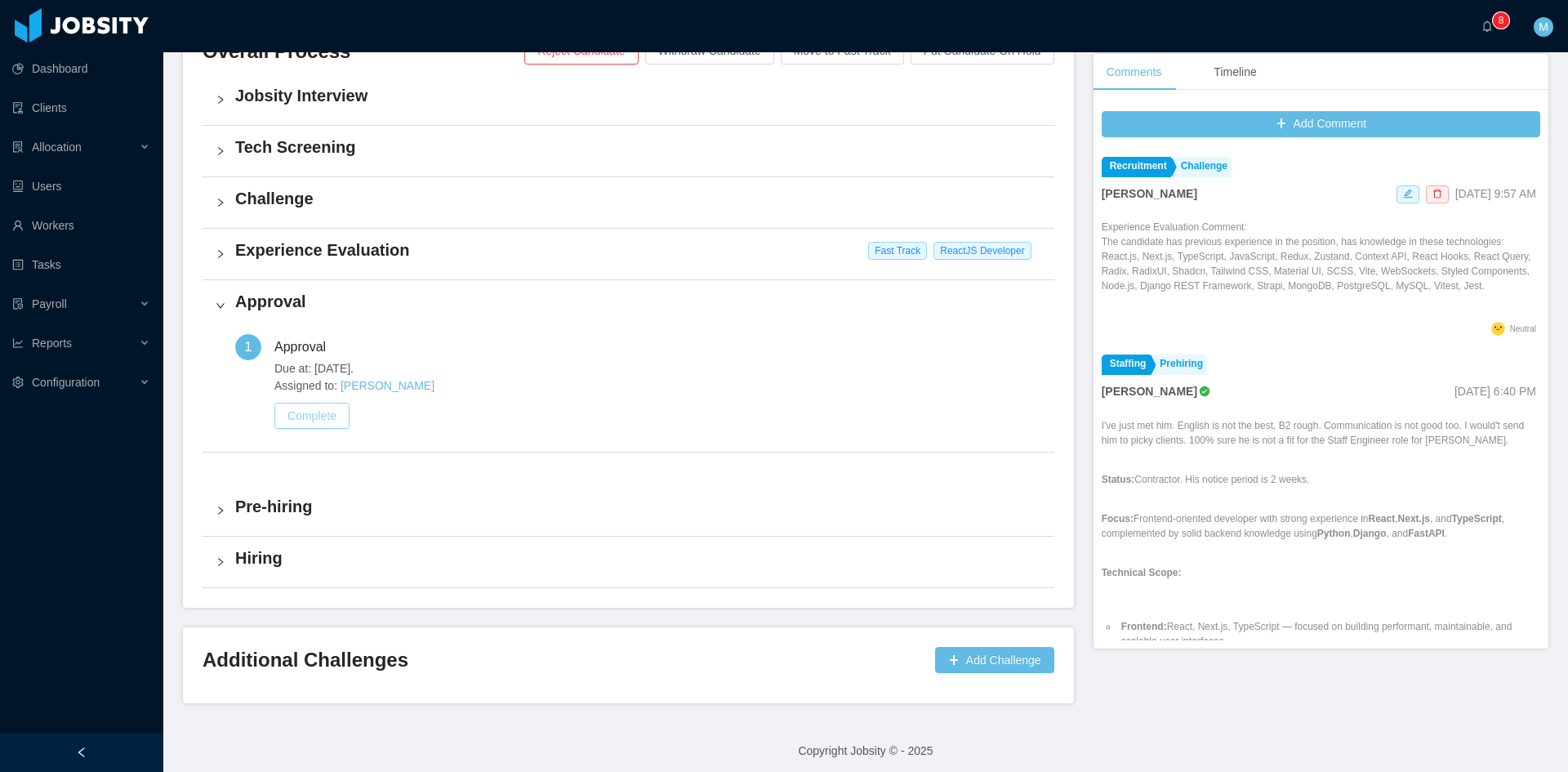
click at [301, 422] on button "Complete" at bounding box center [312, 416] width 75 height 27
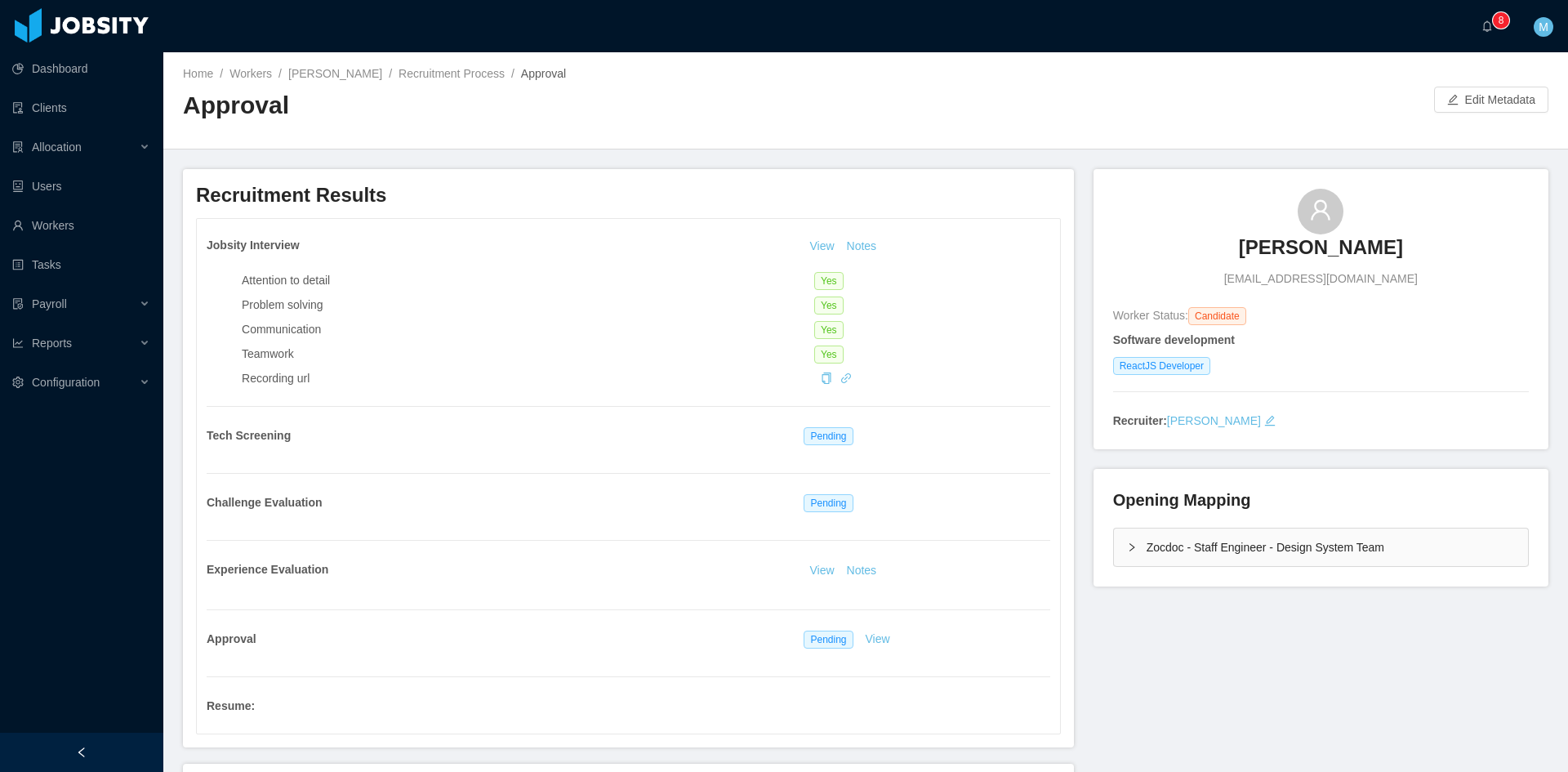
scroll to position [272, 0]
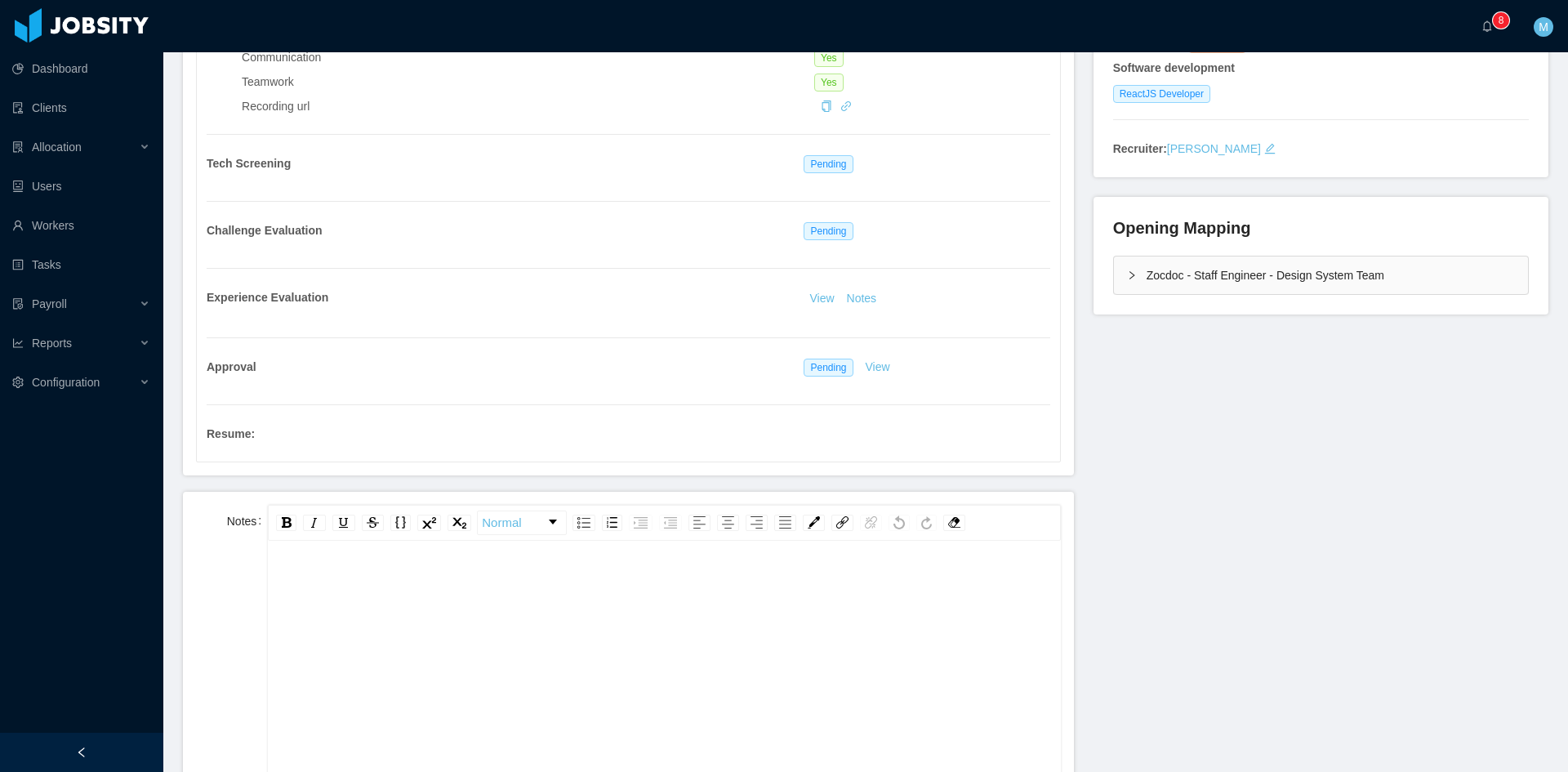
click at [613, 579] on div "rdw-editor" at bounding box center [664, 584] width 767 height 32
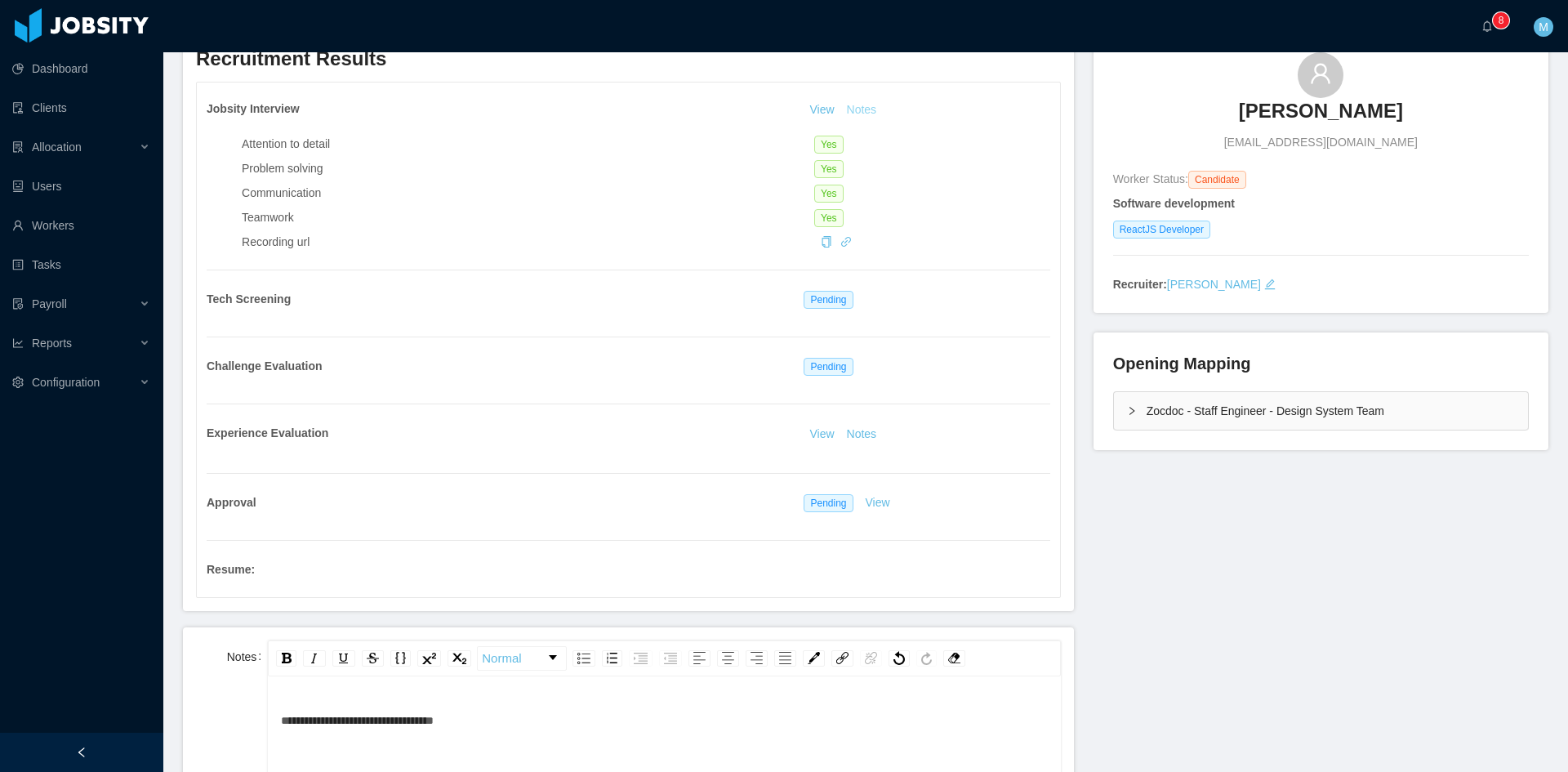
click at [869, 110] on button "Notes" at bounding box center [862, 110] width 43 height 20
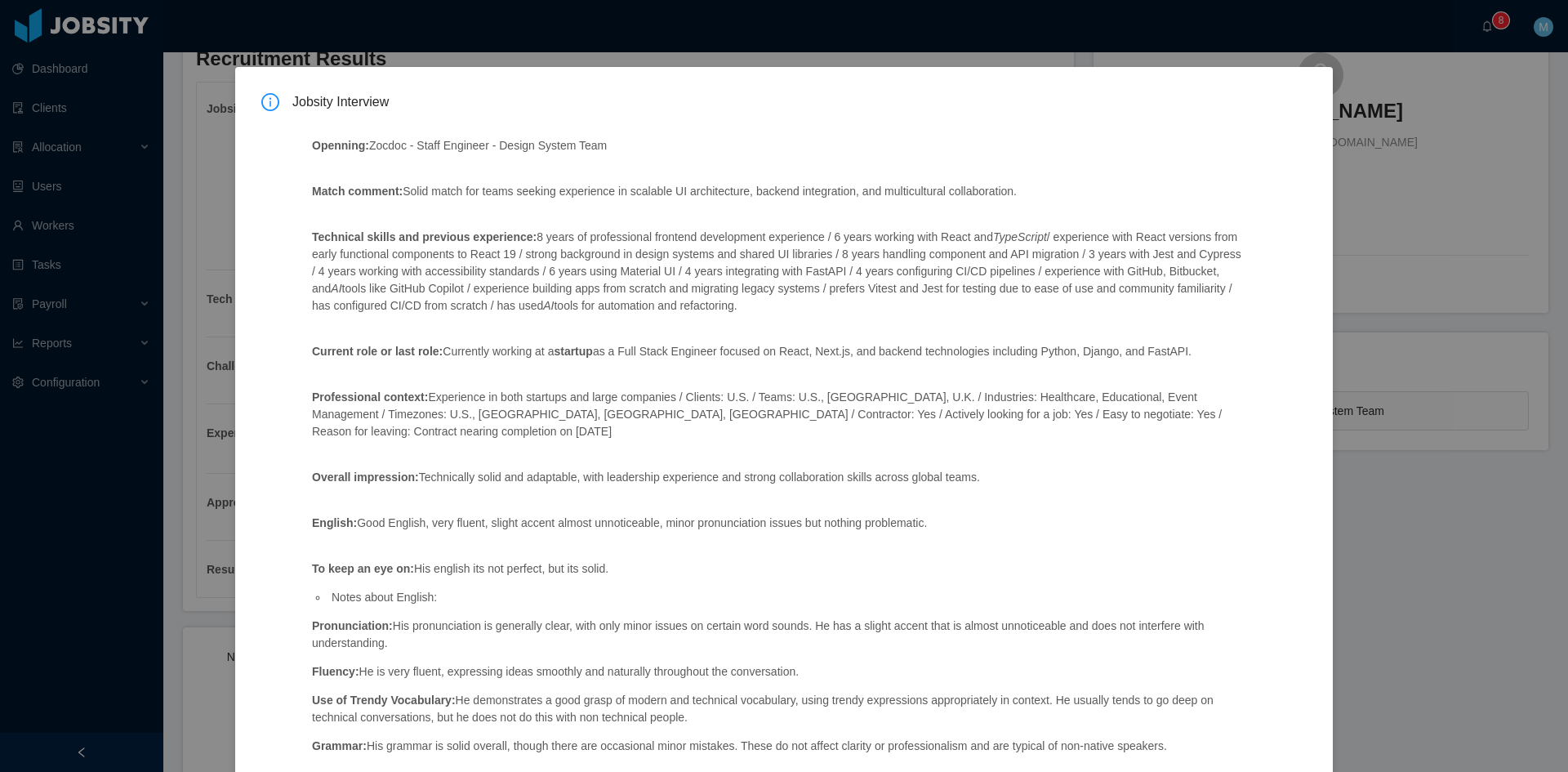
scroll to position [96, 0]
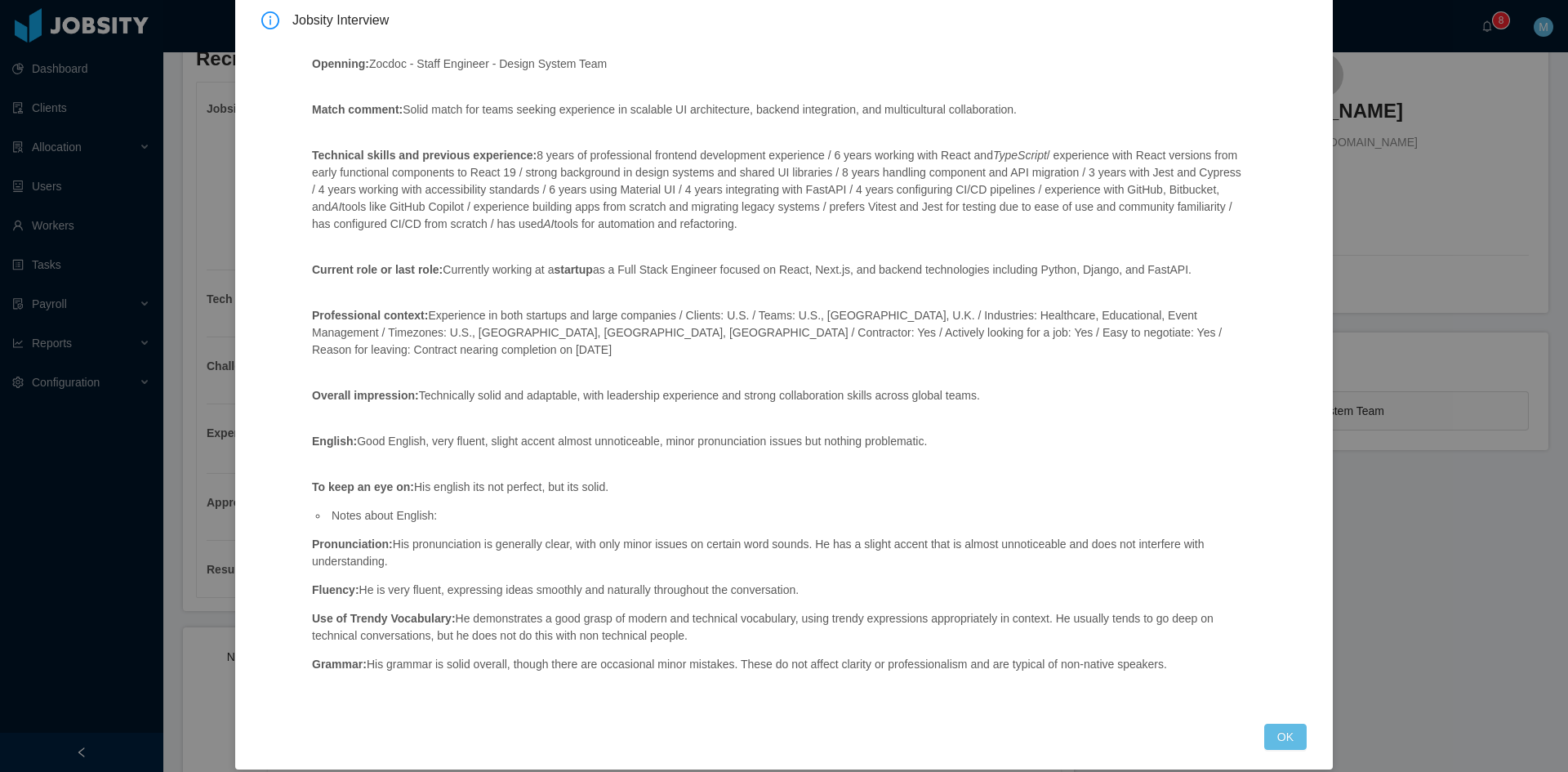
click at [1297, 725] on div "Jobsity Interview Openning: Zocdoc - Staff Engineer - Design System Team Match …" at bounding box center [784, 377] width 1098 height 784
click at [1281, 725] on button "OK" at bounding box center [1285, 737] width 42 height 27
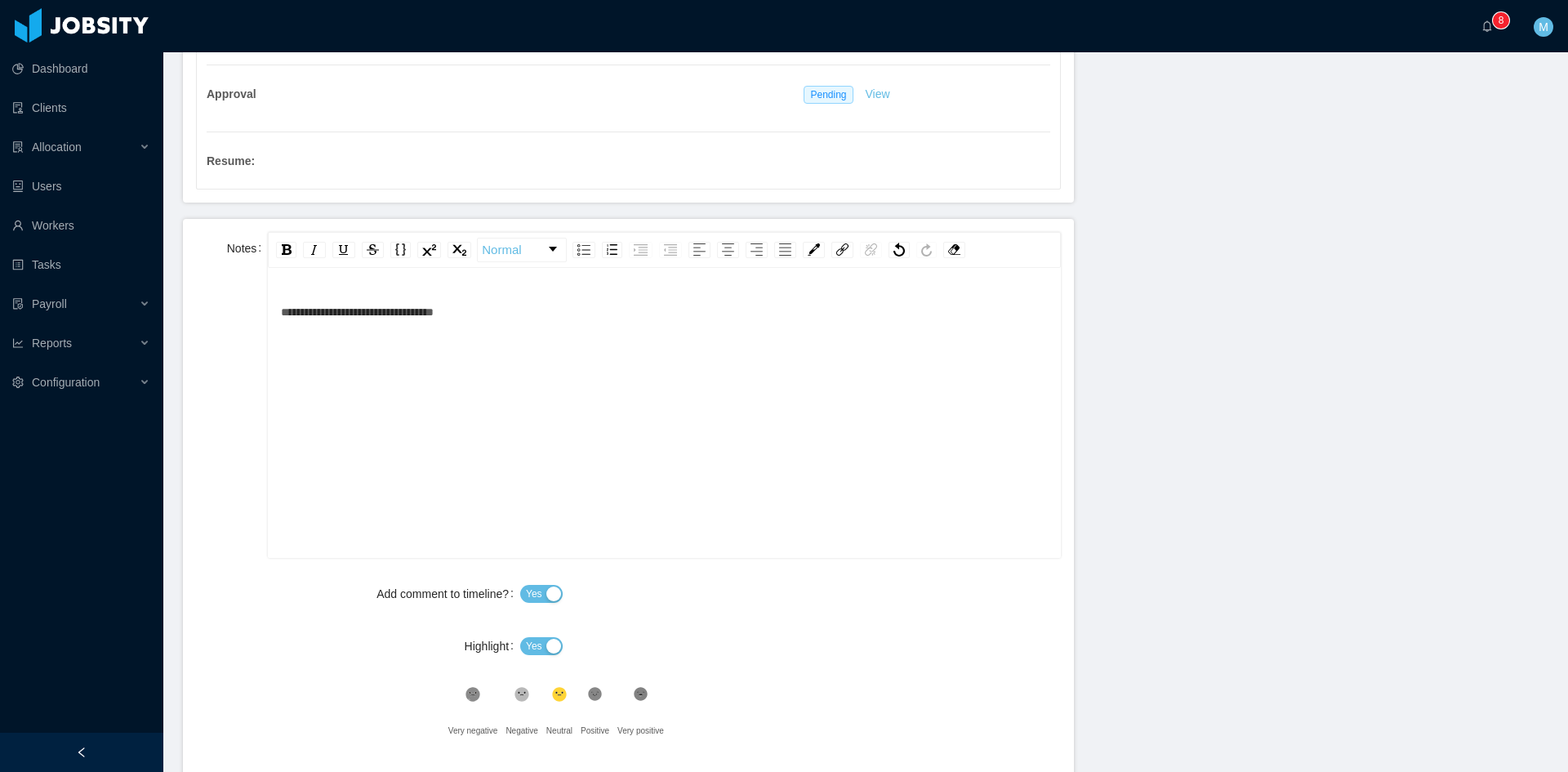
scroll to position [680, 0]
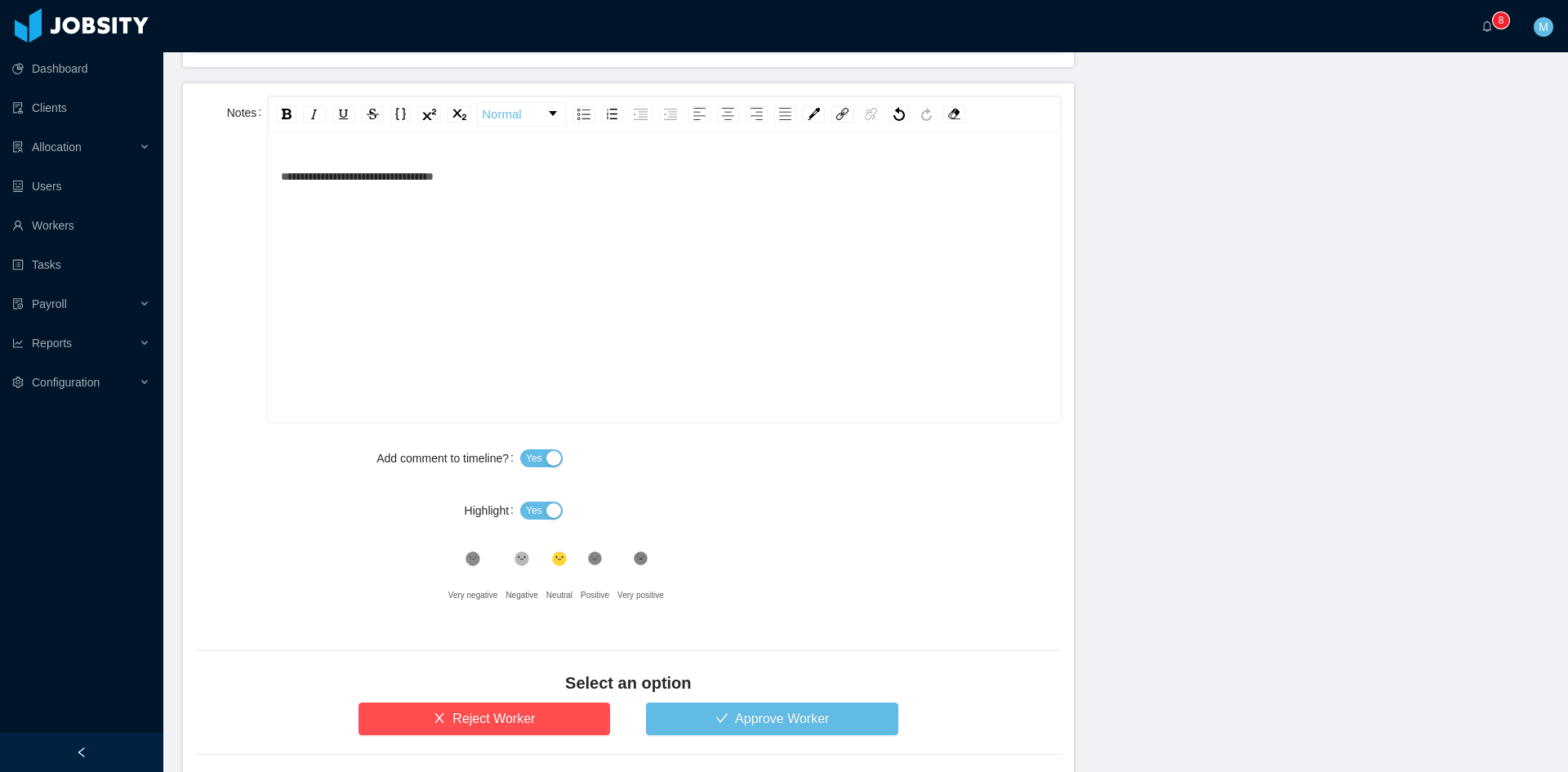
click at [539, 502] on button "Yes" at bounding box center [541, 510] width 42 height 18
click at [282, 179] on span "**********" at bounding box center [357, 176] width 153 height 12
click at [593, 556] on icon at bounding box center [595, 559] width 14 height 14
click at [693, 730] on button "Approve Worker" at bounding box center [772, 718] width 252 height 32
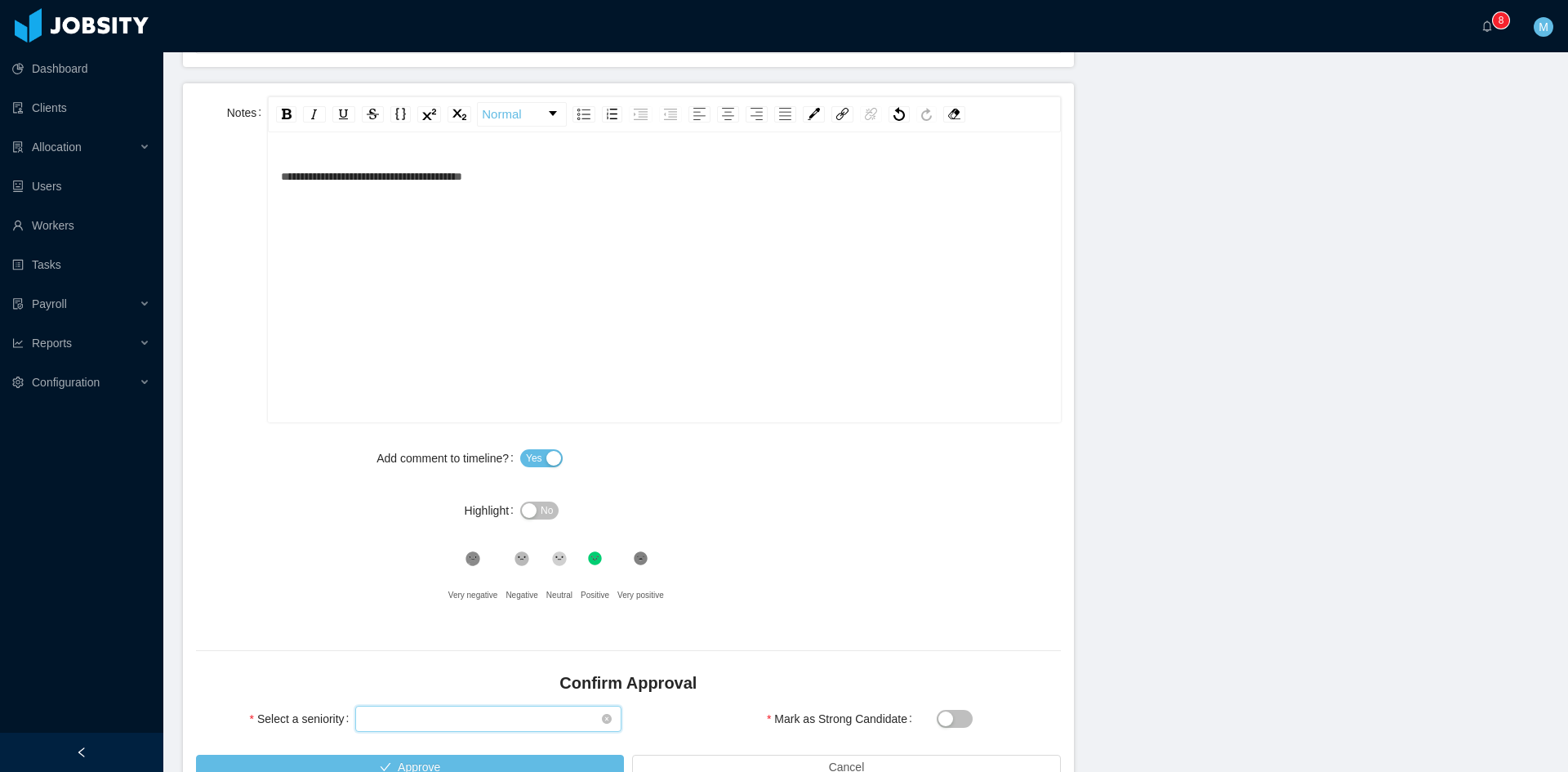
click at [465, 716] on div "Select seniority" at bounding box center [484, 718] width 236 height 25
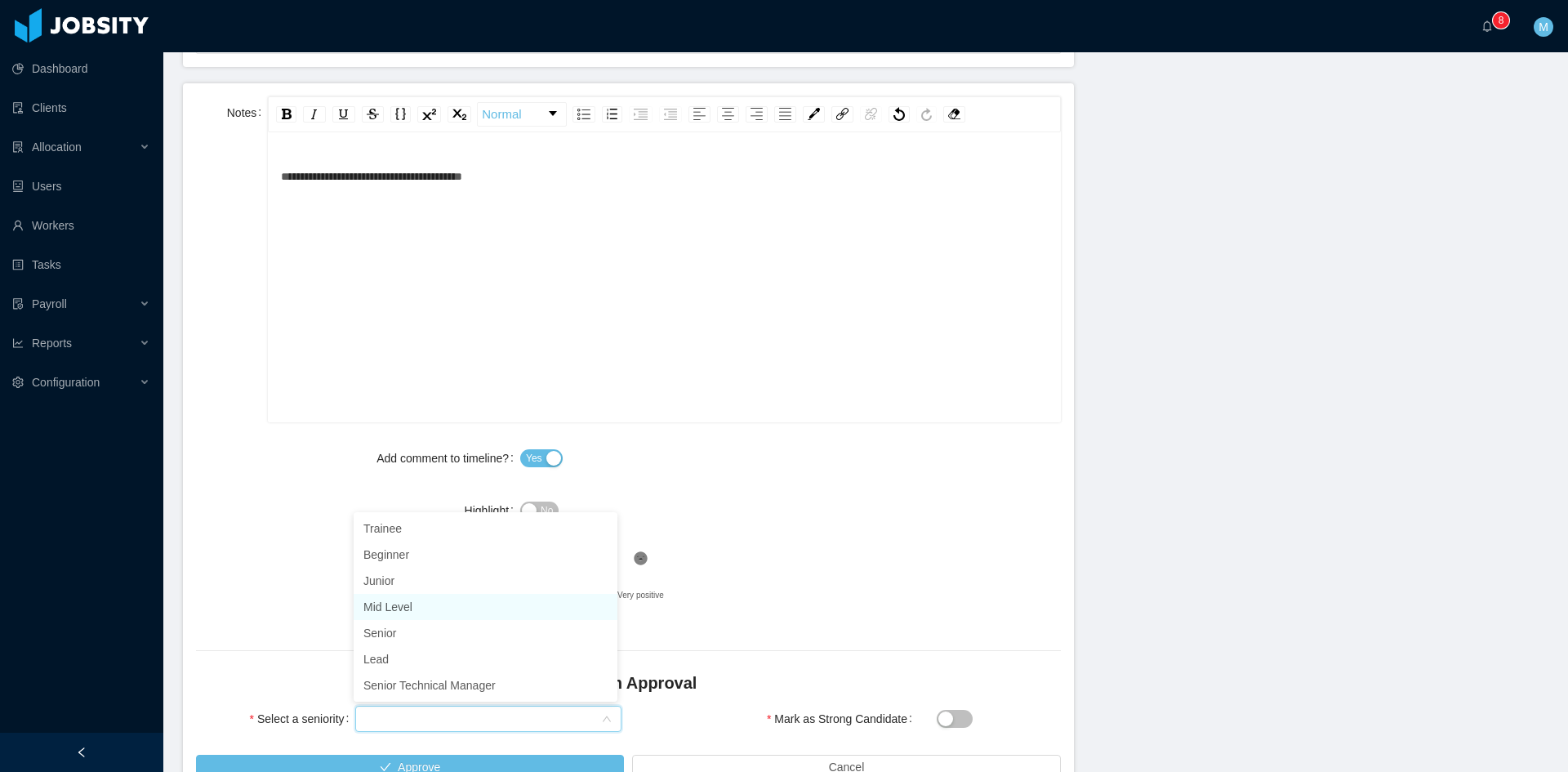
click at [407, 602] on li "Mid Level" at bounding box center [486, 607] width 264 height 27
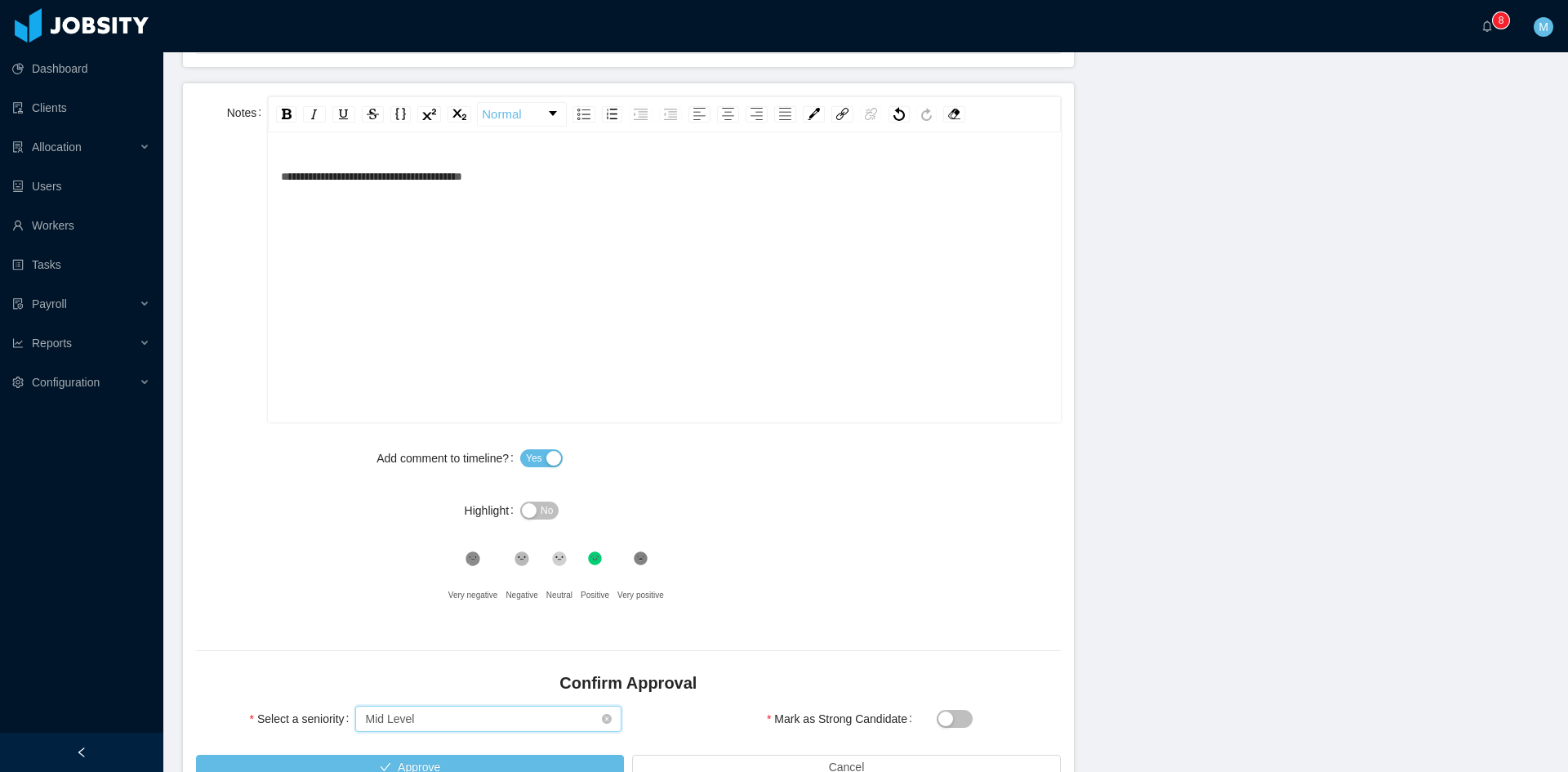
scroll to position [778, 0]
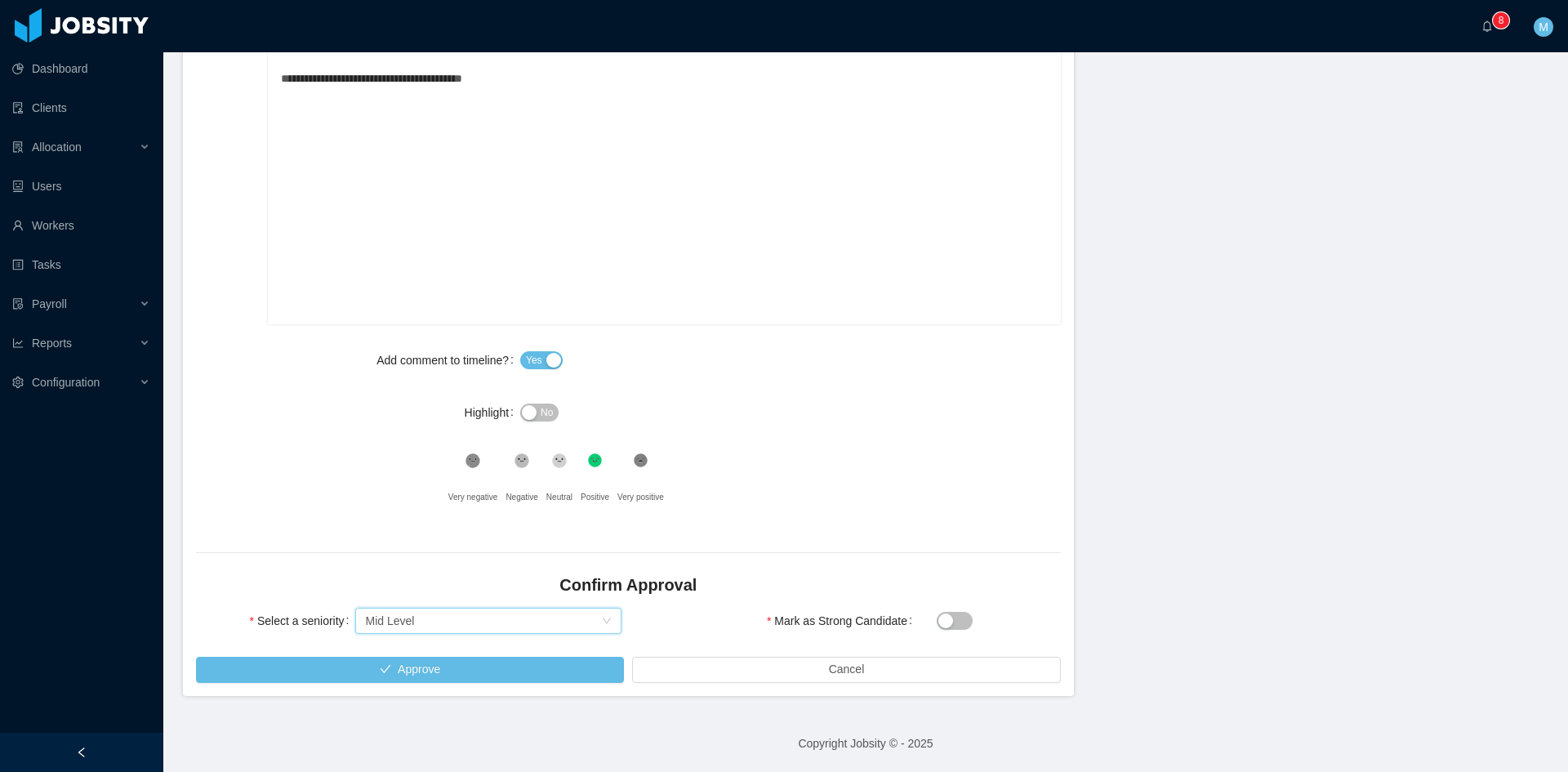
click at [410, 654] on div "Select a seniority Select seniority Mid Level" at bounding box center [408, 630] width 438 height 52
click at [415, 664] on button "Approve" at bounding box center [410, 670] width 428 height 27
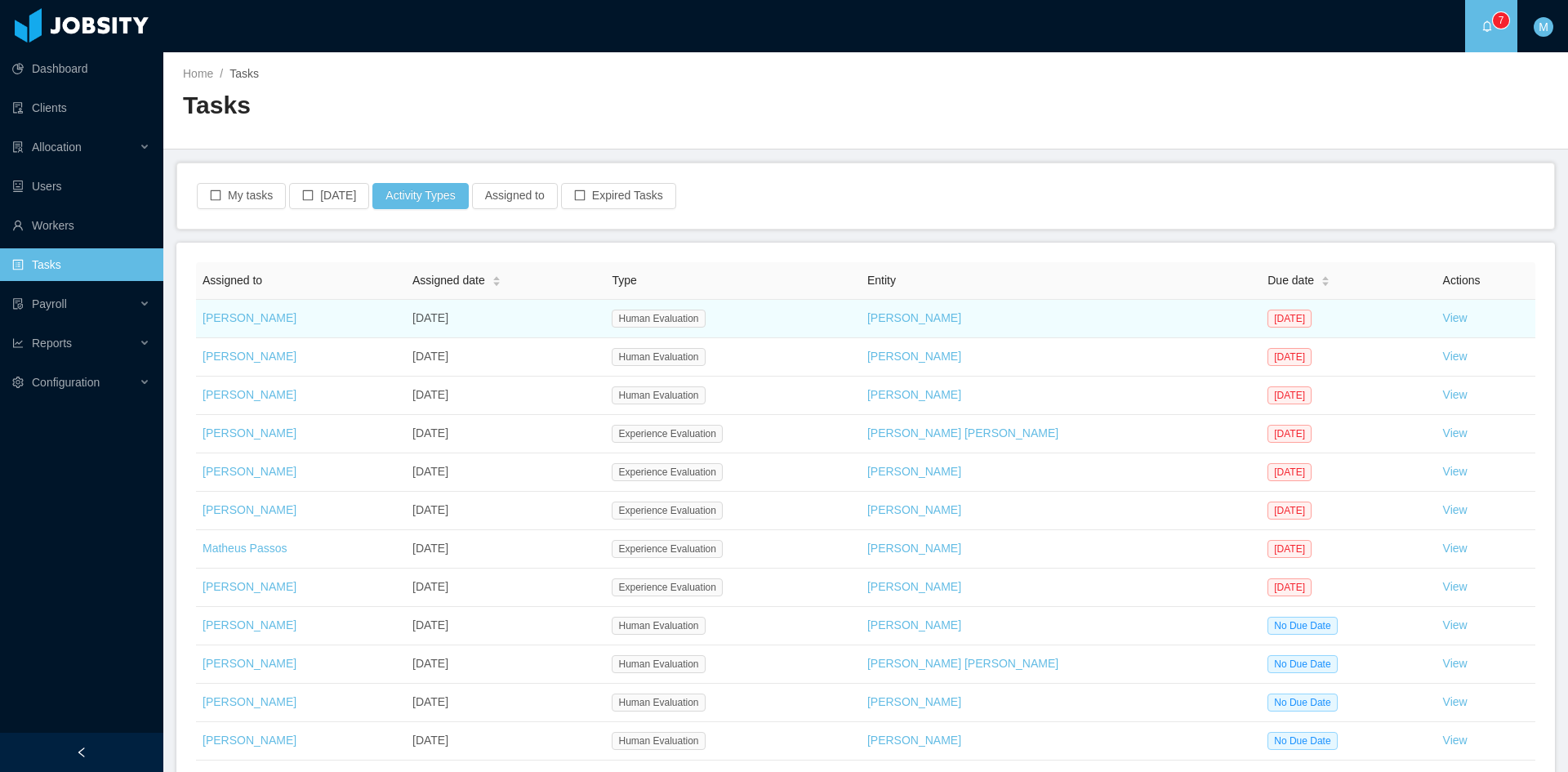
scroll to position [123, 0]
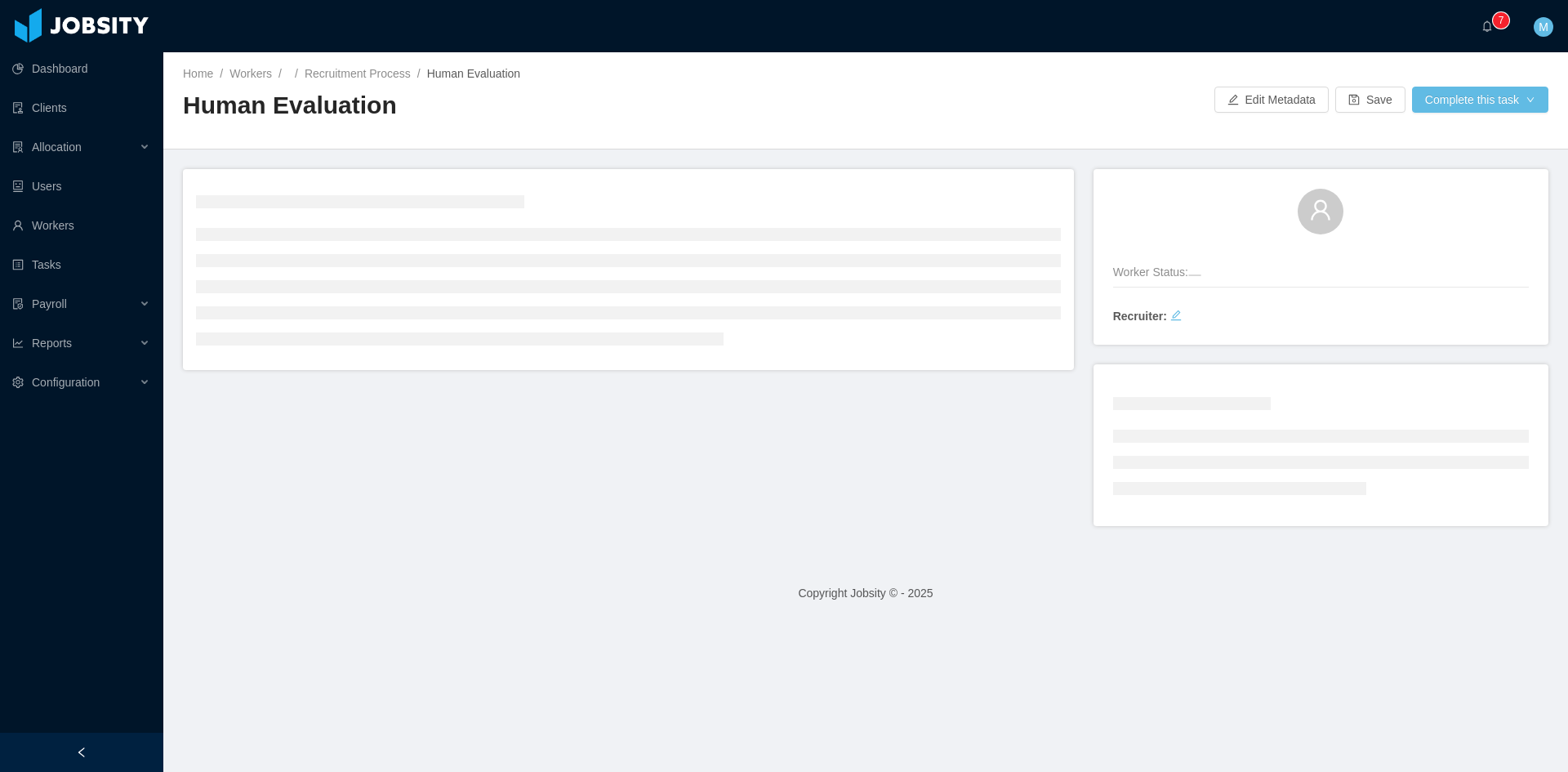
click at [370, 679] on main "Home / Workers / / Recruitment Process / Human Evaluation / Human Evaluation Ed…" at bounding box center [866, 412] width 1405 height 720
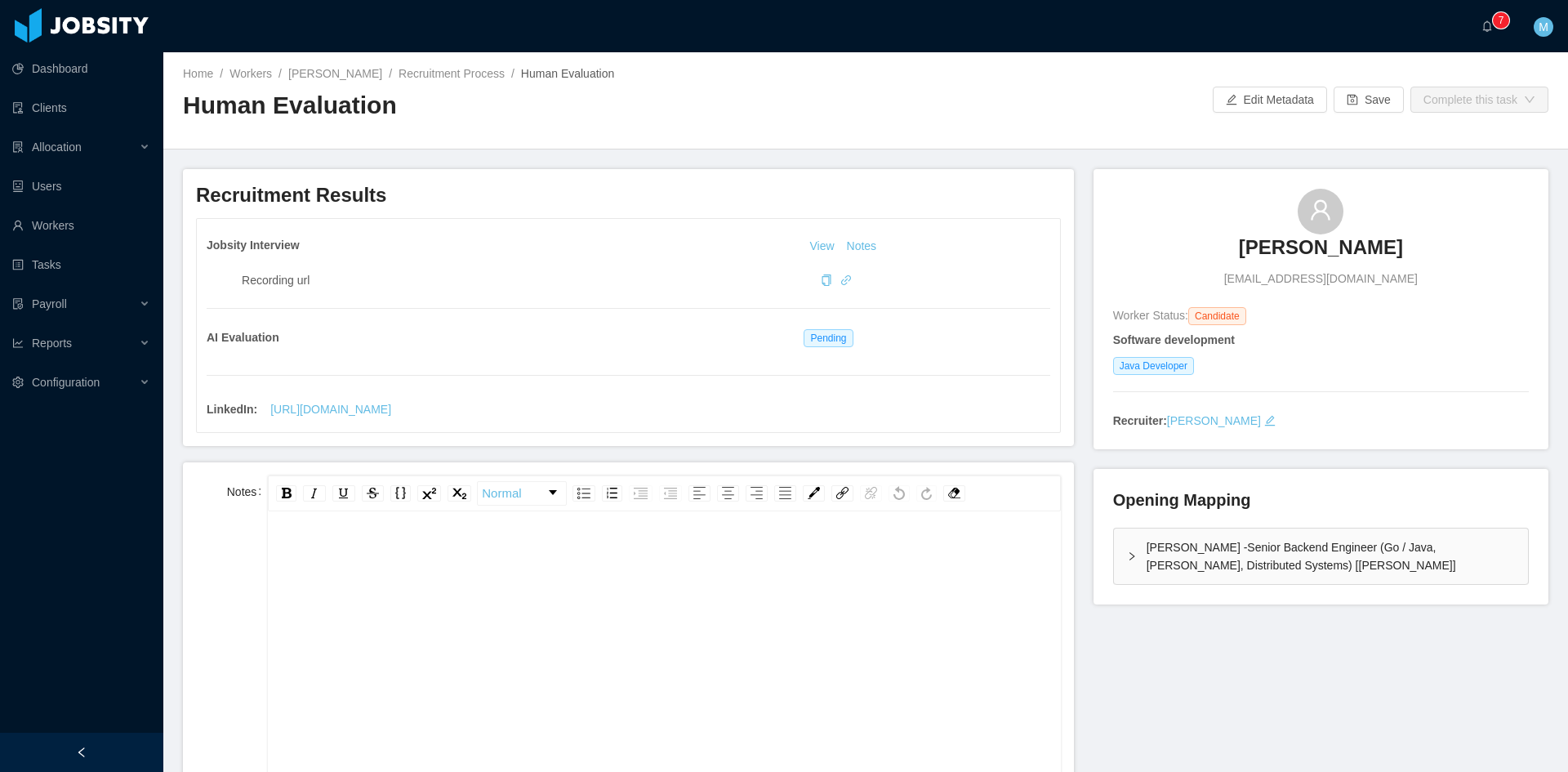
click at [1512, 94] on span "Complete this task" at bounding box center [1476, 99] width 145 height 27
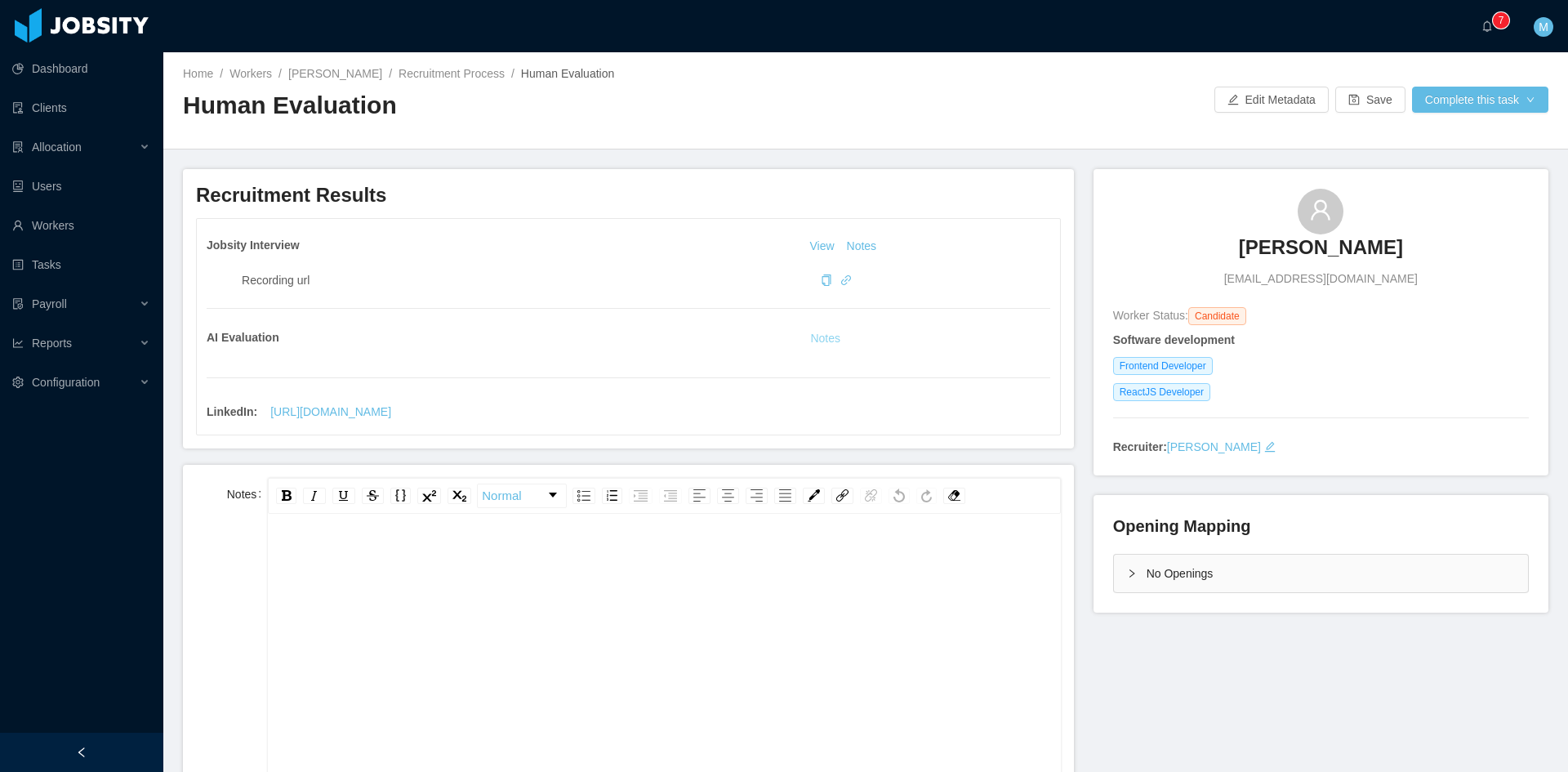
click at [818, 336] on button "Notes" at bounding box center [825, 339] width 43 height 20
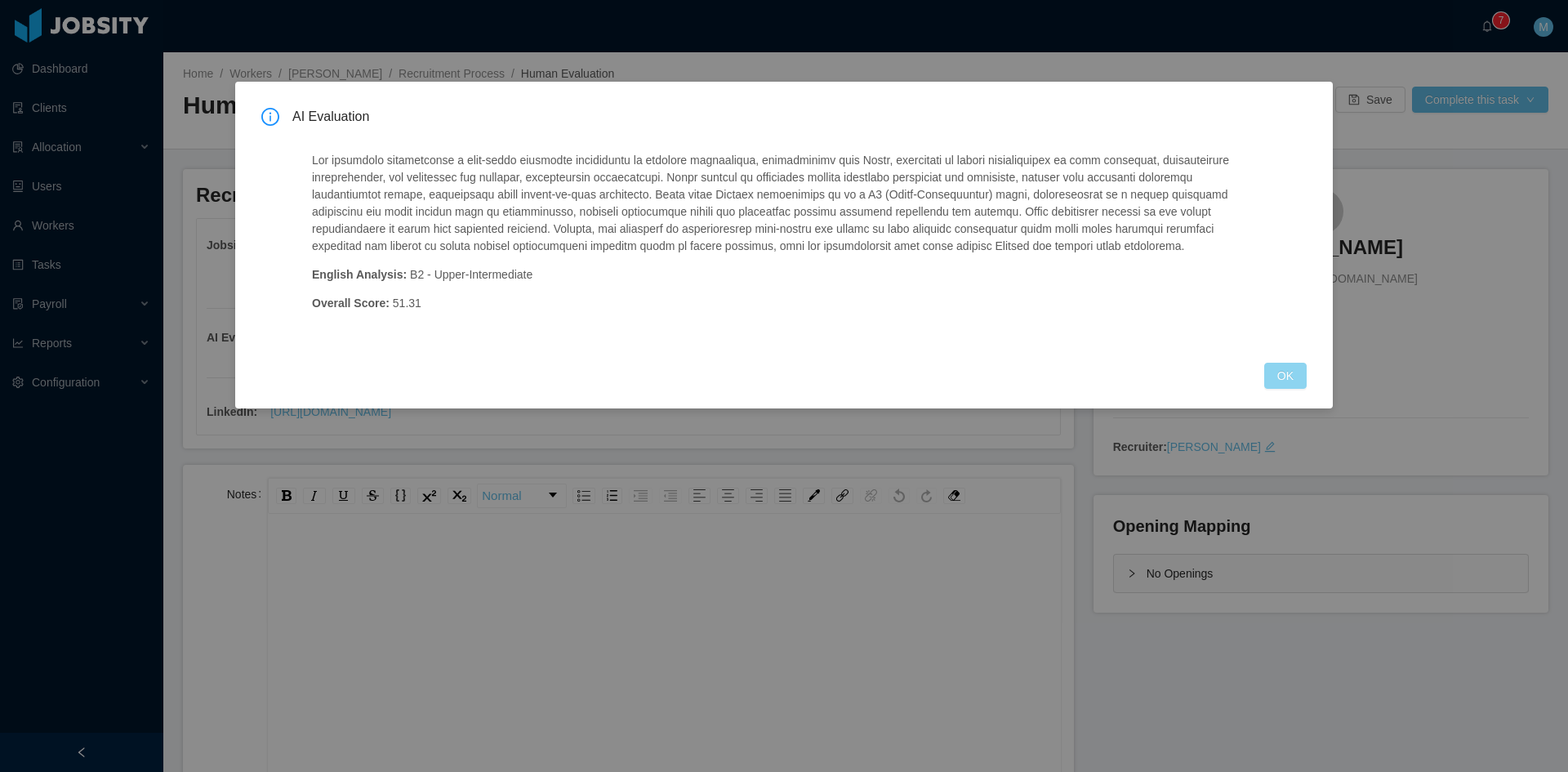
click at [1299, 377] on button "OK" at bounding box center [1285, 375] width 42 height 27
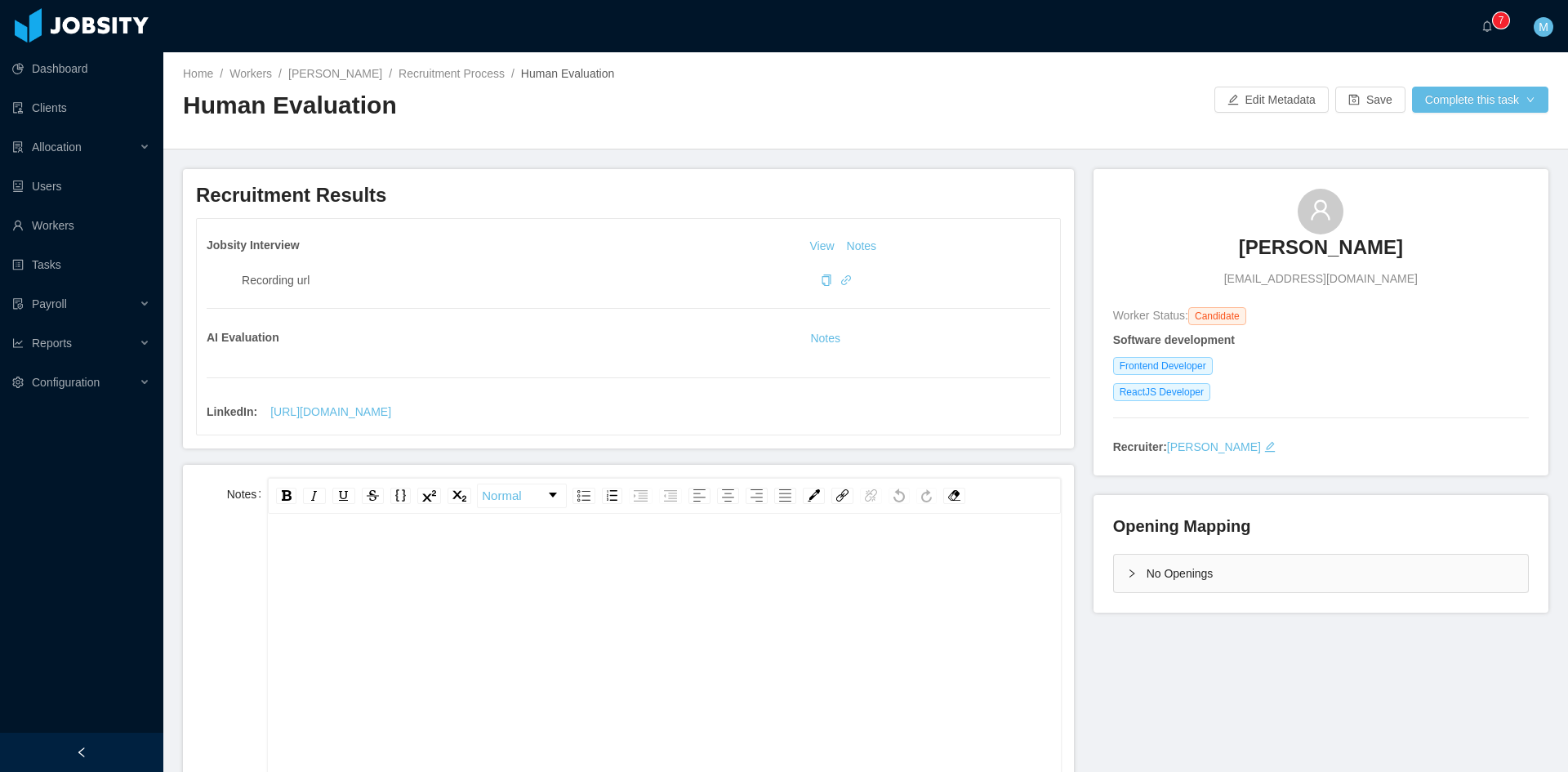
click at [1127, 569] on icon "icon: right" at bounding box center [1132, 573] width 10 height 10
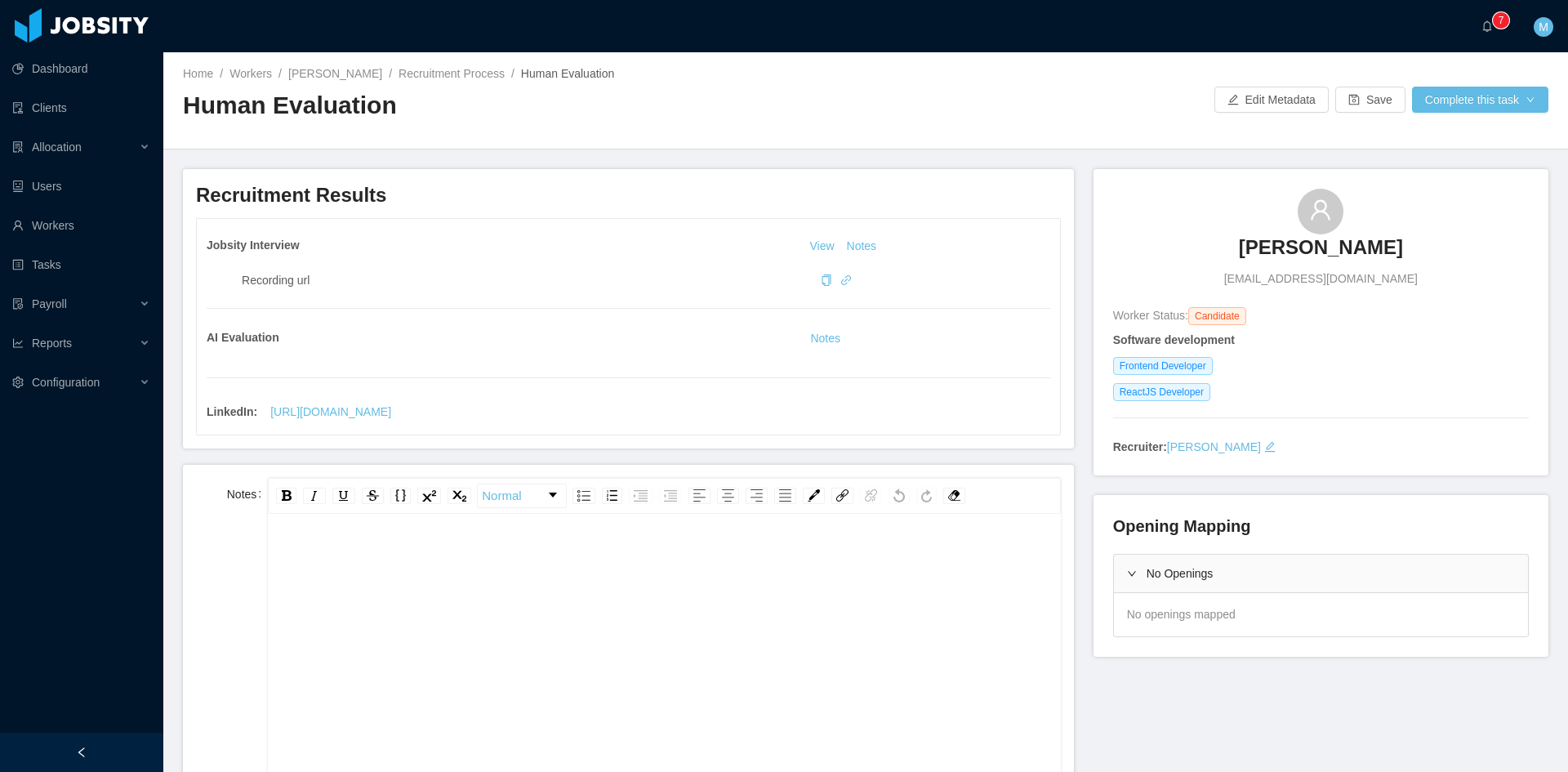
click at [1127, 569] on icon "icon: right" at bounding box center [1132, 573] width 10 height 10
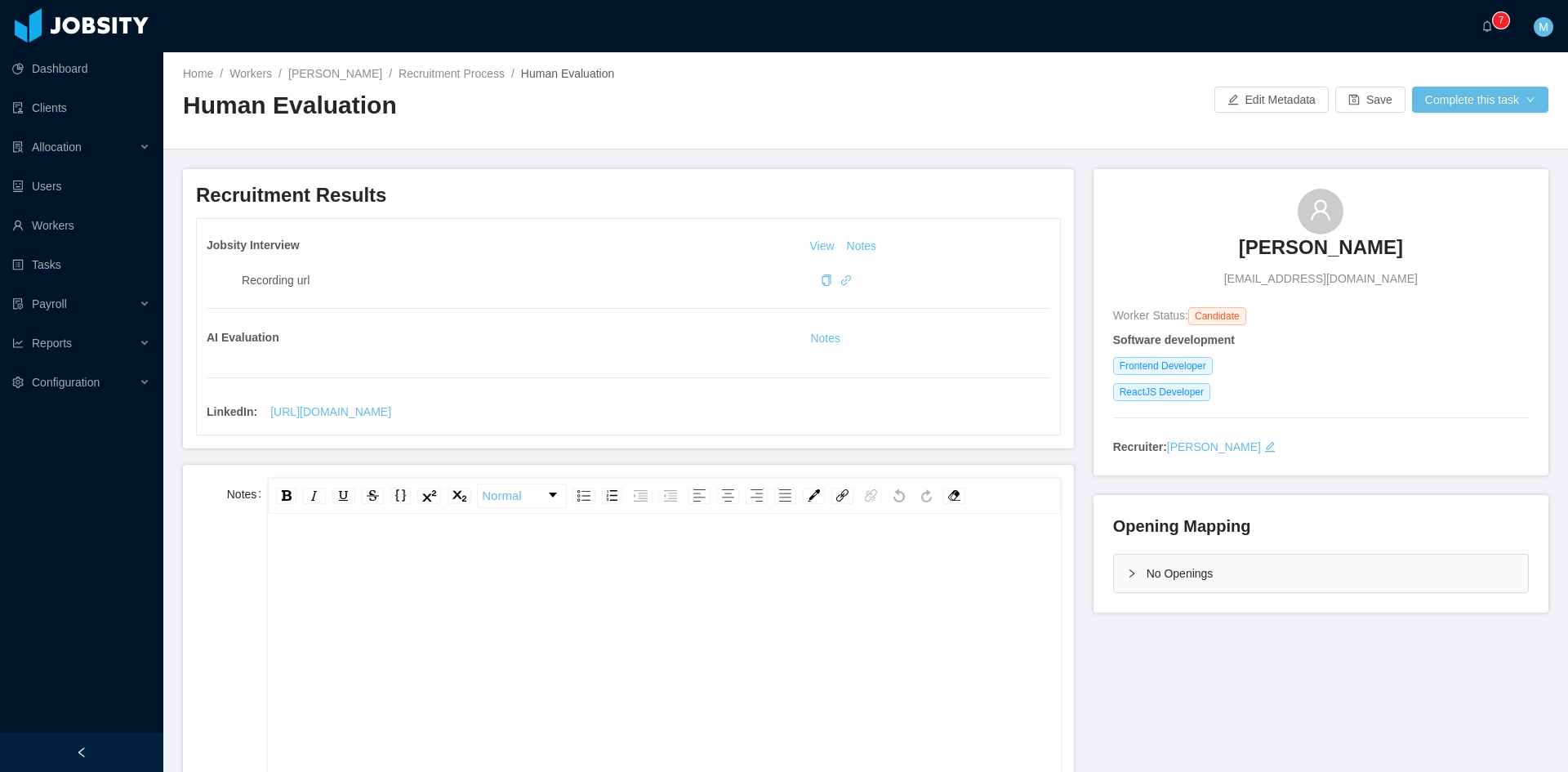
click at [634, 634] on div "rdw-editor" at bounding box center [664, 684] width 767 height 286
click at [858, 555] on div "**********" at bounding box center [664, 557] width 767 height 32
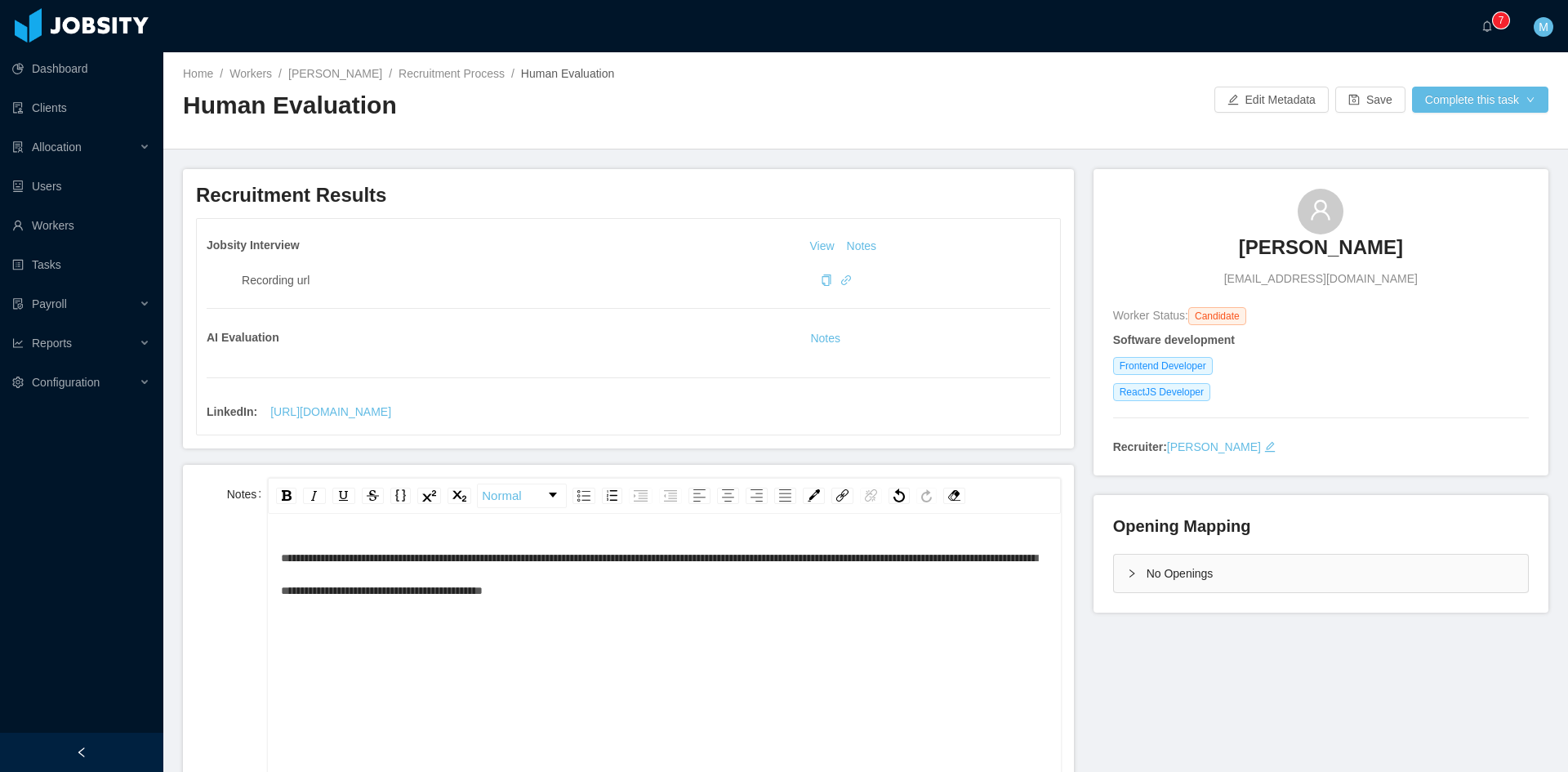
click at [857, 610] on div "**********" at bounding box center [664, 684] width 767 height 286
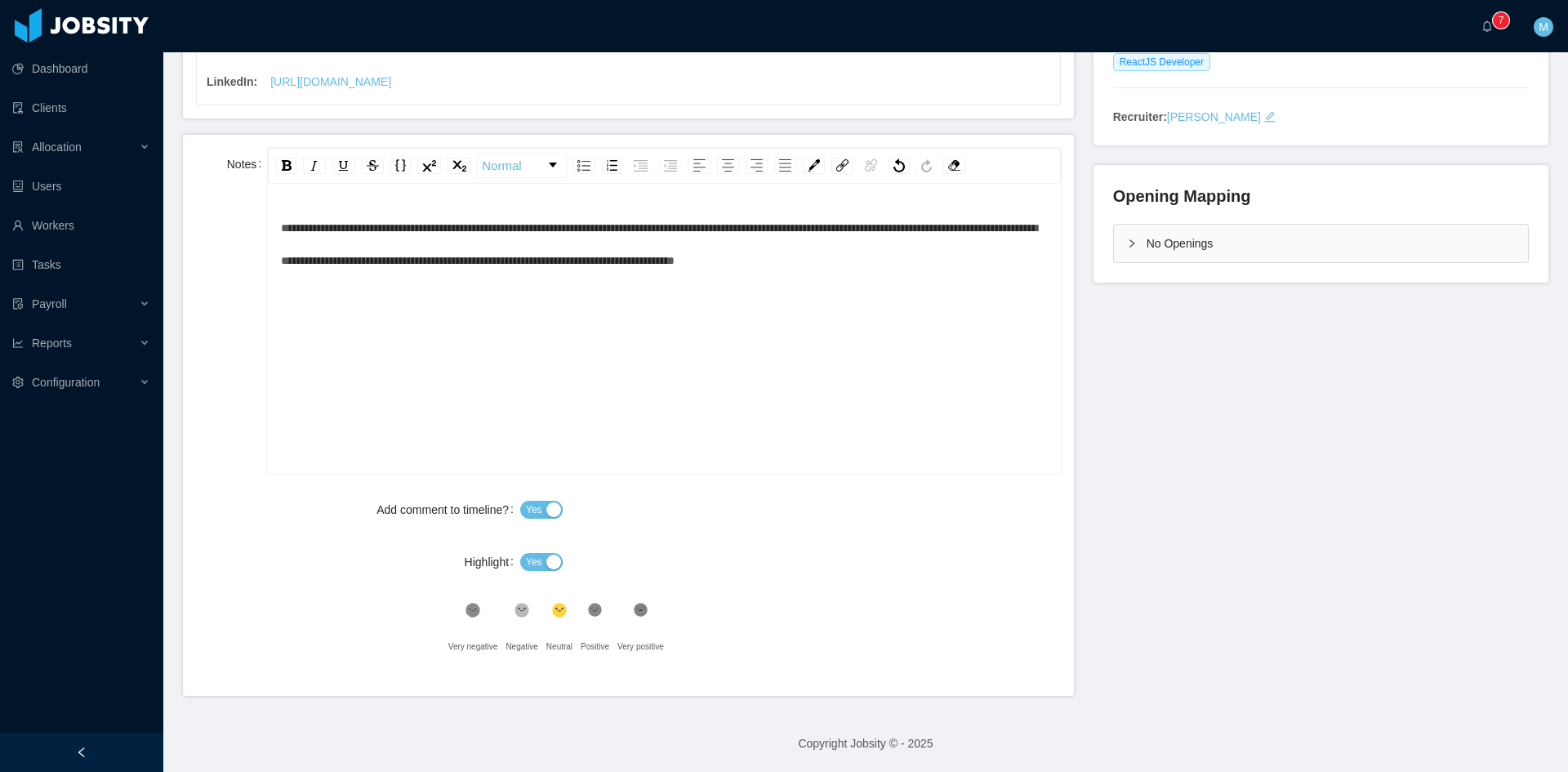
click at [998, 271] on div "**********" at bounding box center [664, 244] width 767 height 65
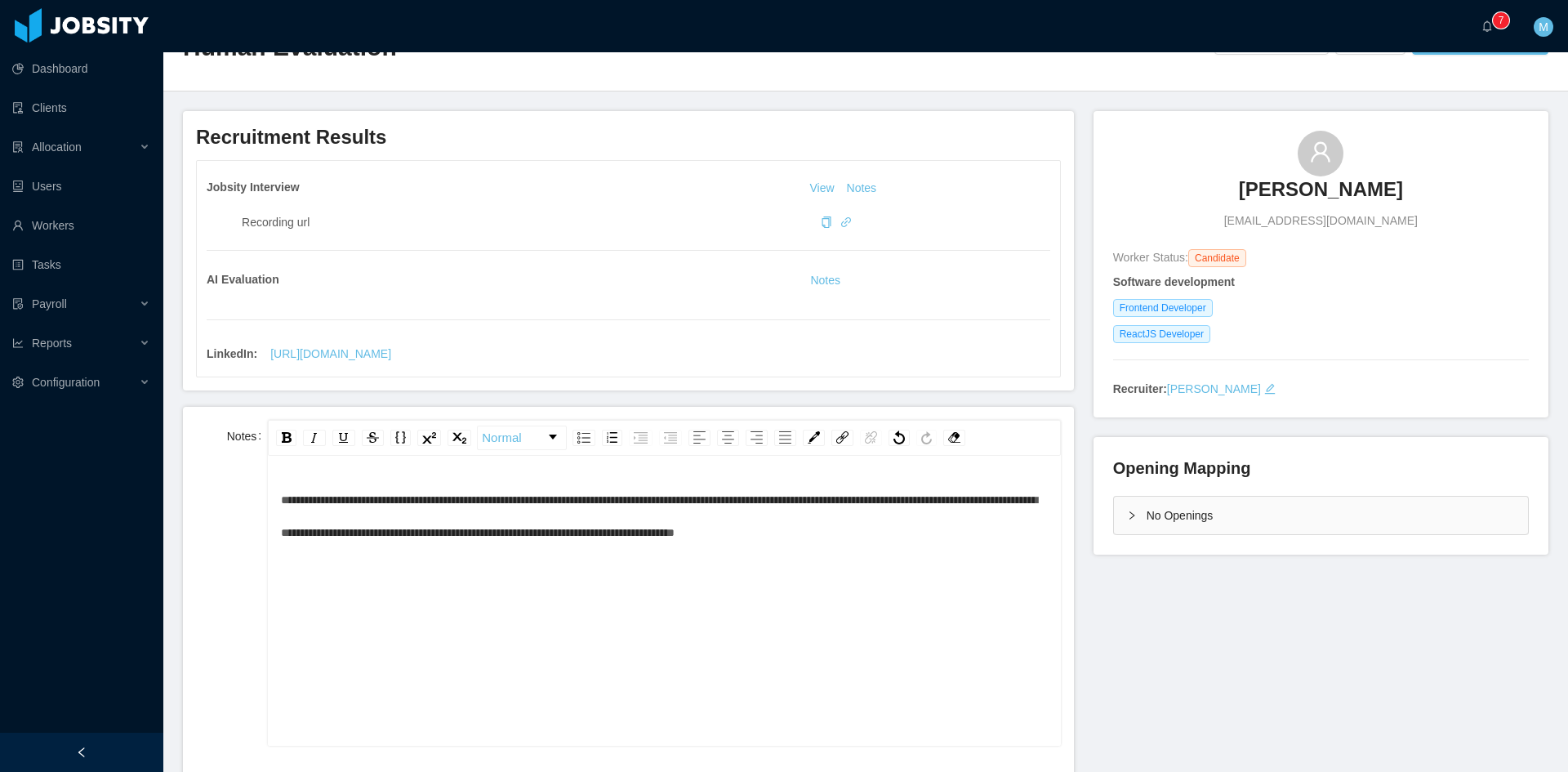
scroll to position [330, 0]
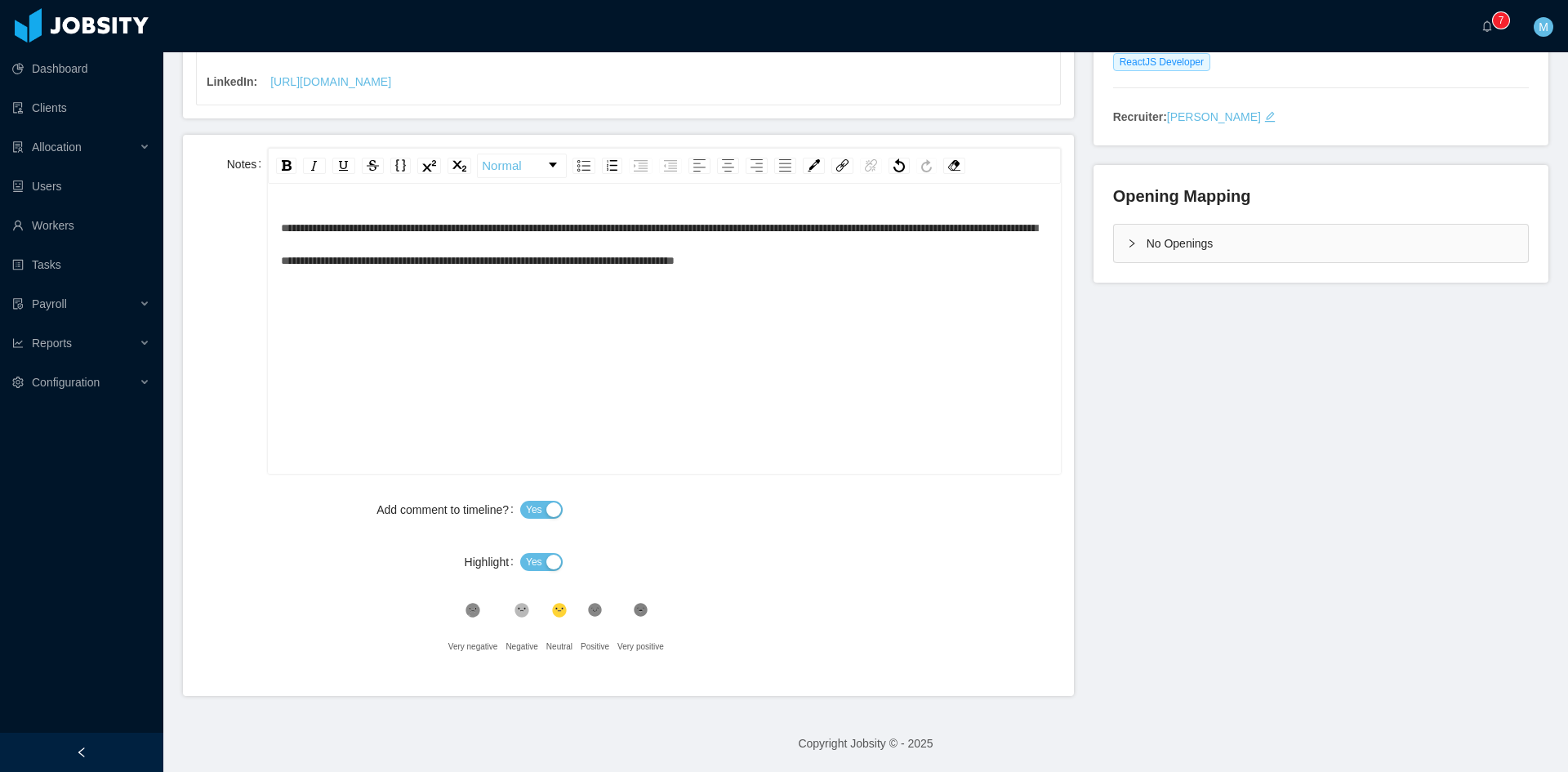
click at [532, 556] on span "Yes" at bounding box center [534, 561] width 17 height 17
click at [600, 606] on icon ".st1{fill:#232323}" at bounding box center [595, 610] width 17 height 17
click at [1021, 266] on div "**********" at bounding box center [664, 244] width 767 height 65
click at [373, 331] on div "**********" at bounding box center [664, 354] width 767 height 286
drag, startPoint x: 960, startPoint y: 286, endPoint x: 973, endPoint y: 284, distance: 13.2
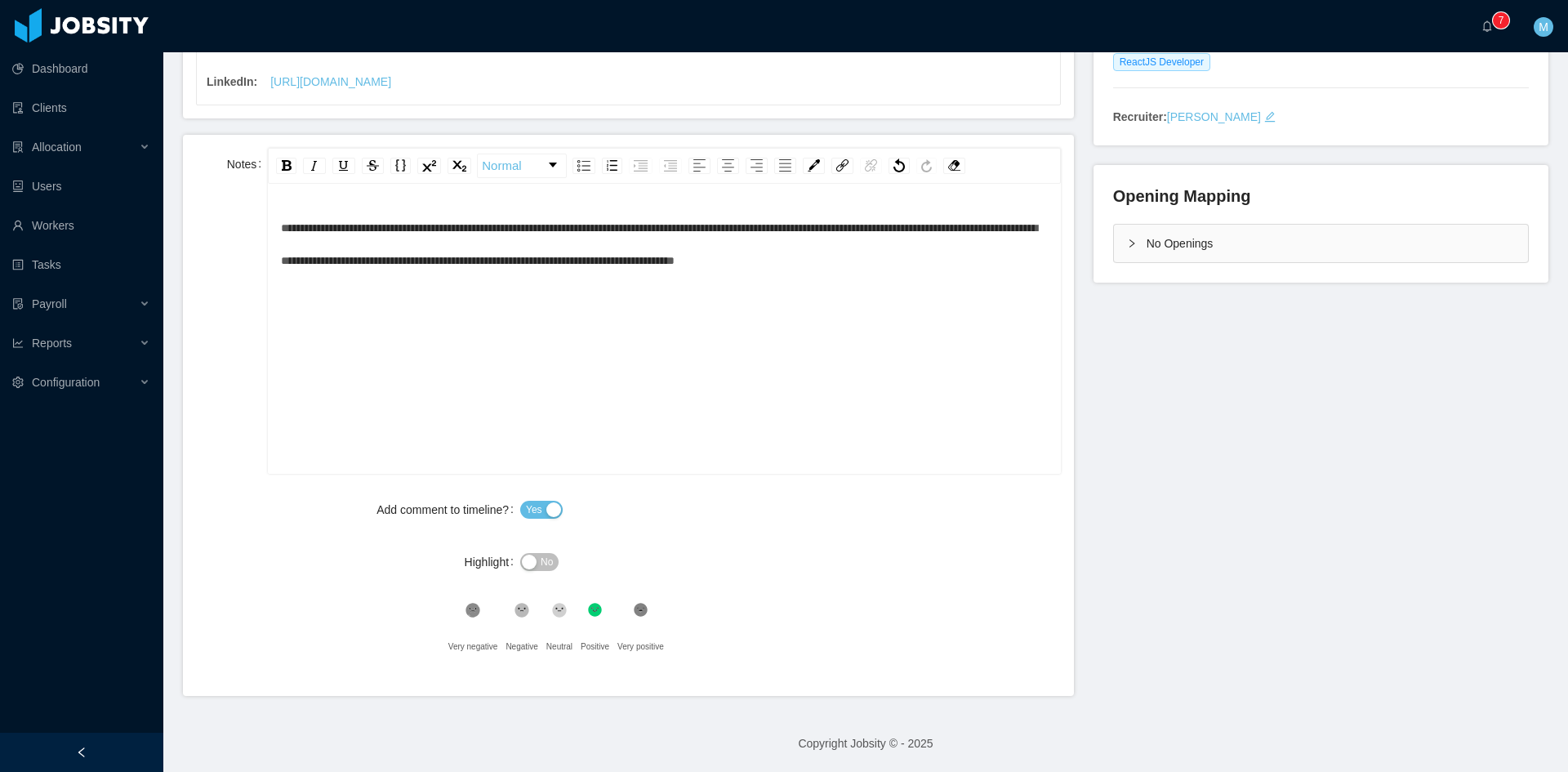
click at [966, 285] on div "**********" at bounding box center [664, 354] width 767 height 286
click at [1019, 272] on div "**********" at bounding box center [664, 244] width 767 height 65
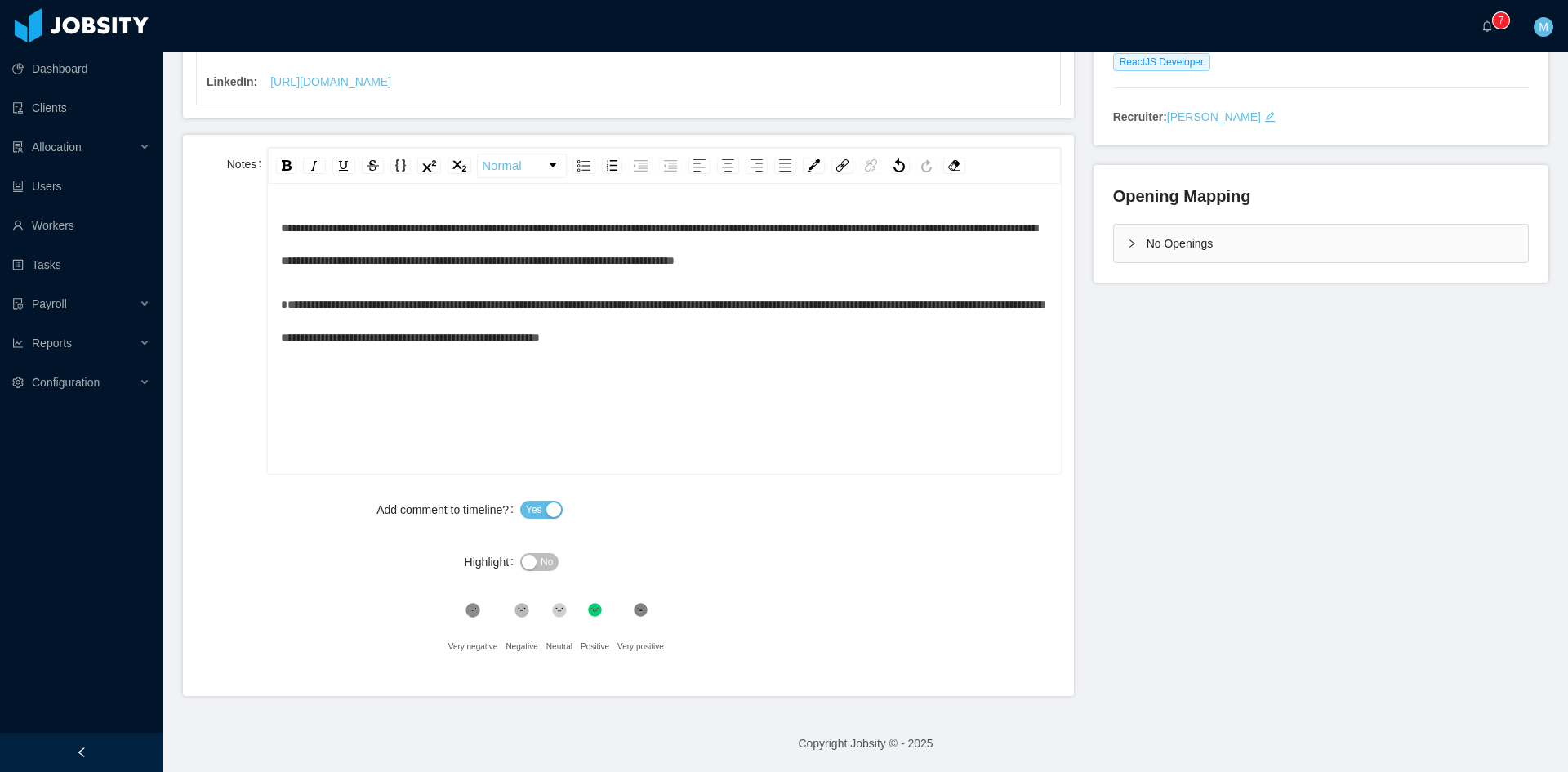
click at [554, 610] on icon ".st2{fill:#262626}" at bounding box center [559, 610] width 17 height 17
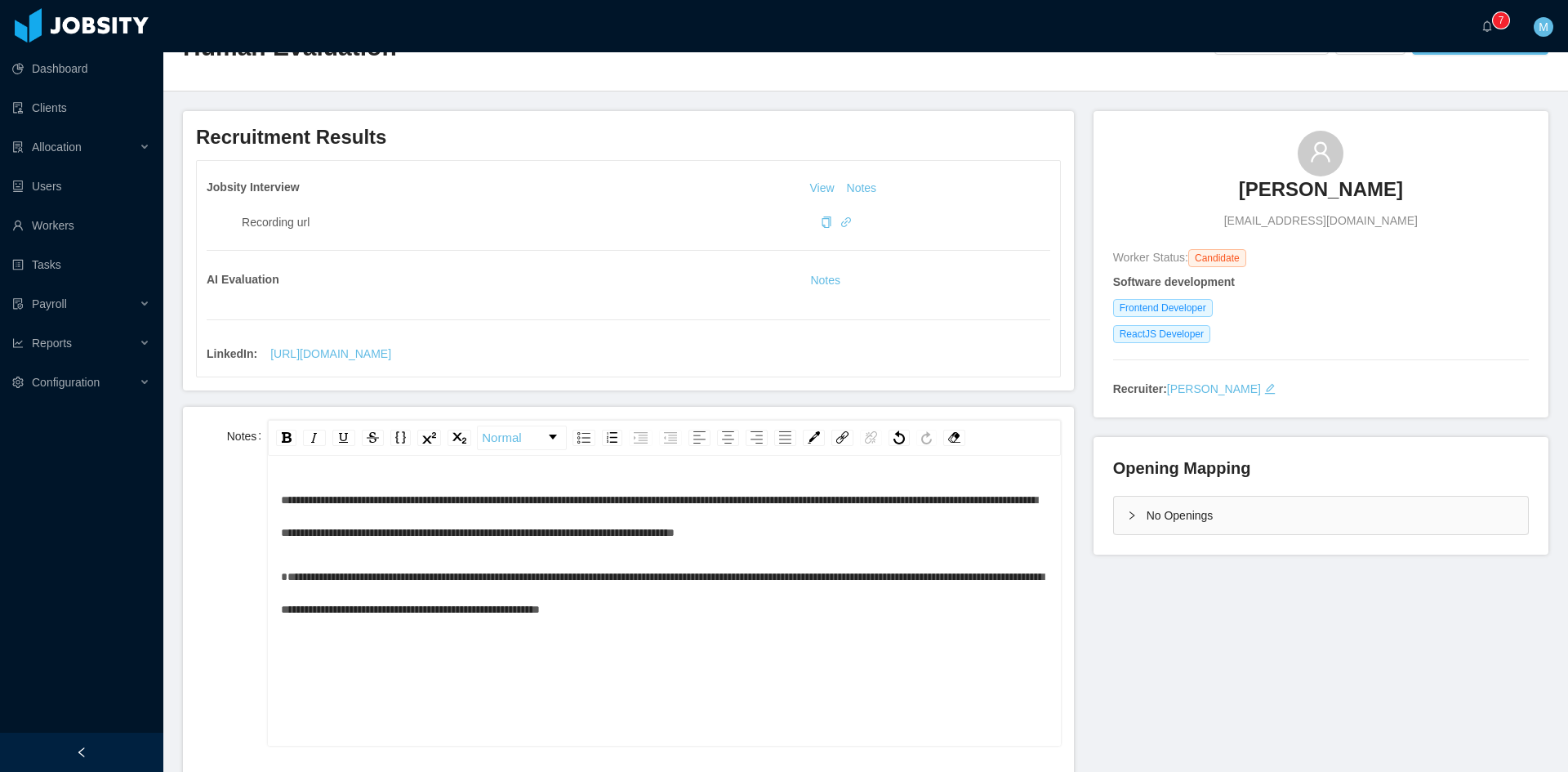
scroll to position [0, 0]
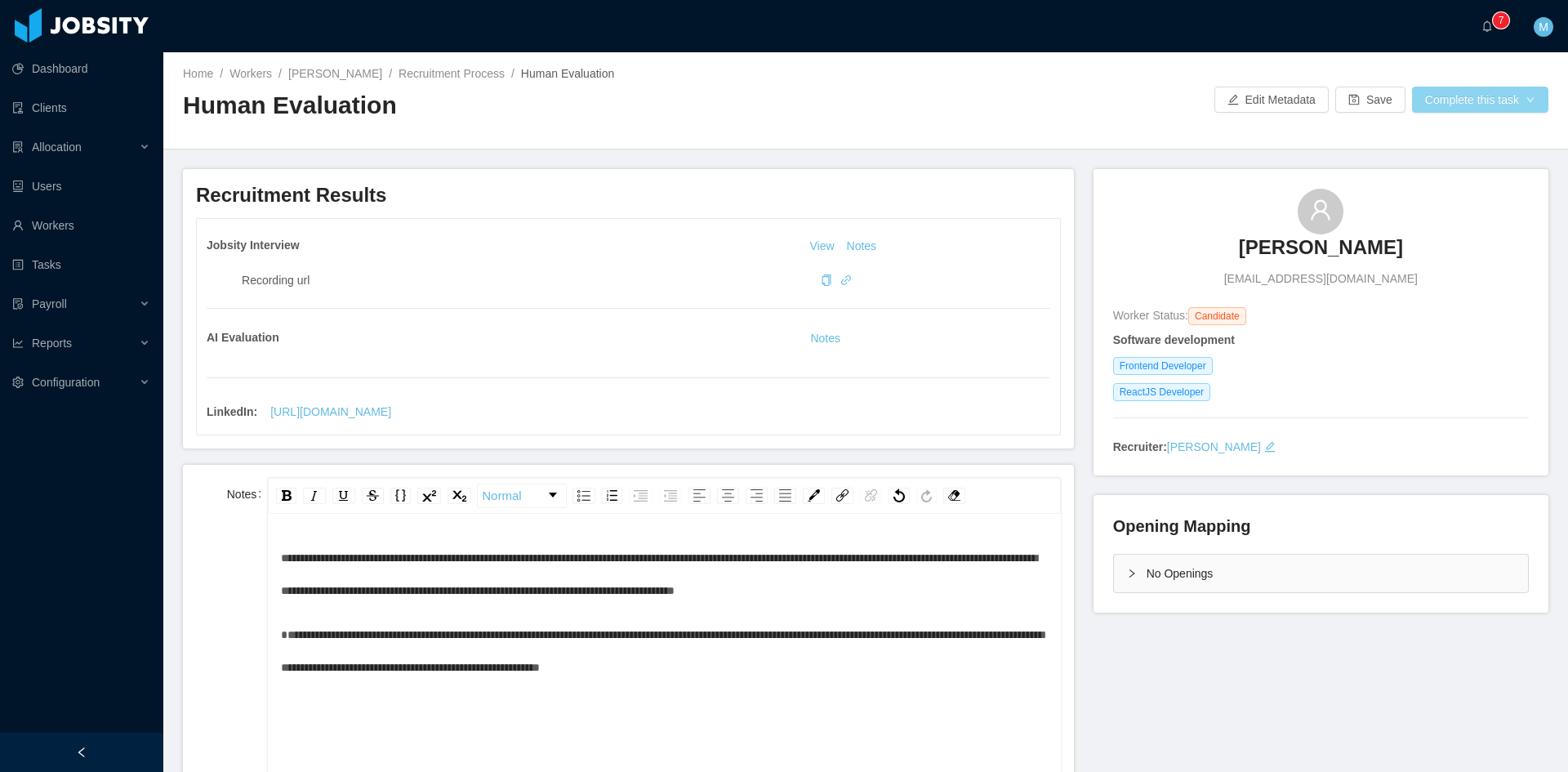
click at [1485, 107] on button "Complete this task" at bounding box center [1480, 99] width 136 height 27
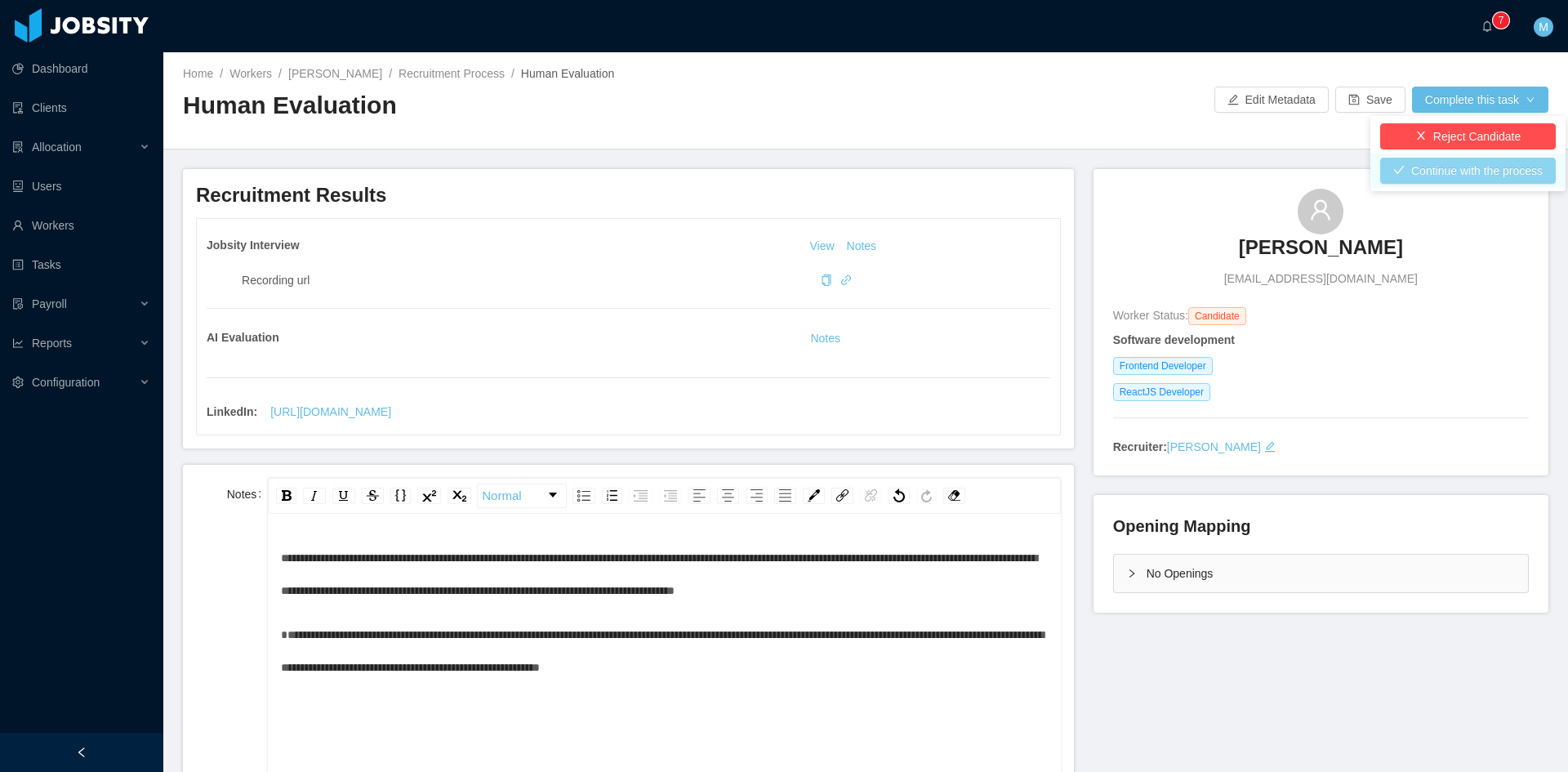
click at [1465, 164] on button "Continue with the process" at bounding box center [1468, 170] width 175 height 27
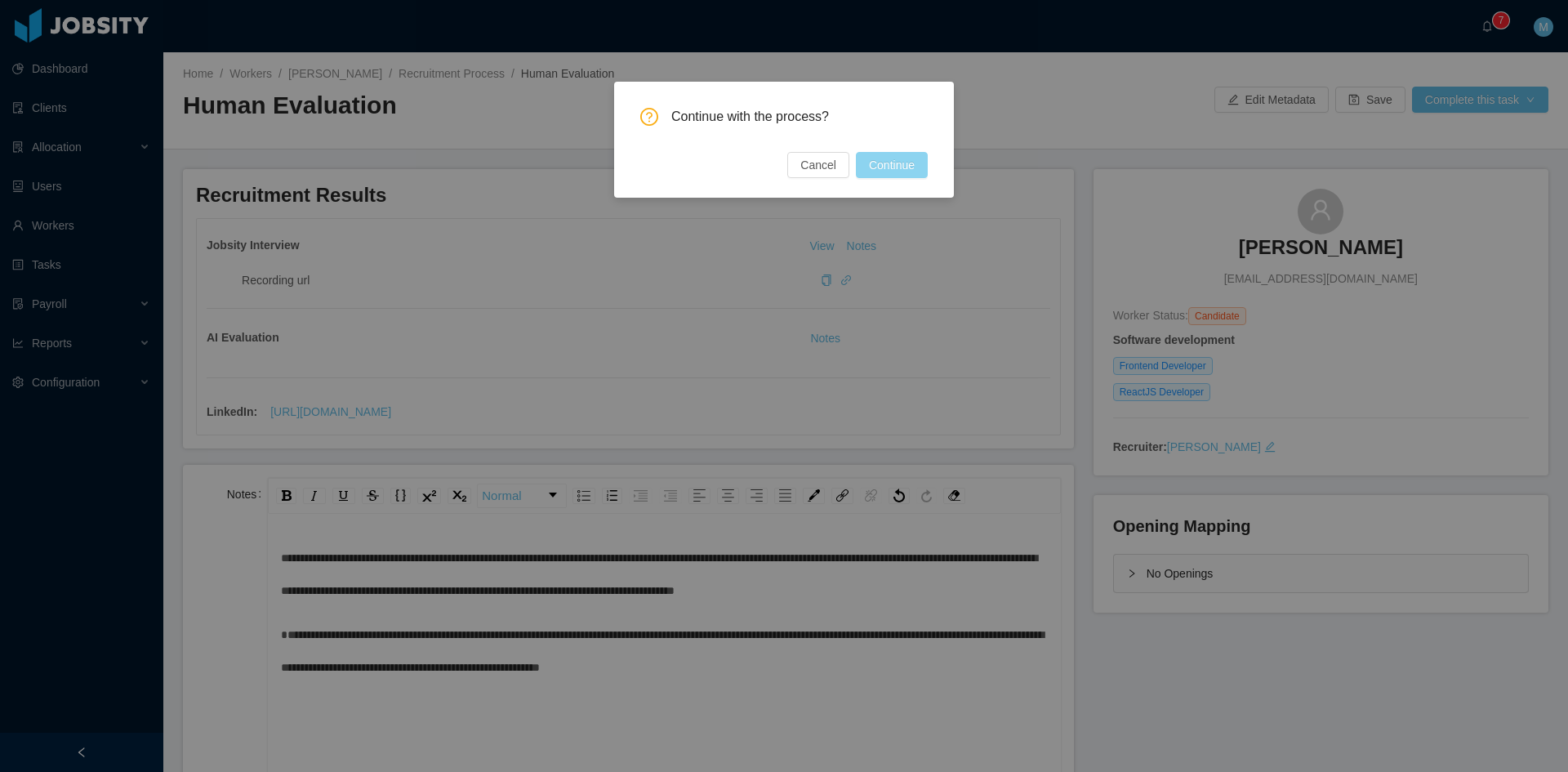
click at [878, 168] on button "Continue" at bounding box center [891, 164] width 72 height 27
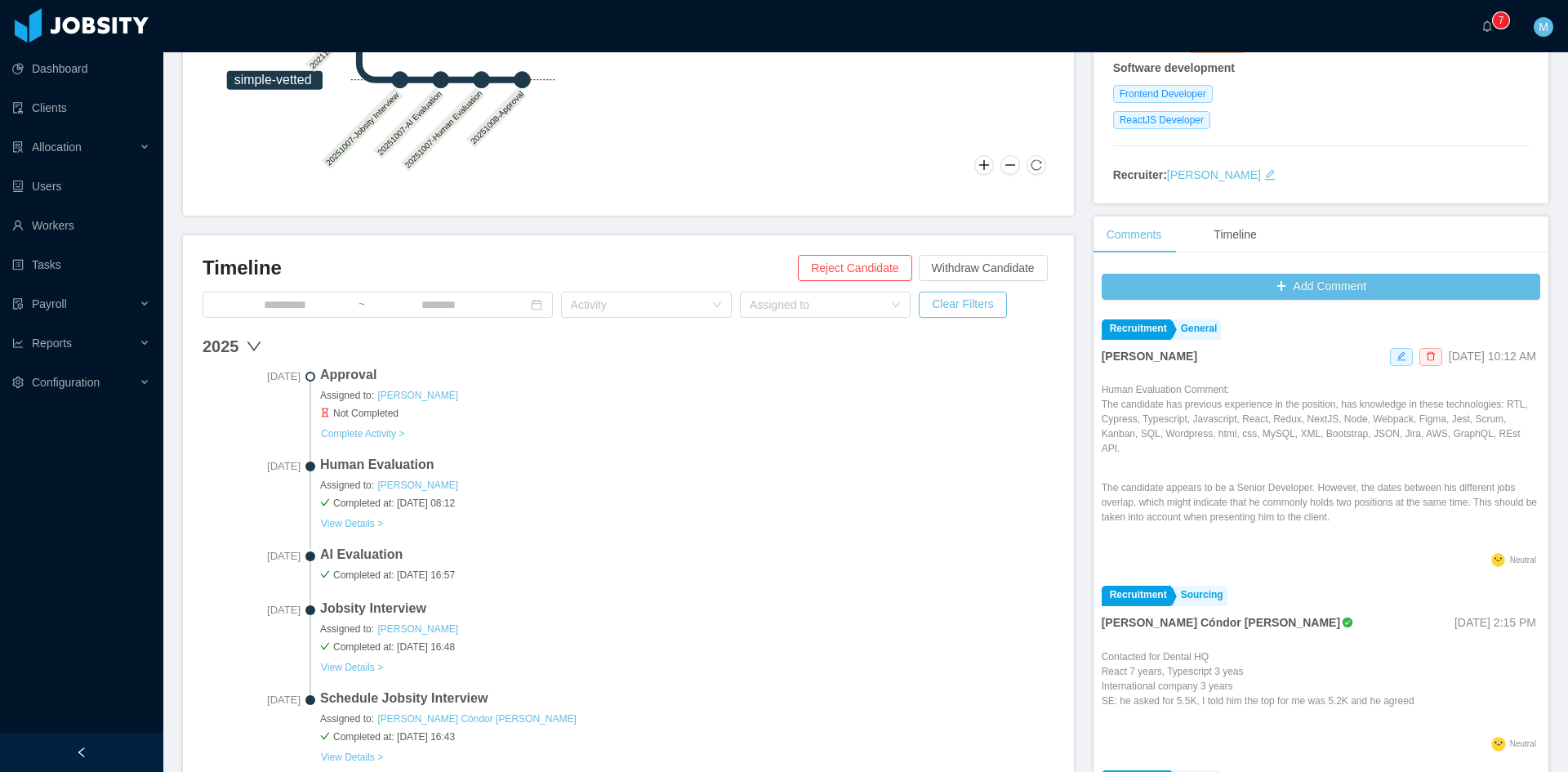
scroll to position [409, 0]
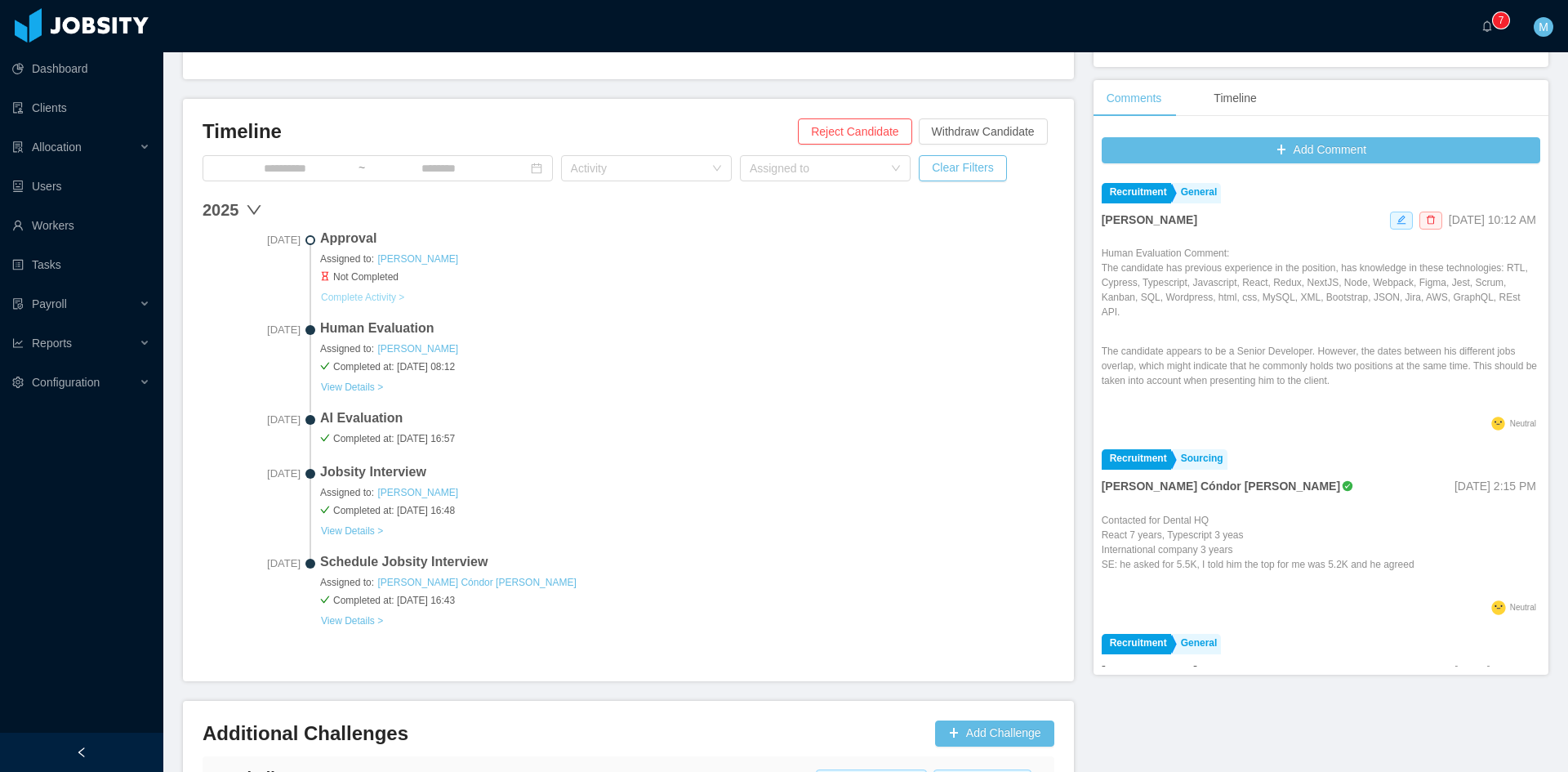
click at [367, 299] on button "Complete Activity >" at bounding box center [362, 296] width 85 height 13
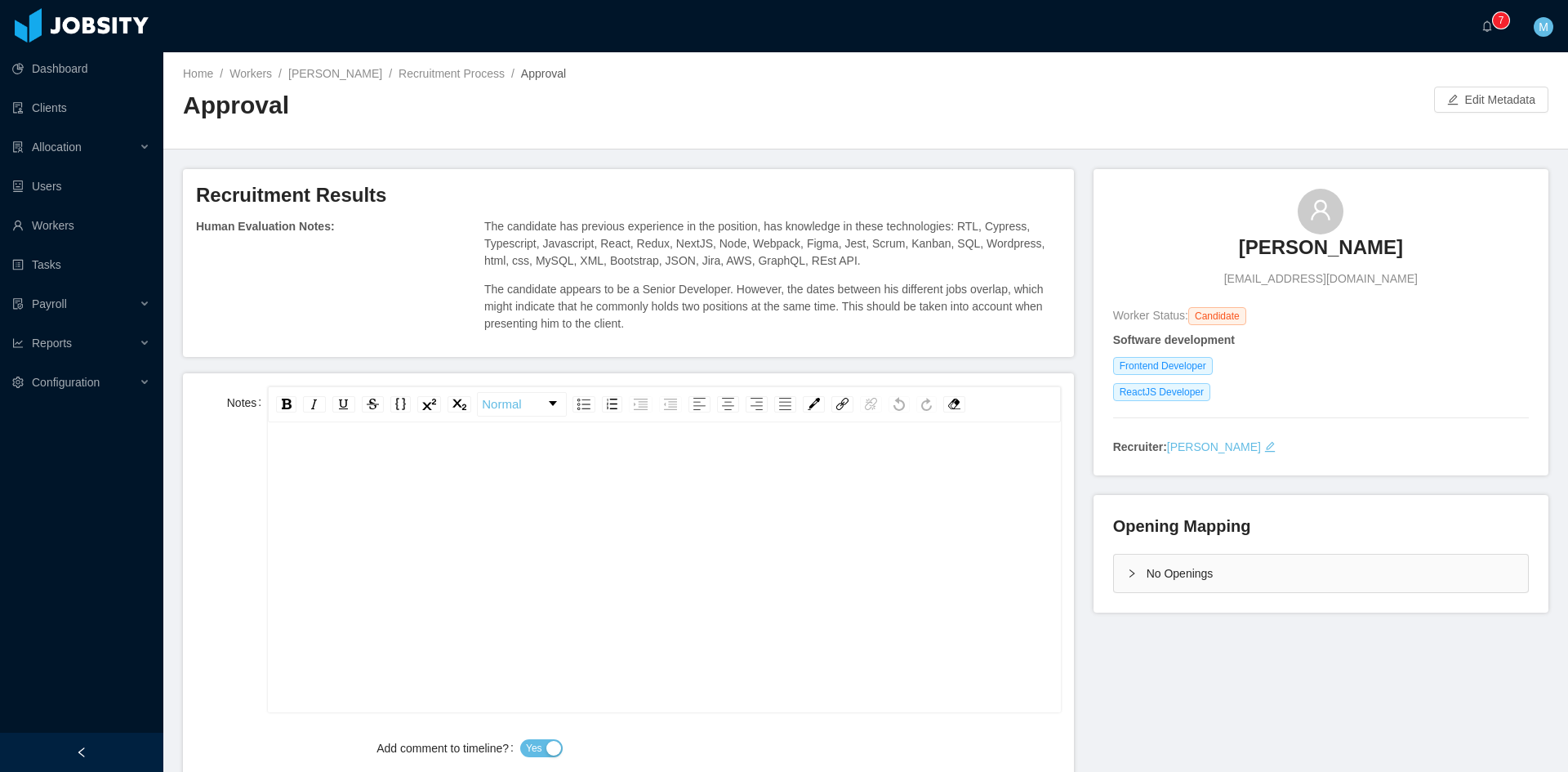
click at [561, 547] on div "rdw-editor" at bounding box center [664, 593] width 767 height 286
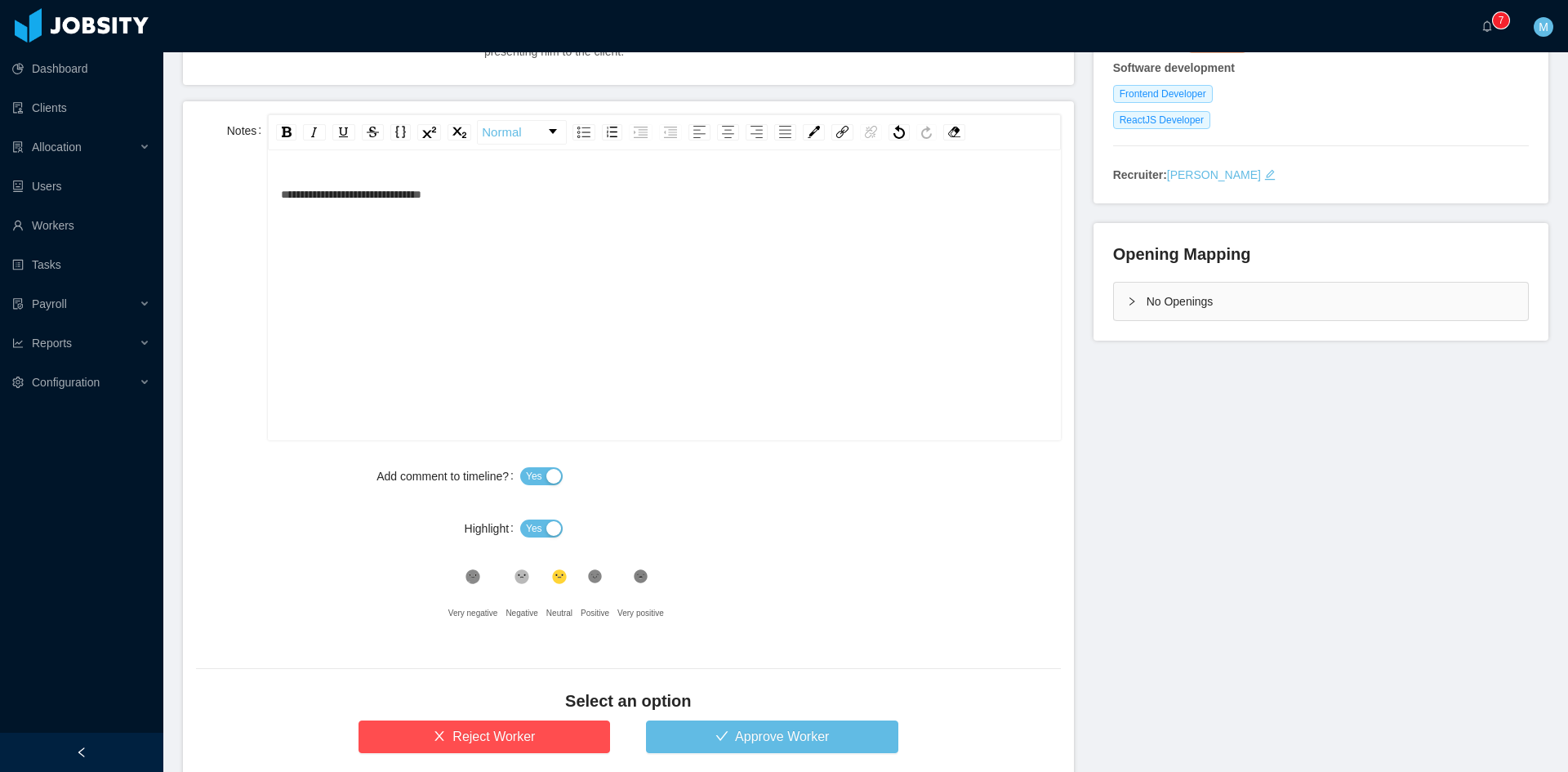
scroll to position [382, 0]
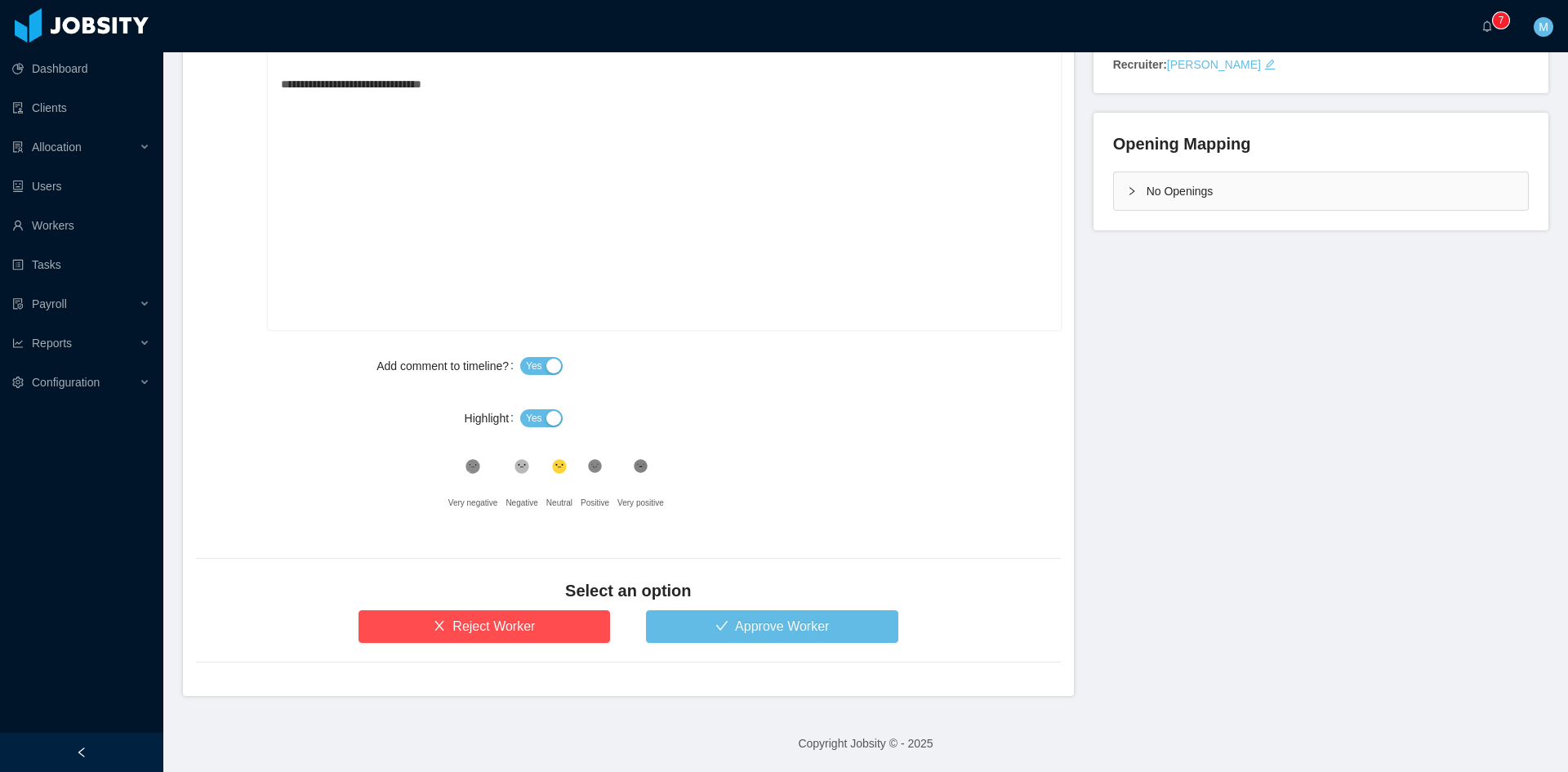
click at [512, 418] on label "Highlight" at bounding box center [492, 418] width 55 height 13
click at [529, 419] on span "Yes" at bounding box center [534, 418] width 17 height 17
click at [677, 617] on button "Approve Worker" at bounding box center [772, 625] width 252 height 32
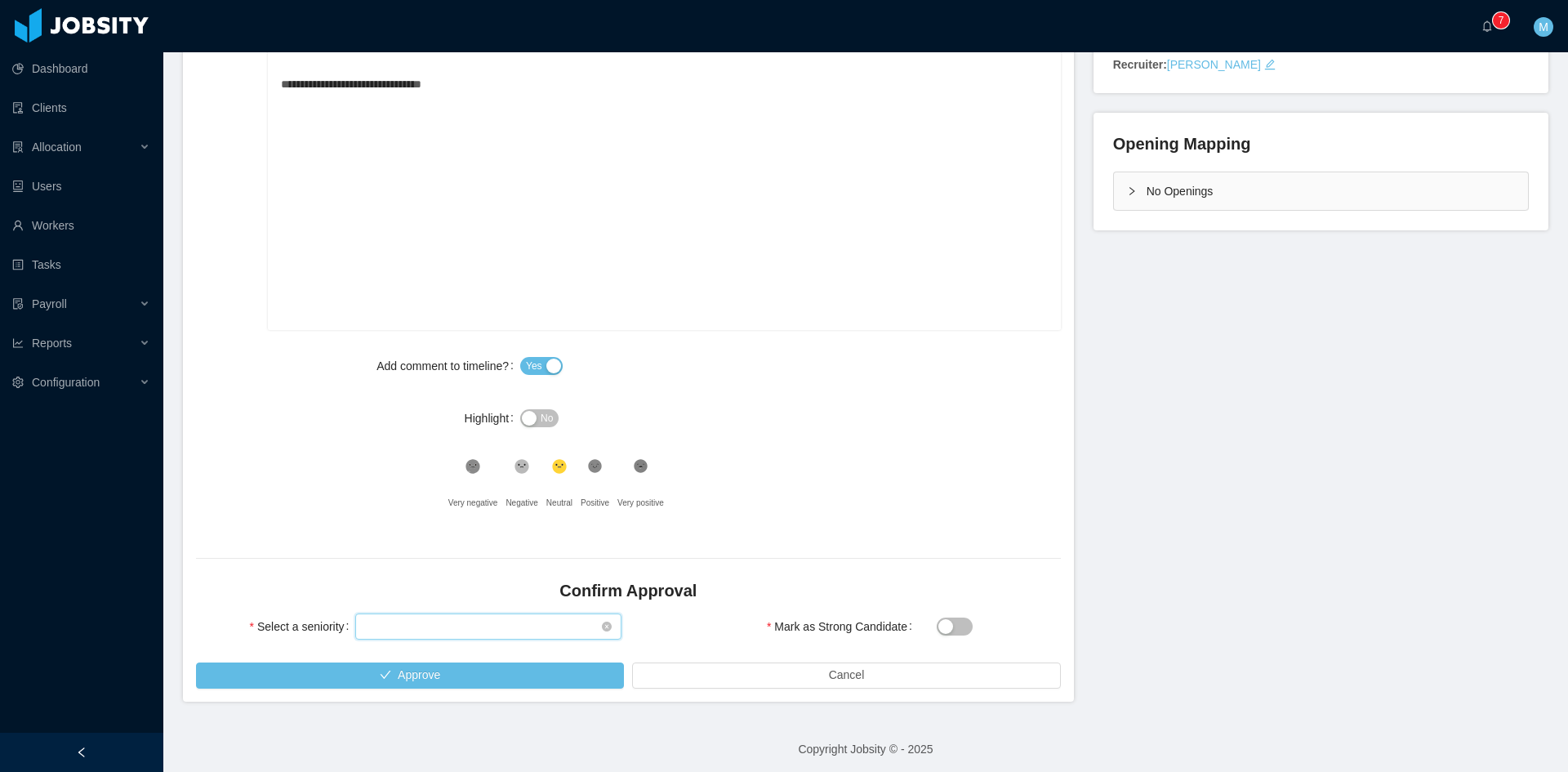
click at [468, 630] on div "Select seniority" at bounding box center [484, 626] width 236 height 25
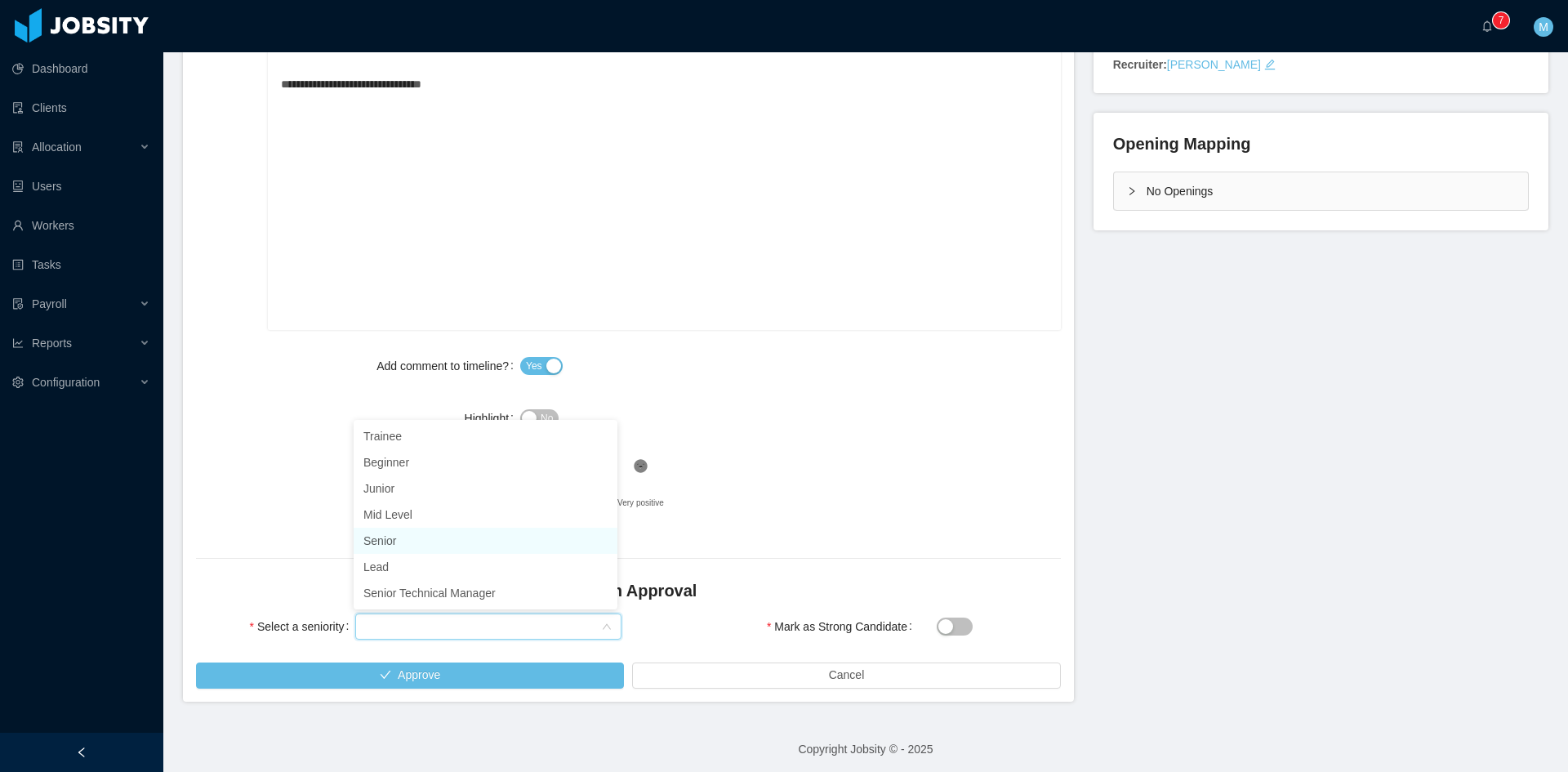
click at [412, 537] on li "Senior" at bounding box center [486, 541] width 264 height 27
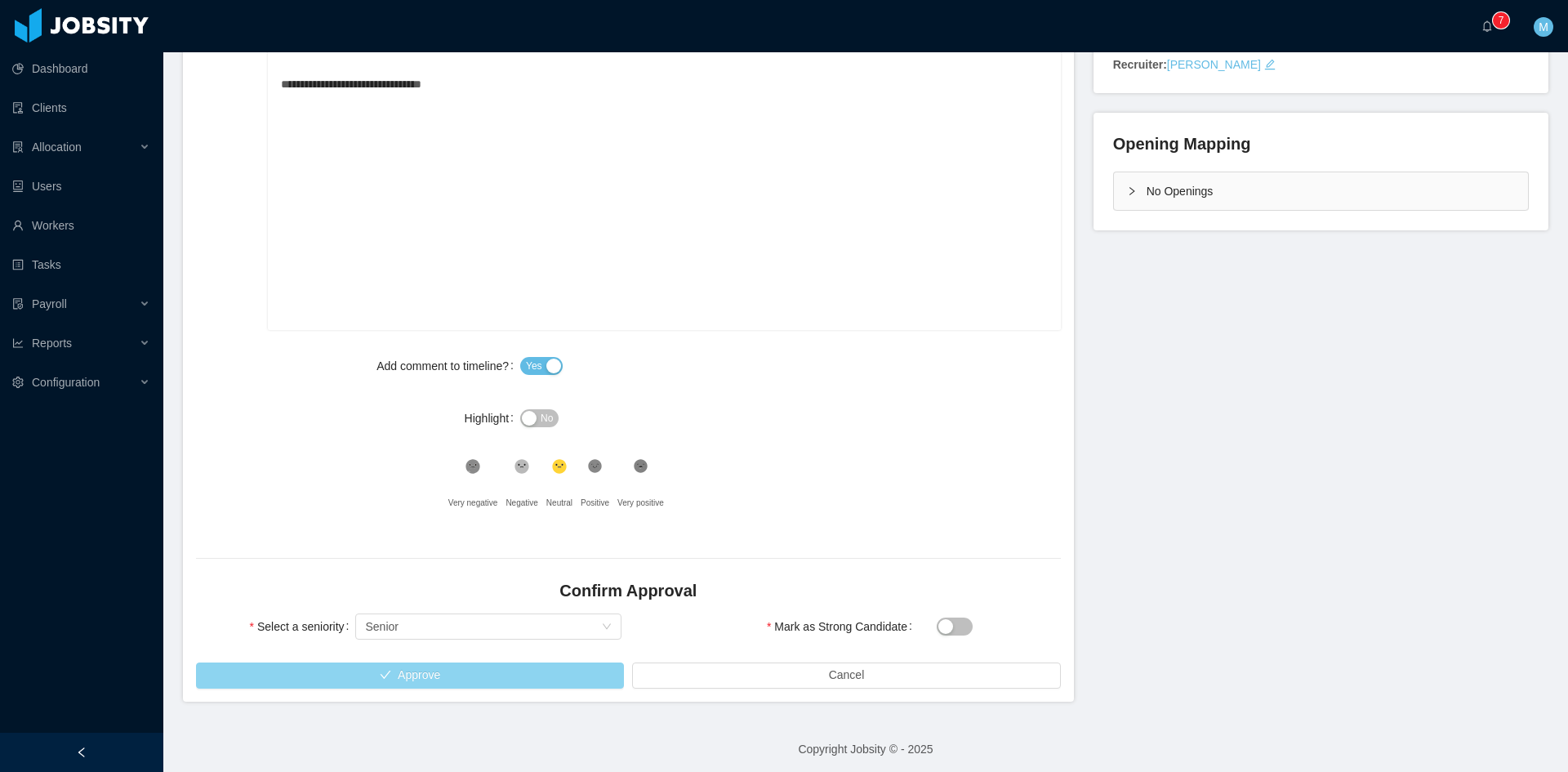
click at [478, 674] on button "Approve" at bounding box center [410, 676] width 428 height 27
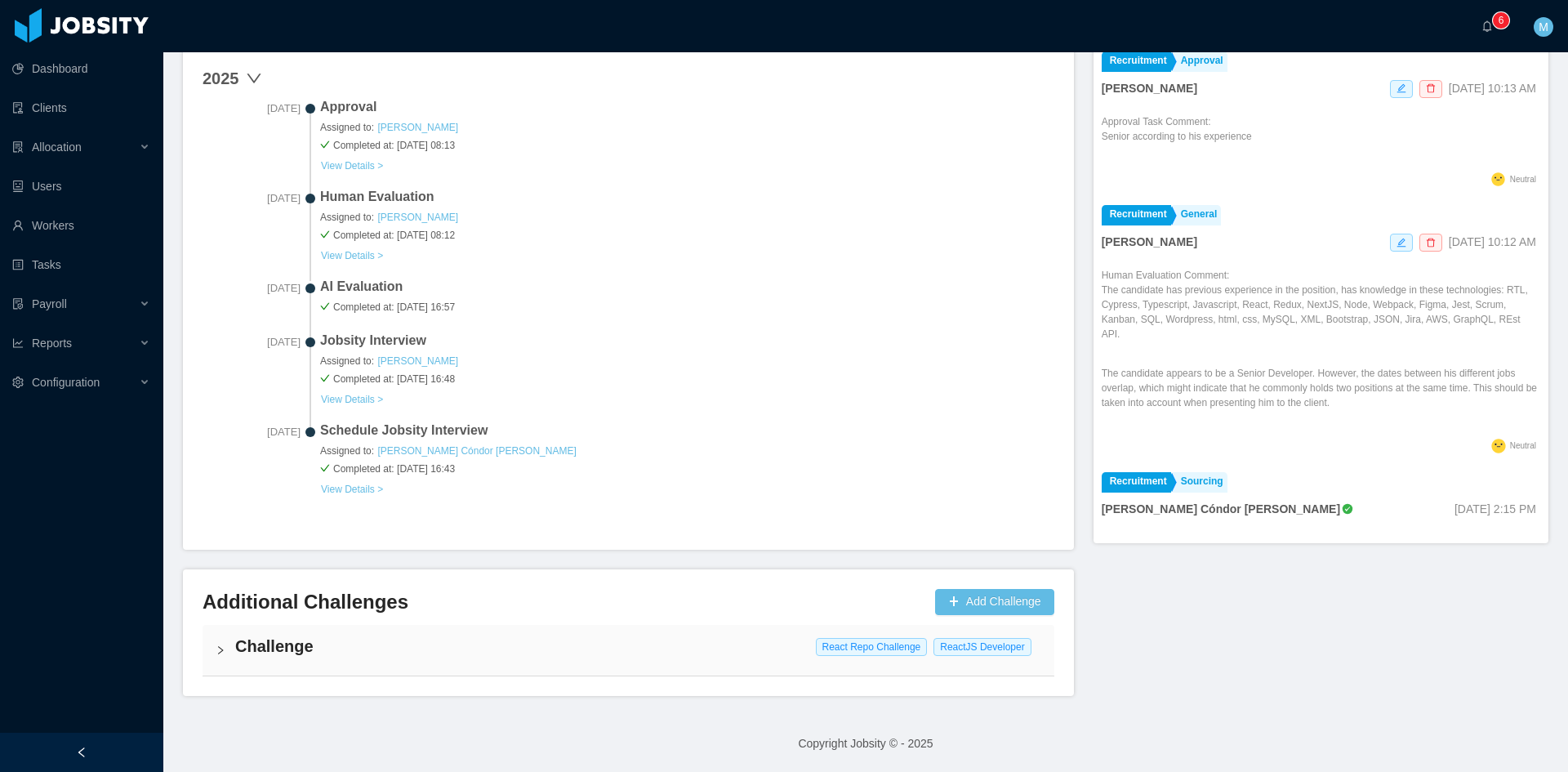
scroll to position [534, 0]
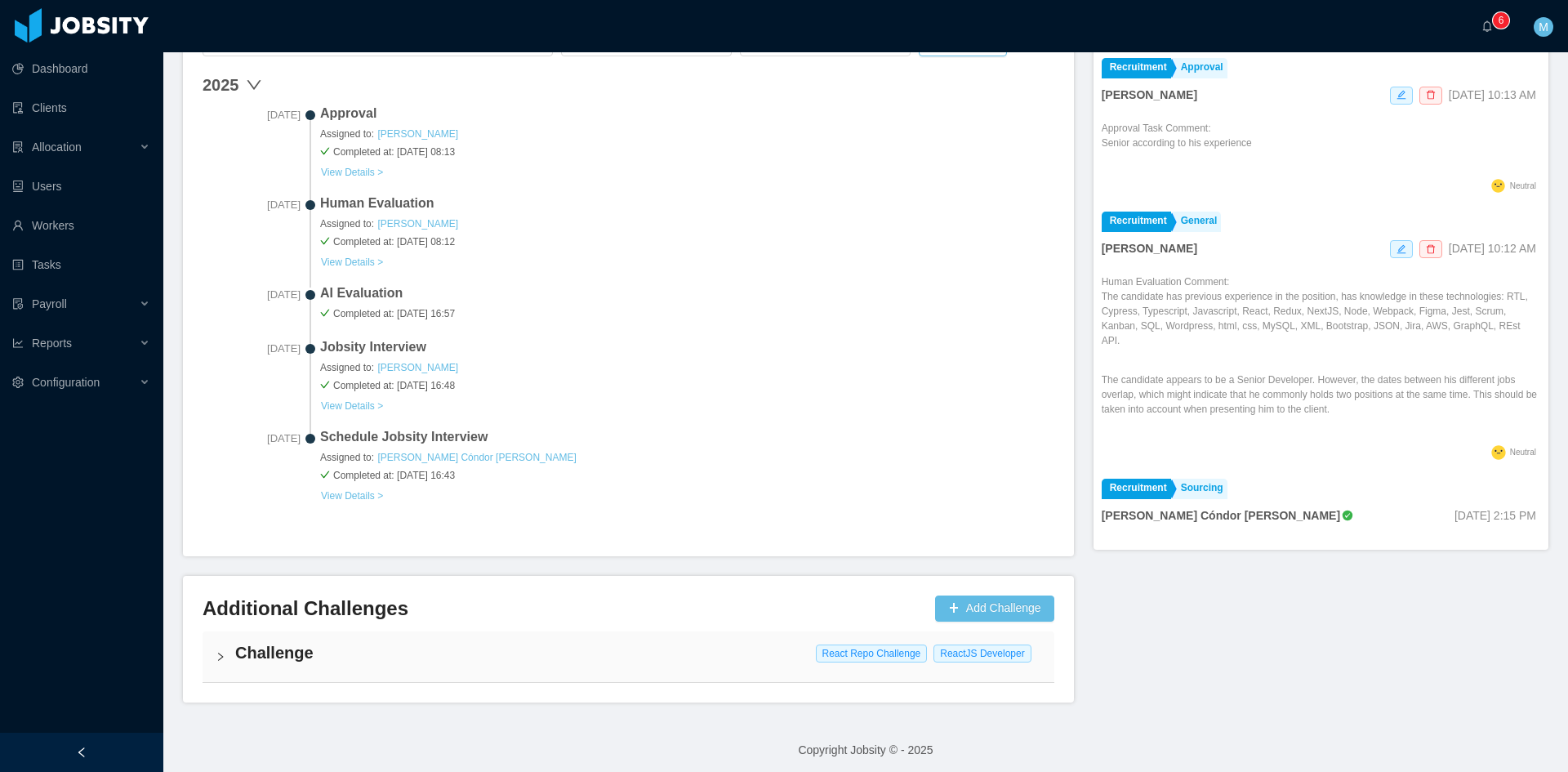
click at [232, 661] on div "Challenge React Repo Challenge ReactJS Developer" at bounding box center [628, 656] width 852 height 50
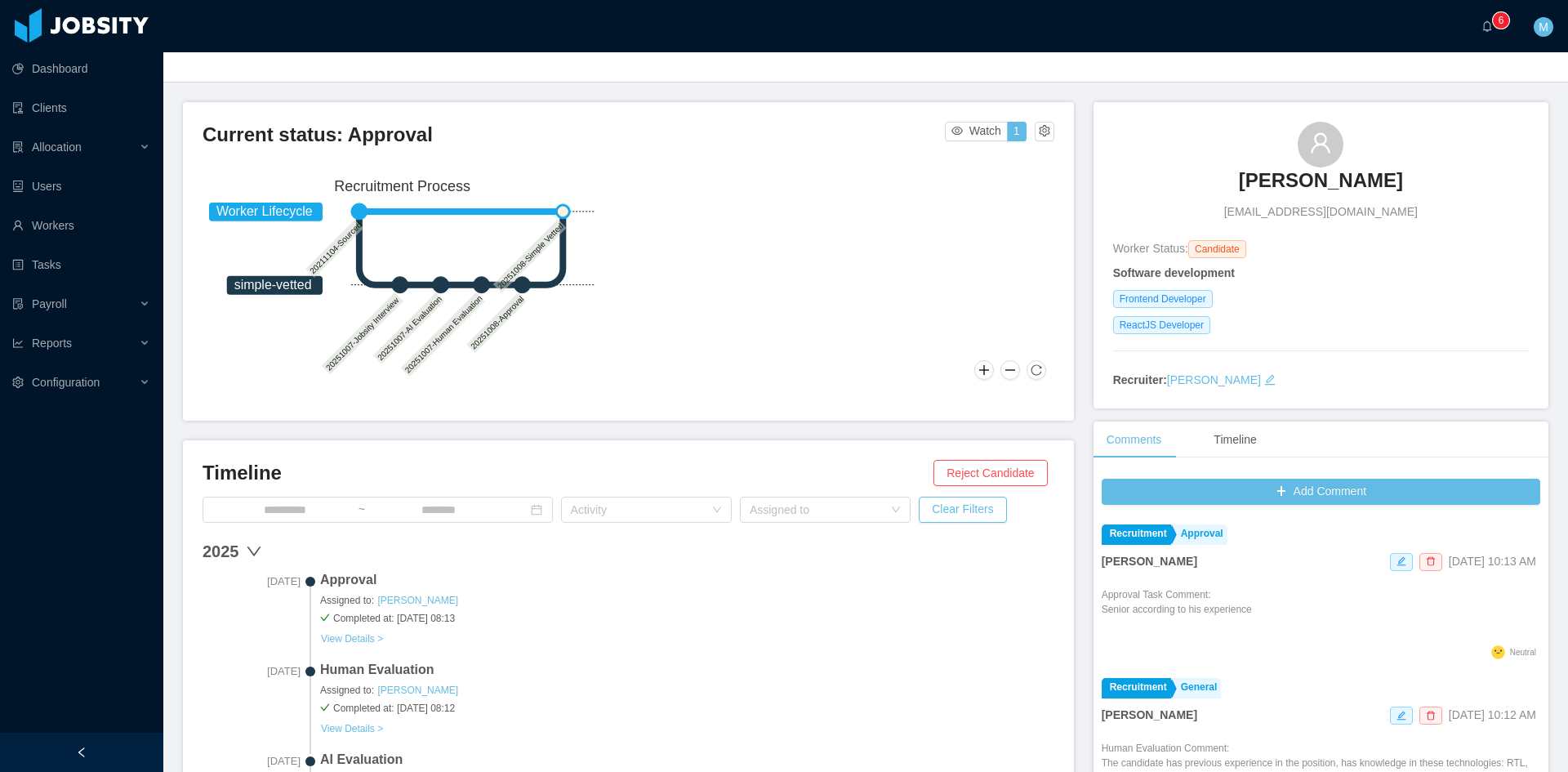
scroll to position [0, 0]
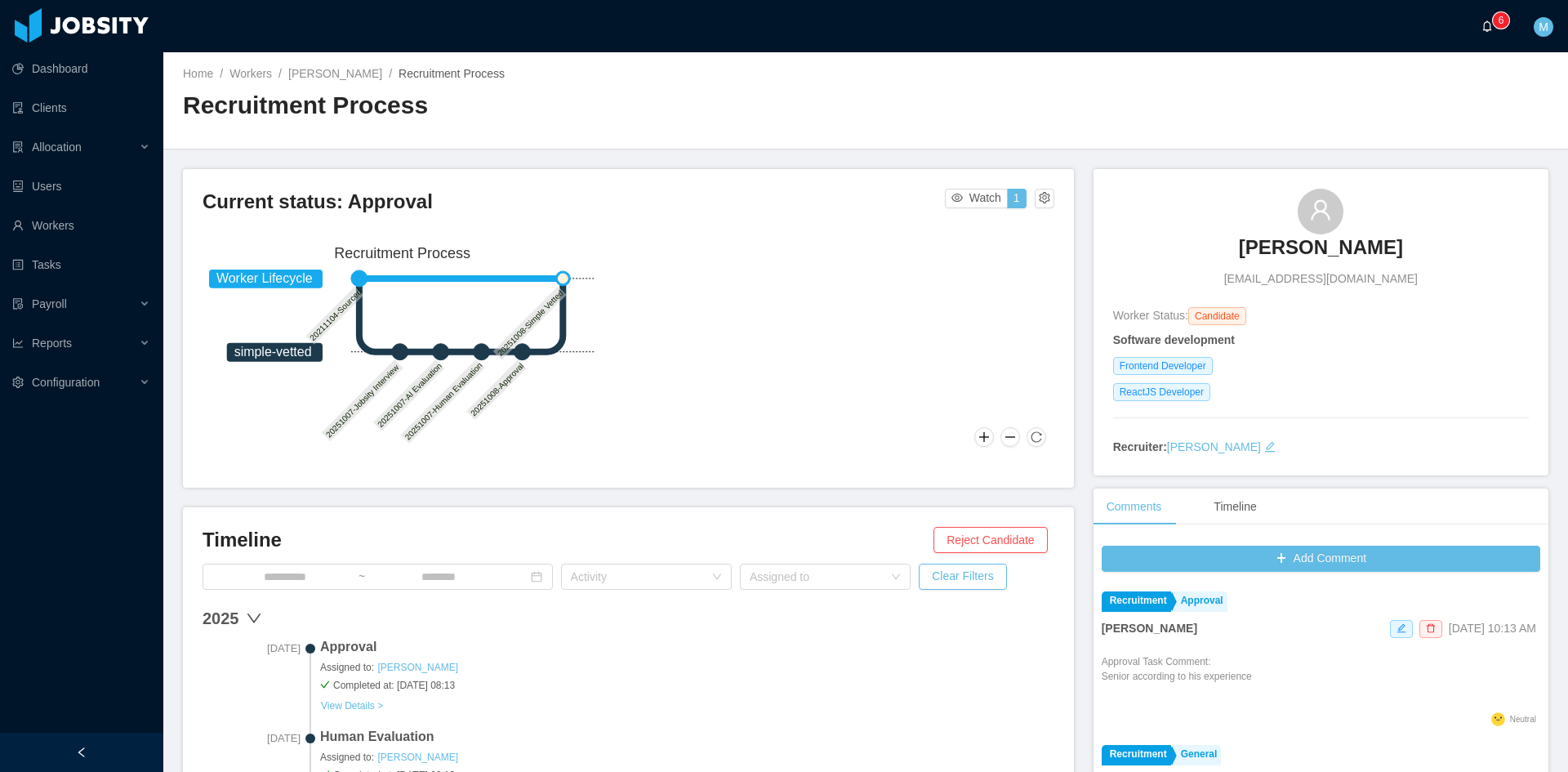
click at [1506, 21] on sup "0 1 2 3 4 5 6 7 8 9 0 1 2 3 4 5 6 7 8 9 0 1 2 3 4 5 6 7 8 9" at bounding box center [1501, 20] width 17 height 17
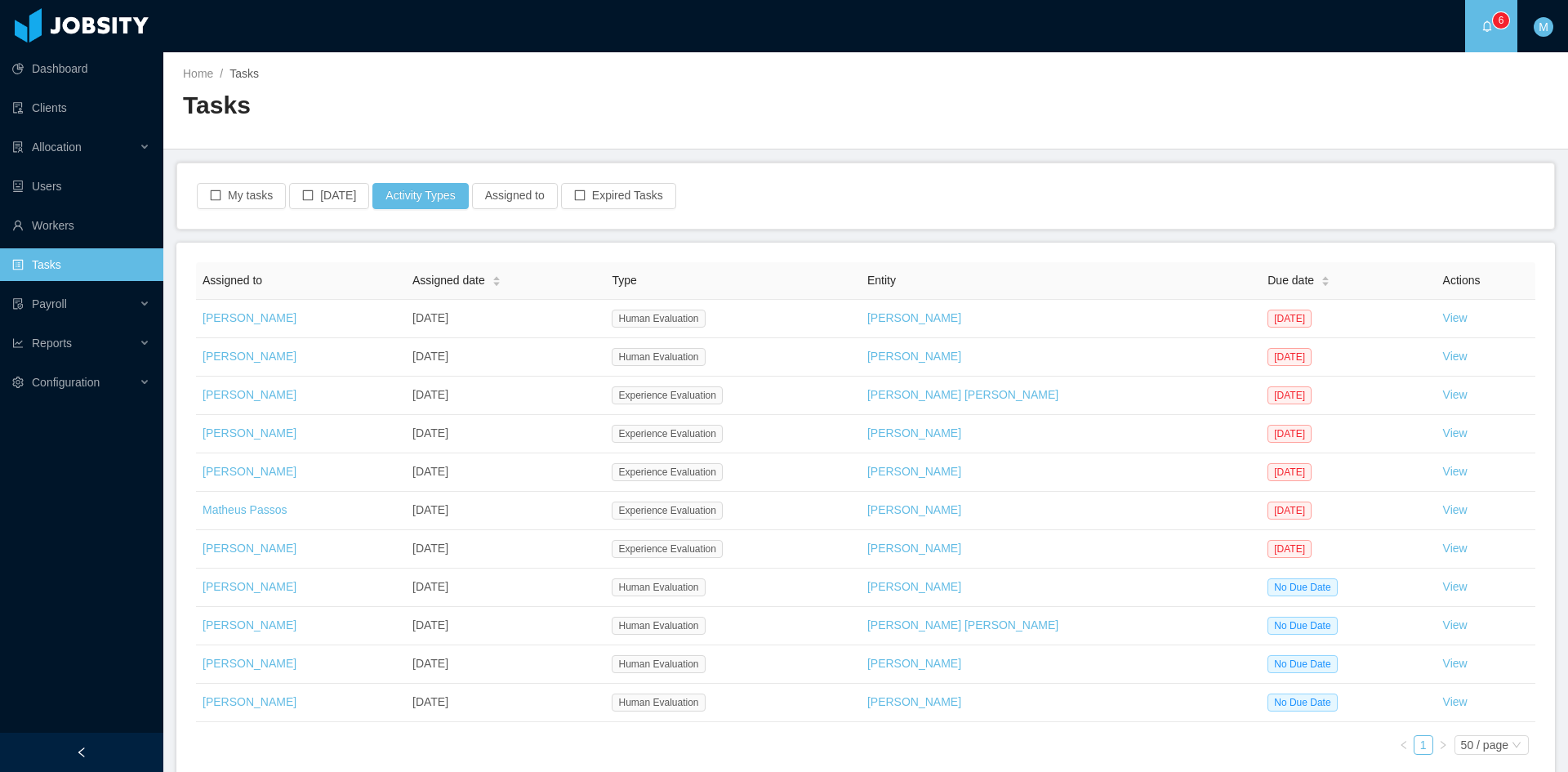
click at [780, 202] on div "My tasks [DATE] Activity Types Assigned to Expired Tasks" at bounding box center [866, 196] width 1341 height 27
click at [1481, 25] on icon "icon: bell" at bounding box center [1487, 27] width 12 height 12
click at [246, 188] on button "My tasks" at bounding box center [241, 196] width 89 height 27
